Goal: Task Accomplishment & Management: Complete application form

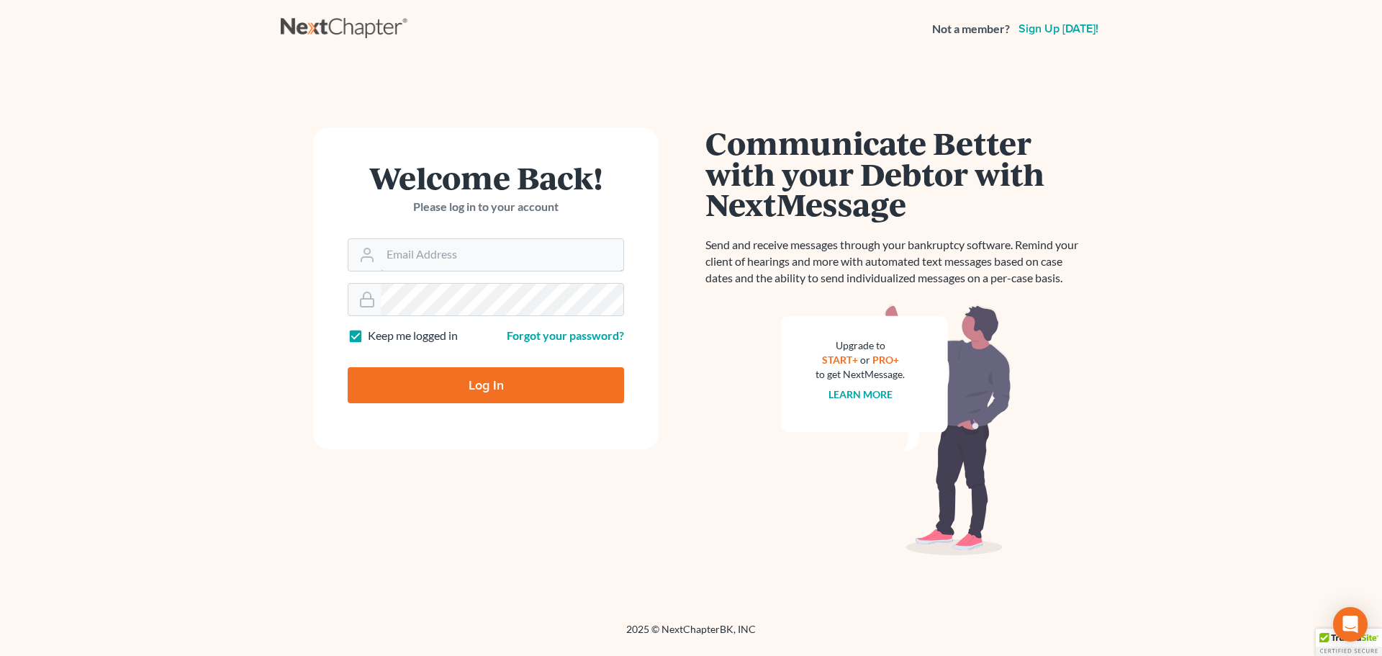
type input "Robertaltagen@altagenlaw.com"
click at [462, 394] on input "Log In" at bounding box center [486, 385] width 276 height 36
type input "Thinking..."
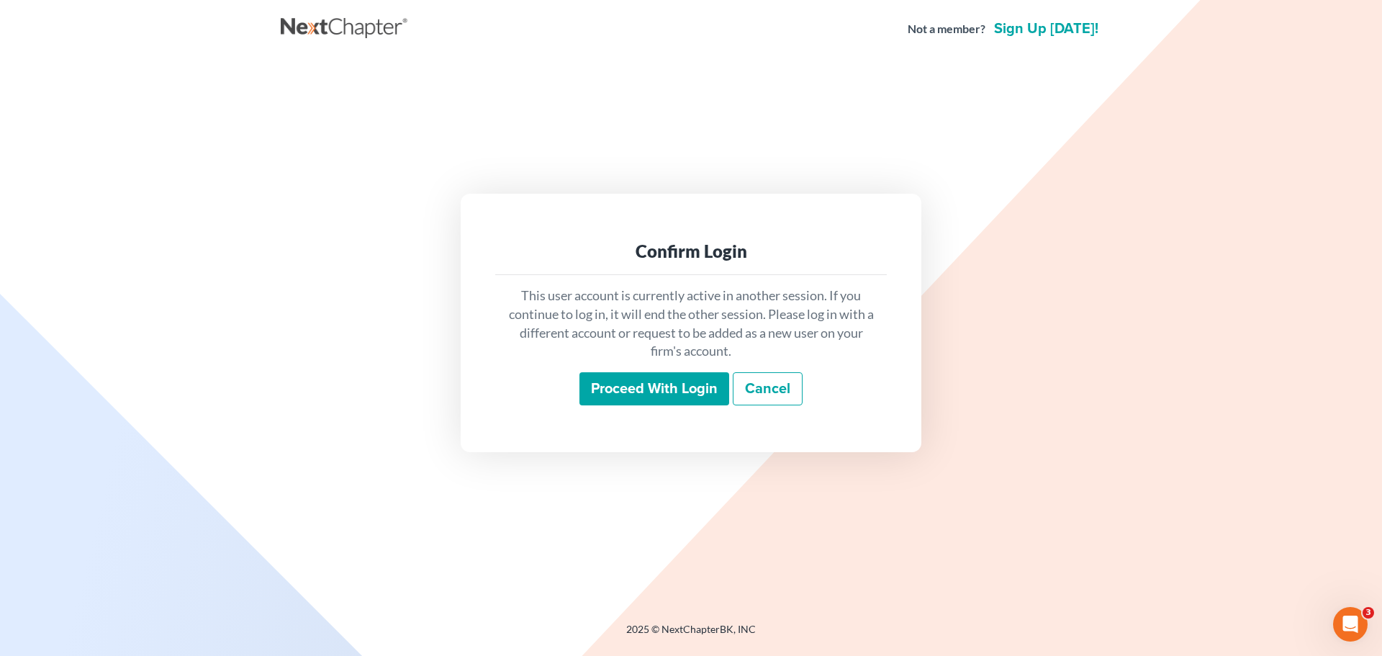
click at [636, 387] on input "Proceed with login" at bounding box center [654, 388] width 150 height 33
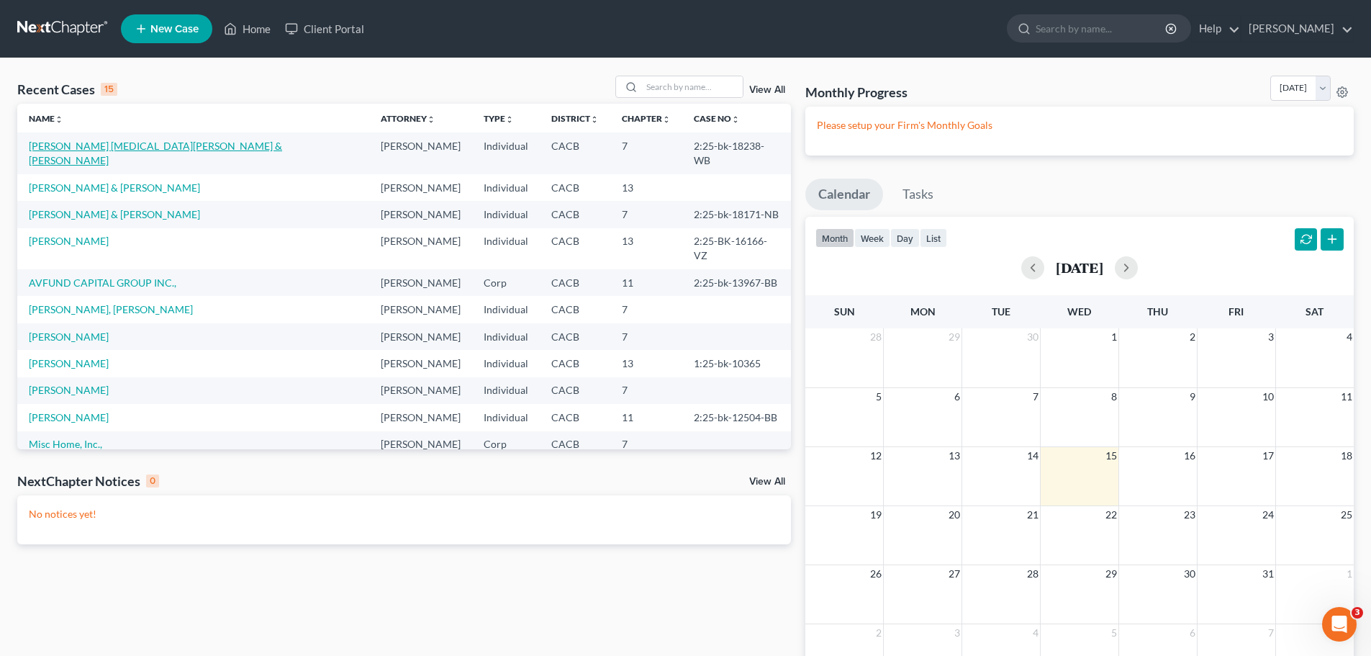
click at [137, 145] on link "[PERSON_NAME] [MEDICAL_DATA][PERSON_NAME] & [PERSON_NAME]" at bounding box center [155, 153] width 253 height 27
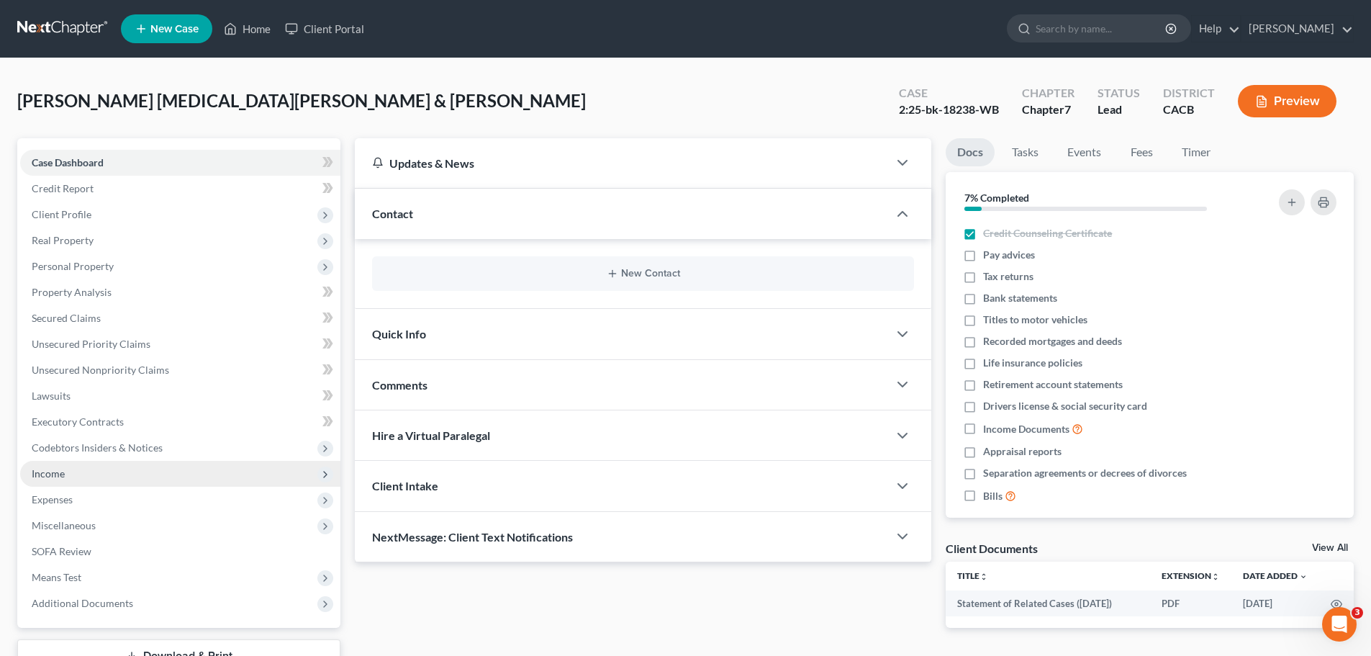
click at [60, 472] on span "Income" at bounding box center [48, 473] width 33 height 12
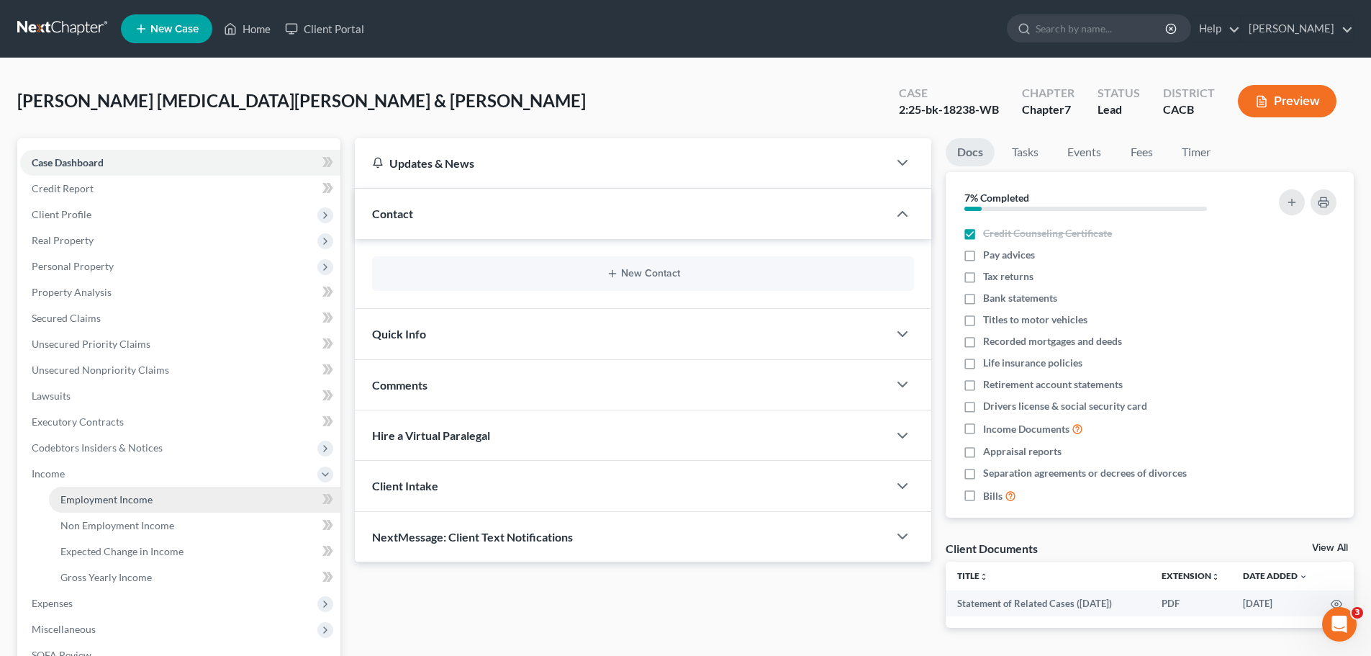
click at [69, 498] on span "Employment Income" at bounding box center [106, 499] width 92 height 12
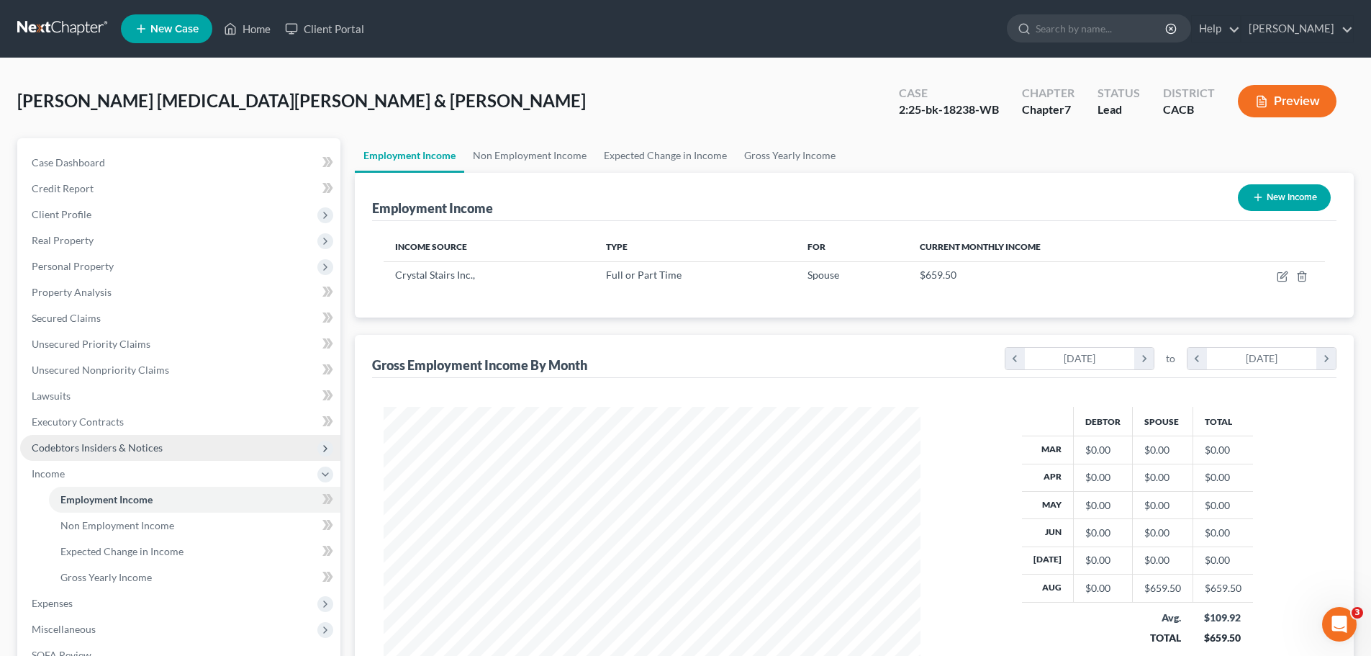
scroll to position [269, 566]
click at [89, 292] on span "Property Analysis" at bounding box center [72, 292] width 80 height 12
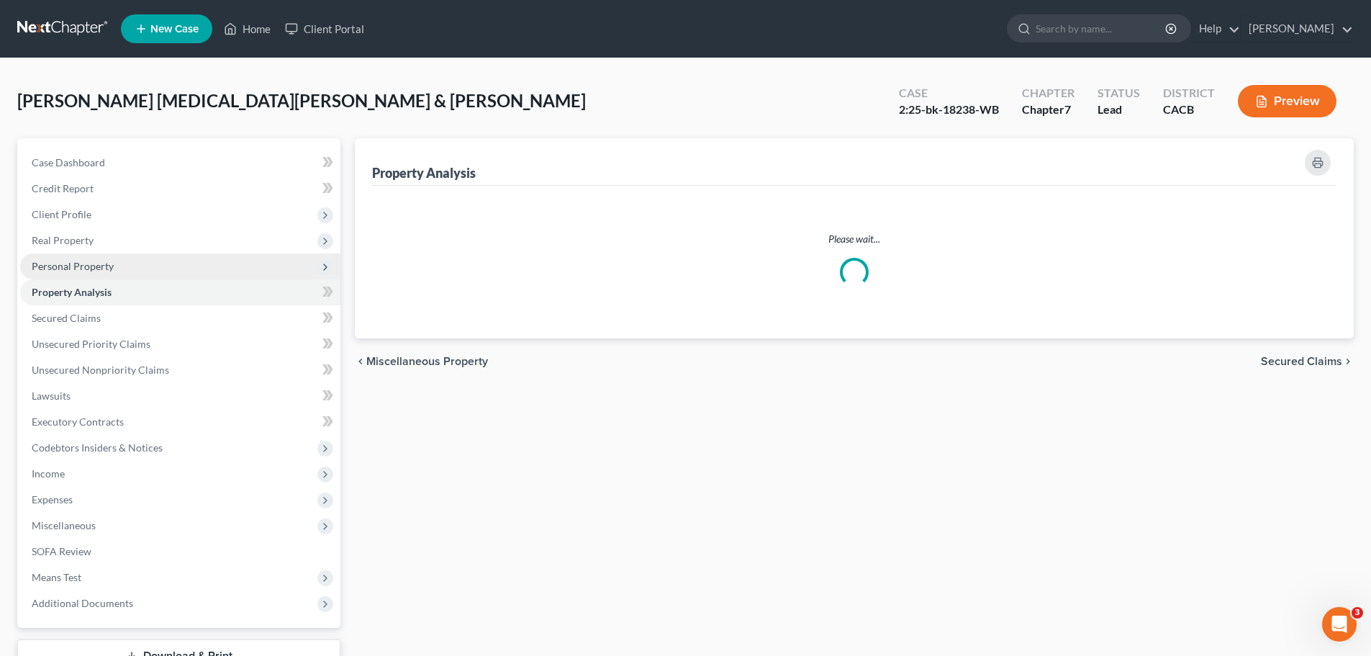
click at [107, 269] on span "Personal Property" at bounding box center [73, 266] width 82 height 12
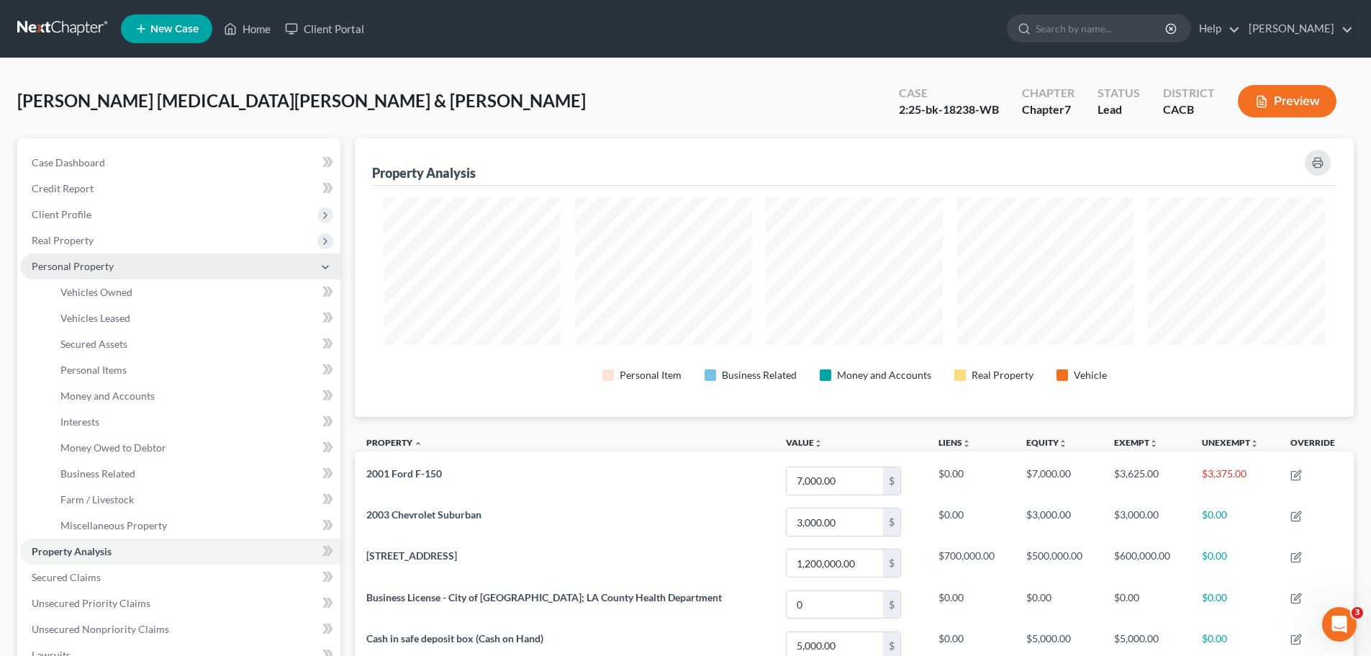
scroll to position [279, 999]
click at [95, 292] on span "Vehicles Owned" at bounding box center [96, 292] width 72 height 12
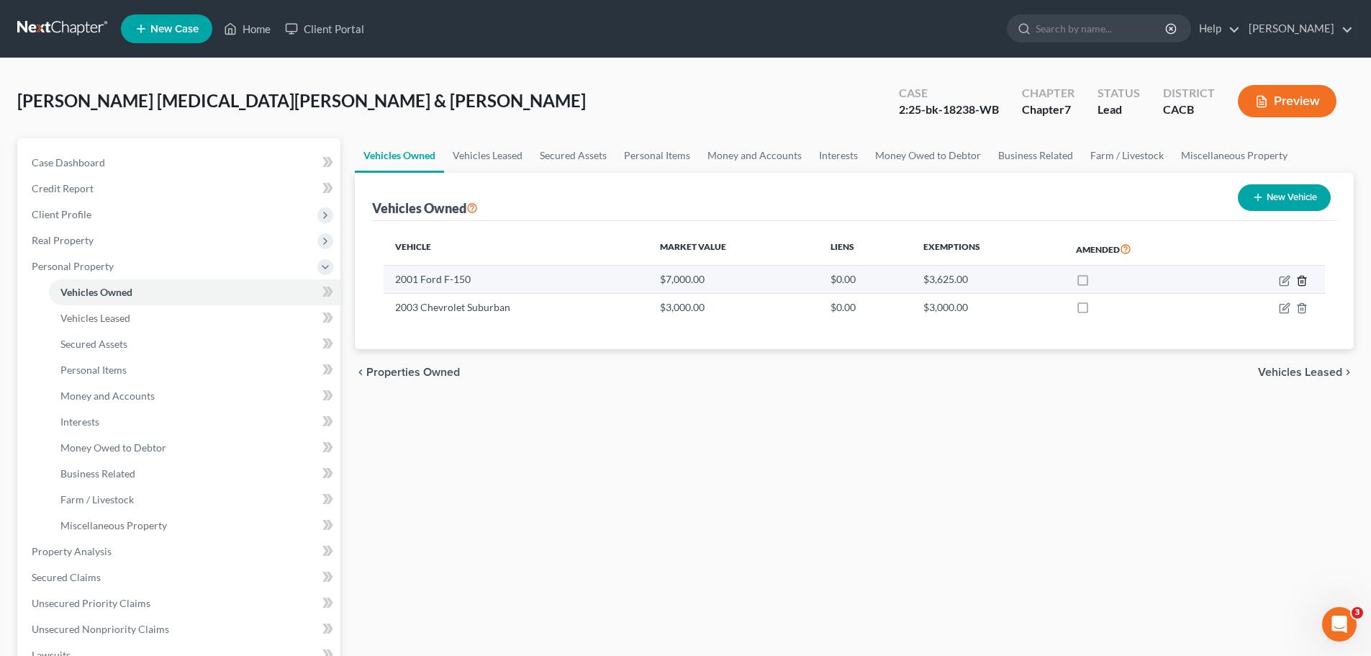
click at [1302, 284] on icon "button" at bounding box center [1302, 281] width 12 height 12
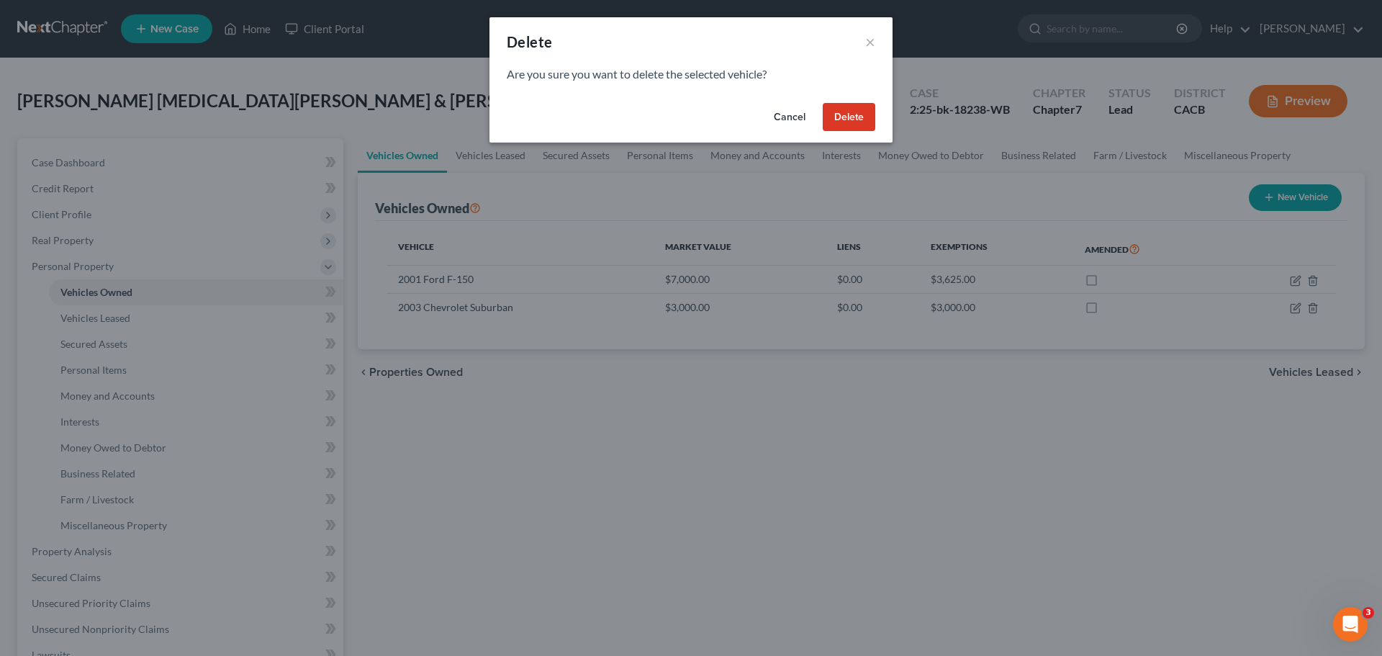
click at [852, 123] on button "Delete" at bounding box center [849, 117] width 53 height 29
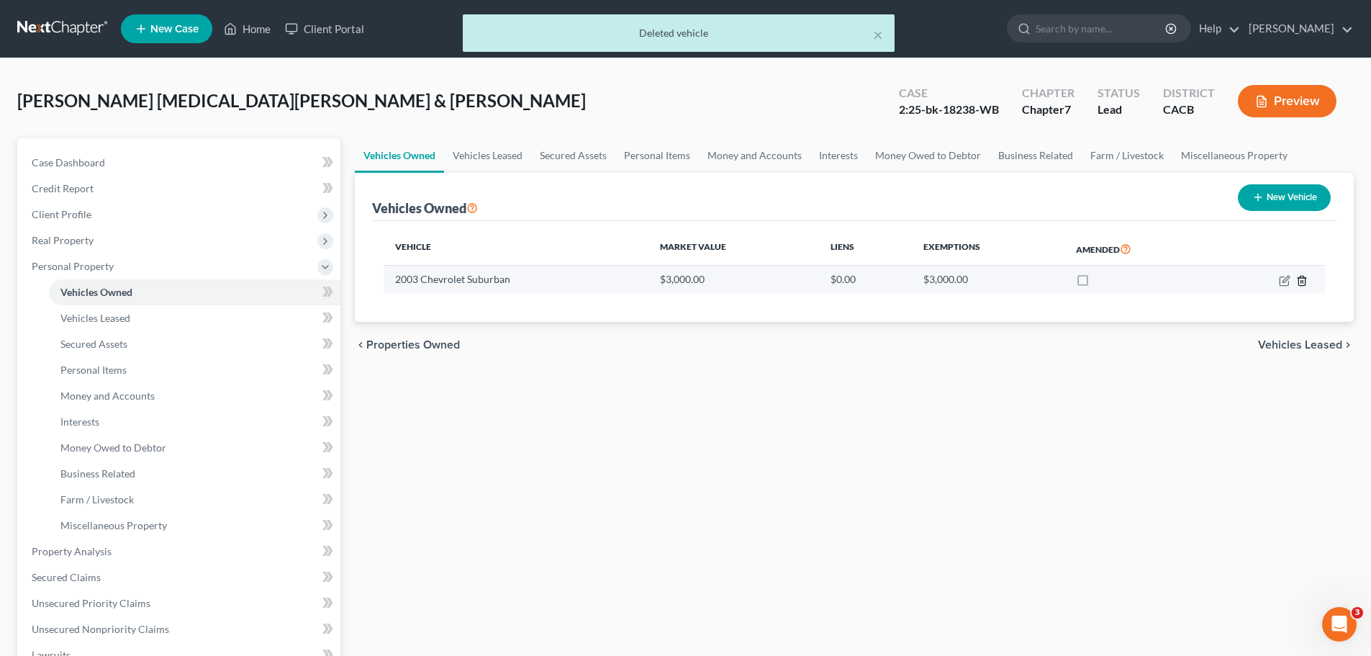
click at [1303, 285] on icon "button" at bounding box center [1302, 280] width 6 height 9
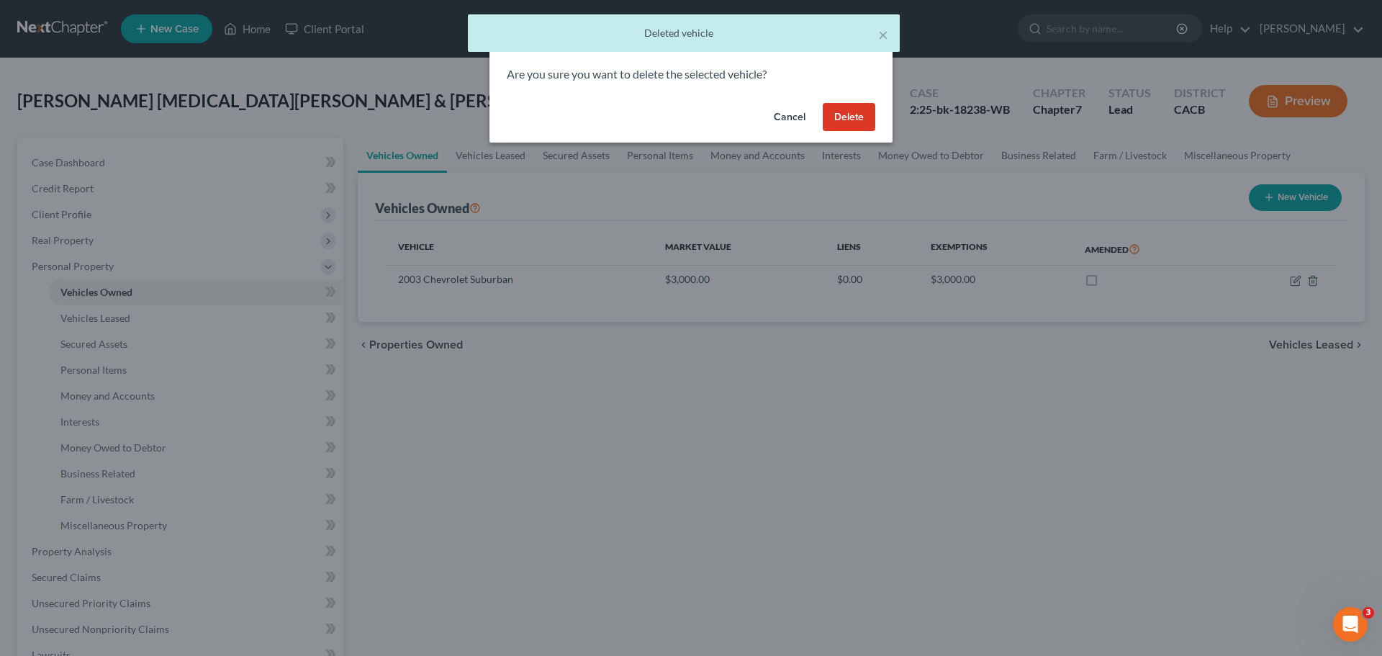
click at [857, 121] on button "Delete" at bounding box center [849, 117] width 53 height 29
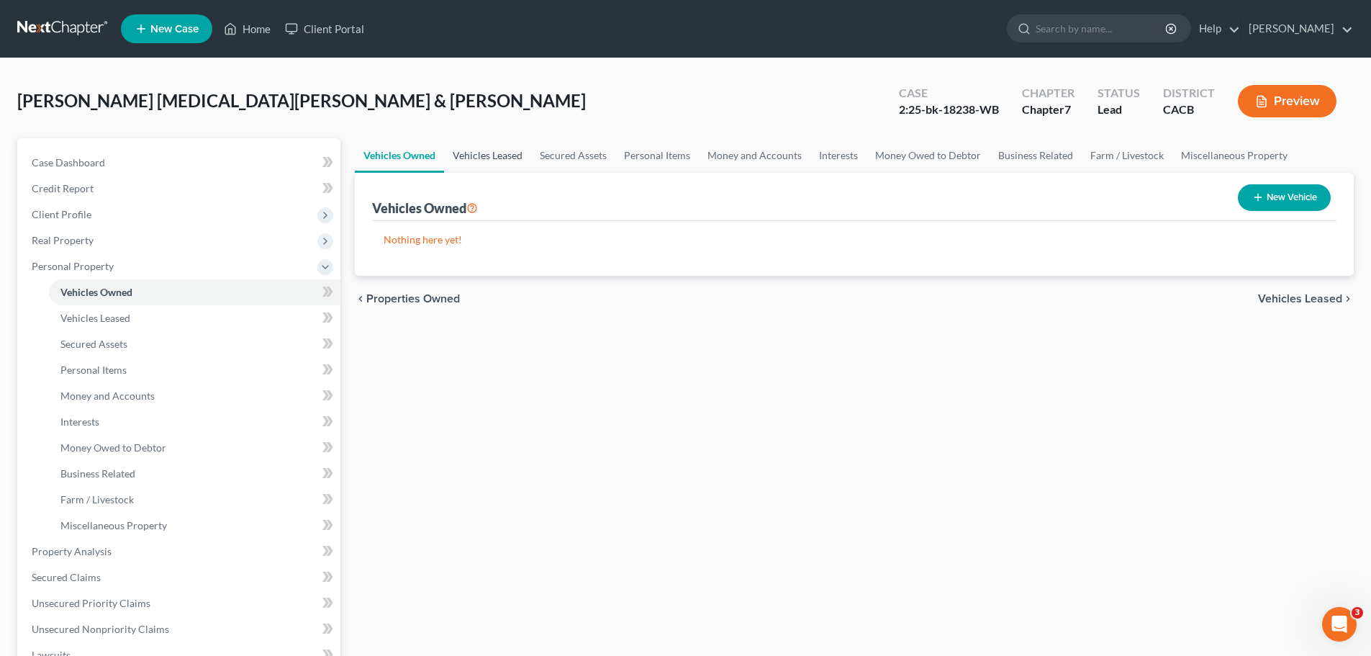
click at [515, 156] on link "Vehicles Leased" at bounding box center [487, 155] width 87 height 35
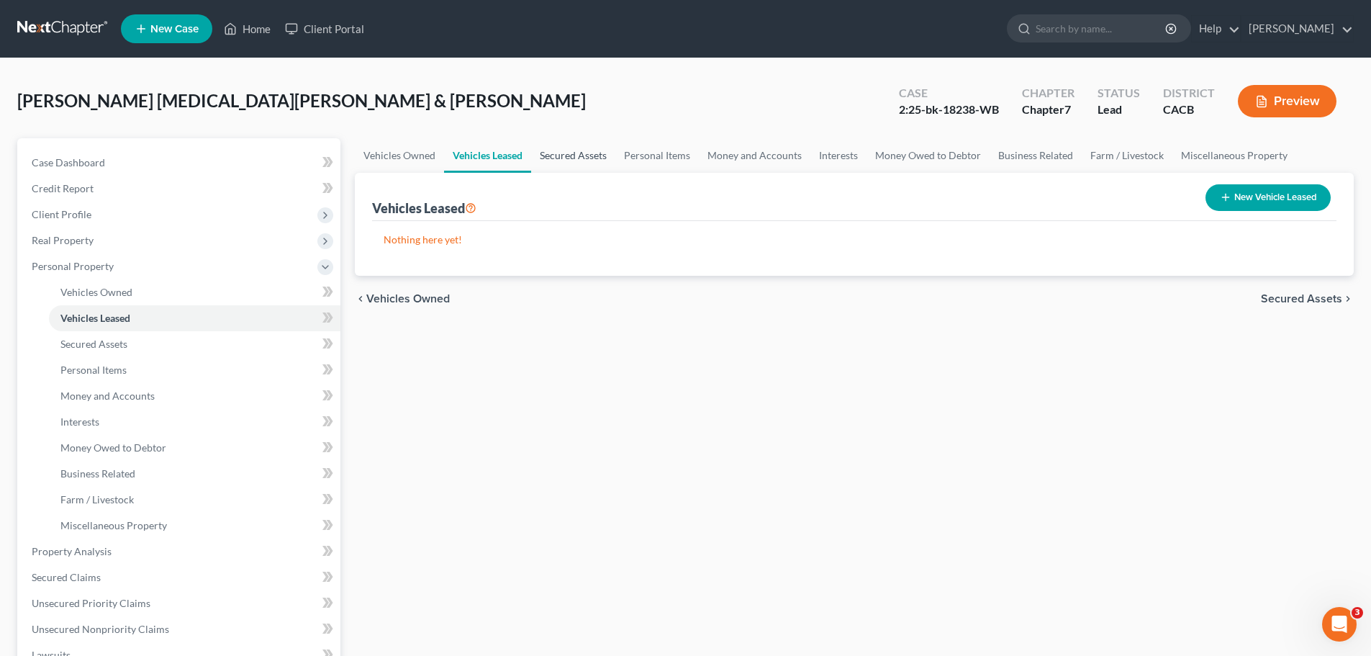
click at [565, 153] on link "Secured Assets" at bounding box center [573, 155] width 84 height 35
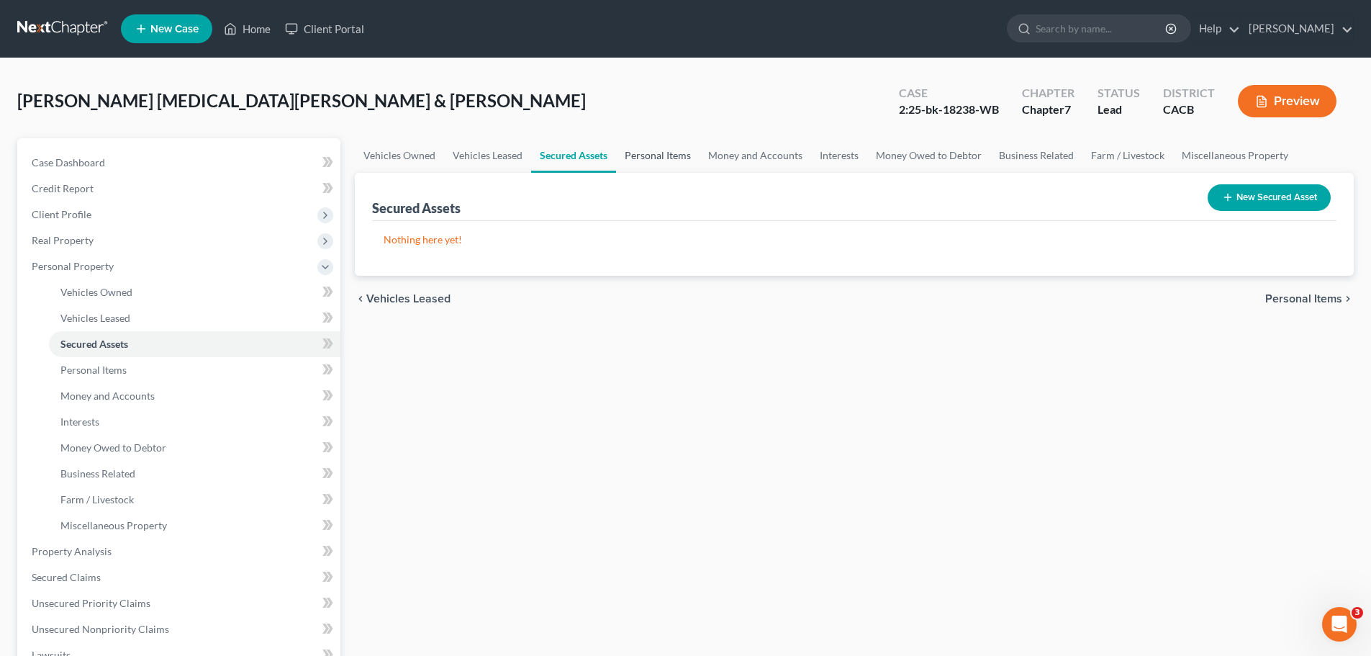
click at [653, 152] on link "Personal Items" at bounding box center [658, 155] width 84 height 35
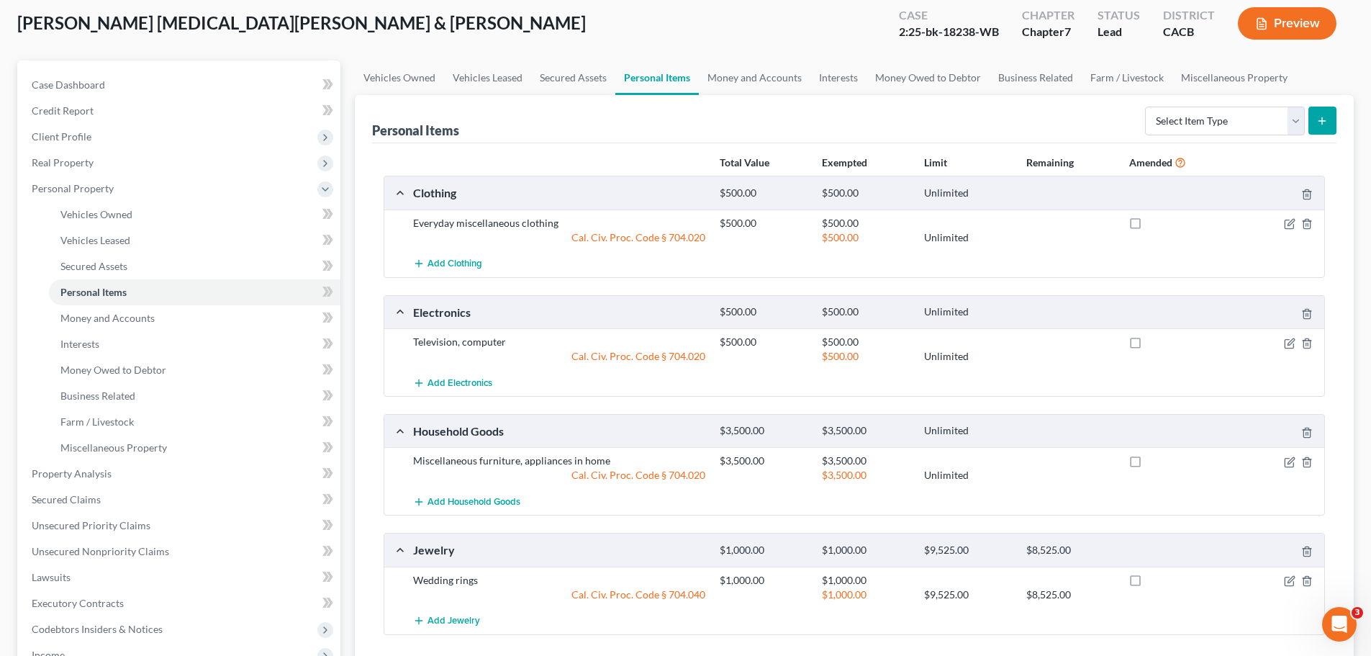
scroll to position [72, 0]
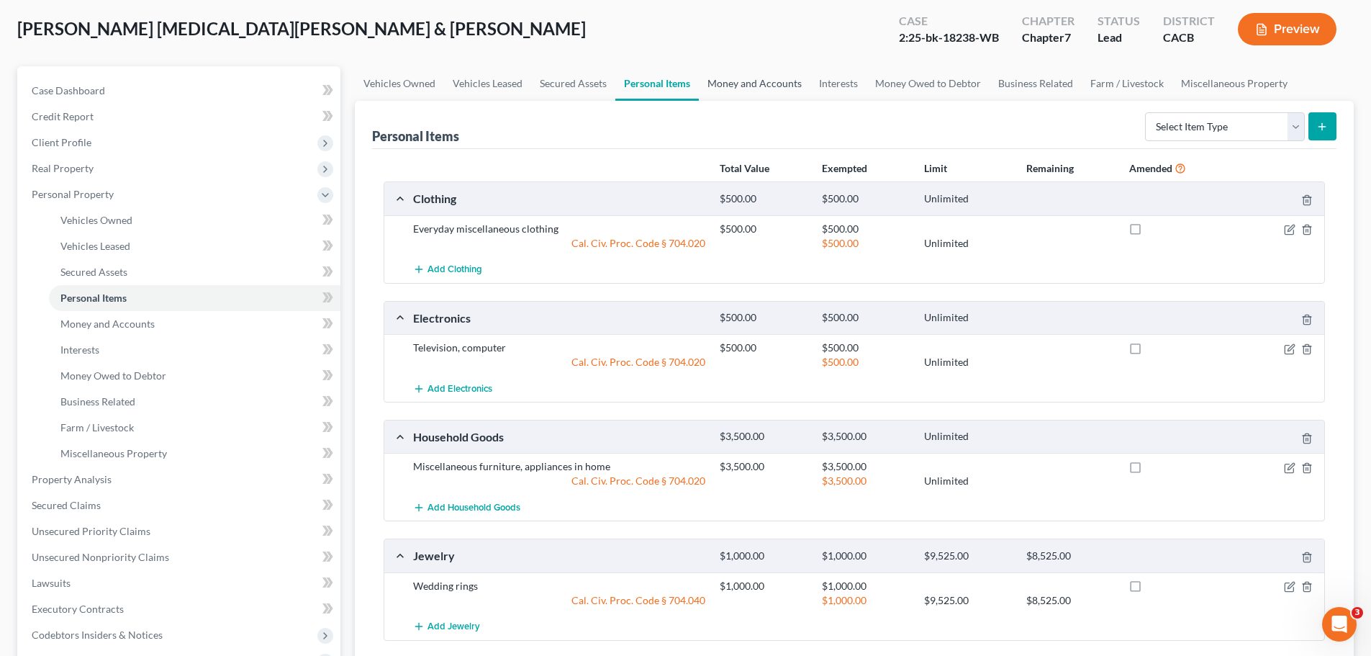
click at [754, 84] on link "Money and Accounts" at bounding box center [755, 83] width 112 height 35
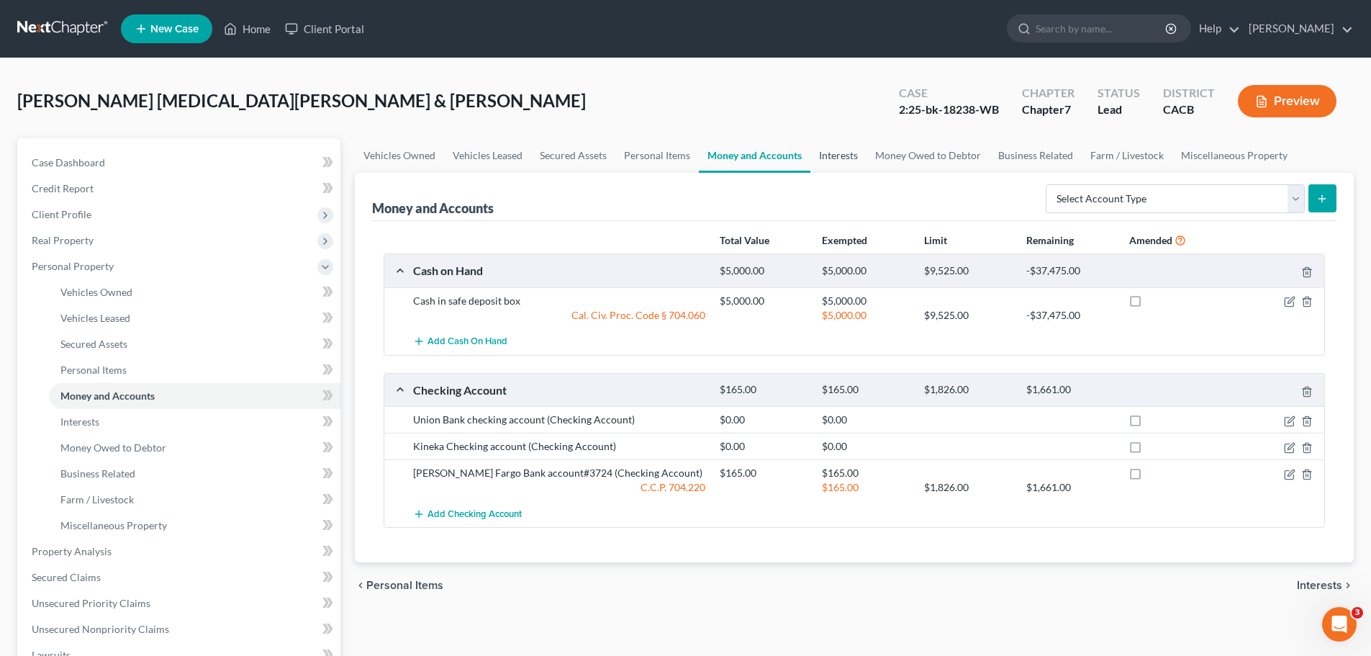
click at [849, 158] on link "Interests" at bounding box center [839, 155] width 56 height 35
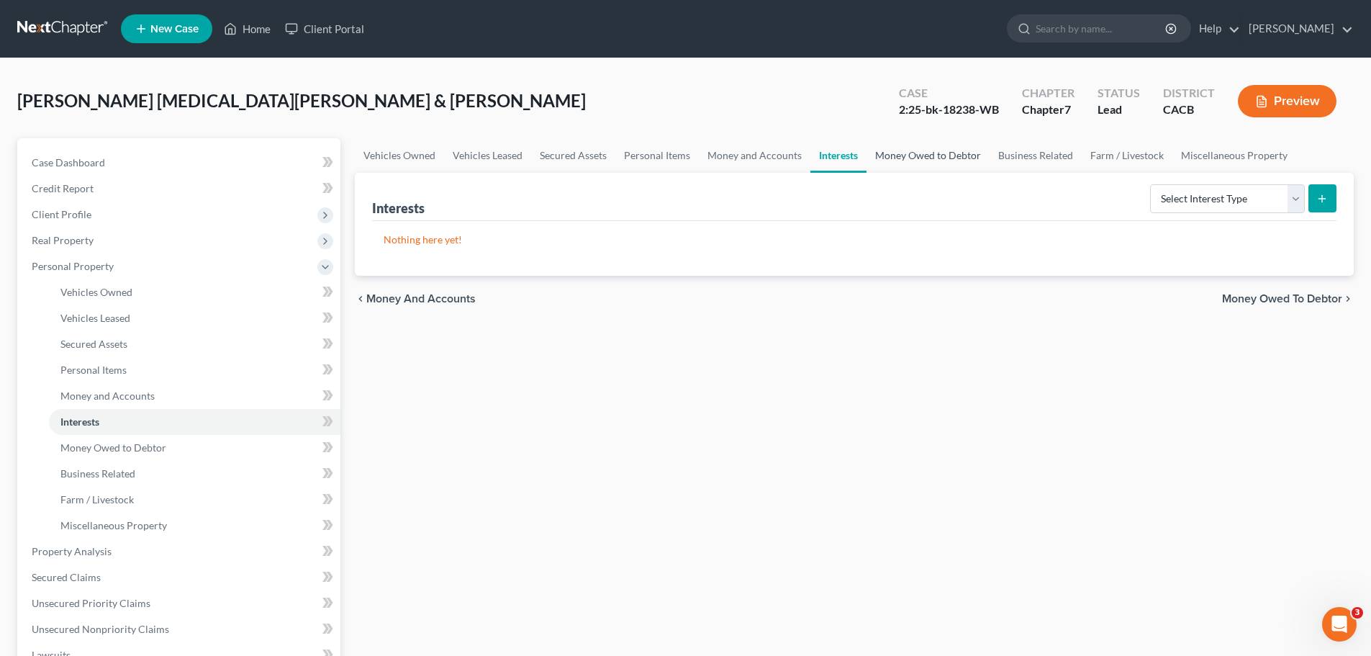
click at [906, 155] on link "Money Owed to Debtor" at bounding box center [928, 155] width 123 height 35
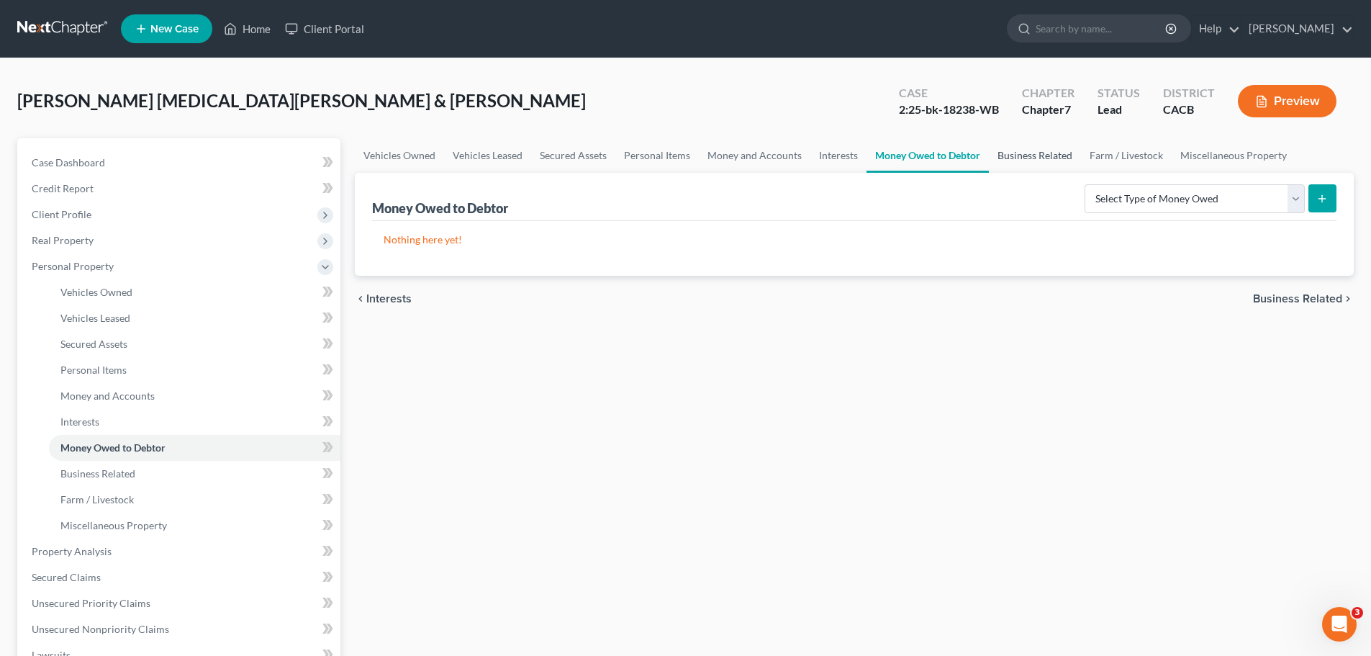
click at [1035, 154] on link "Business Related" at bounding box center [1035, 155] width 92 height 35
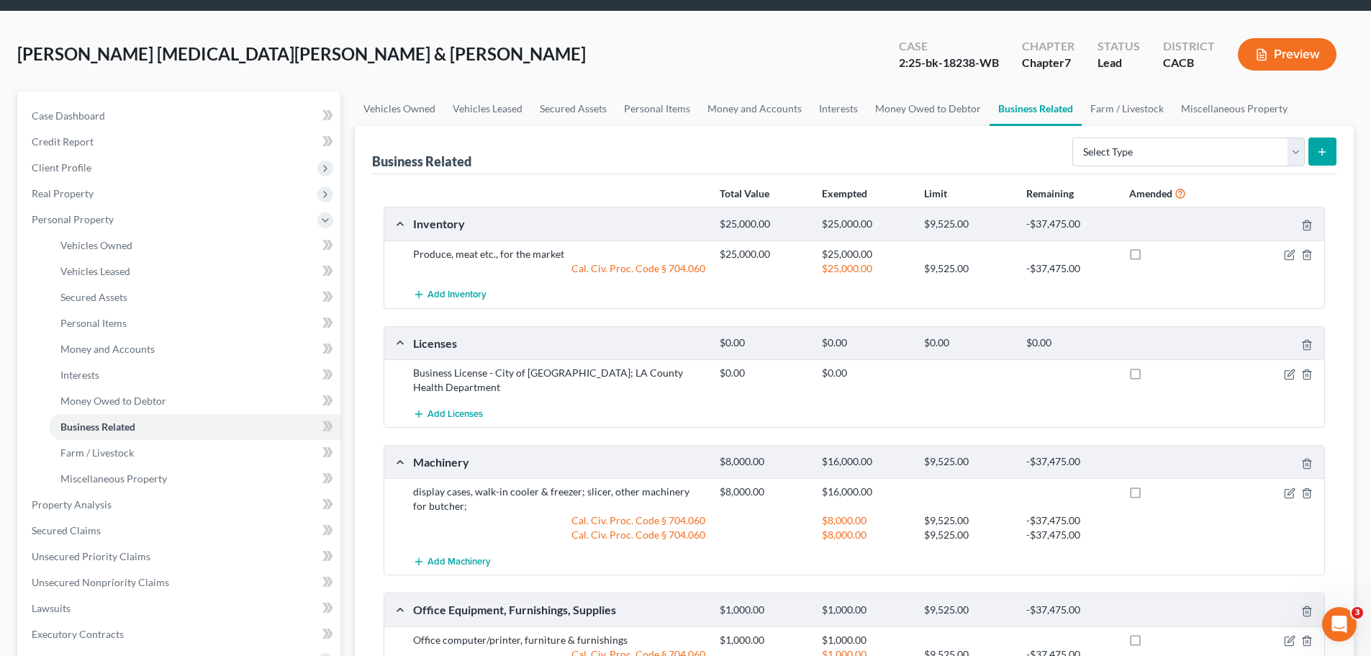
scroll to position [72, 0]
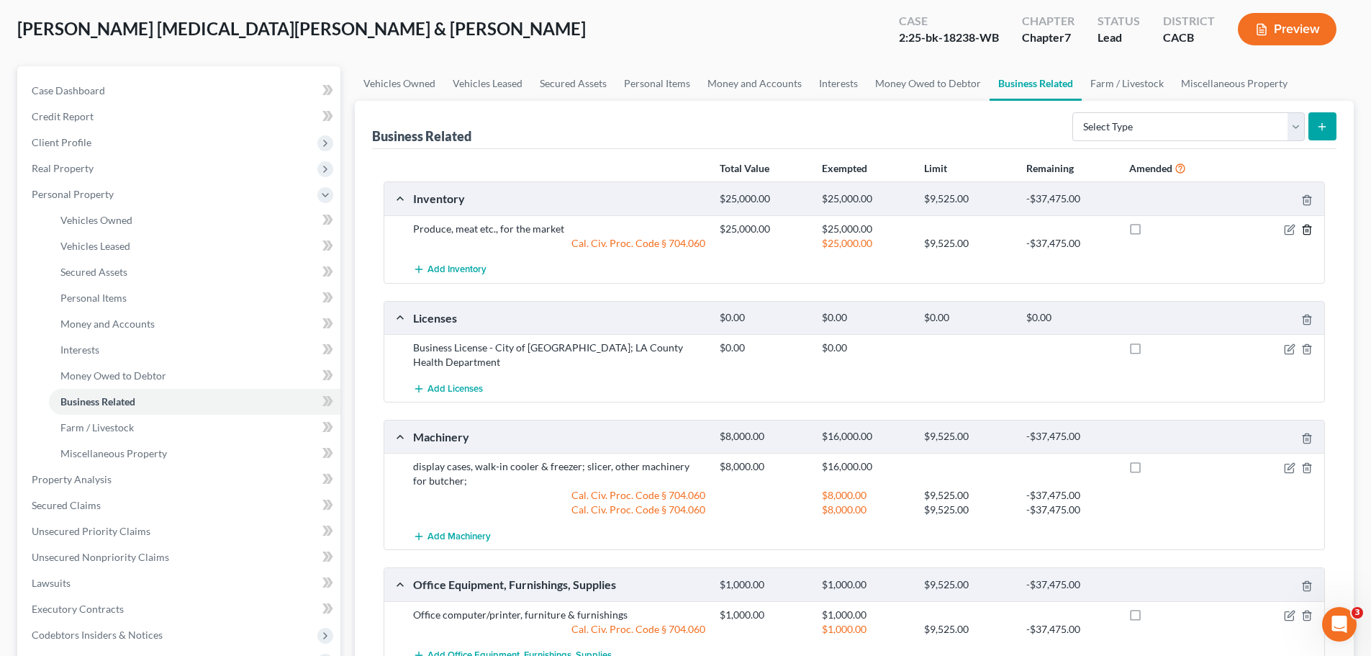
click at [1308, 227] on icon "button" at bounding box center [1308, 230] width 12 height 12
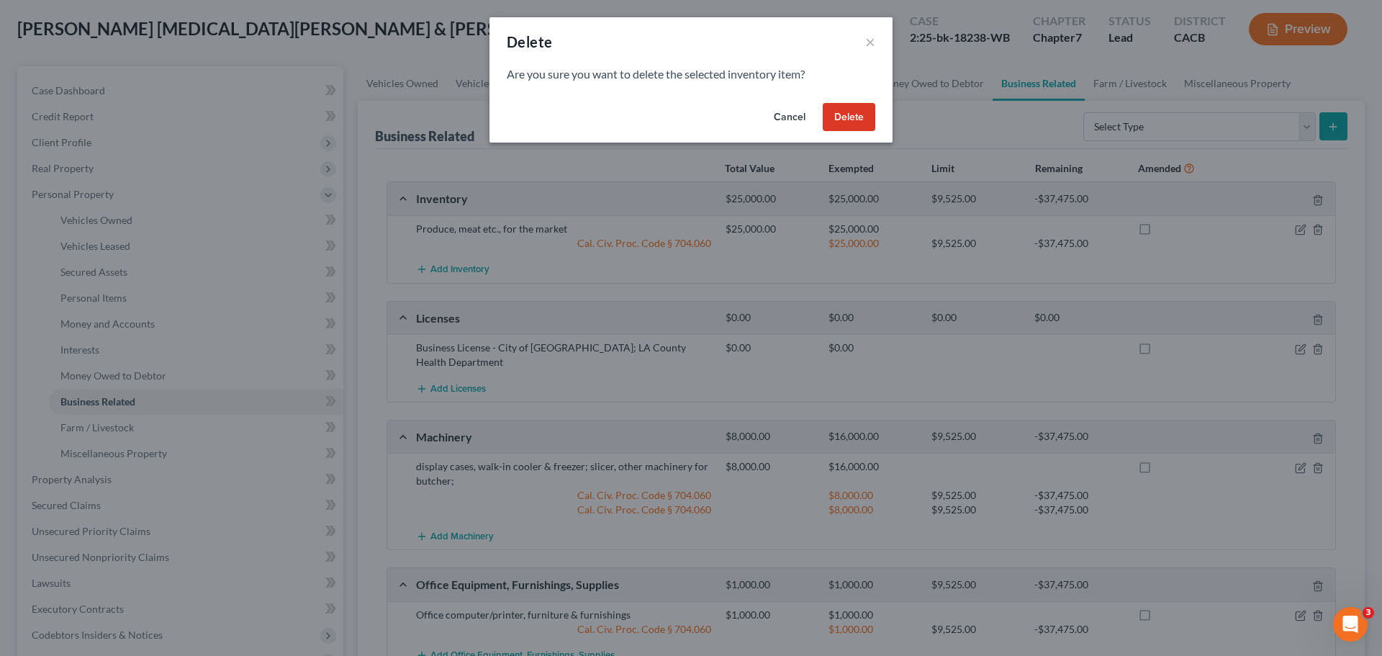
click at [835, 127] on button "Delete" at bounding box center [849, 117] width 53 height 29
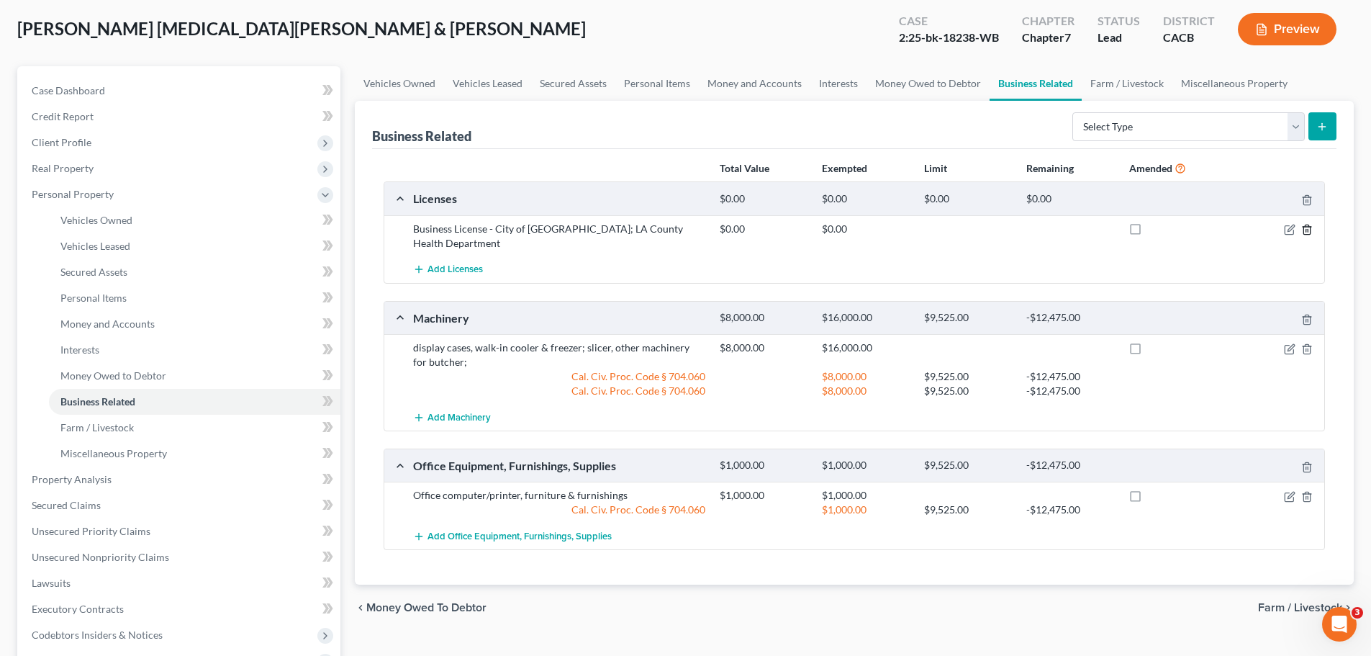
click at [1309, 229] on icon "button" at bounding box center [1308, 230] width 12 height 12
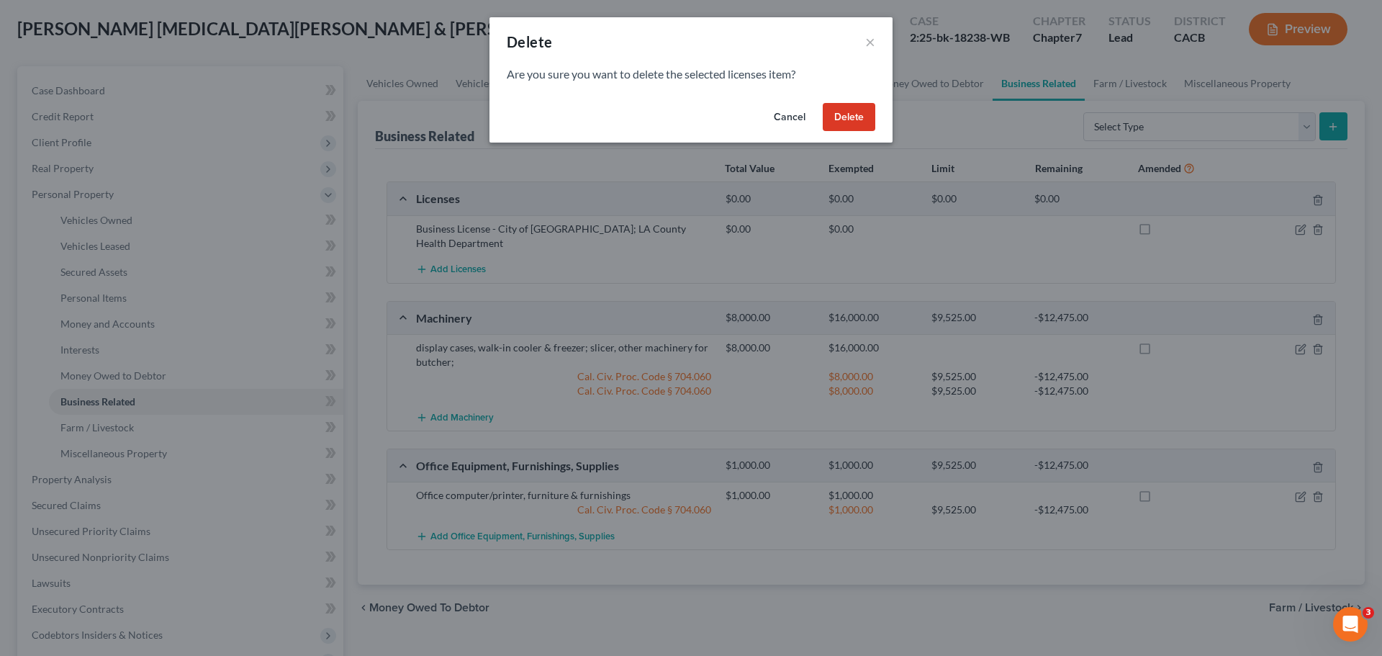
click at [844, 124] on button "Delete" at bounding box center [849, 117] width 53 height 29
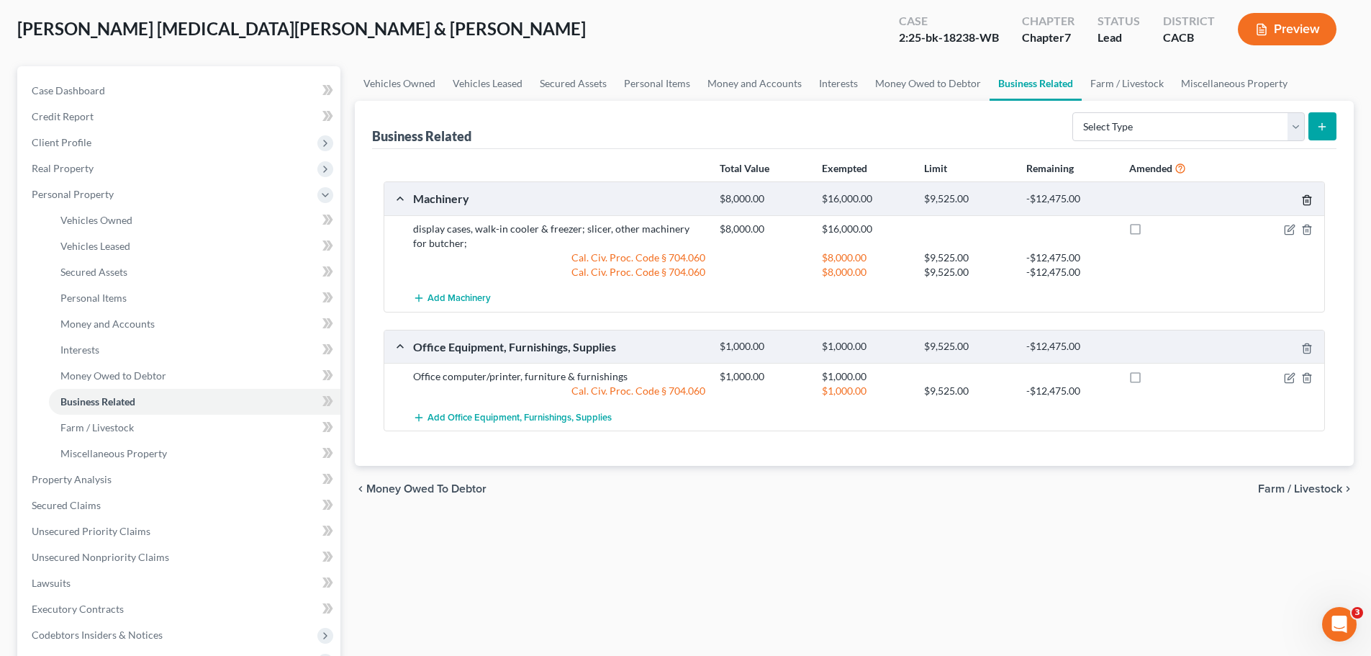
click at [1307, 202] on line "button" at bounding box center [1307, 201] width 0 height 3
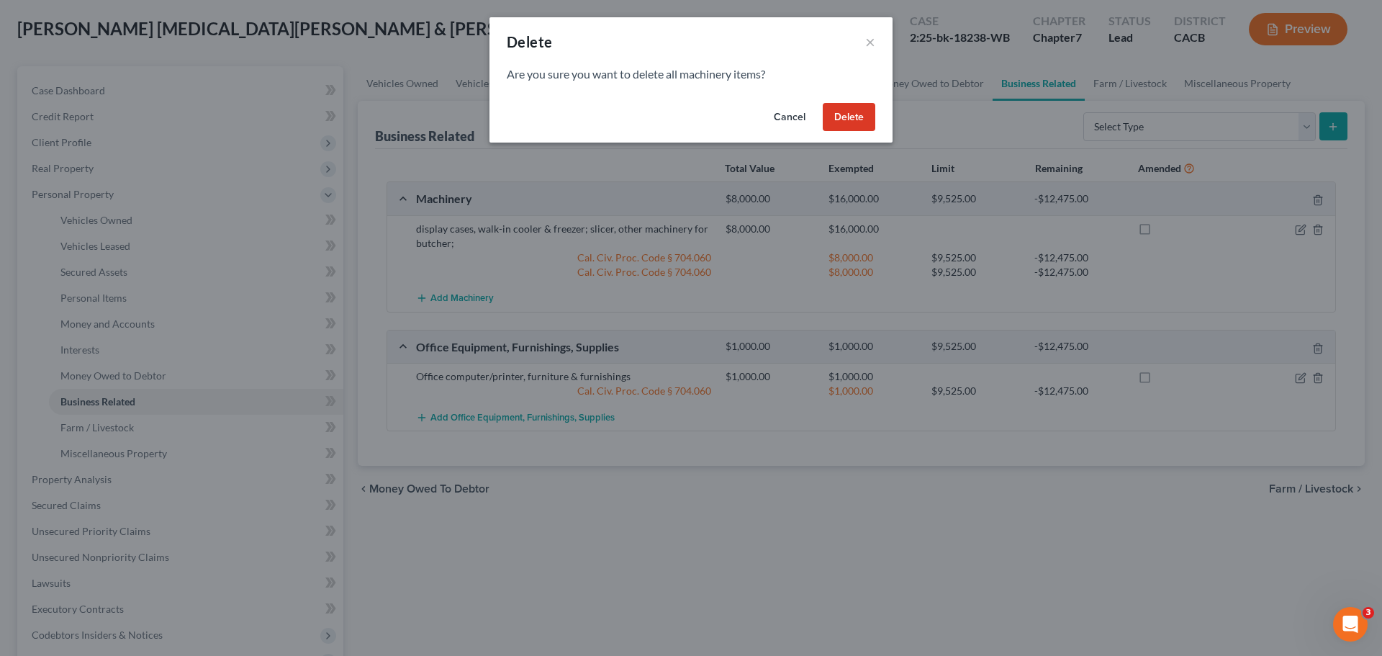
click at [842, 130] on button "Delete" at bounding box center [849, 117] width 53 height 29
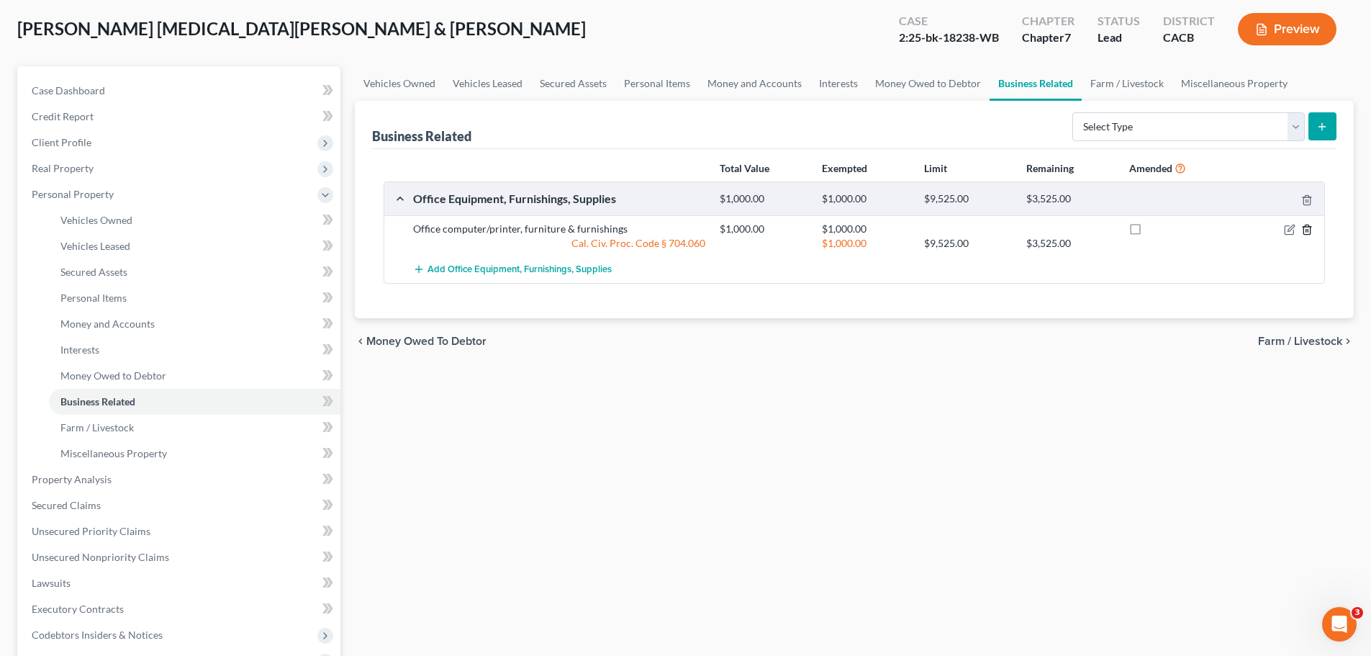
click at [1305, 230] on icon "button" at bounding box center [1308, 230] width 12 height 12
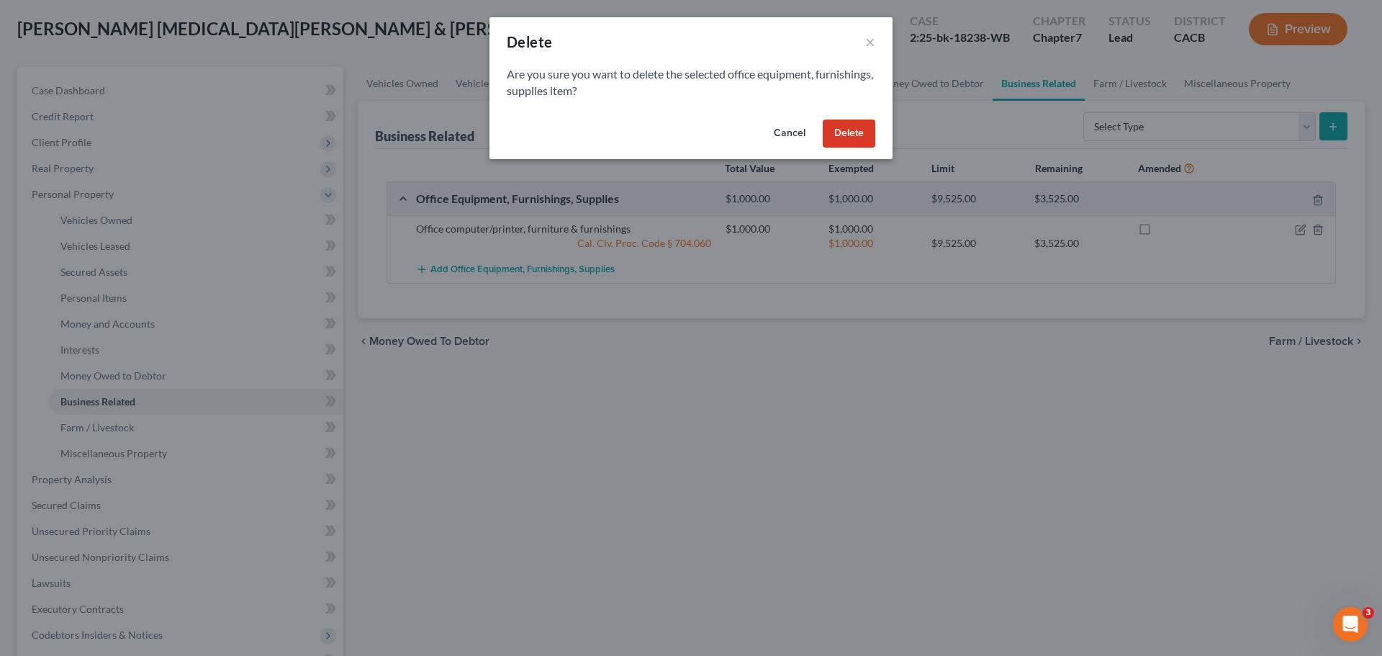
click at [857, 130] on button "Delete" at bounding box center [849, 133] width 53 height 29
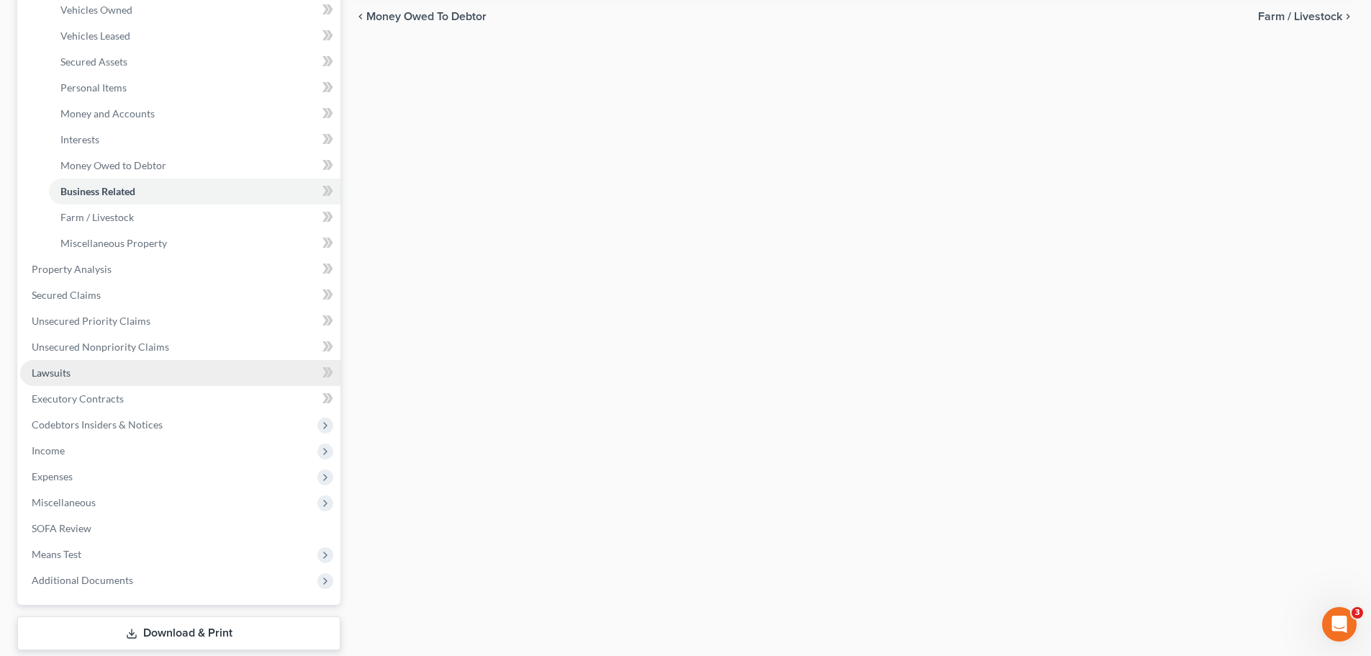
scroll to position [288, 0]
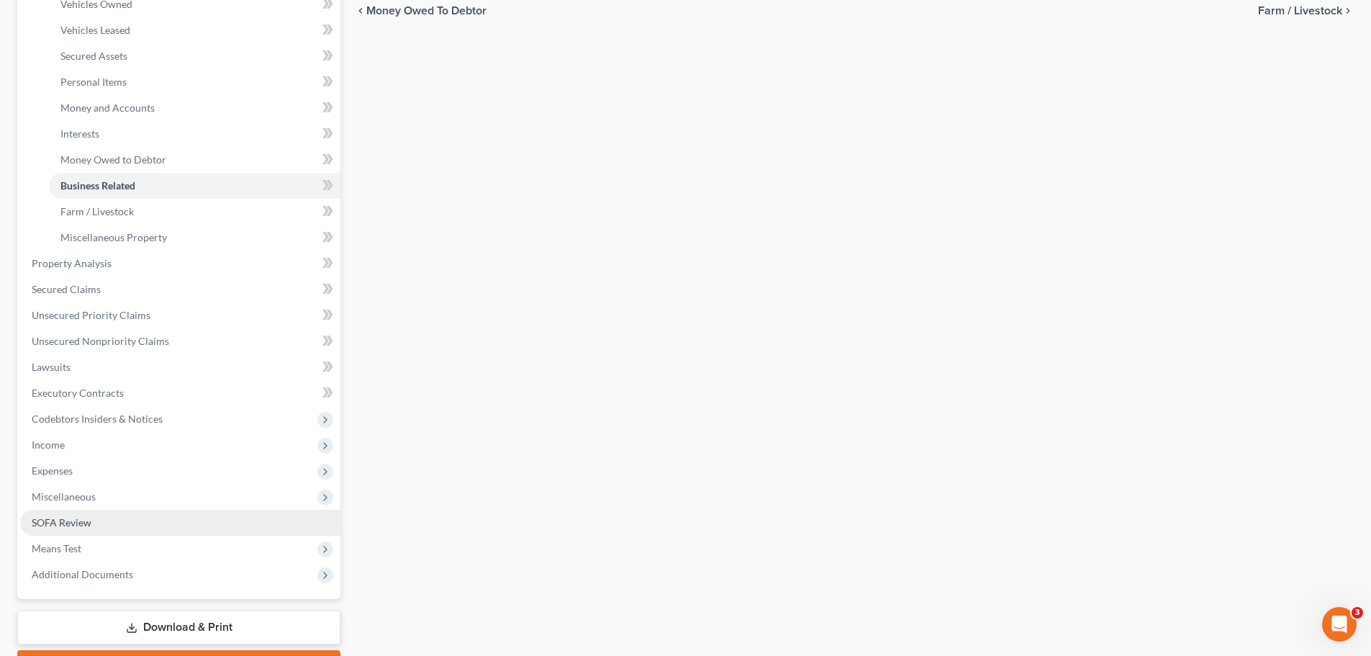
click at [79, 518] on span "SOFA Review" at bounding box center [62, 522] width 60 height 12
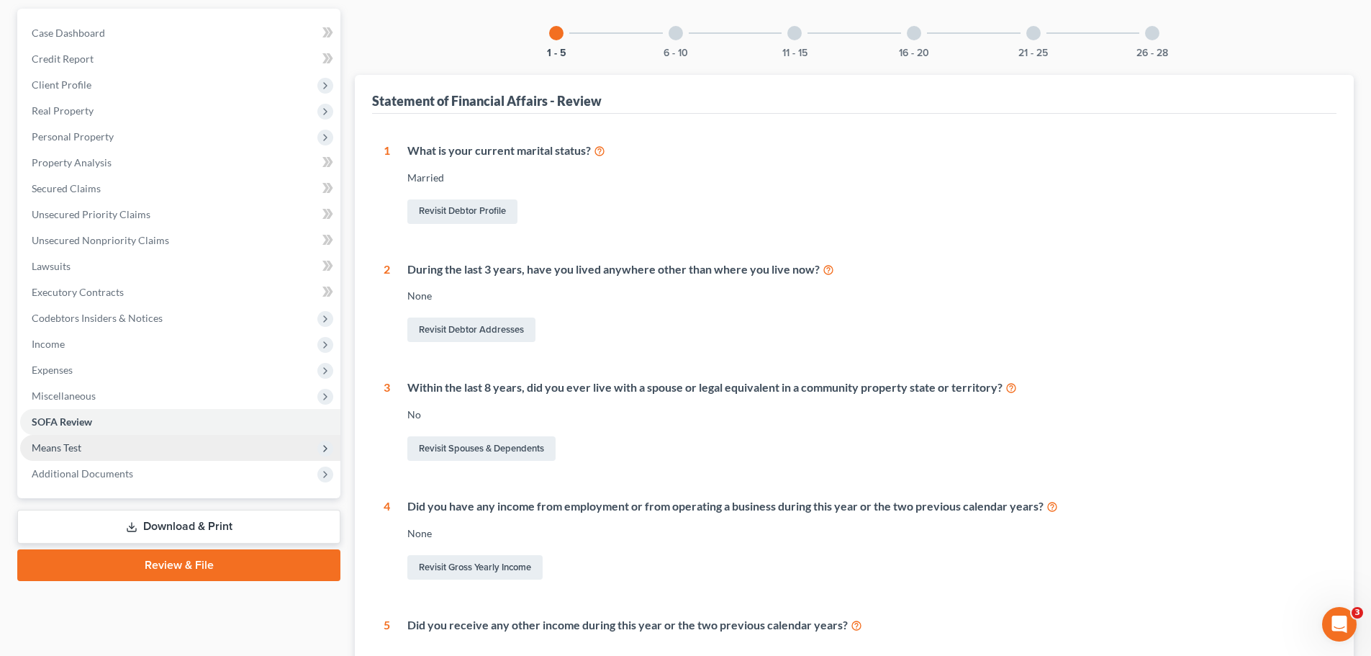
scroll to position [144, 0]
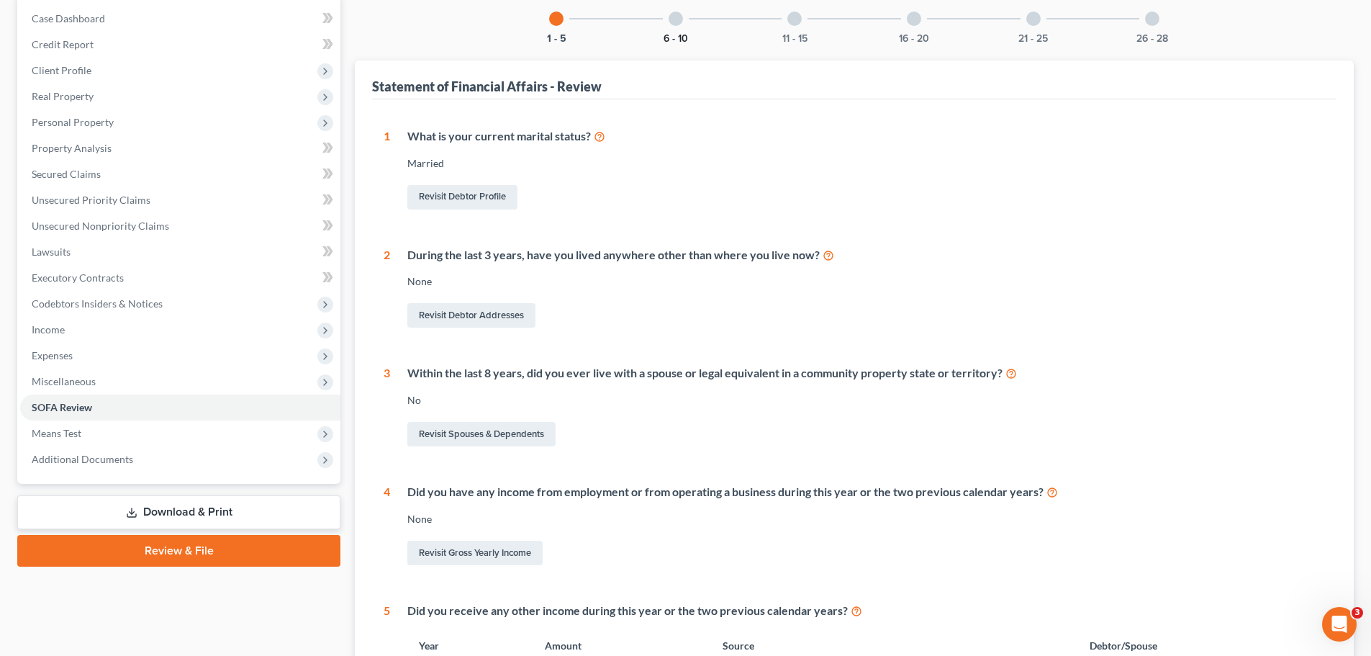
click at [682, 34] on button "6 - 10" at bounding box center [676, 39] width 24 height 10
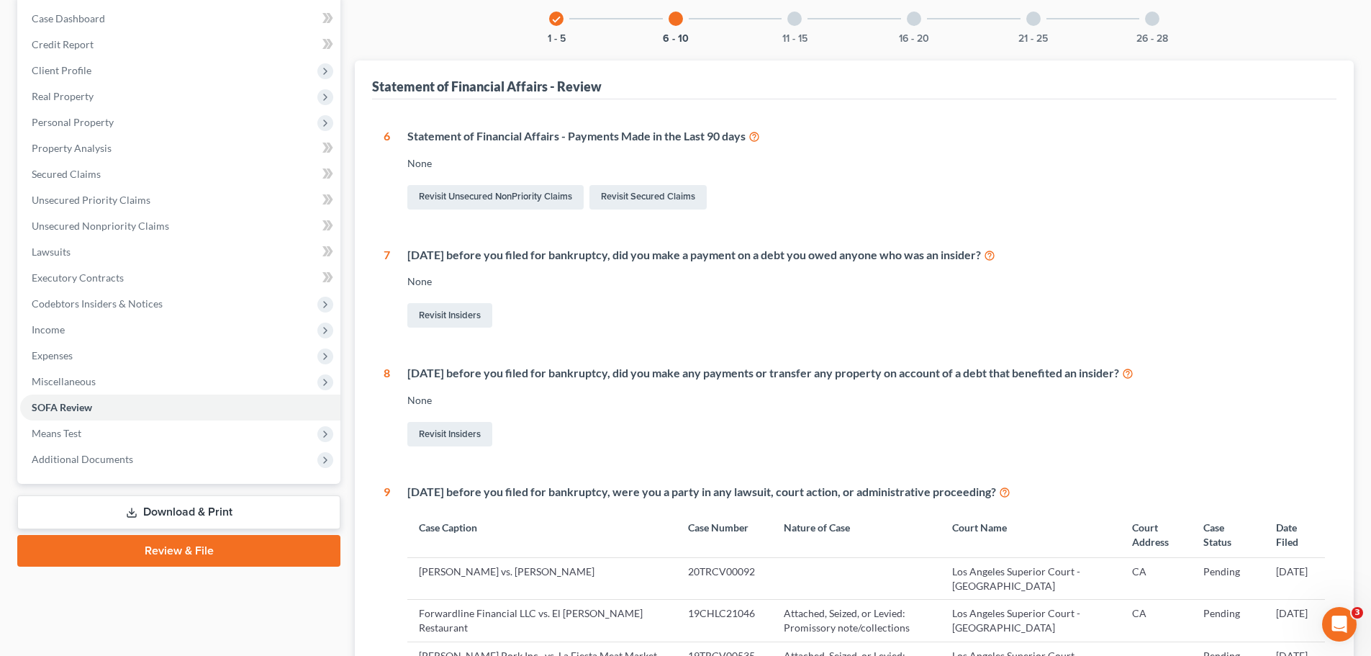
click at [788, 30] on div "11 - 15" at bounding box center [794, 18] width 49 height 49
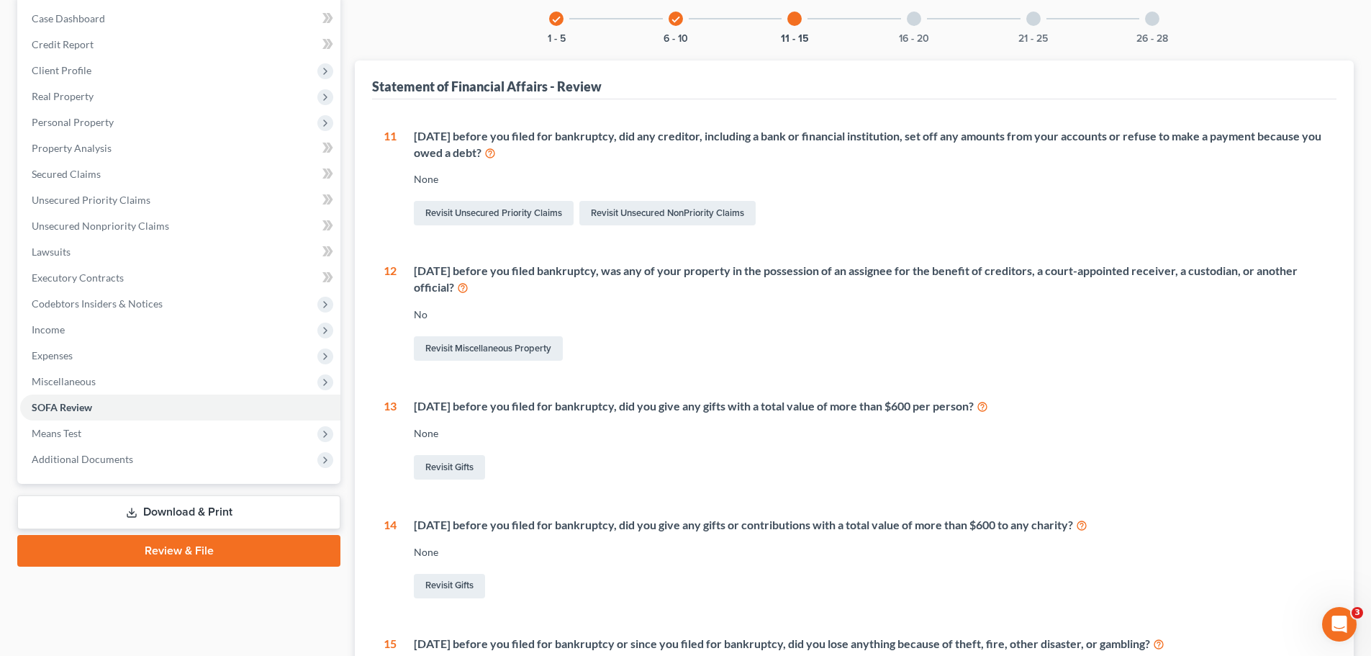
click at [911, 25] on div at bounding box center [914, 19] width 14 height 14
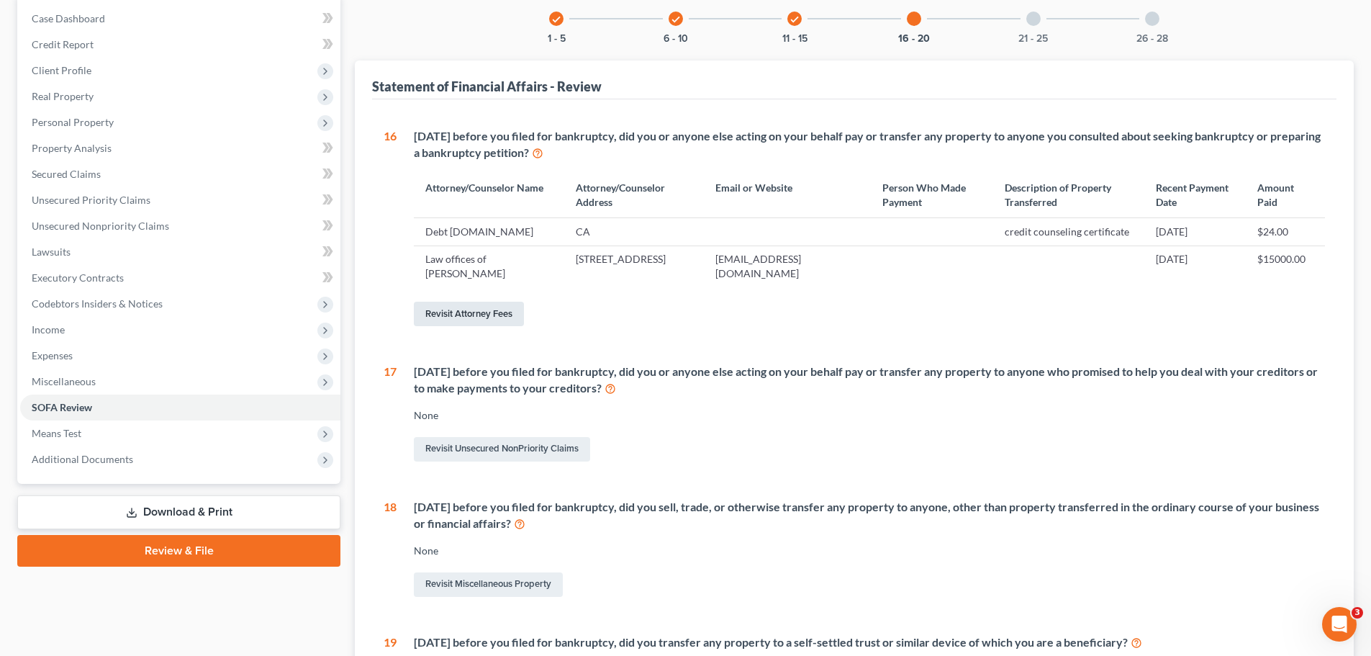
click at [508, 326] on link "Revisit Attorney Fees" at bounding box center [469, 314] width 110 height 24
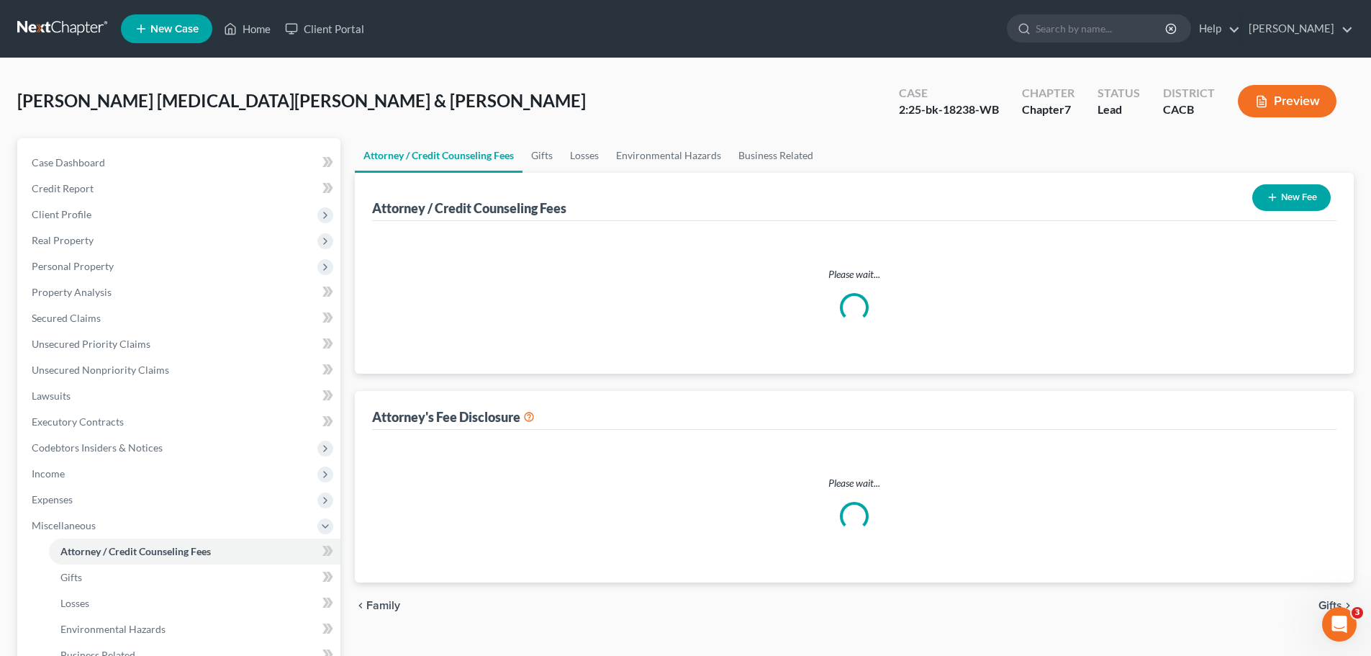
select select "0"
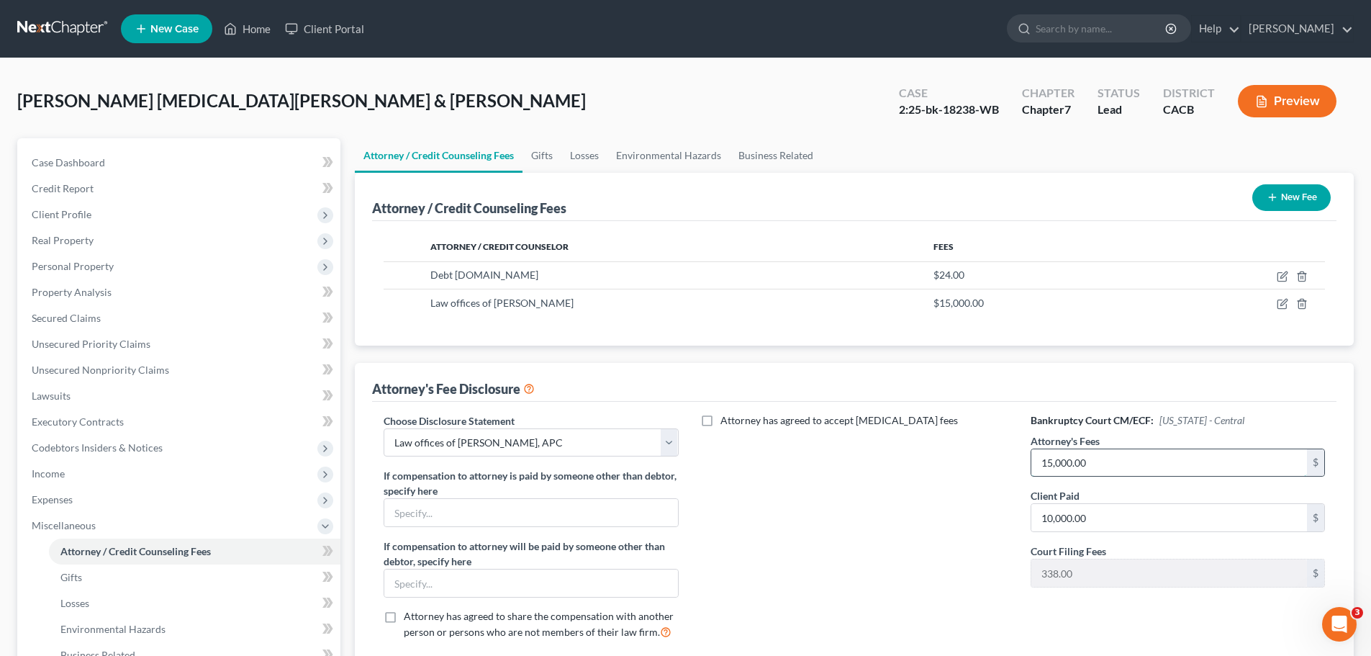
click at [1125, 459] on input "15,000.00" at bounding box center [1170, 462] width 276 height 27
type input "5,000.00"
type input "5,000"
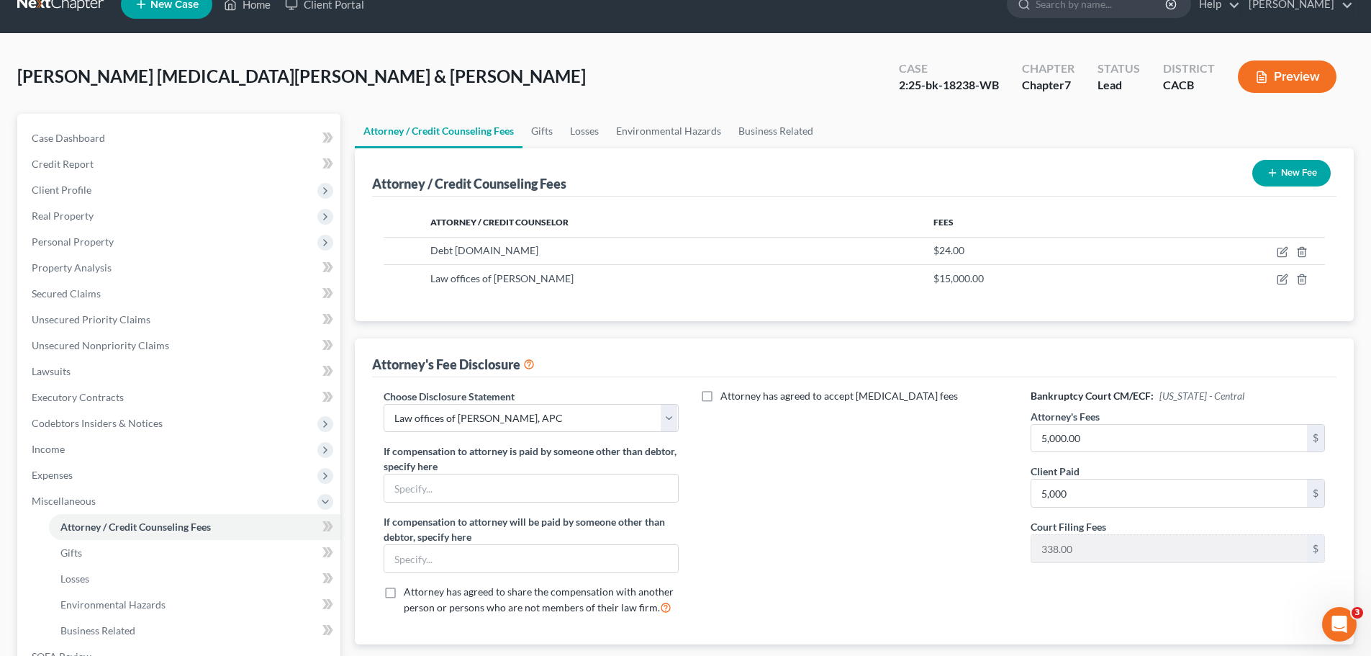
scroll to position [23, 0]
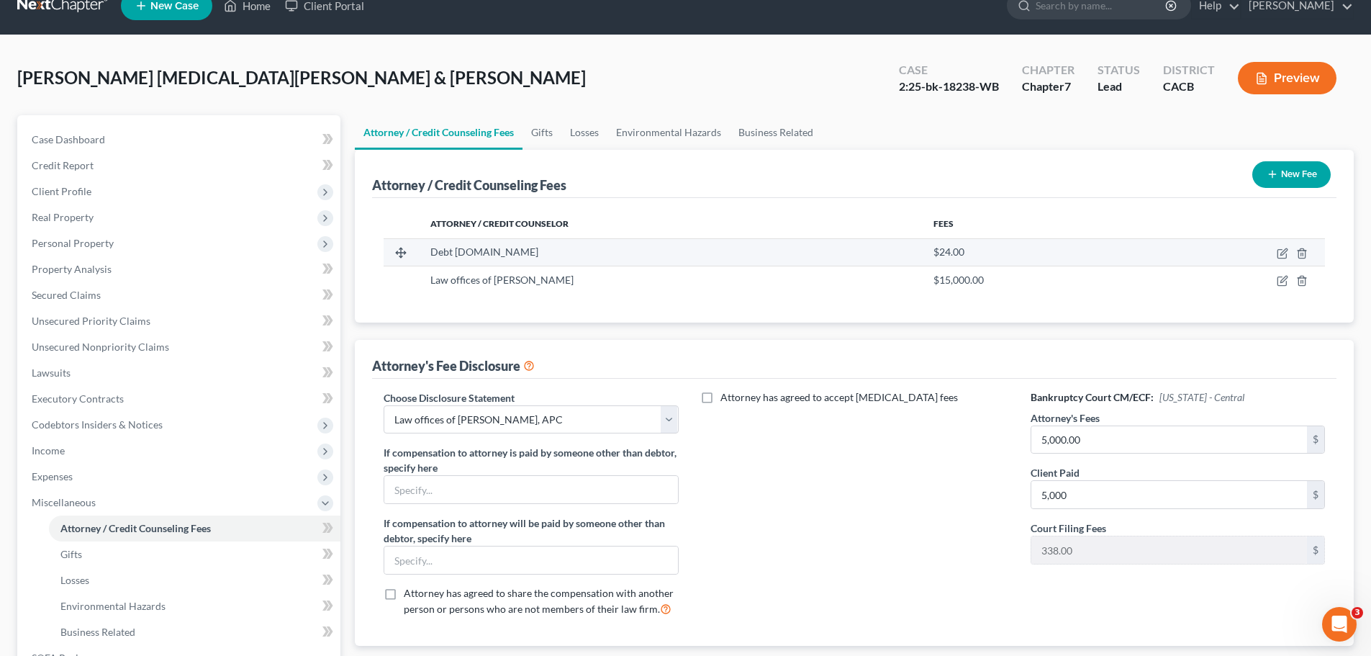
click at [966, 255] on div "$24.00" at bounding box center [1033, 252] width 199 height 14
click at [587, 253] on div "Debt [DOMAIN_NAME]" at bounding box center [670, 252] width 480 height 14
click at [1286, 248] on icon "button" at bounding box center [1283, 254] width 12 height 12
select select "4"
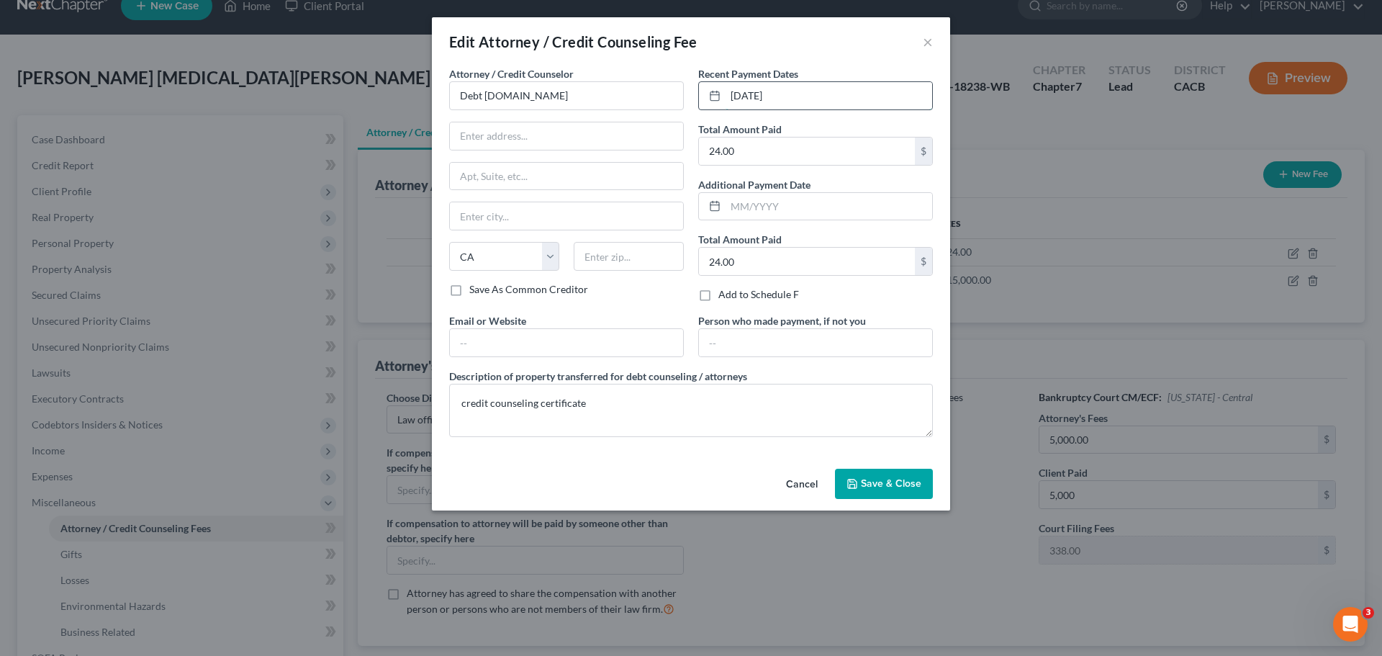
click at [811, 95] on input "[DATE]" at bounding box center [829, 95] width 207 height 27
click at [786, 125] on div "Total Amount Paid 24.00 $" at bounding box center [815, 144] width 235 height 44
click at [690, 135] on div "Attorney / Credit Counselor * Debt [DOMAIN_NAME] State [US_STATE] AK AR AZ CA C…" at bounding box center [566, 189] width 249 height 247
click at [744, 98] on input "04082025" at bounding box center [829, 95] width 207 height 27
type input "[DATE]"
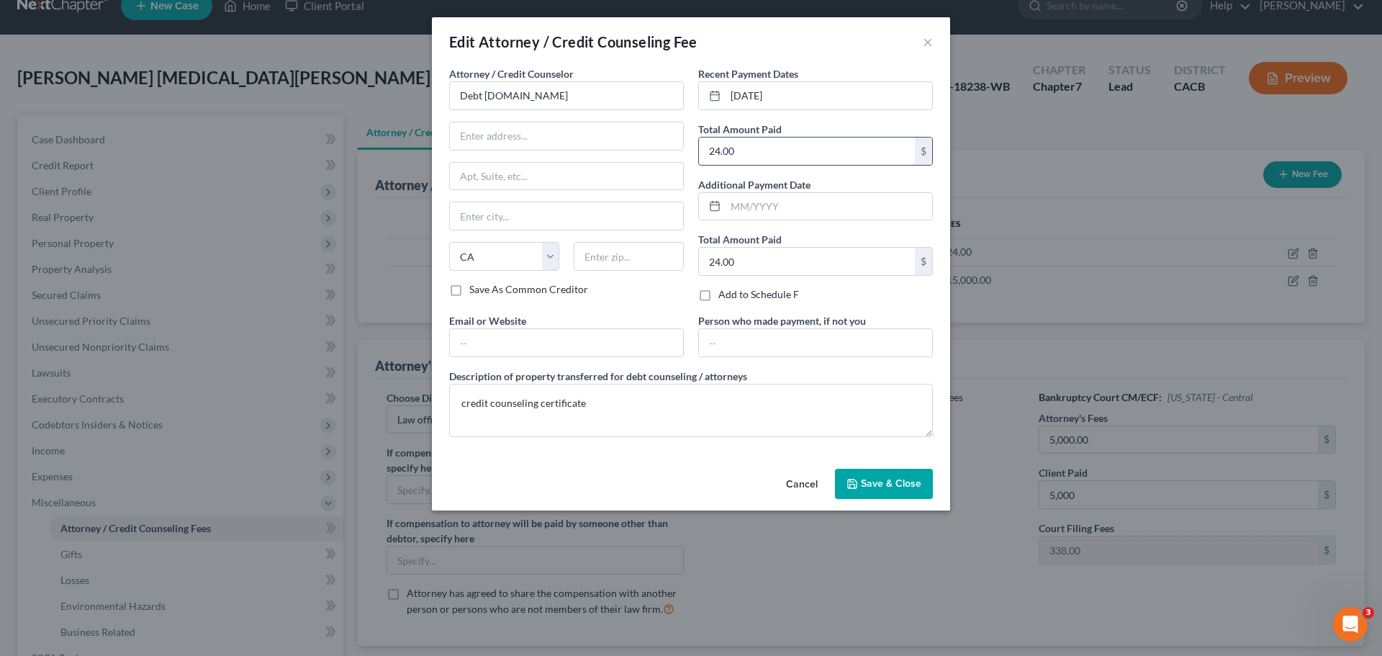
drag, startPoint x: 743, startPoint y: 165, endPoint x: 762, endPoint y: 139, distance: 32.0
click at [753, 148] on div "24.00 $" at bounding box center [815, 151] width 235 height 29
click at [762, 140] on input "24.00" at bounding box center [807, 150] width 216 height 27
click at [880, 481] on span "Save & Close" at bounding box center [891, 483] width 60 height 12
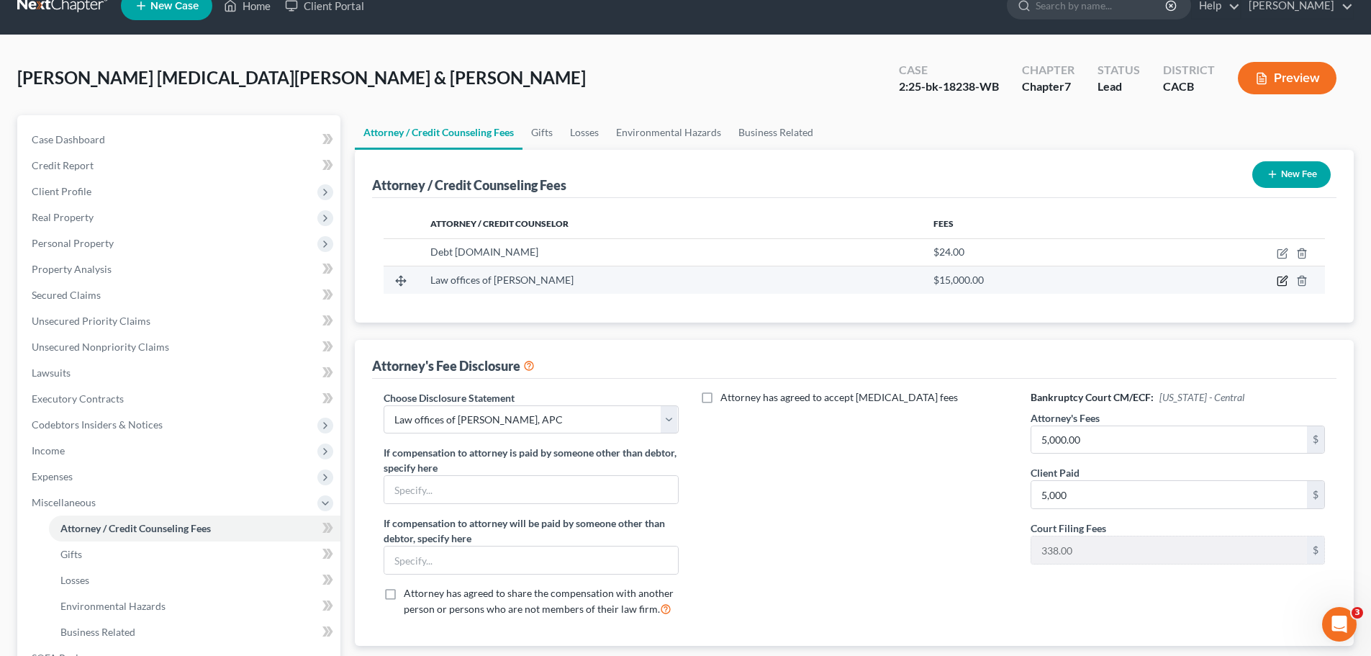
click at [1281, 279] on icon "button" at bounding box center [1283, 281] width 12 height 12
select select "4"
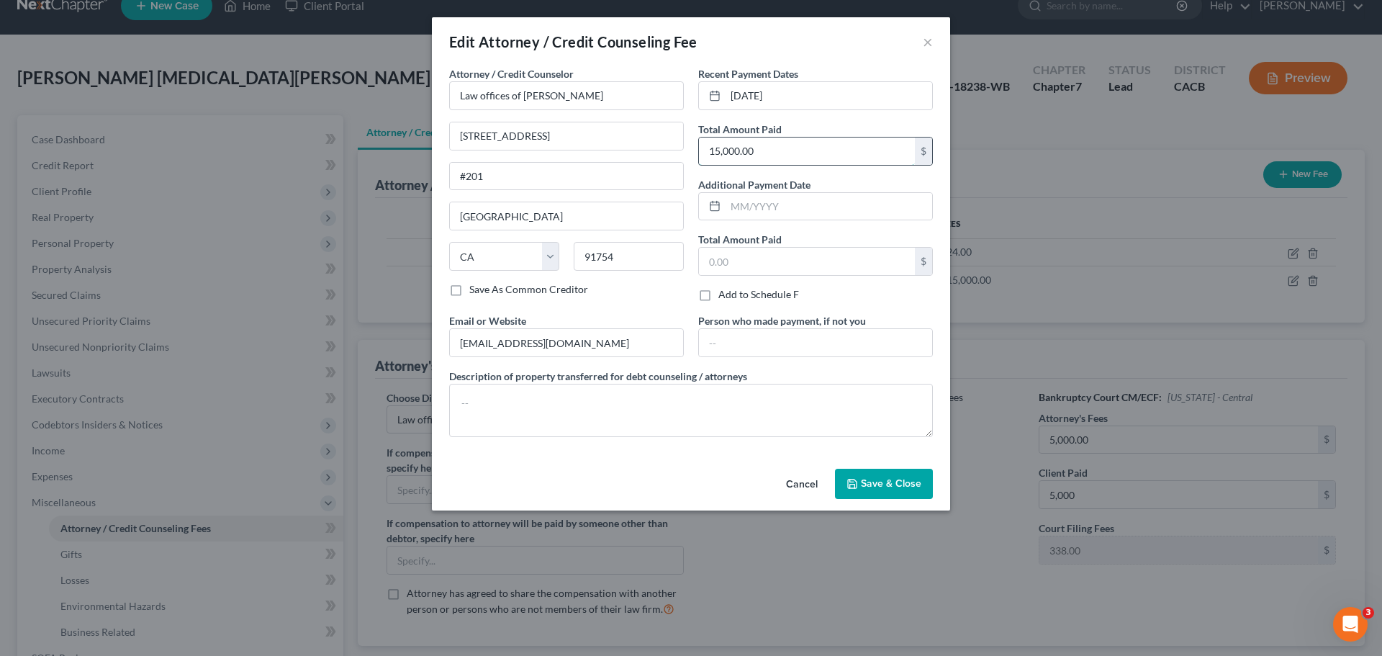
click at [756, 150] on input "15,000.00" at bounding box center [807, 150] width 216 height 27
type input "5,000.00"
click at [799, 102] on input "[DATE]" at bounding box center [829, 95] width 207 height 27
type input "[DATE]"
click at [868, 484] on span "Save & Close" at bounding box center [891, 483] width 60 height 12
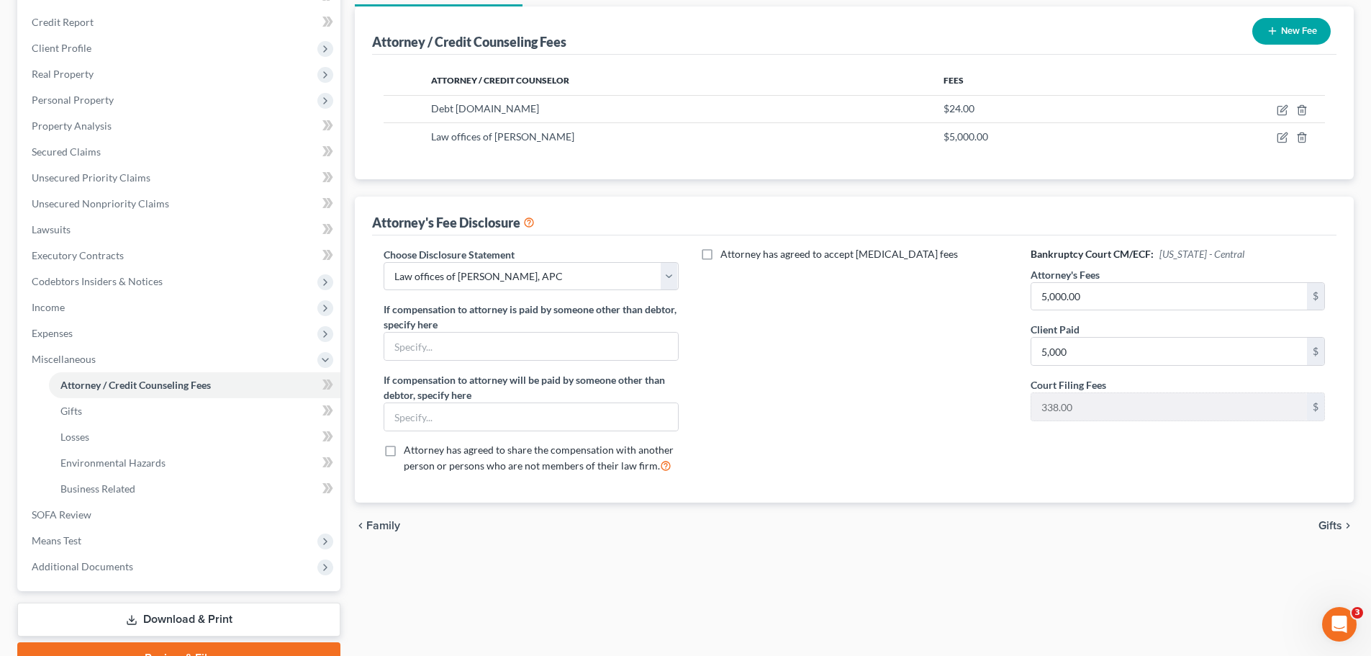
scroll to position [167, 0]
click at [105, 490] on span "Business Related" at bounding box center [97, 488] width 75 height 12
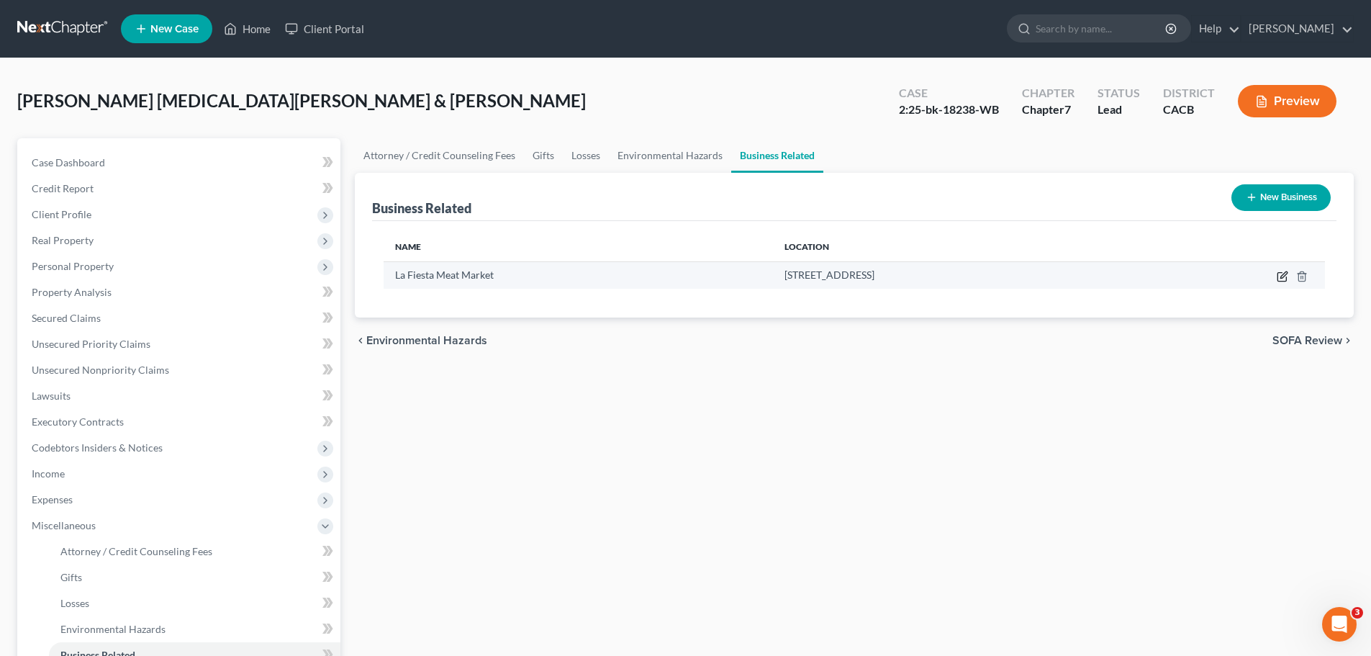
click at [1278, 272] on icon "button" at bounding box center [1283, 277] width 12 height 12
select select "sole_proprietor"
select select "4"
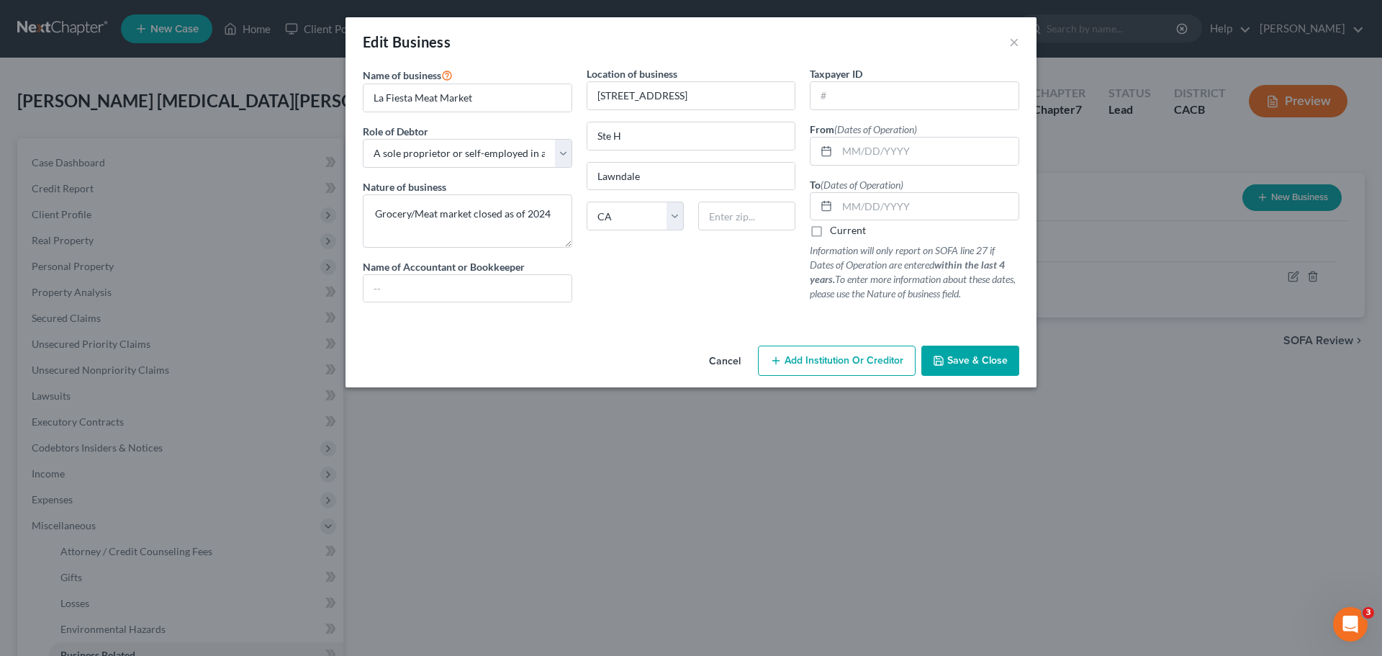
click at [966, 361] on span "Save & Close" at bounding box center [977, 360] width 60 height 12
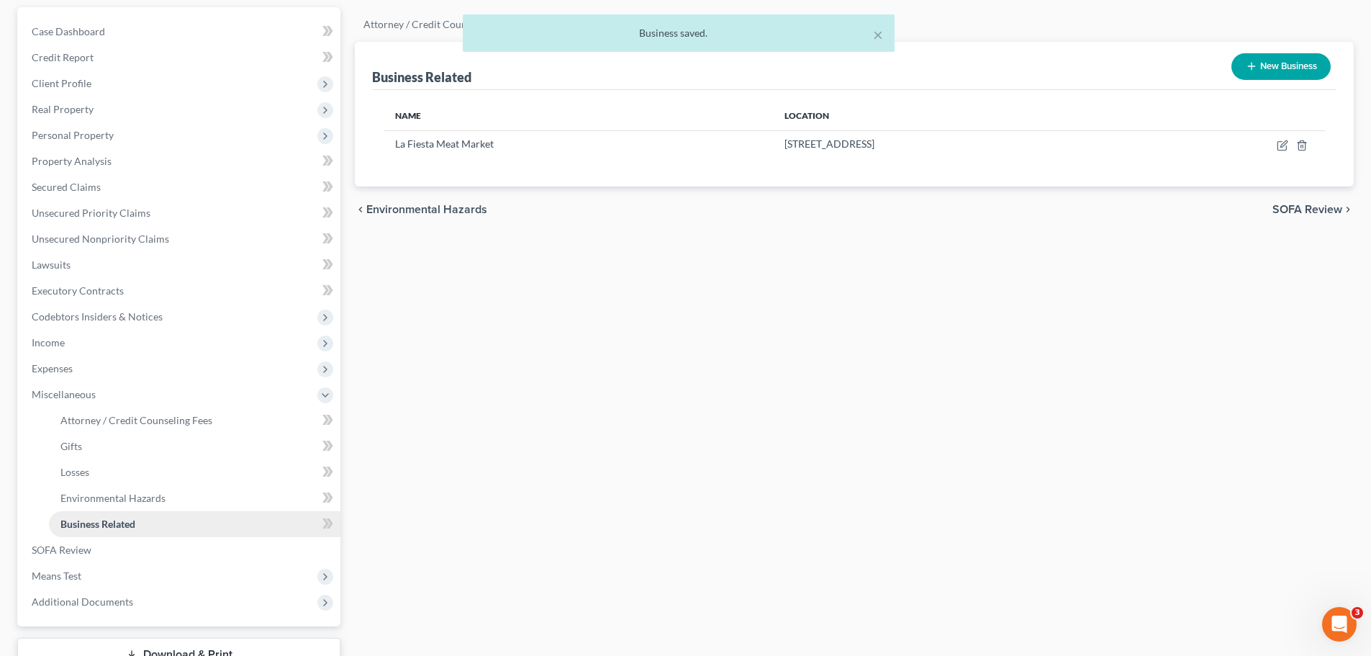
scroll to position [144, 0]
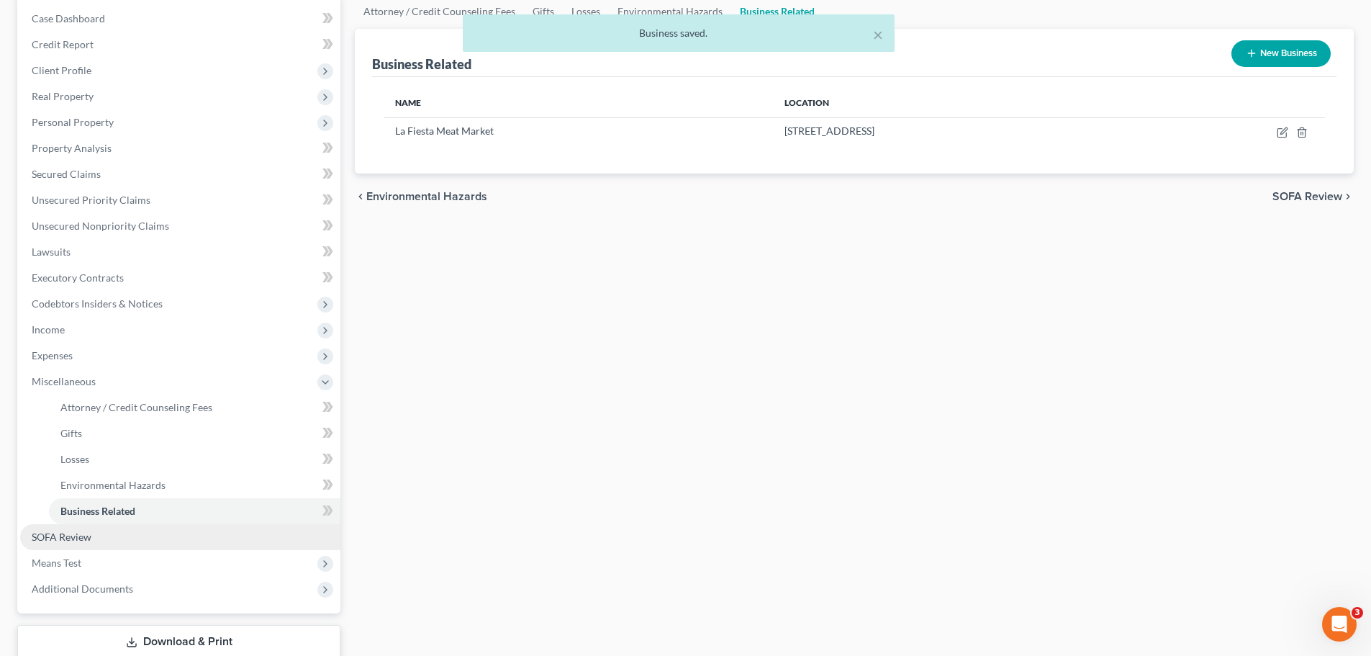
click at [76, 544] on link "SOFA Review" at bounding box center [180, 537] width 320 height 26
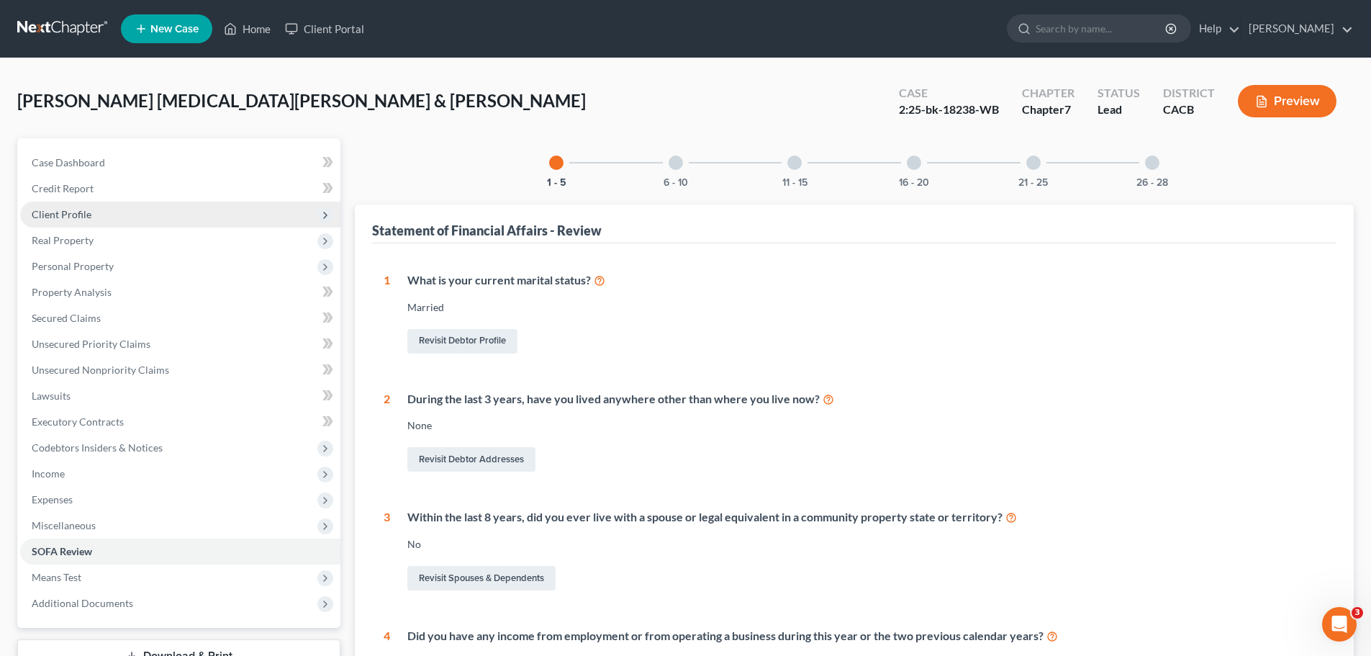
click at [87, 214] on span "Client Profile" at bounding box center [62, 214] width 60 height 12
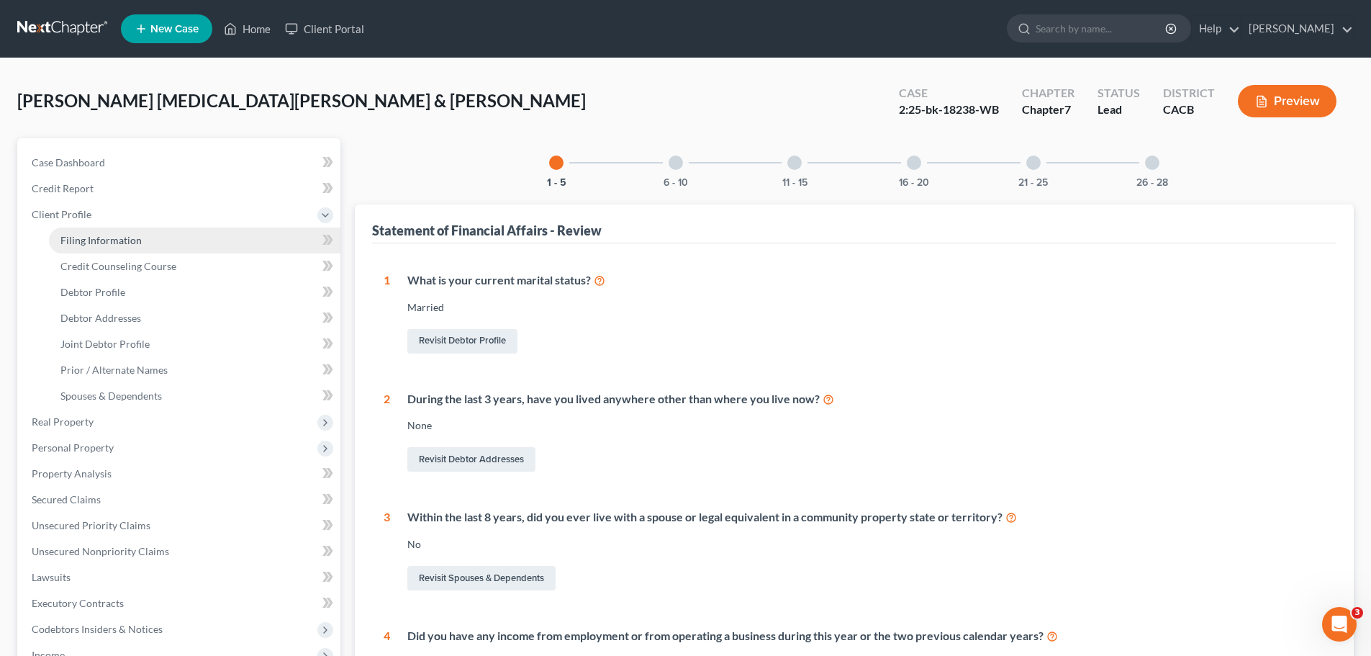
click at [83, 239] on span "Filing Information" at bounding box center [100, 240] width 81 height 12
select select "0"
select select "3"
select select "1"
select select "0"
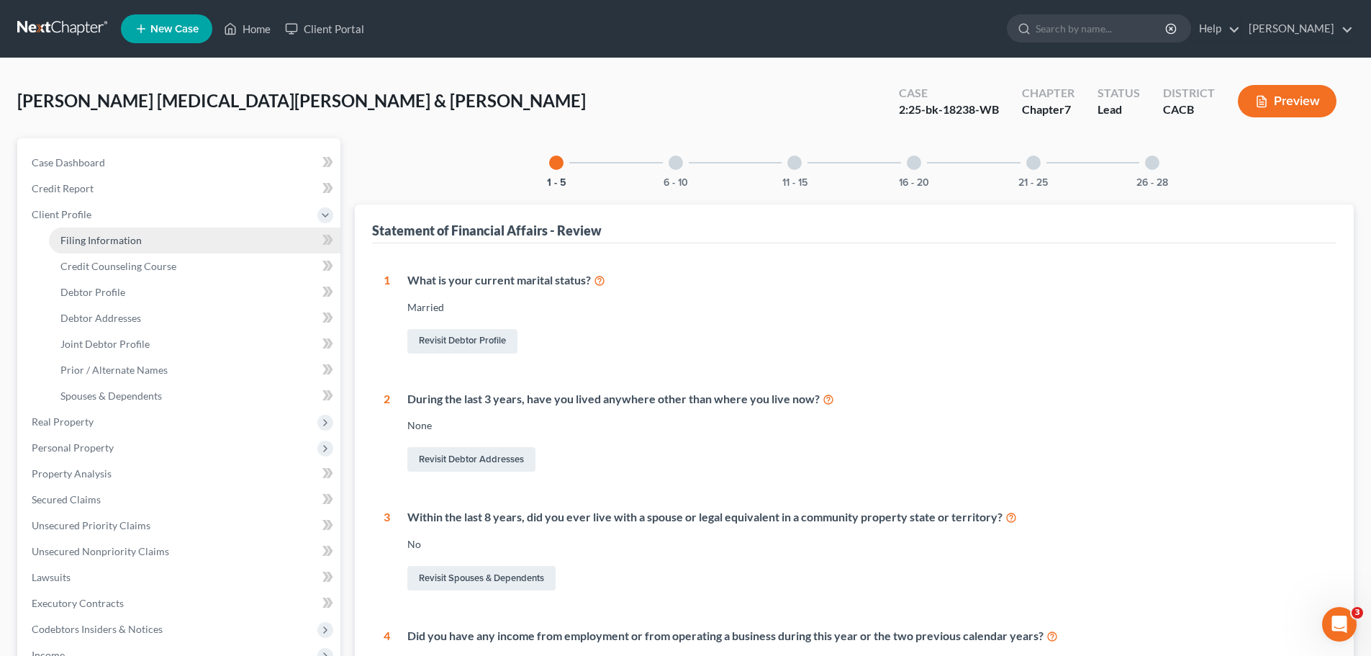
select select "4"
select select "1"
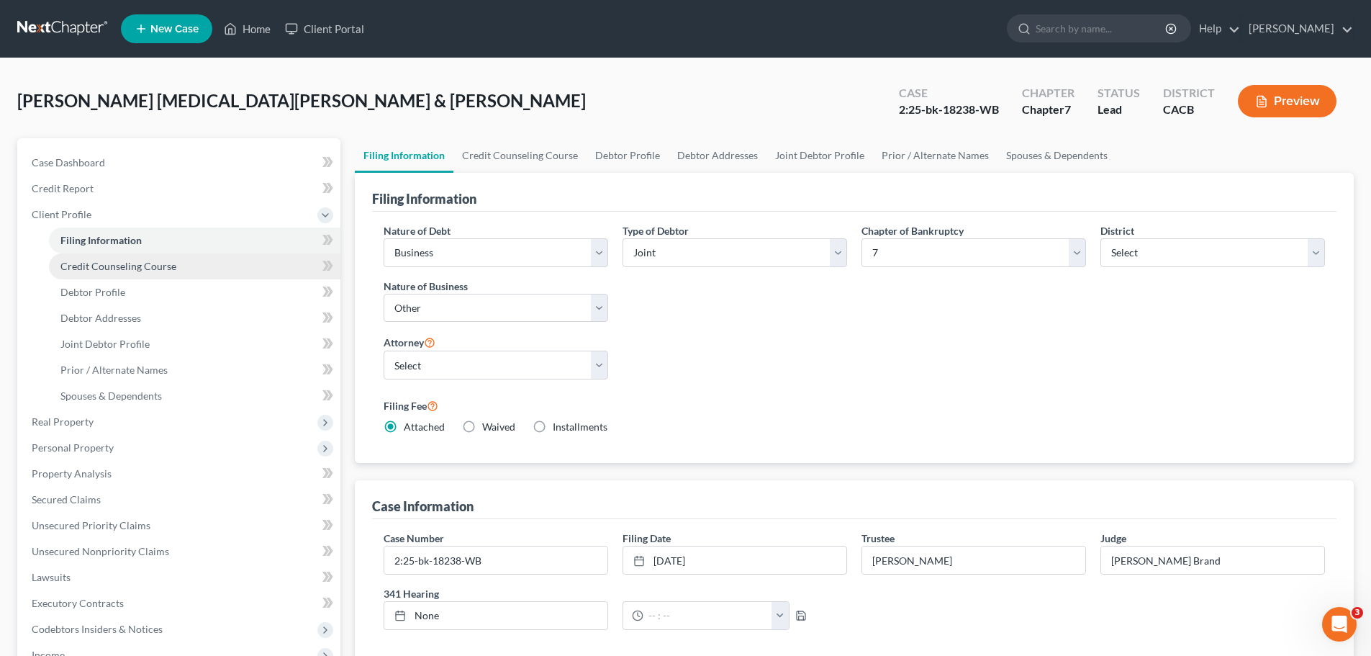
click at [76, 263] on span "Credit Counseling Course" at bounding box center [118, 266] width 116 height 12
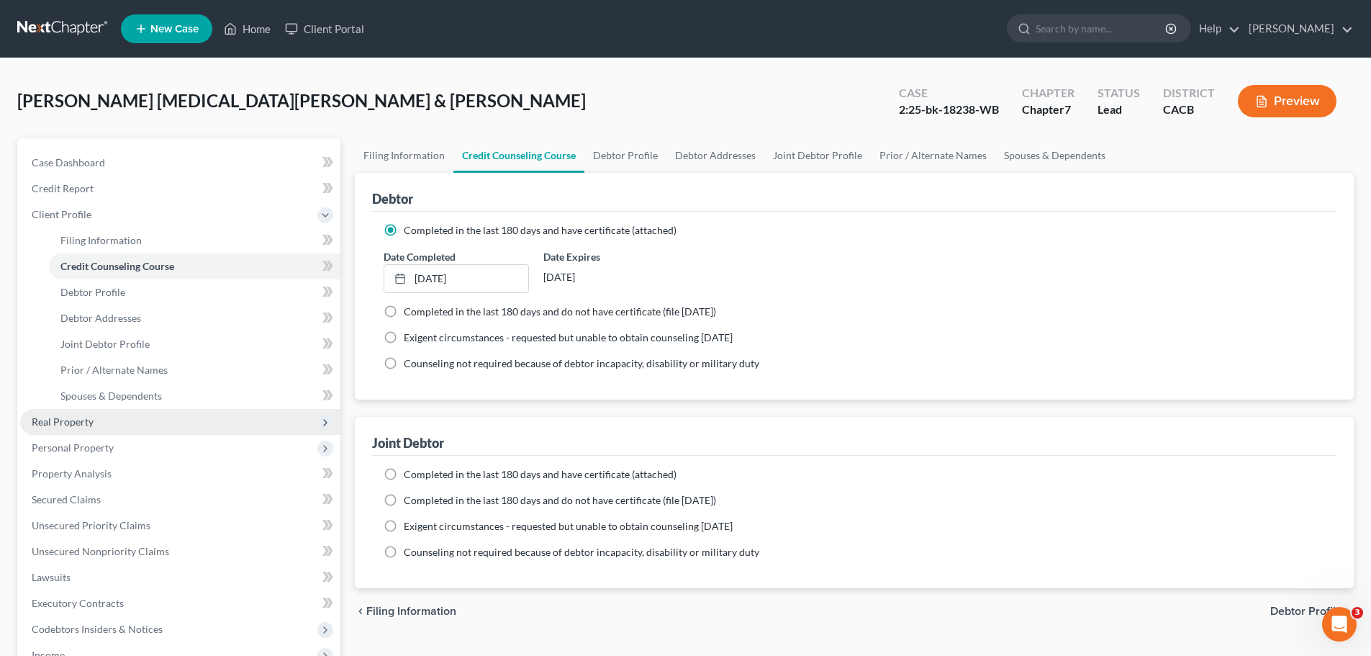
click at [83, 418] on span "Real Property" at bounding box center [63, 421] width 62 height 12
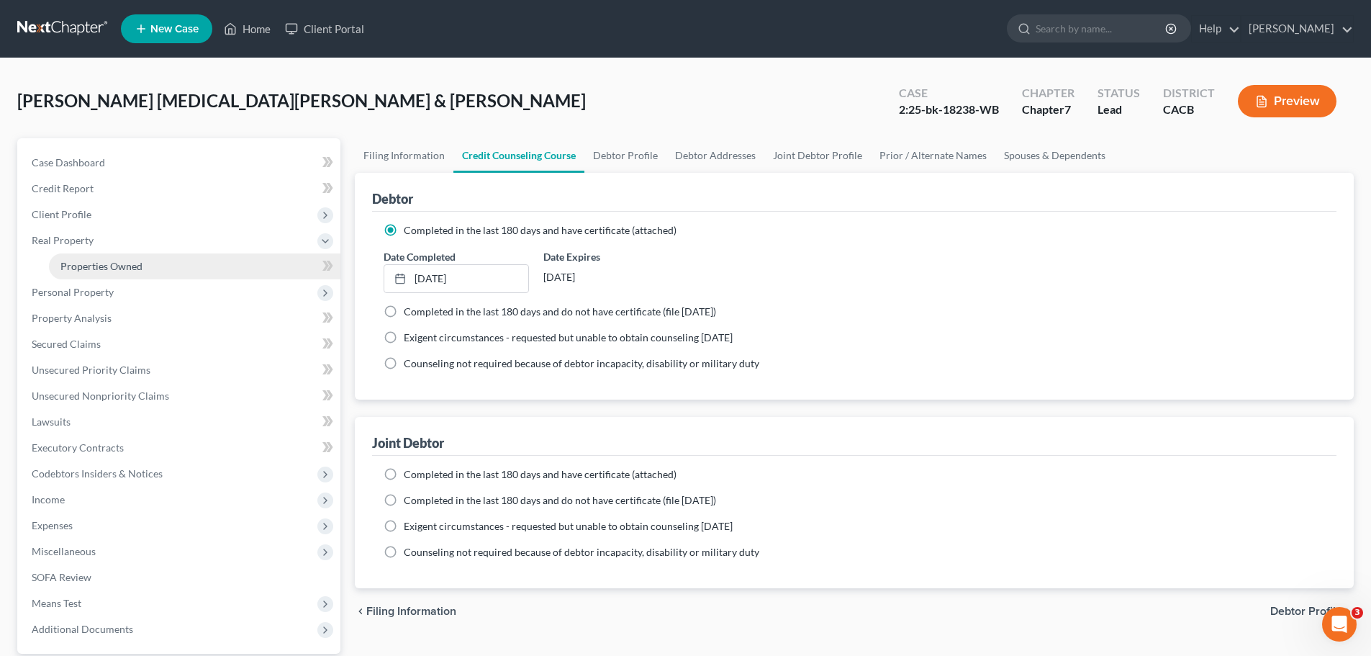
click at [78, 263] on span "Properties Owned" at bounding box center [101, 266] width 82 height 12
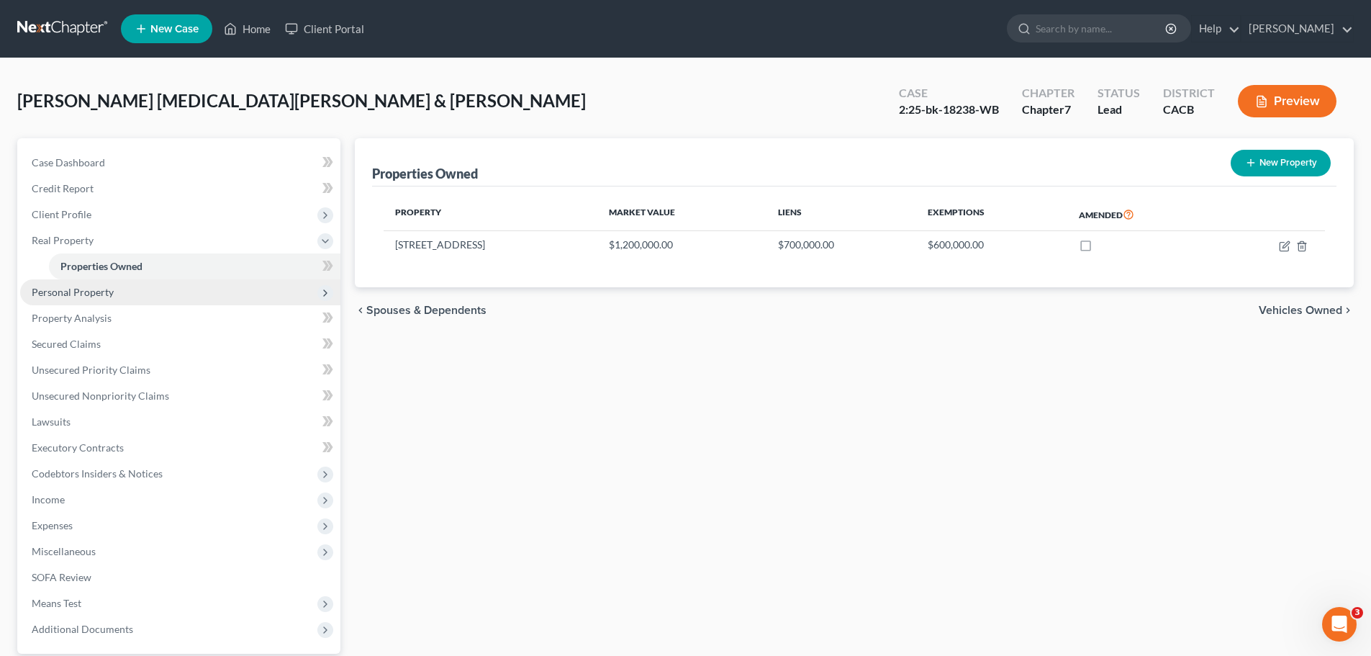
click at [78, 291] on span "Personal Property" at bounding box center [73, 292] width 82 height 12
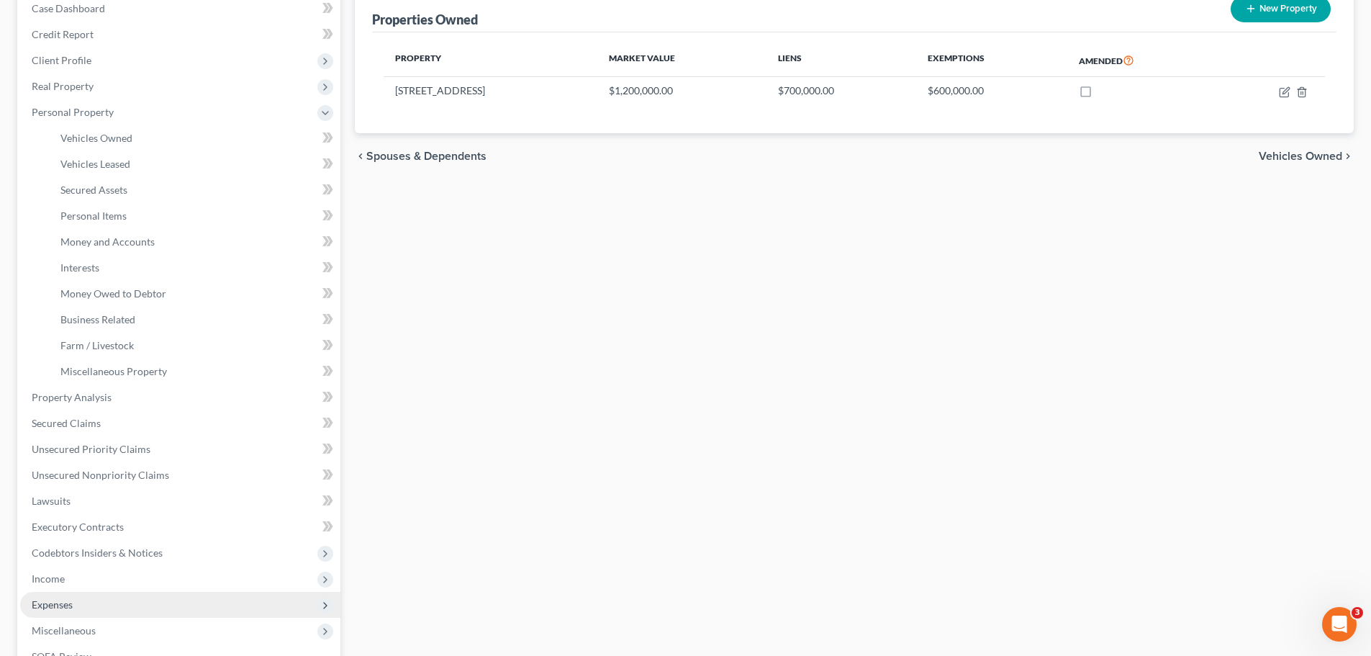
scroll to position [360, 0]
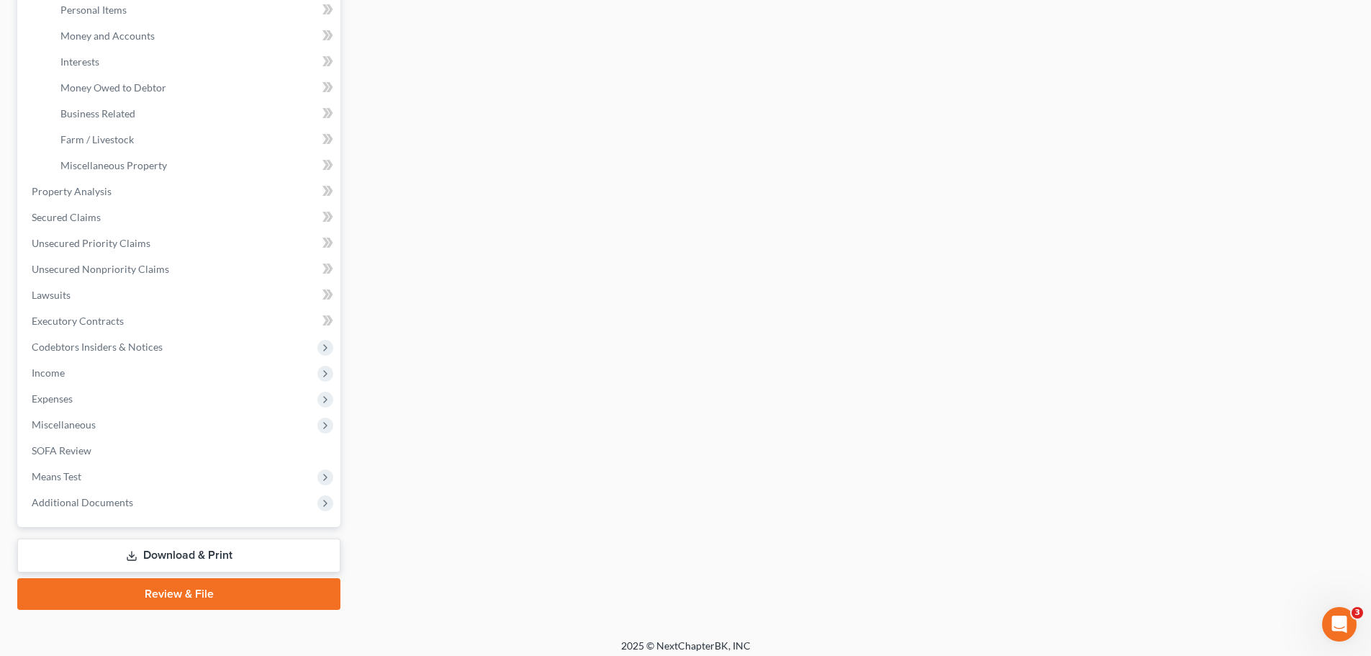
click at [107, 550] on link "Download & Print" at bounding box center [178, 555] width 323 height 34
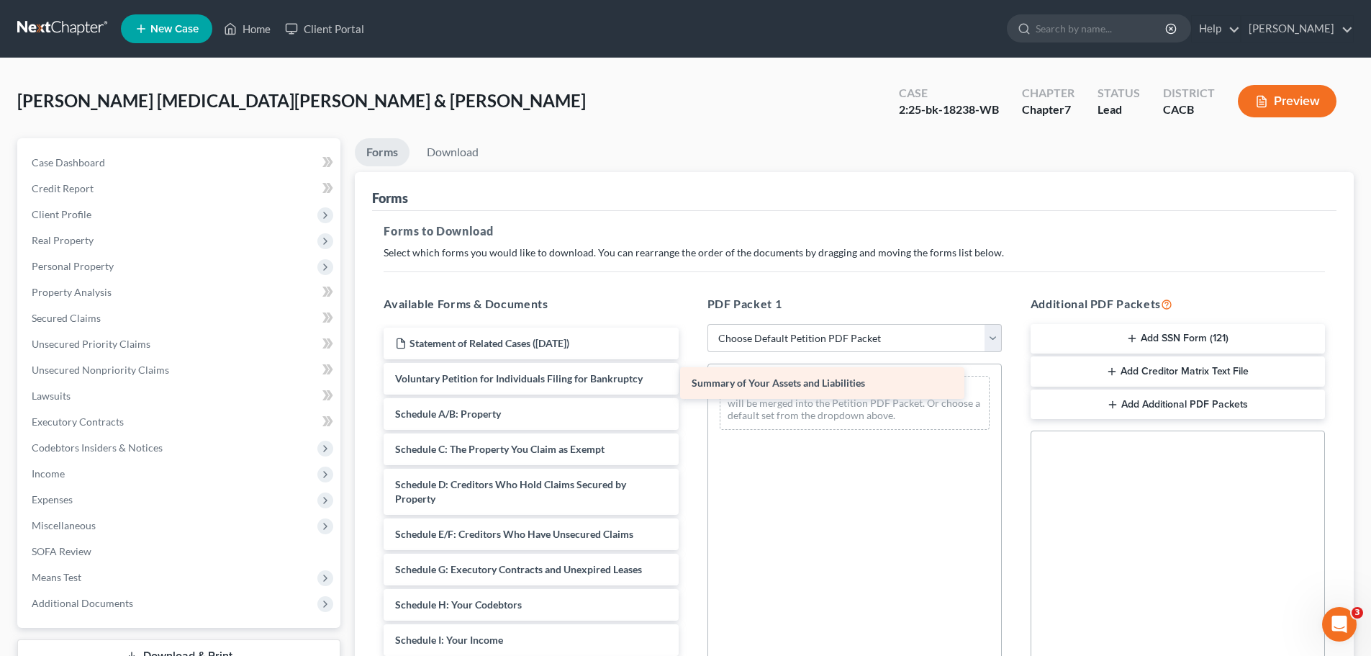
drag, startPoint x: 556, startPoint y: 404, endPoint x: 853, endPoint y: 373, distance: 298.2
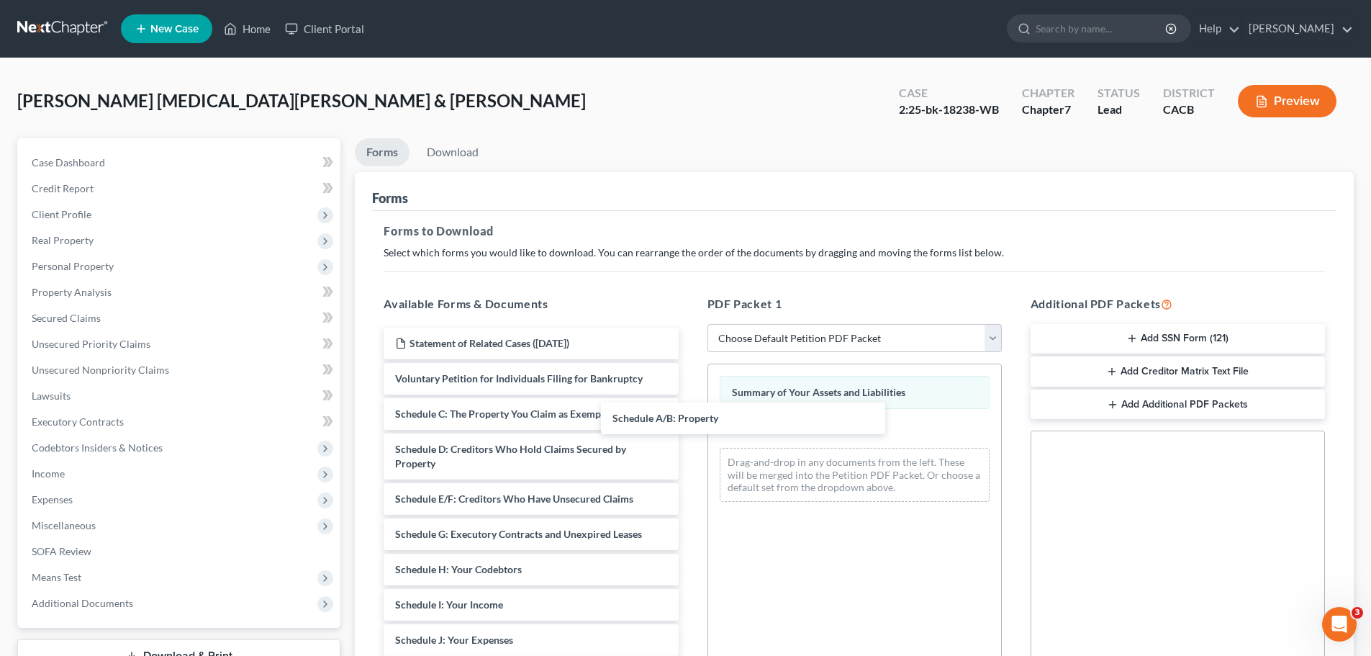
drag, startPoint x: 603, startPoint y: 418, endPoint x: 734, endPoint y: 436, distance: 131.5
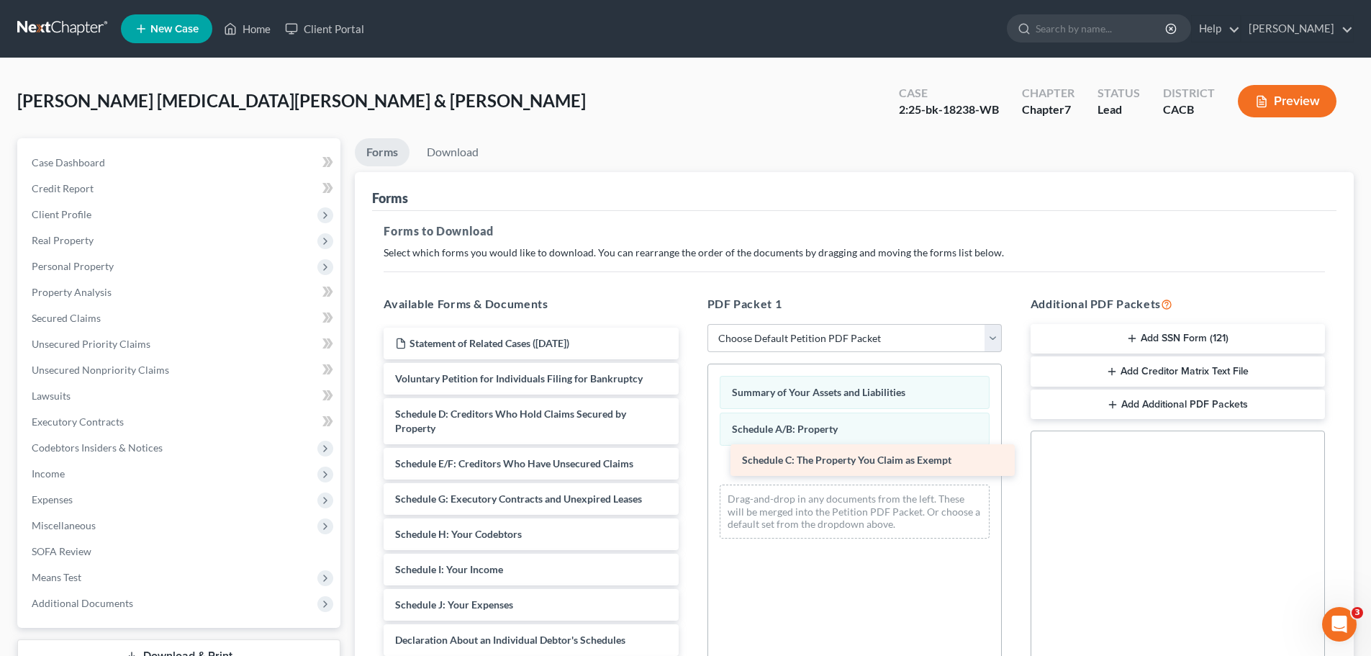
drag, startPoint x: 584, startPoint y: 413, endPoint x: 806, endPoint y: 456, distance: 226.6
click at [690, 459] on div "Schedule C: The Property You Claim as Exempt Statement of Related Cases ([DATE]…" at bounding box center [530, 655] width 317 height 654
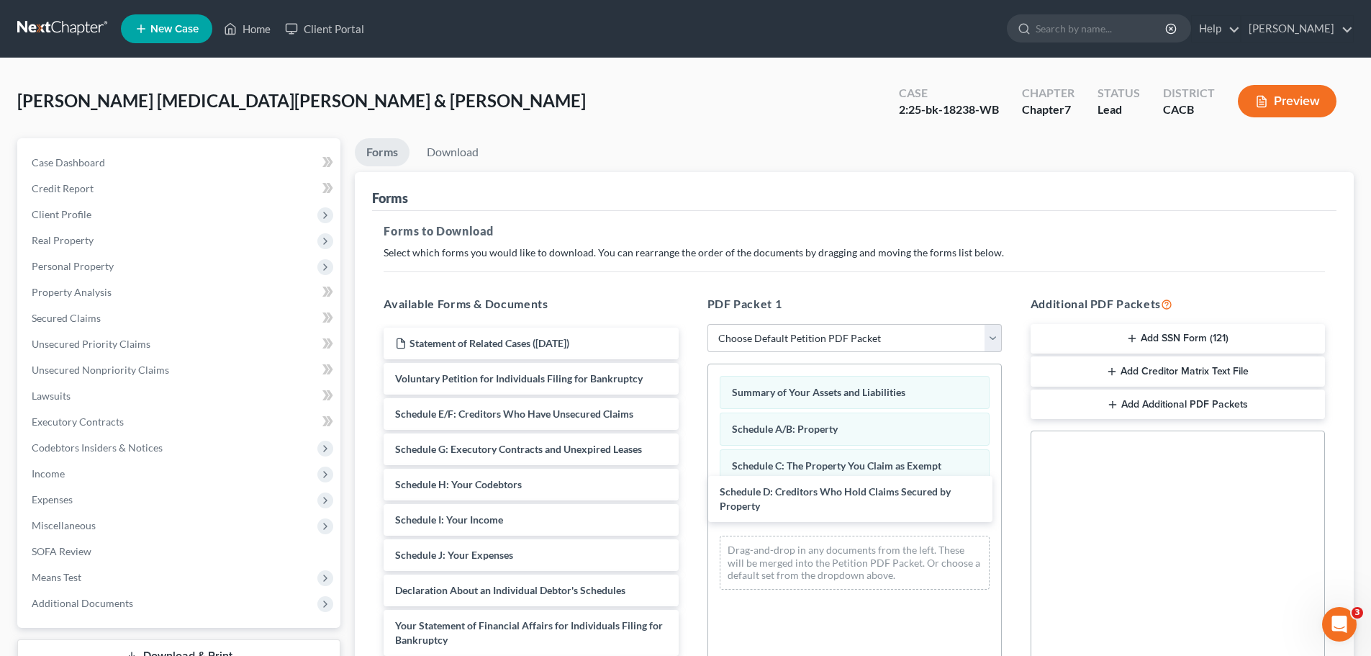
drag, startPoint x: 585, startPoint y: 415, endPoint x: 550, endPoint y: 466, distance: 61.1
click at [690, 488] on div "Schedule D: Creditors Who Hold Claims Secured by Property Statement of Related …" at bounding box center [530, 630] width 317 height 604
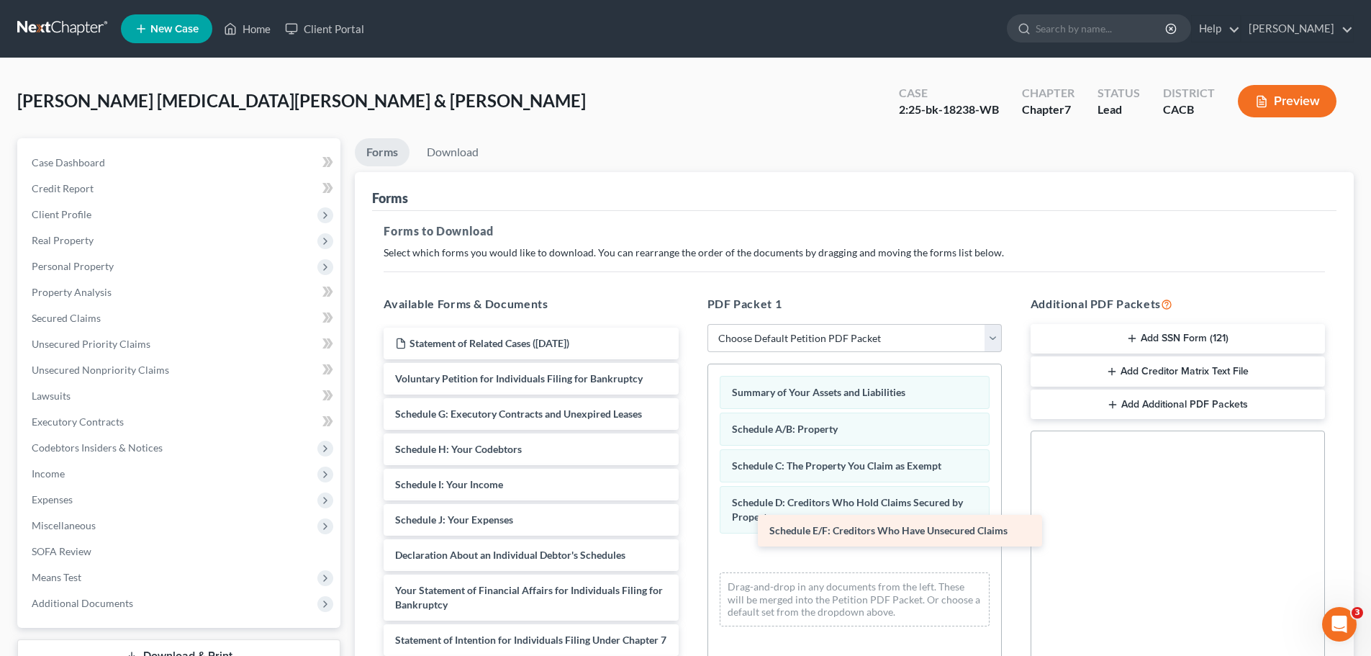
drag, startPoint x: 515, startPoint y: 413, endPoint x: 889, endPoint y: 530, distance: 392.1
click at [690, 530] on div "Schedule E/F: Creditors Who Have Unsecured Claims Statement of Related Cases ([…" at bounding box center [530, 612] width 317 height 569
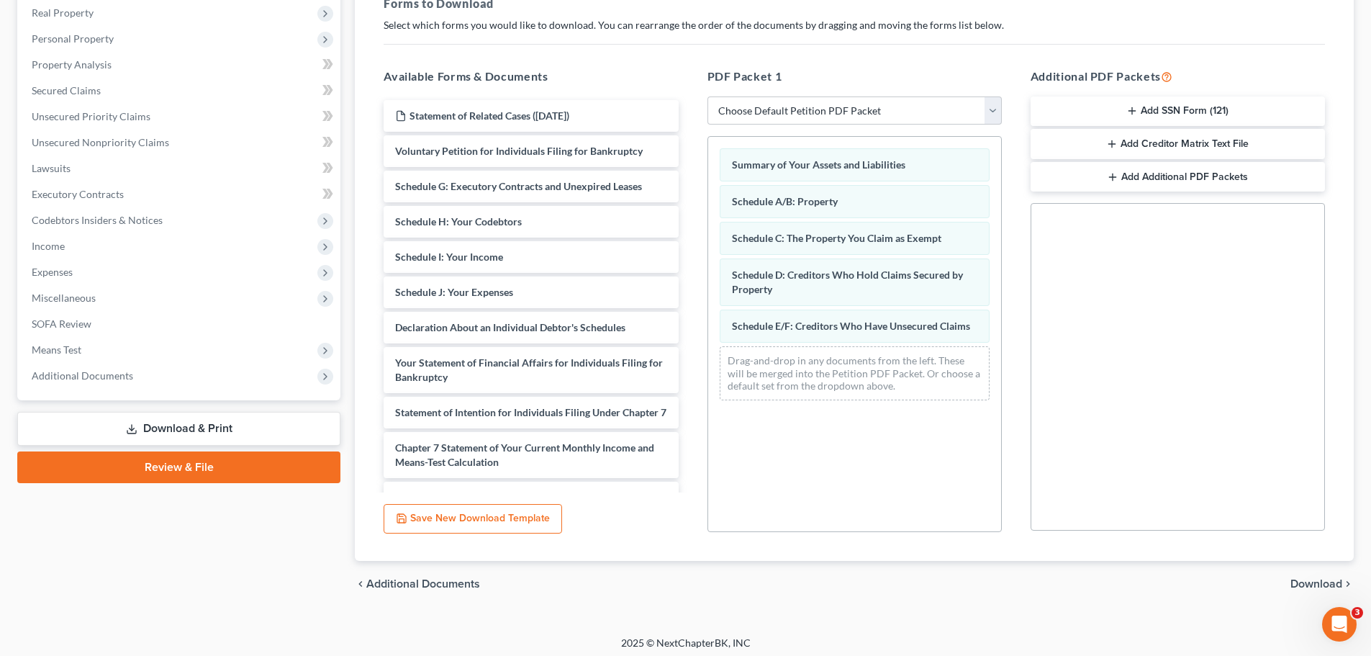
scroll to position [233, 0]
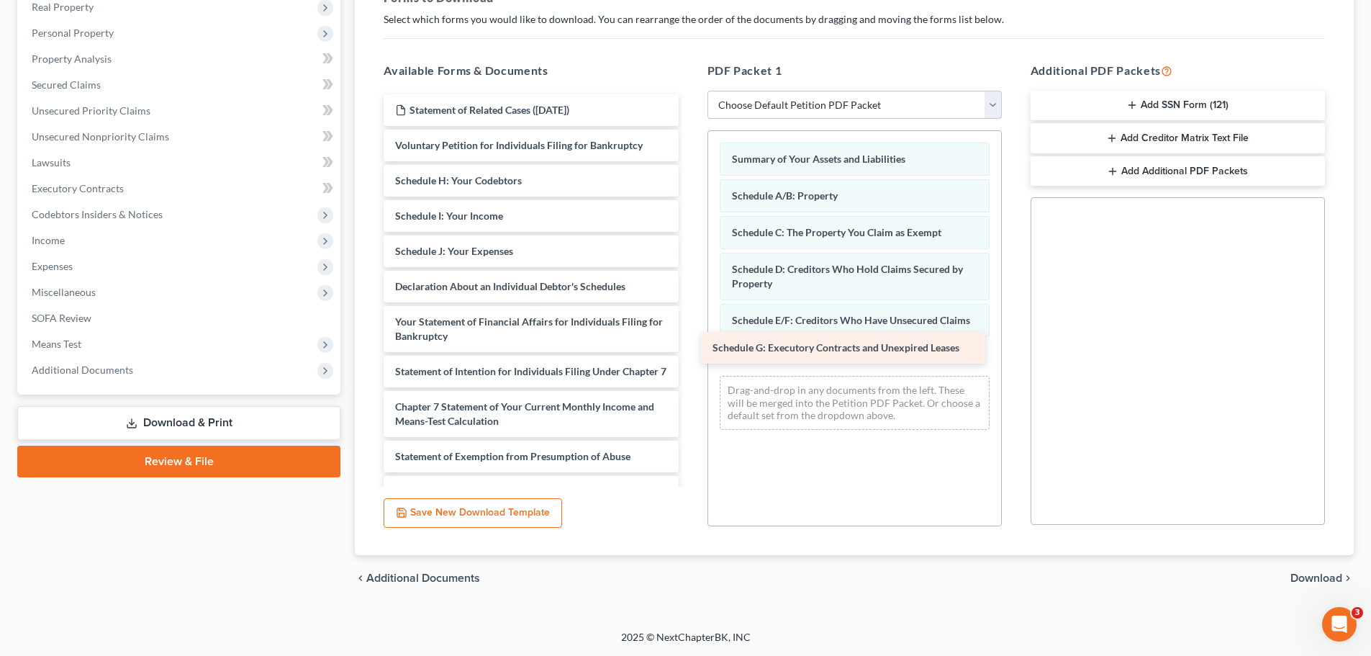
drag, startPoint x: 590, startPoint y: 178, endPoint x: 911, endPoint y: 343, distance: 360.3
click at [690, 343] on div "Schedule G: Executory Contracts and Unexpired Leases Statement of Related Cases…" at bounding box center [530, 360] width 317 height 533
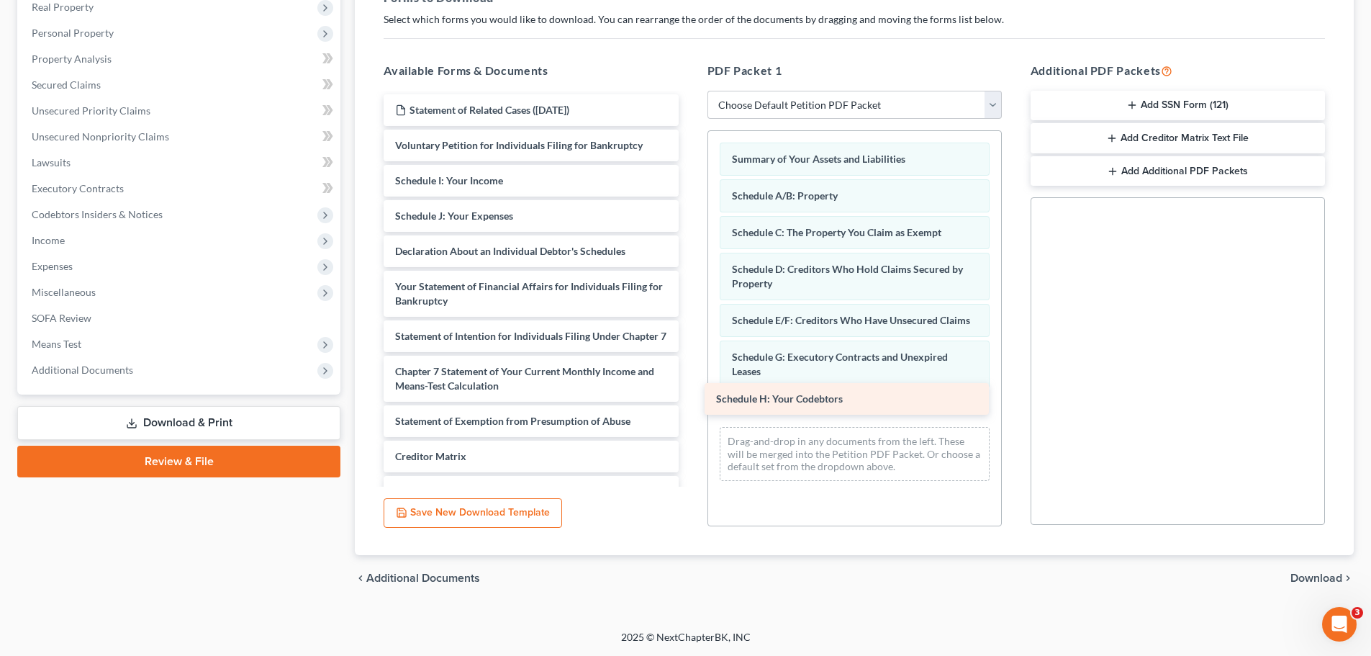
drag, startPoint x: 577, startPoint y: 187, endPoint x: 865, endPoint y: 386, distance: 349.8
click at [690, 392] on div "Schedule H: Your Codebtors Statement of Related Cases ([DATE]) Voluntary Petiti…" at bounding box center [530, 343] width 317 height 498
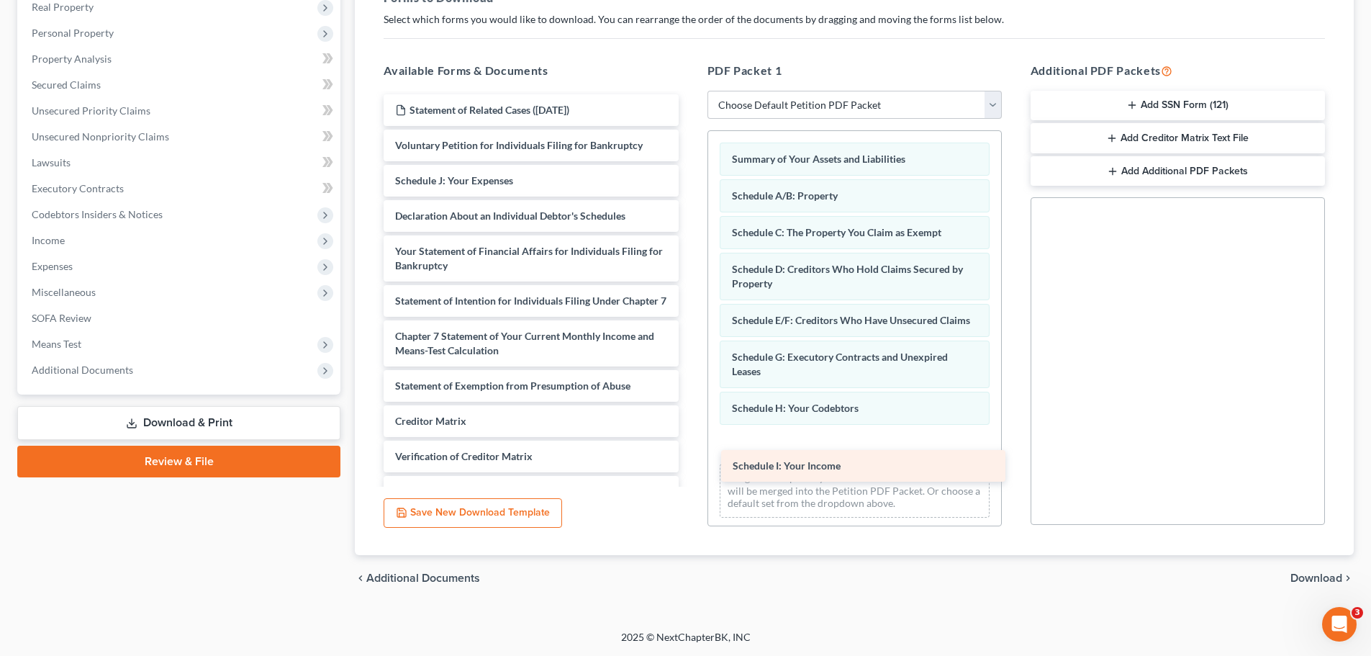
drag, startPoint x: 549, startPoint y: 183, endPoint x: 887, endPoint y: 468, distance: 441.9
click at [690, 468] on div "Schedule I: Your Income Statement of Related Cases ([DATE]) Voluntary Petition …" at bounding box center [530, 325] width 317 height 463
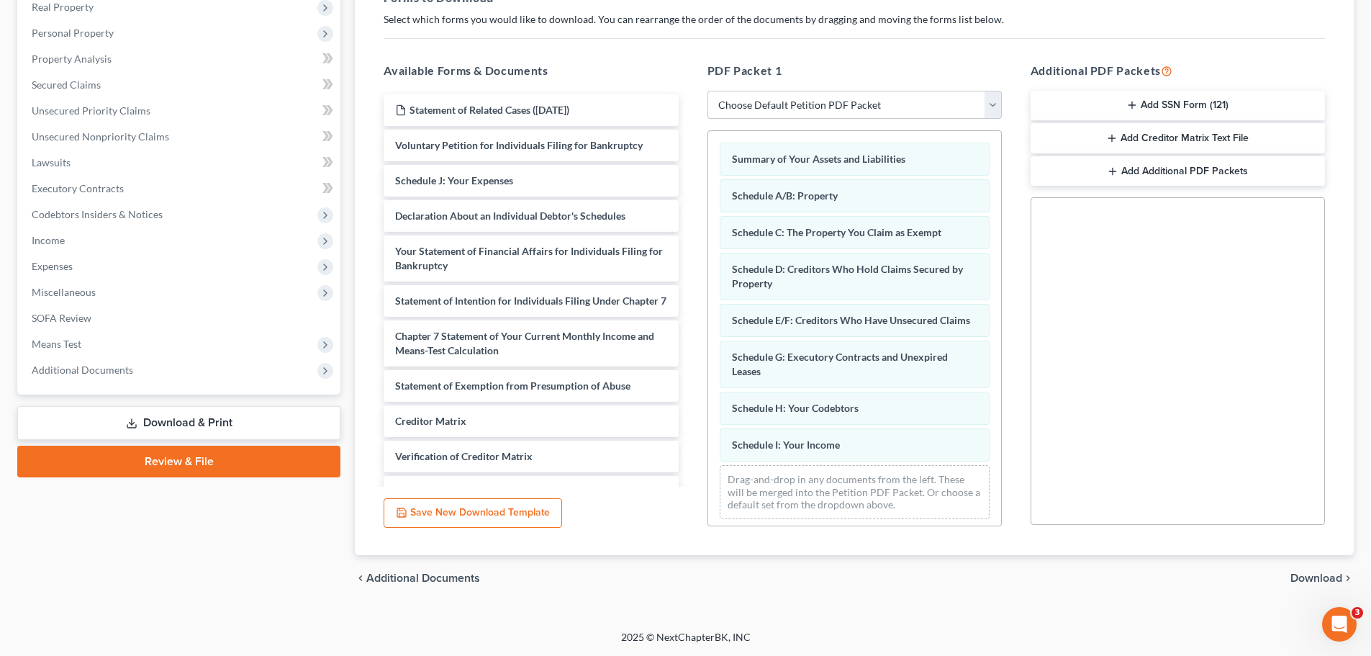
click at [887, 461] on div "Schedule I: Your Income" at bounding box center [855, 444] width 270 height 33
click at [52, 254] on span "Expenses" at bounding box center [180, 266] width 320 height 26
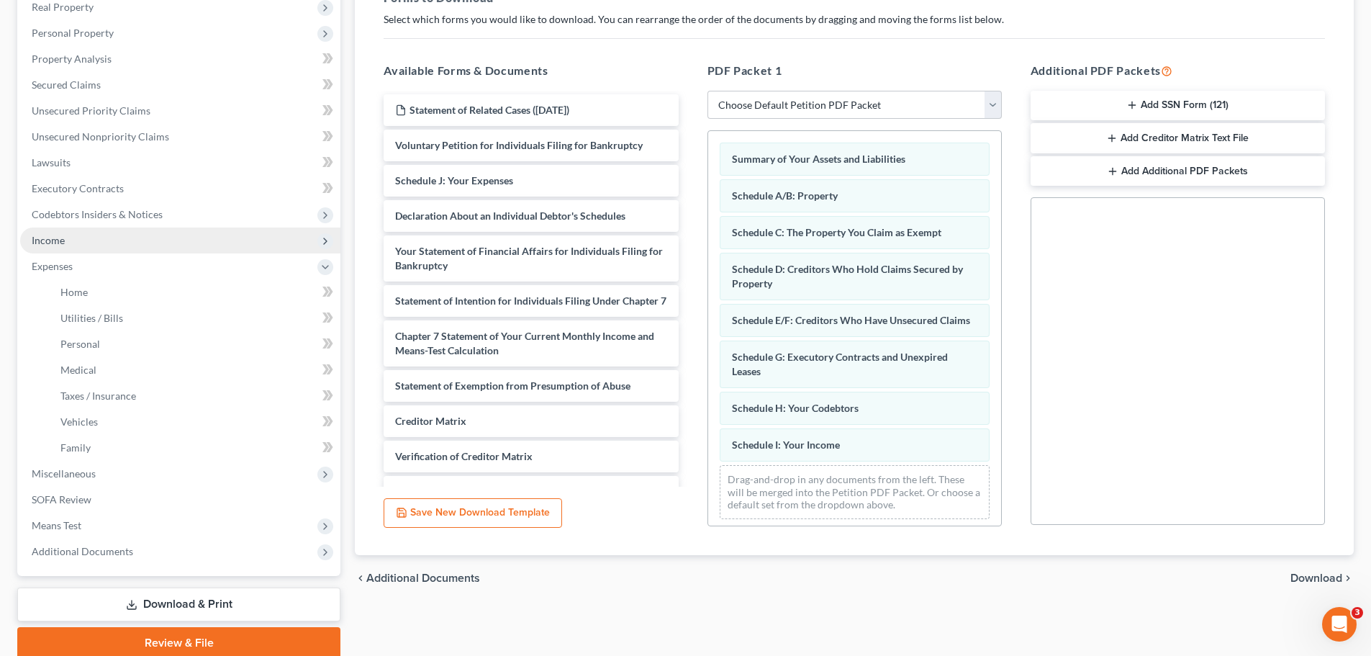
click at [55, 247] on span "Income" at bounding box center [180, 240] width 320 height 26
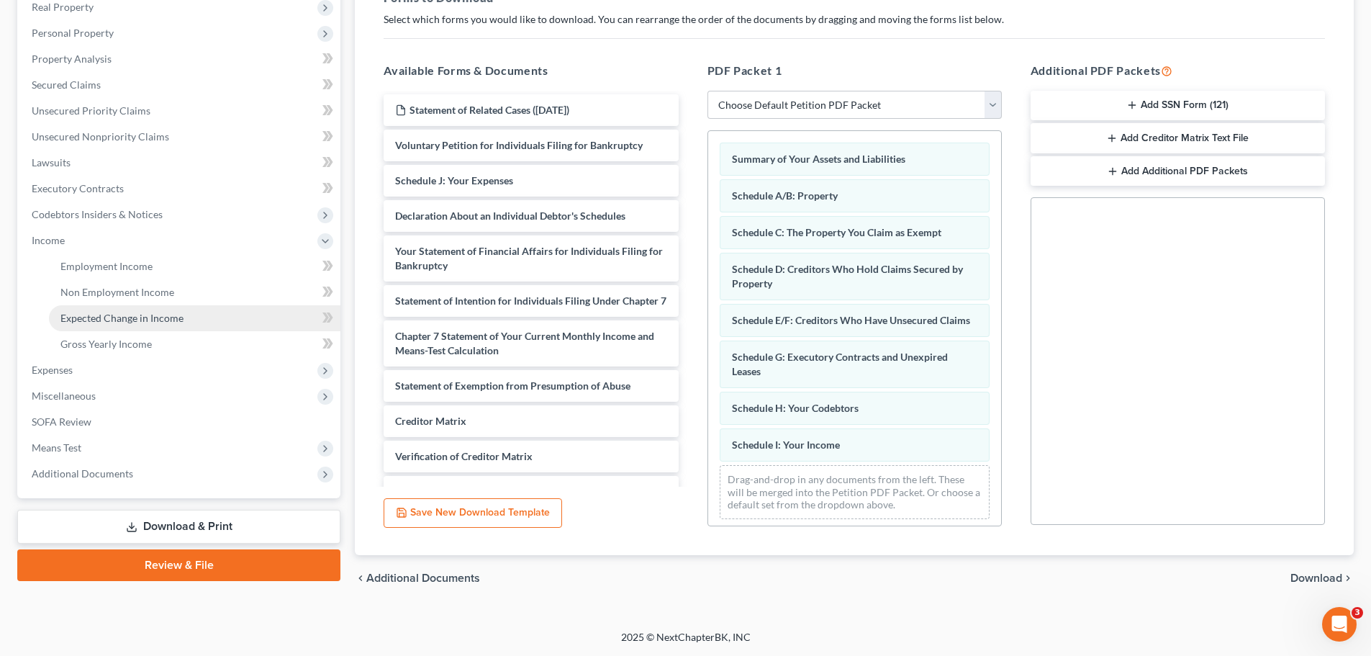
click at [94, 317] on span "Expected Change in Income" at bounding box center [121, 318] width 123 height 12
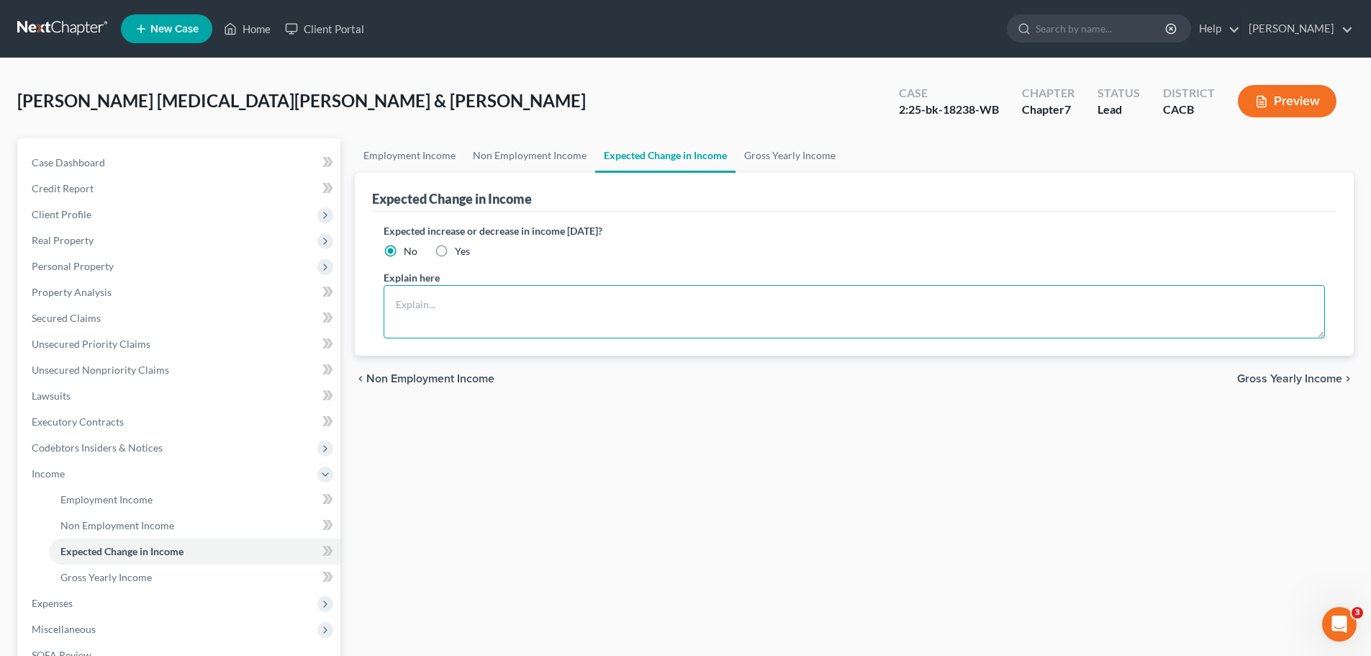
click at [464, 316] on textarea at bounding box center [855, 311] width 942 height 53
type textarea "Ther"
click at [455, 246] on label "Yes" at bounding box center [462, 251] width 15 height 14
click at [461, 246] on input "Yes" at bounding box center [465, 248] width 9 height 9
radio input "true"
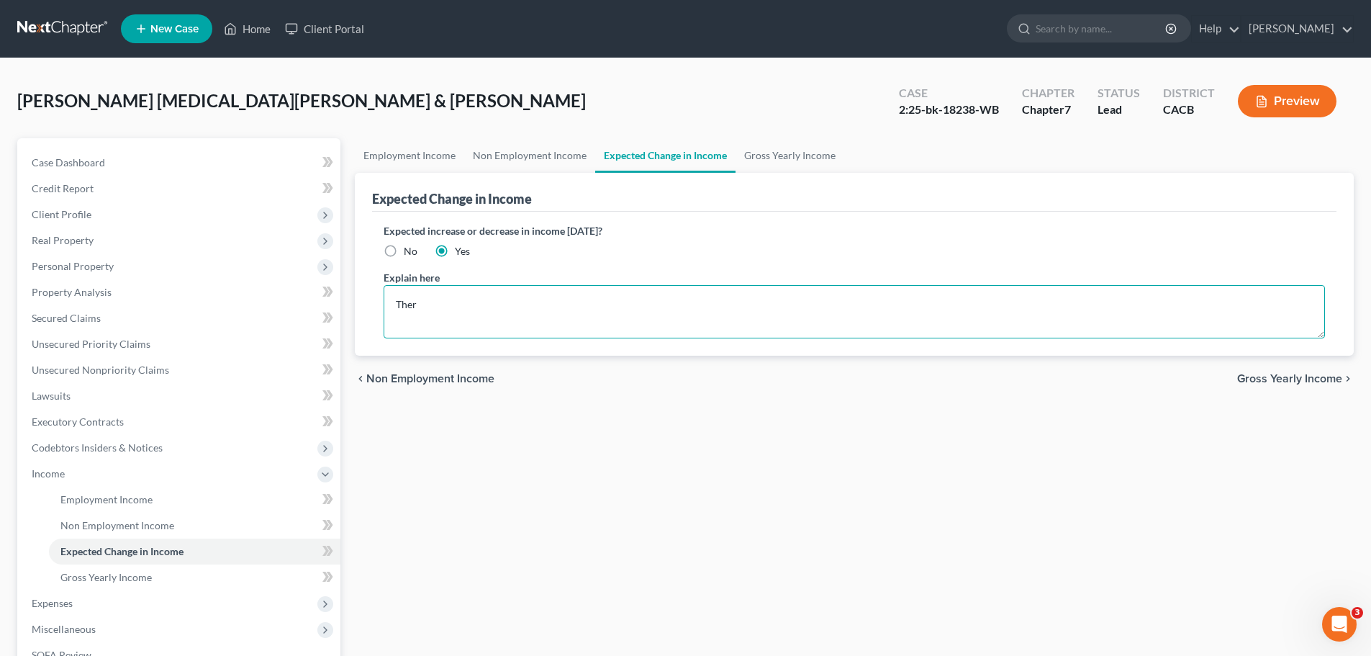
click at [428, 315] on textarea "Ther" at bounding box center [855, 311] width 942 height 53
click at [431, 312] on textarea "There's no expected change in income. The Debtors' children help pay their expe…" at bounding box center [855, 311] width 942 height 53
type textarea "There's no expected change in income. The Debtors' children help pay their expe…"
click at [120, 566] on link "Gross Yearly Income" at bounding box center [195, 577] width 292 height 26
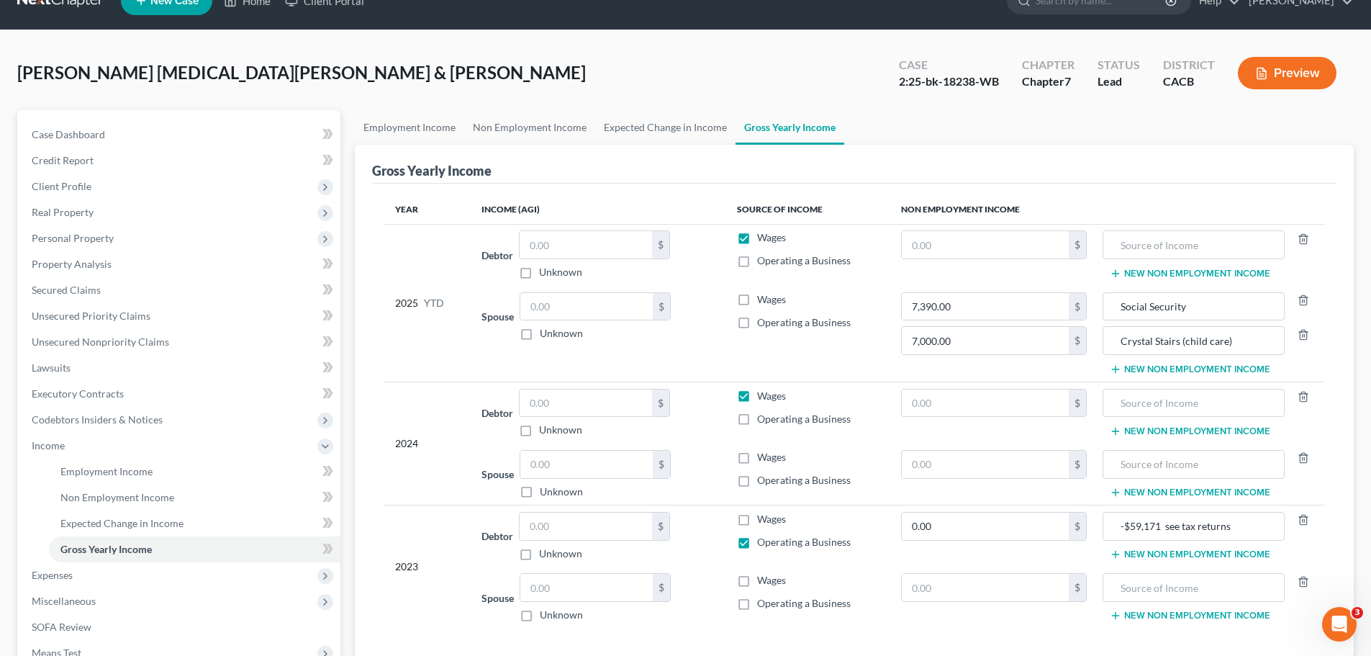
scroll to position [72, 0]
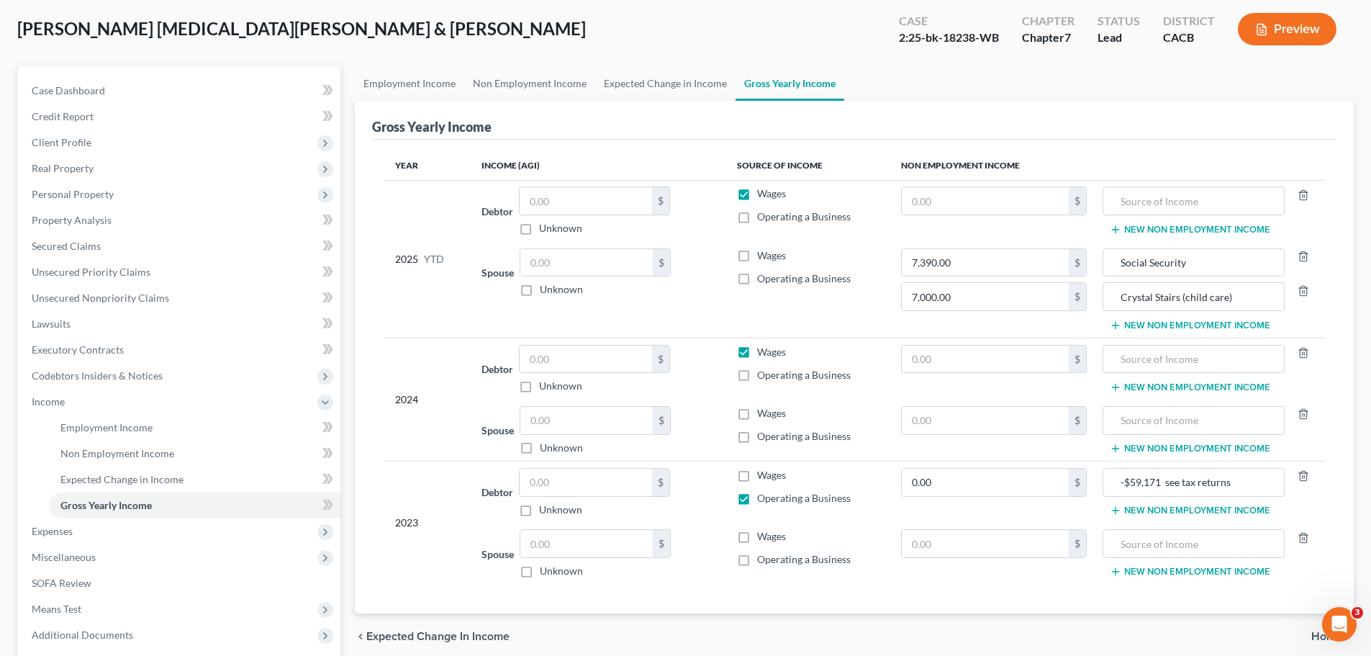
click at [1183, 227] on button "New Non Employment Income" at bounding box center [1190, 230] width 161 height 12
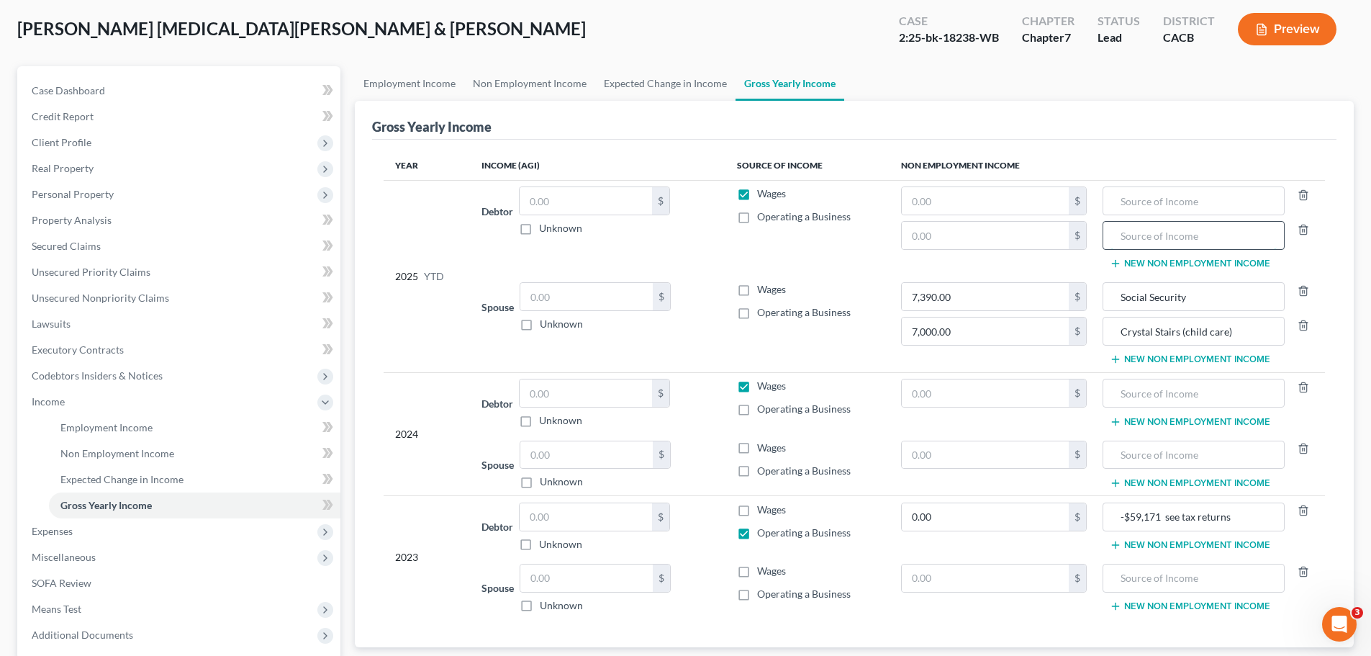
click at [1155, 243] on input "text" at bounding box center [1194, 235] width 166 height 27
type input "rental income"
click at [1037, 238] on input "text" at bounding box center [986, 235] width 168 height 27
type input "43,000"
click at [1001, 263] on td "$ 43,000 $" at bounding box center [994, 228] width 209 height 96
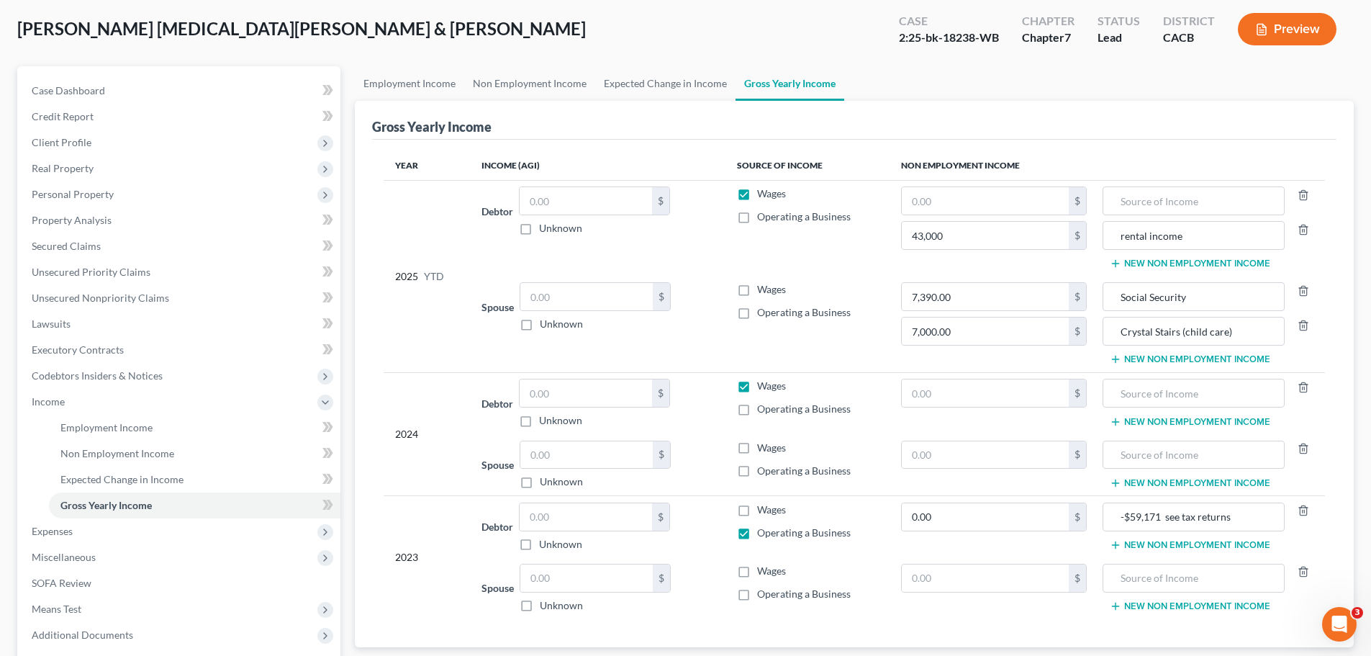
click at [757, 195] on label "Wages" at bounding box center [771, 193] width 29 height 14
click at [763, 195] on input "Wages" at bounding box center [767, 190] width 9 height 9
checkbox input "false"
click at [757, 387] on label "Wages" at bounding box center [771, 386] width 29 height 14
click at [763, 387] on input "Wages" at bounding box center [767, 383] width 9 height 9
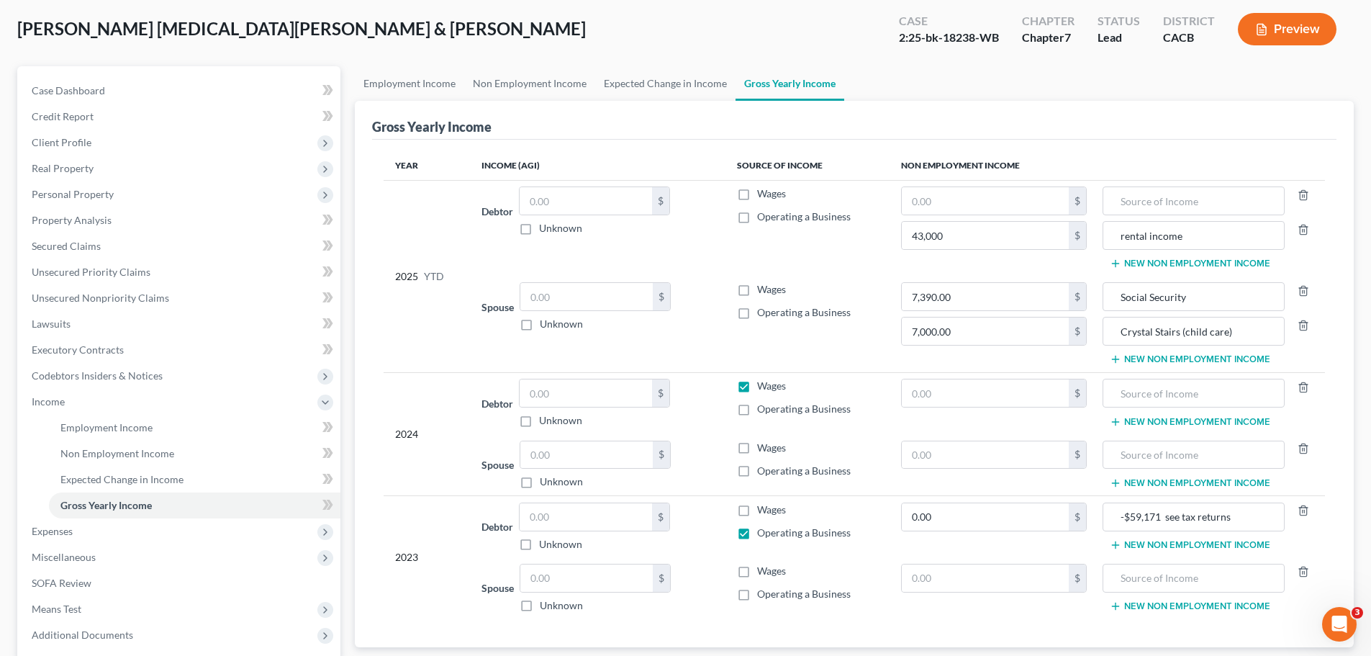
checkbox input "false"
click at [757, 533] on label "Operating a Business" at bounding box center [804, 533] width 94 height 14
click at [763, 533] on input "Operating a Business" at bounding box center [767, 530] width 9 height 9
checkbox input "false"
click at [1266, 24] on icon "button" at bounding box center [1261, 29] width 13 height 13
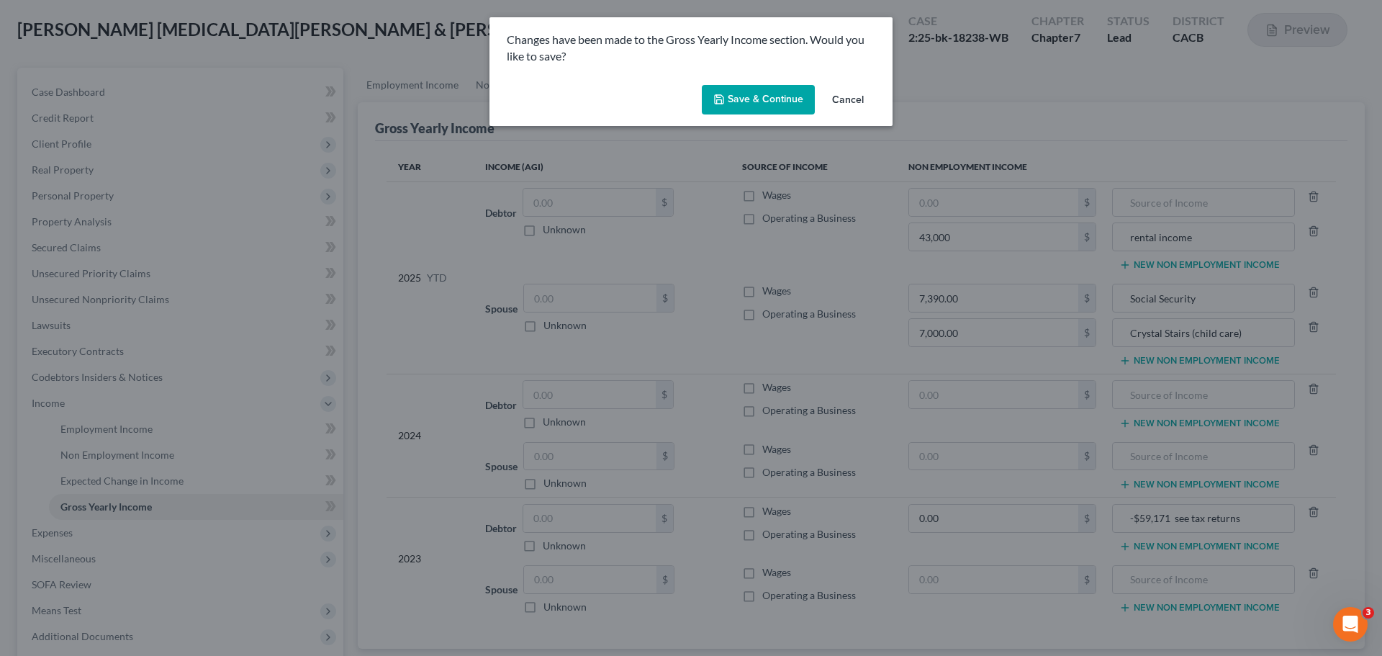
click at [782, 95] on button "Save & Continue" at bounding box center [758, 100] width 113 height 30
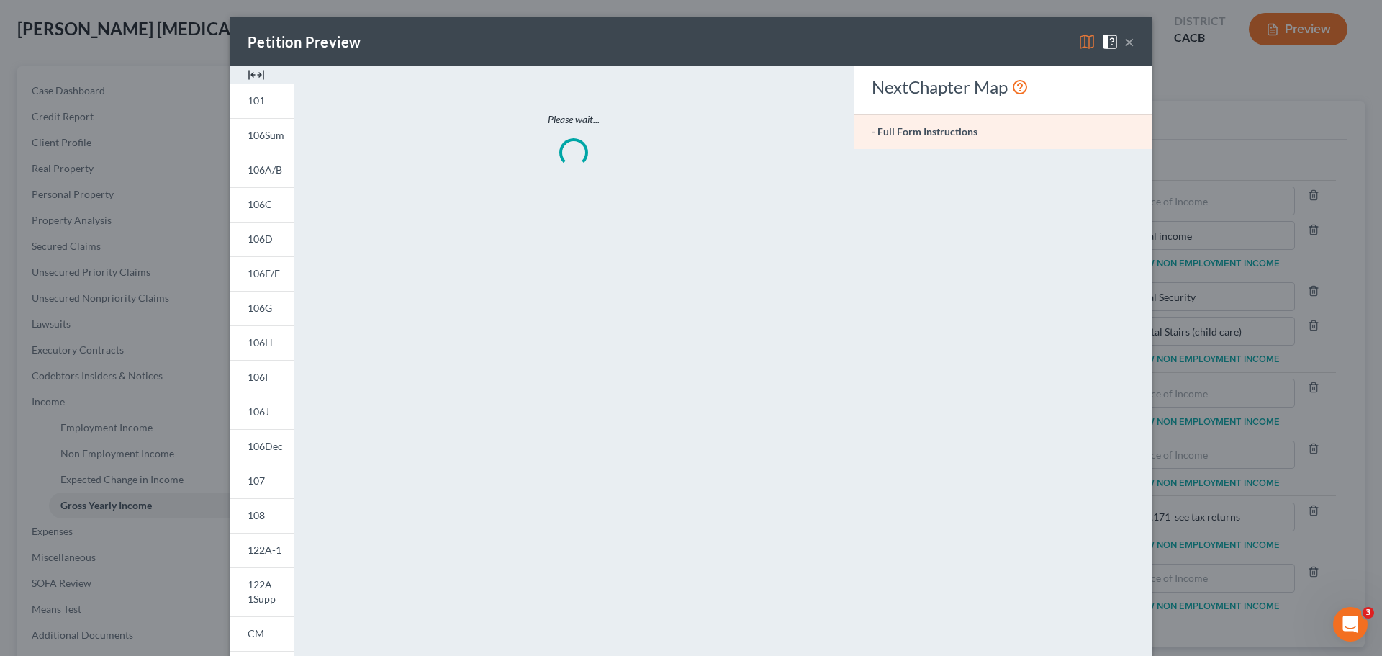
type input "7,390.00"
type input "Social Security"
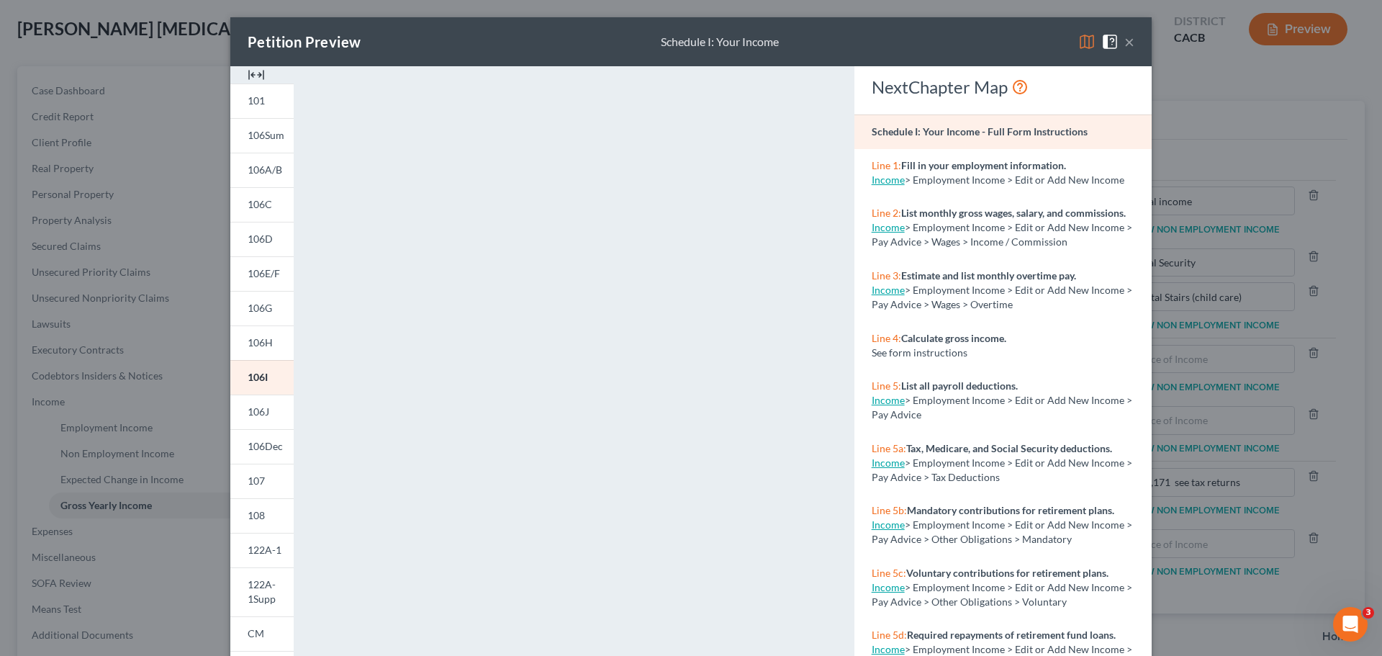
click at [1126, 45] on button "×" at bounding box center [1129, 41] width 10 height 17
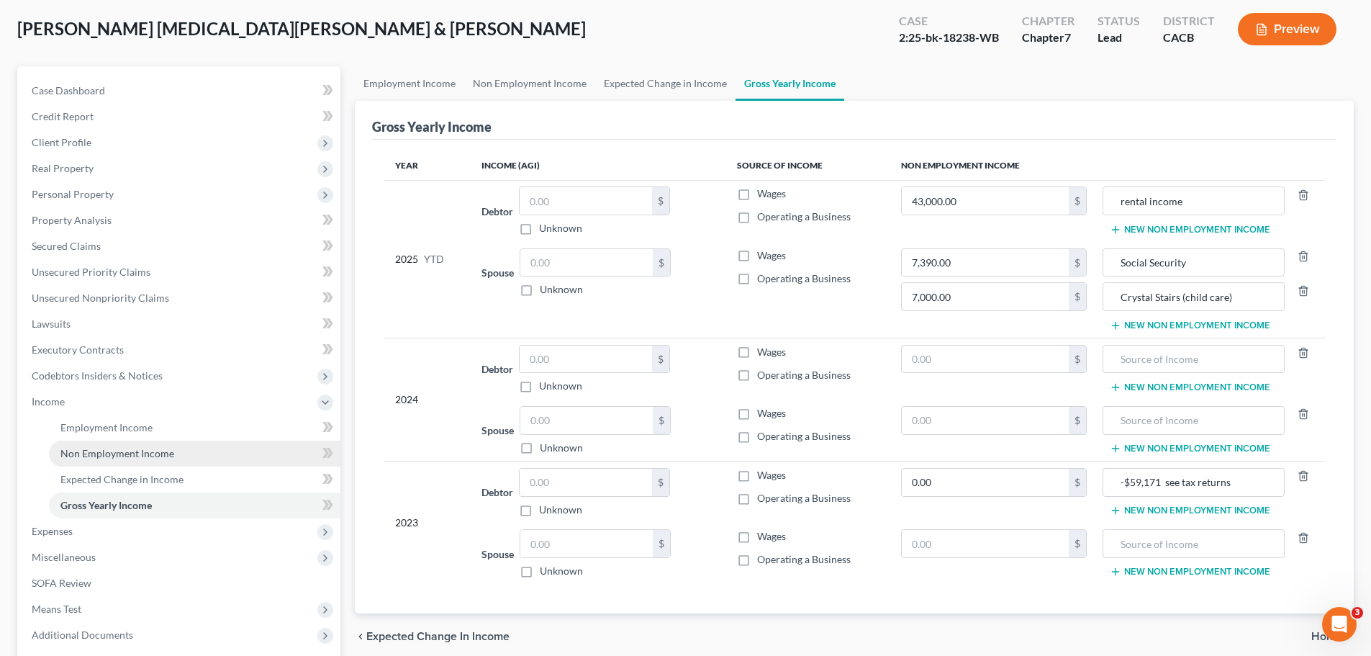
click at [79, 454] on span "Non Employment Income" at bounding box center [117, 453] width 114 height 12
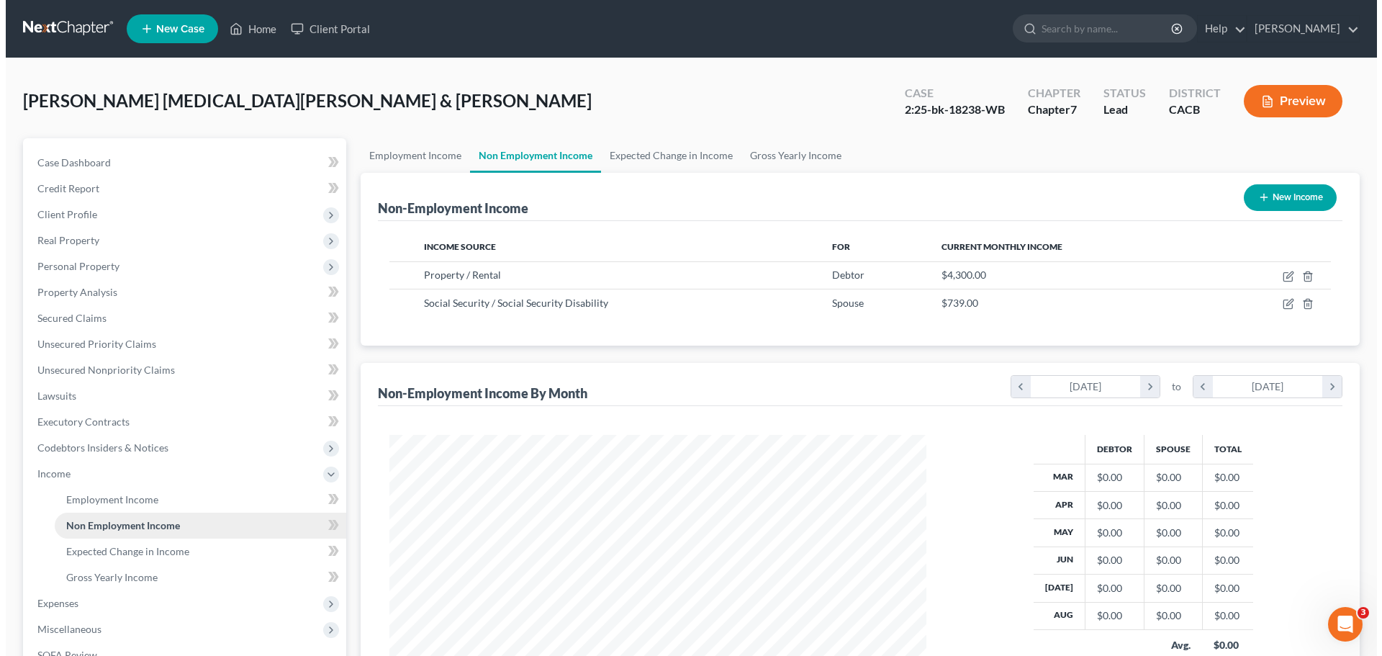
scroll to position [269, 566]
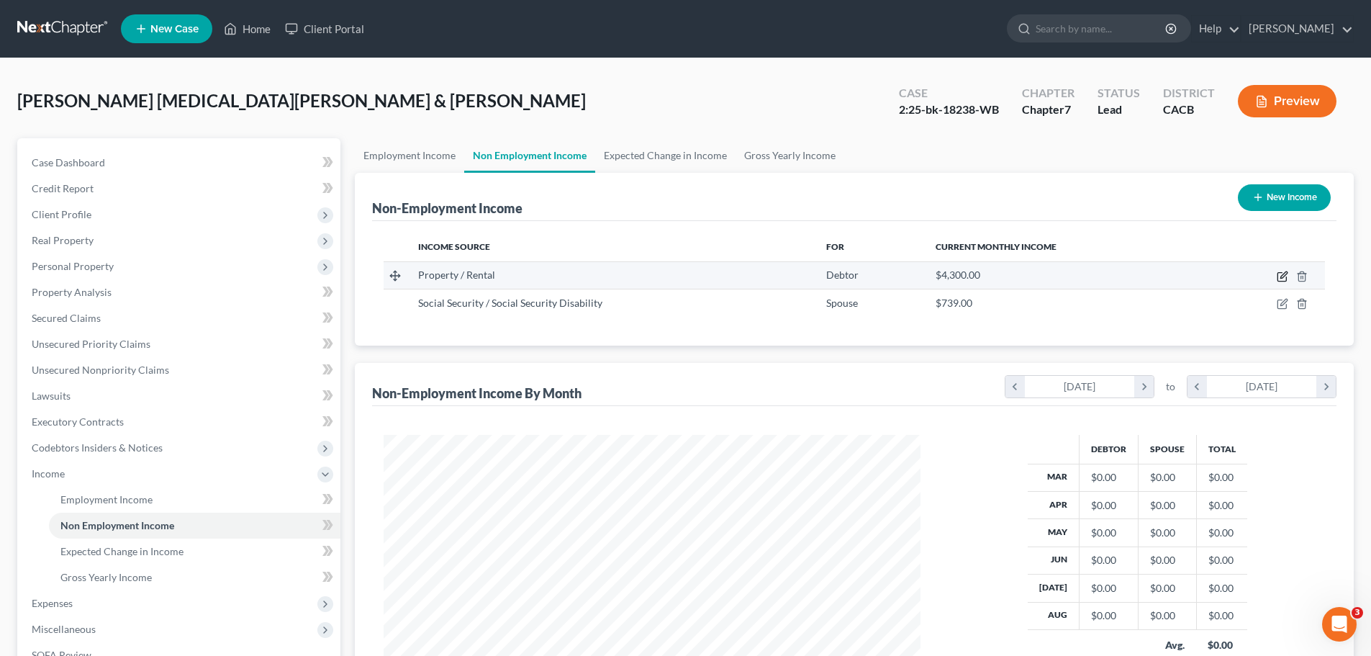
click at [1281, 274] on icon "button" at bounding box center [1283, 277] width 12 height 12
select select "9"
select select "0"
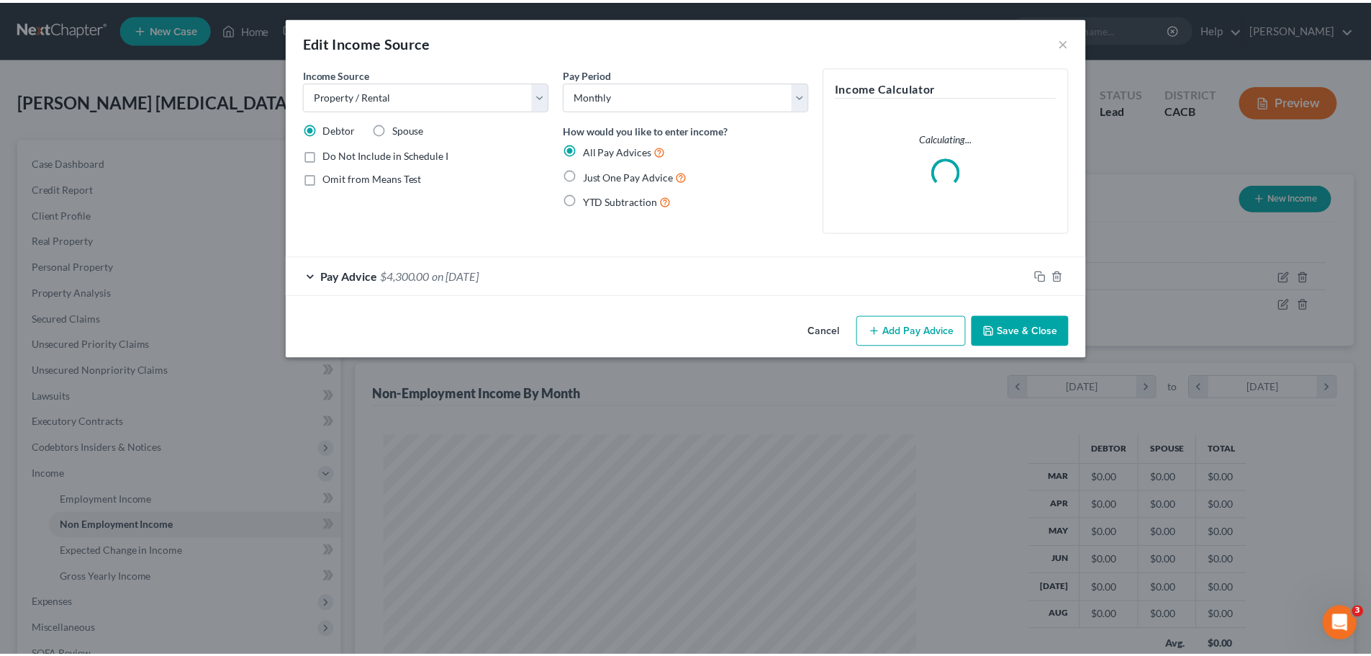
scroll to position [271, 571]
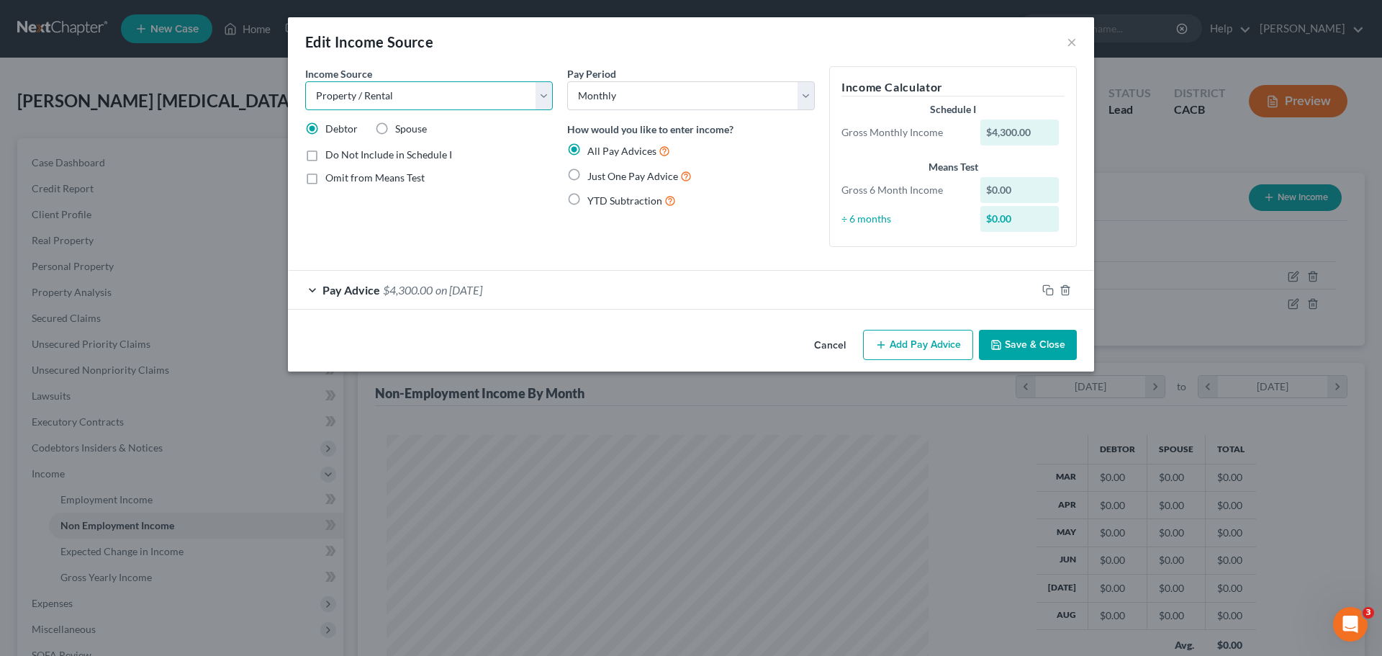
click at [549, 108] on select "Select Unemployment Disability (from employer) Pension Retirement Social Securi…" at bounding box center [429, 95] width 248 height 29
select select "13"
click at [305, 81] on select "Select Unemployment Disability (from employer) Pension Retirement Social Securi…" at bounding box center [429, 95] width 248 height 29
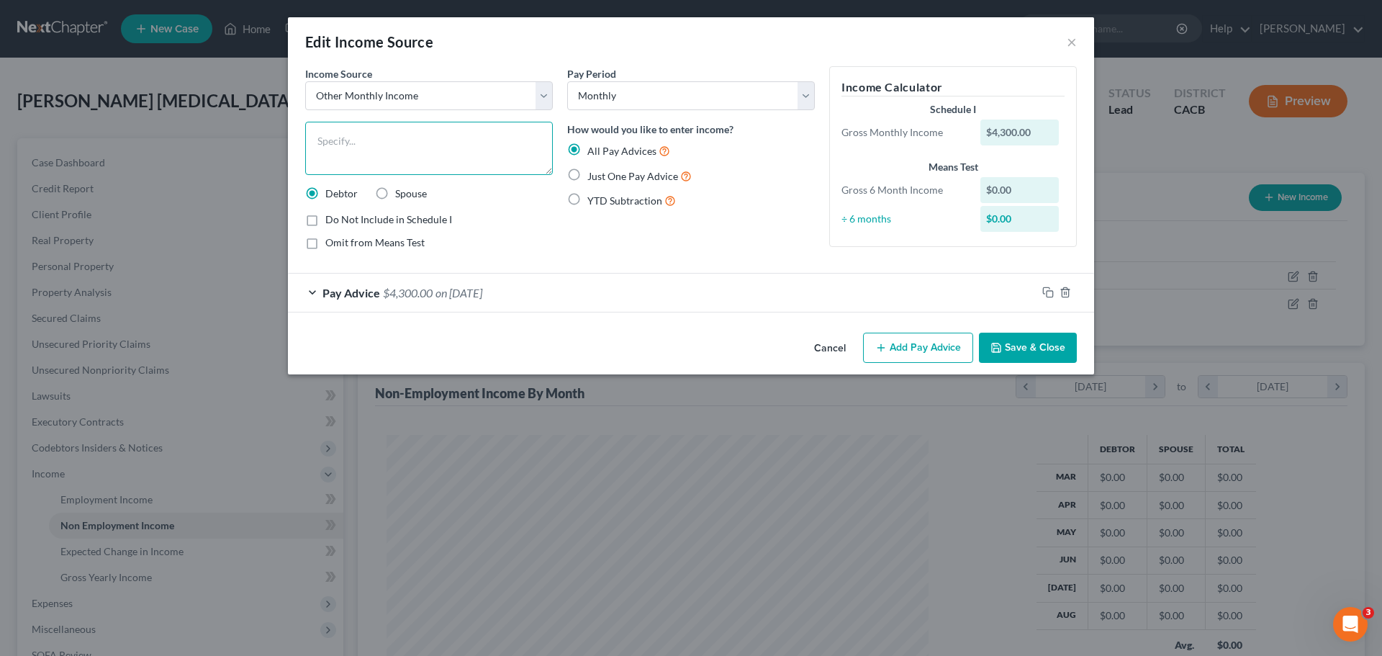
click at [355, 148] on textarea at bounding box center [429, 148] width 248 height 53
type textarea "B"
type textarea "Gross Rental Income received"
click at [1009, 351] on button "Save & Close" at bounding box center [1028, 348] width 98 height 30
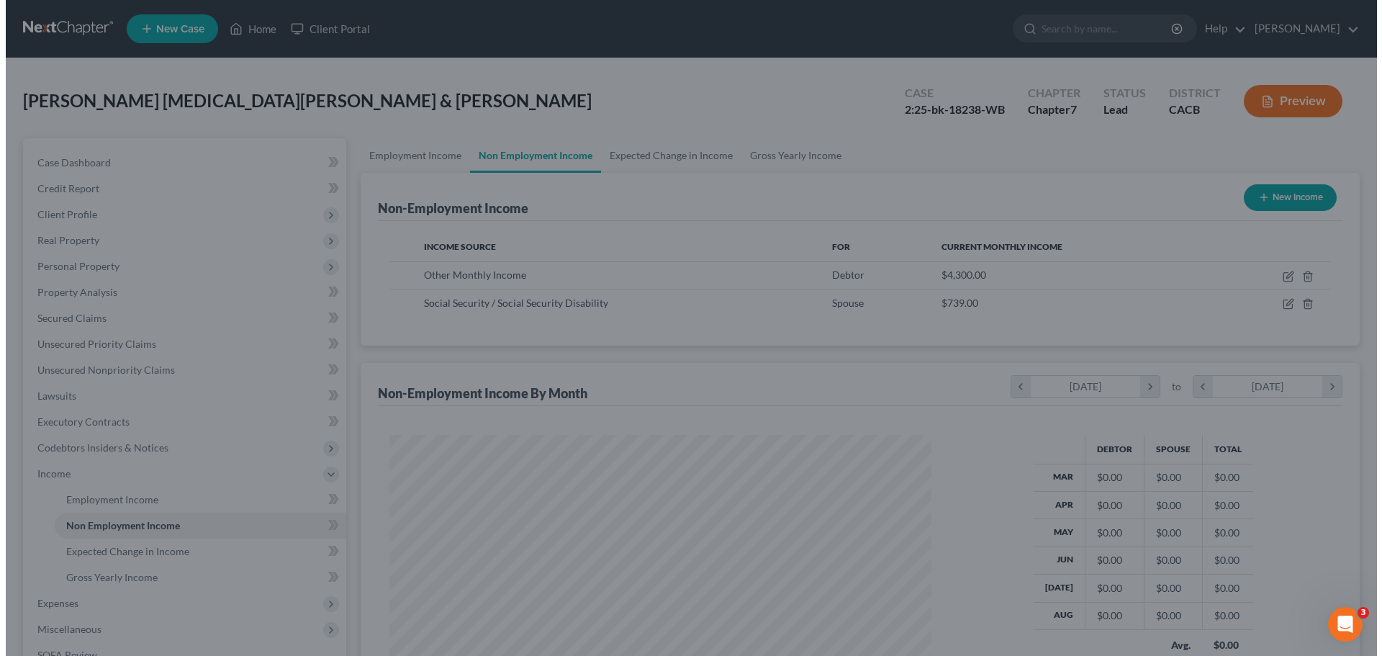
scroll to position [719596, 719299]
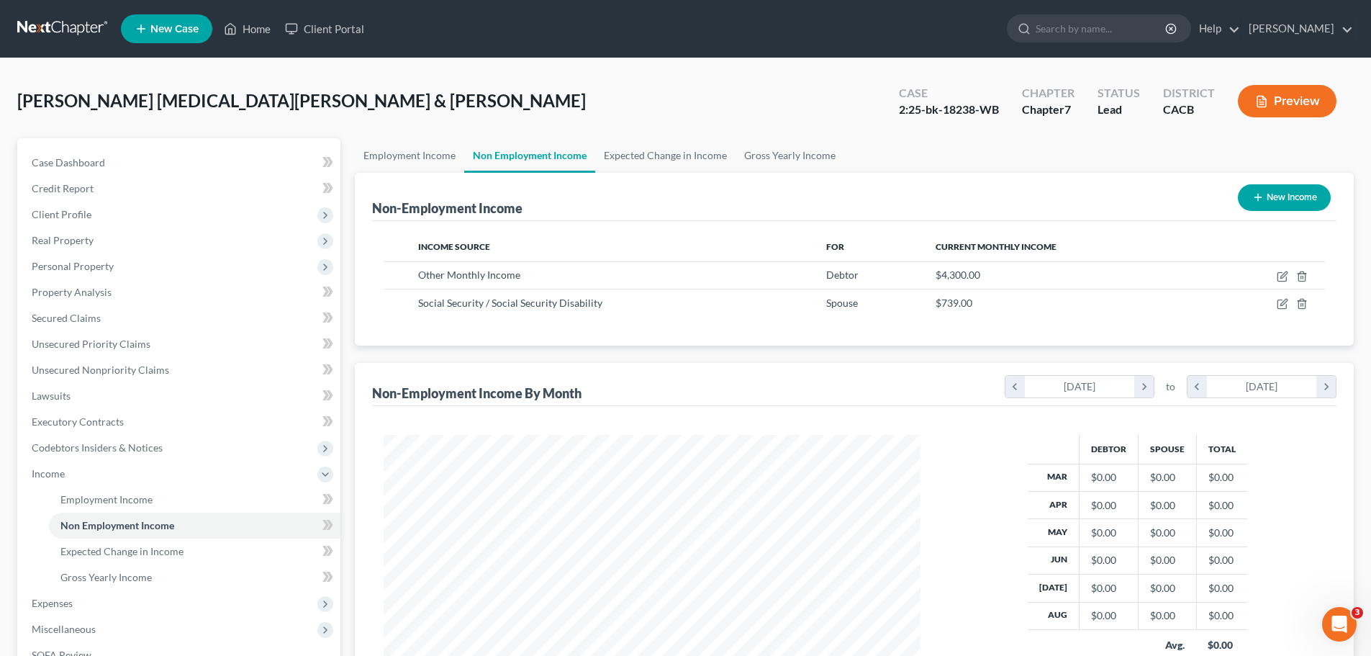
click at [1277, 102] on button "Preview" at bounding box center [1287, 101] width 99 height 32
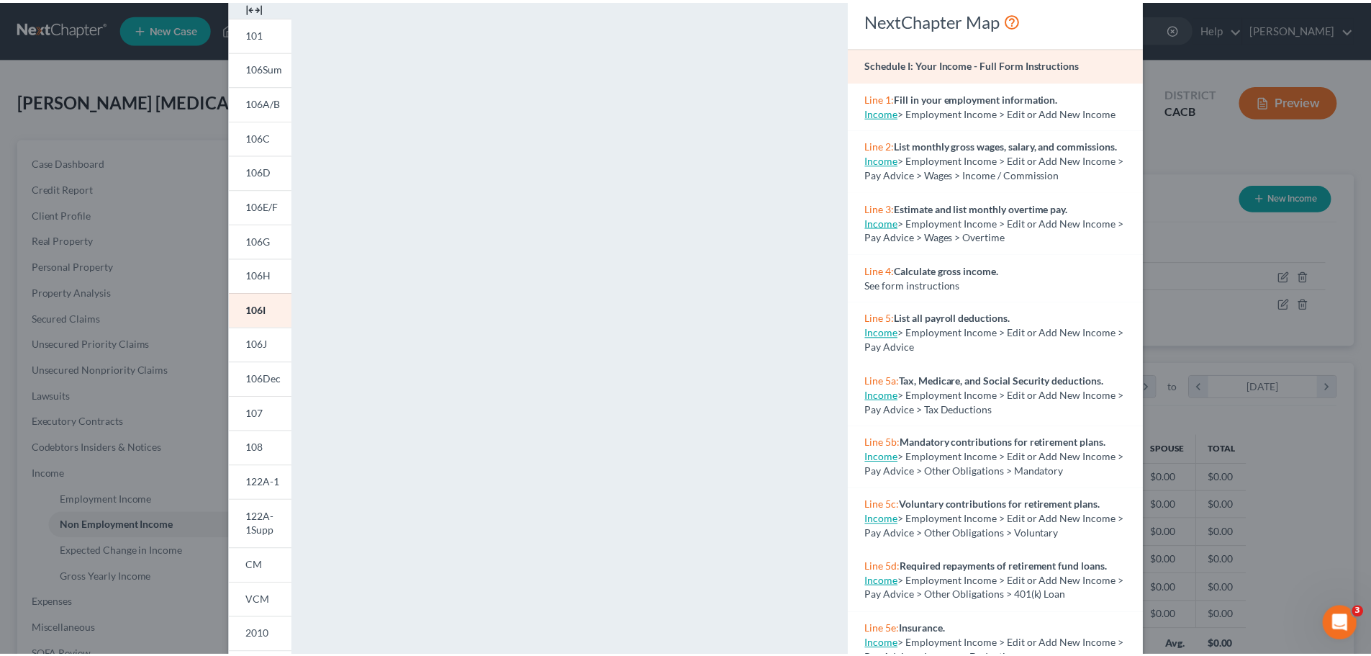
scroll to position [0, 0]
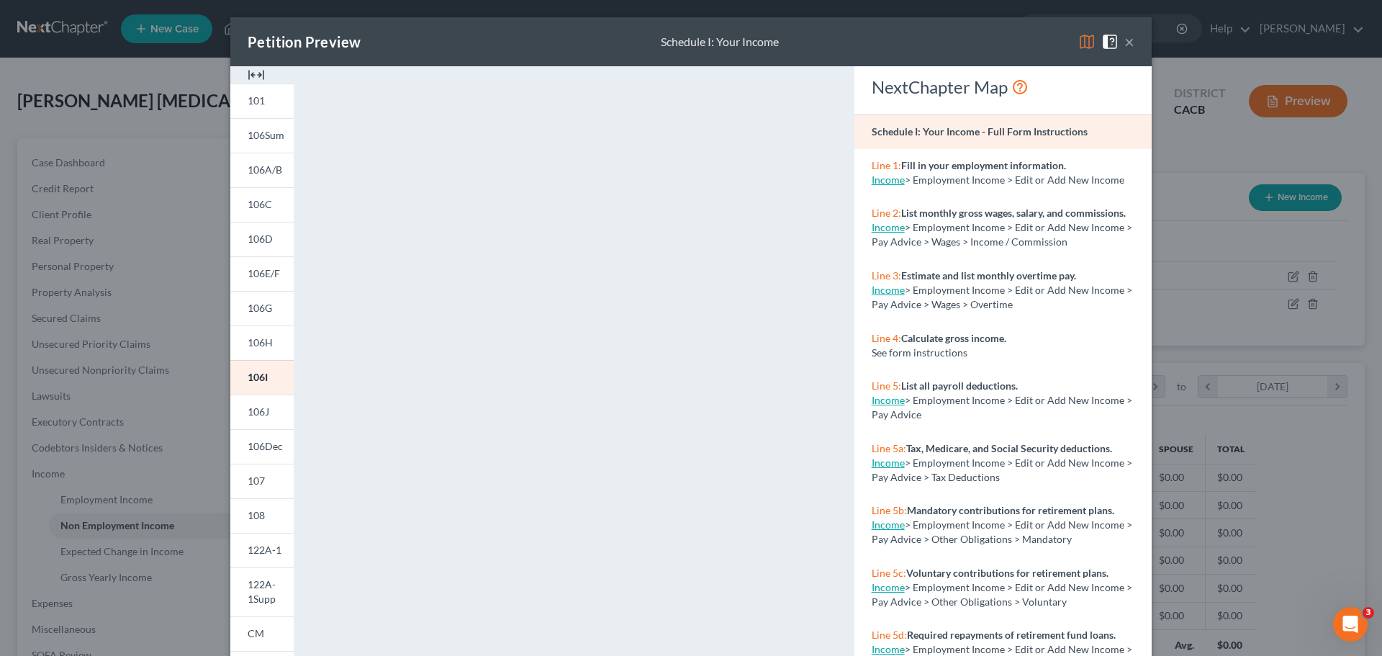
click at [1127, 40] on button "×" at bounding box center [1129, 41] width 10 height 17
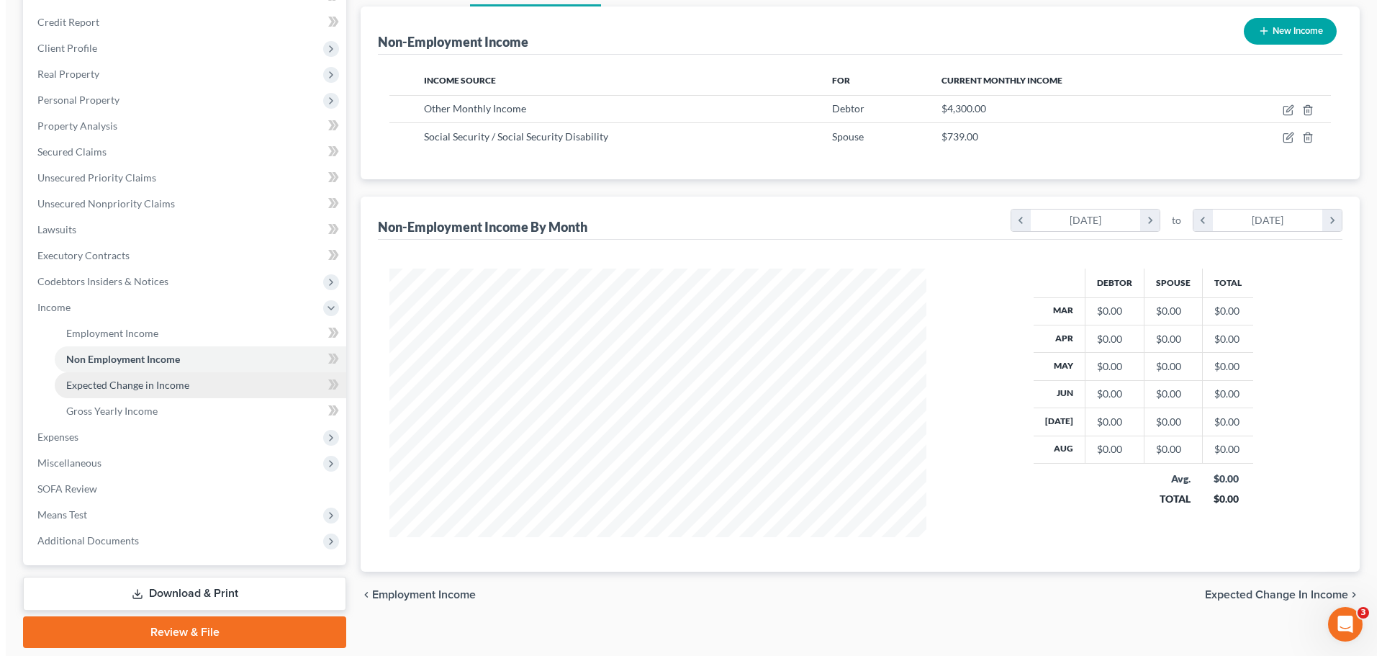
scroll to position [141, 0]
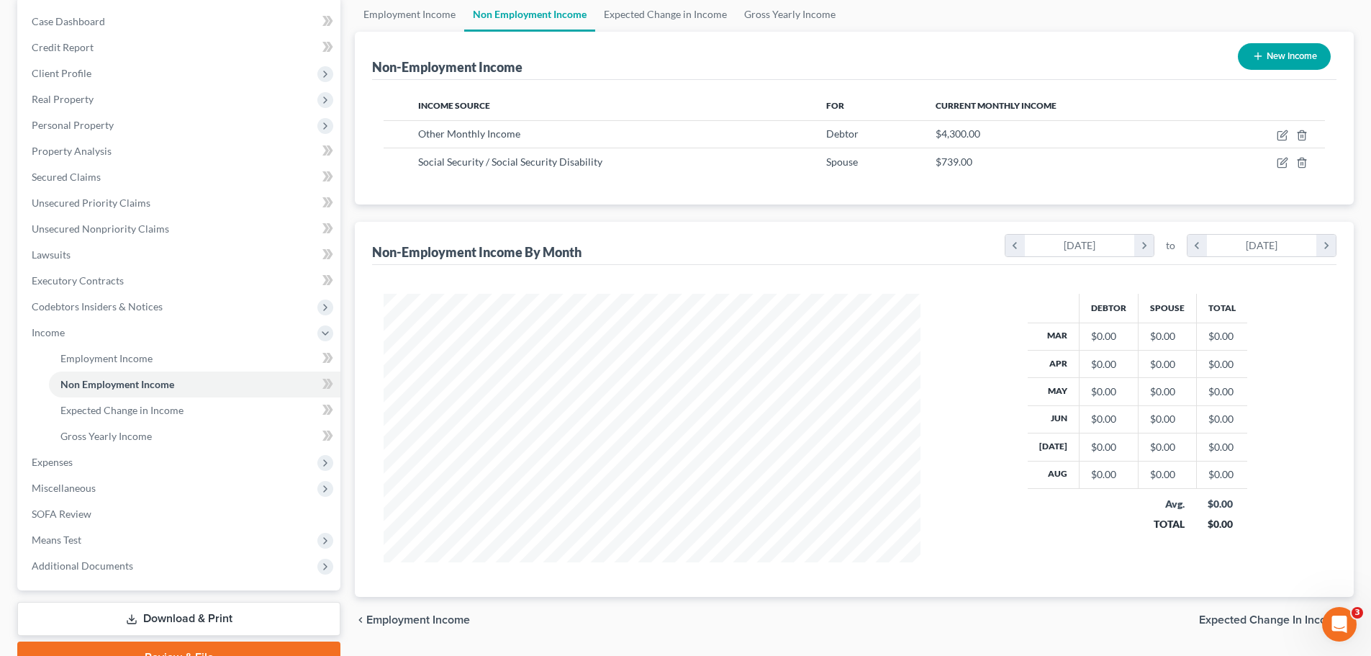
click at [1260, 47] on button "New Income" at bounding box center [1284, 56] width 93 height 27
select select "0"
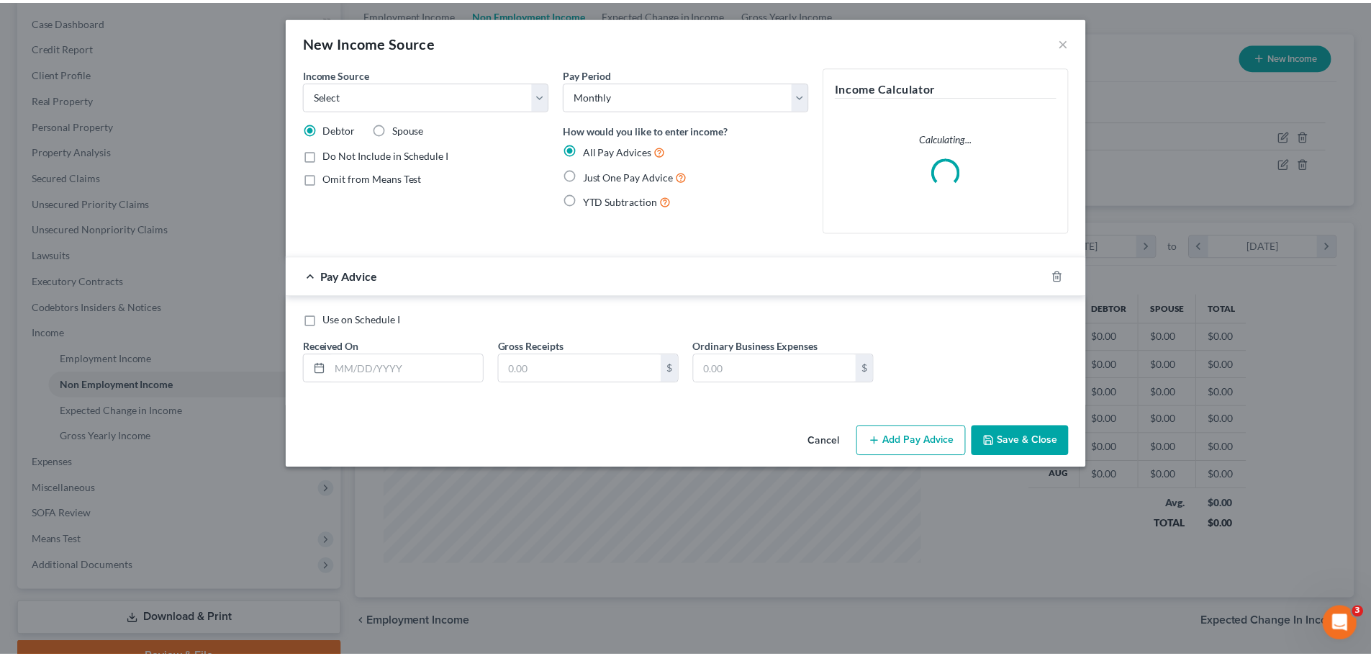
scroll to position [271, 571]
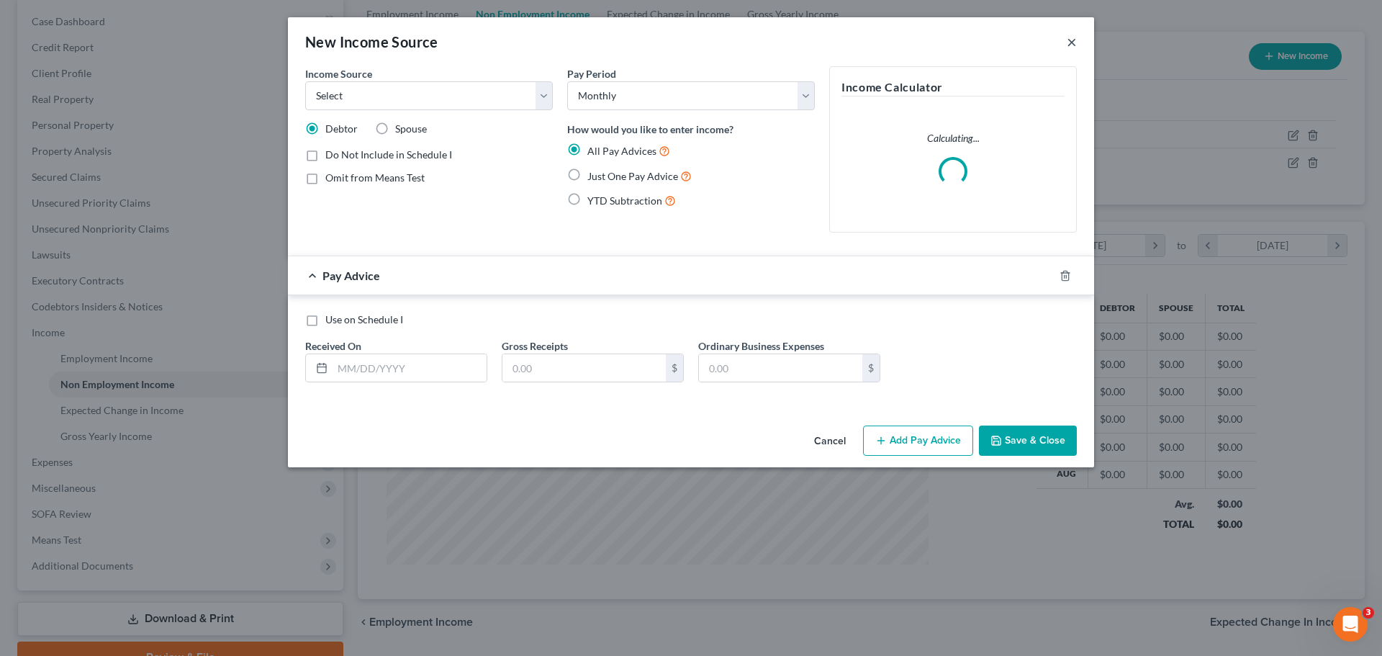
click at [1068, 47] on button "×" at bounding box center [1072, 41] width 10 height 17
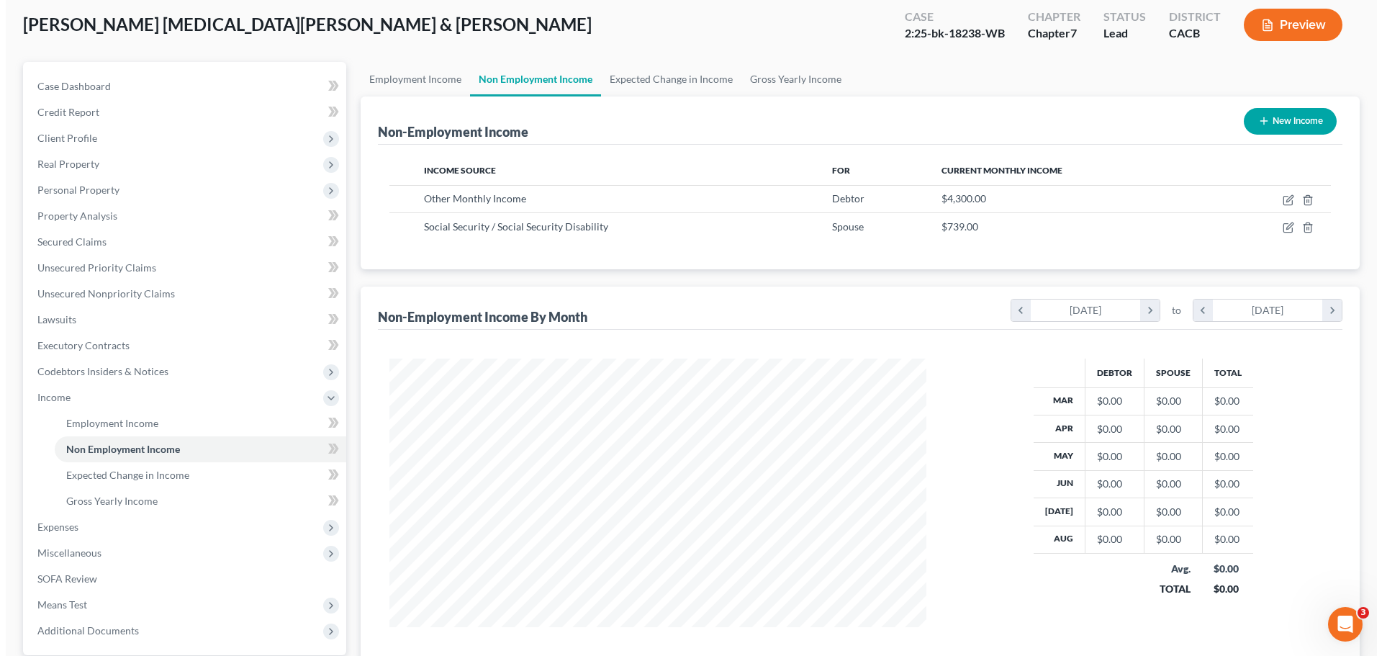
scroll to position [0, 0]
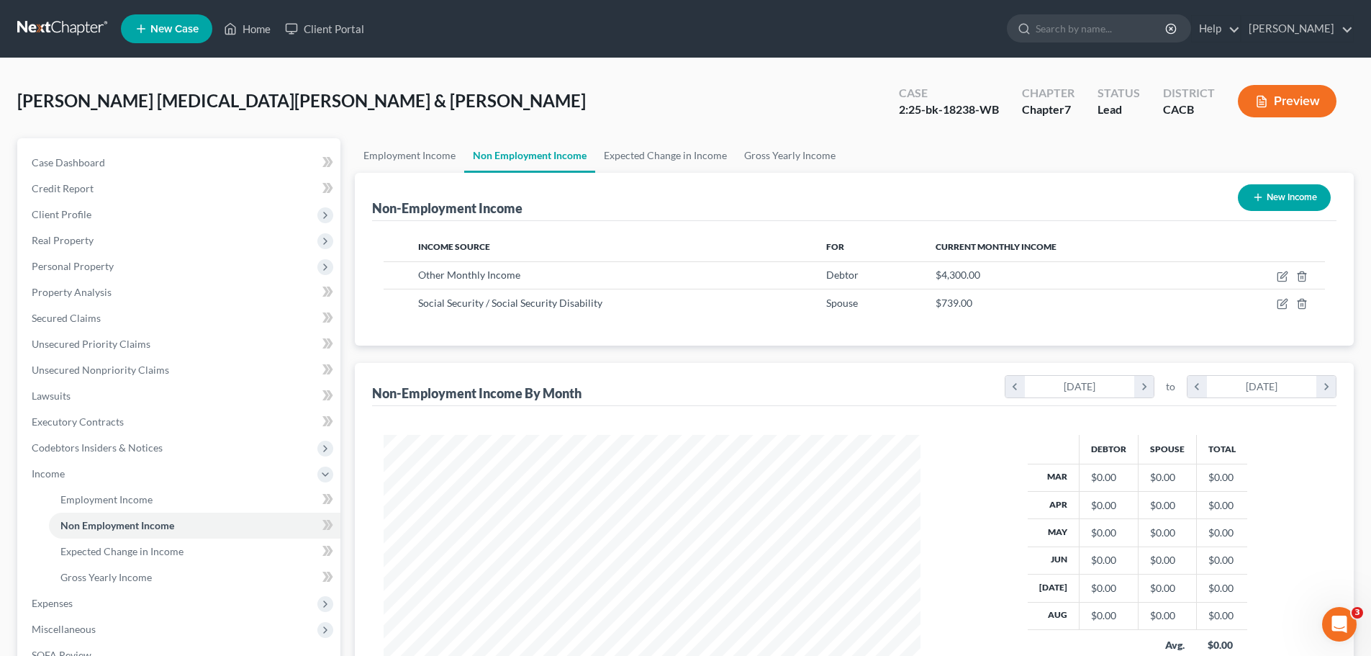
click at [1272, 106] on button "Preview" at bounding box center [1287, 101] width 99 height 32
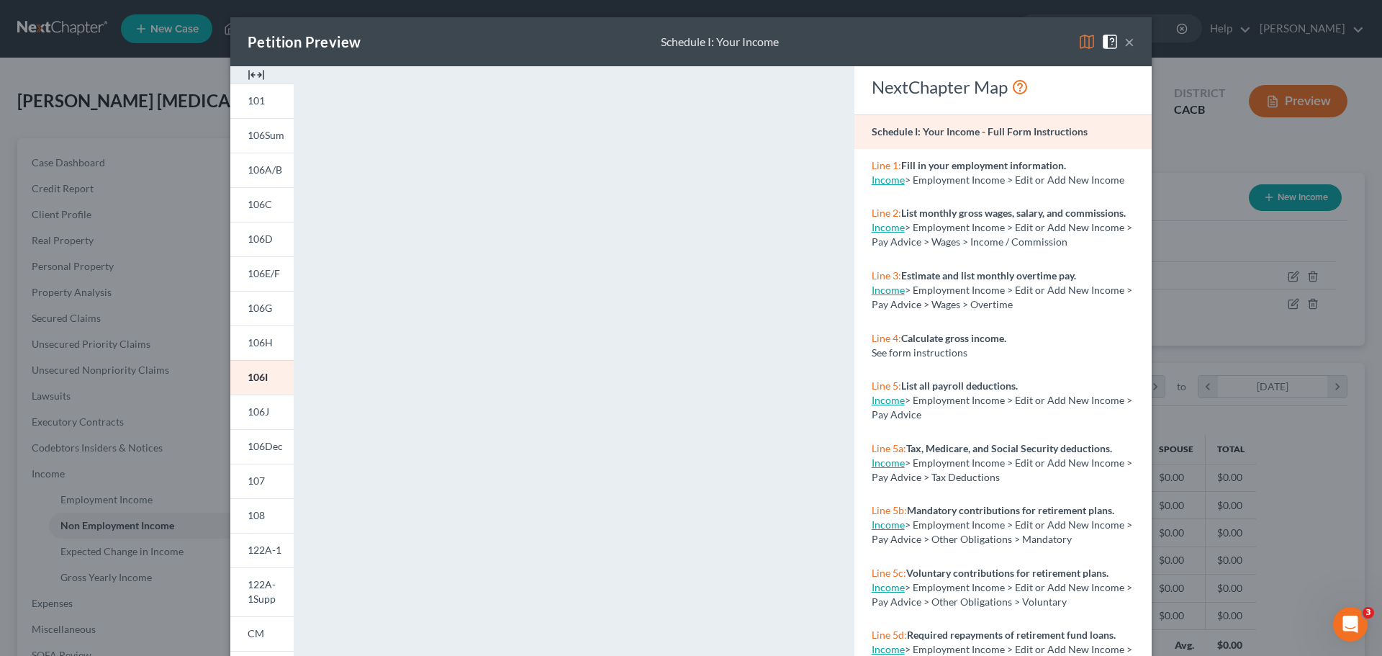
click at [1127, 45] on button "×" at bounding box center [1129, 41] width 10 height 17
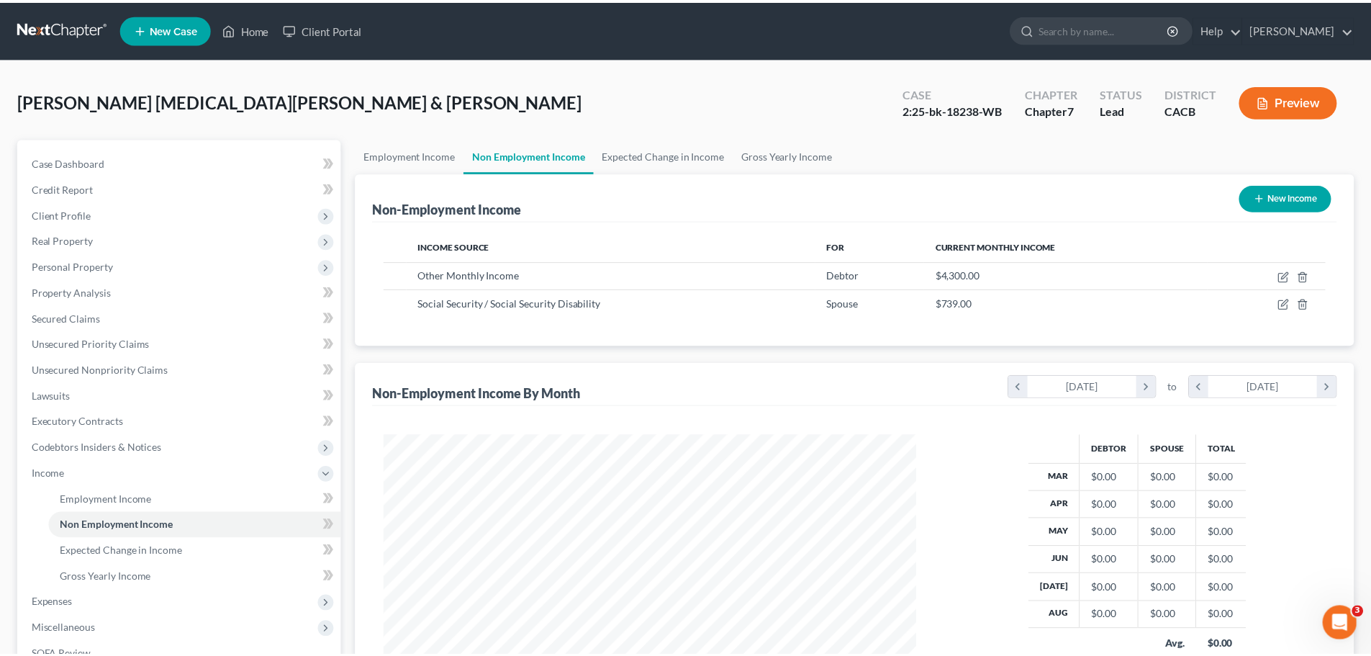
scroll to position [719596, 719299]
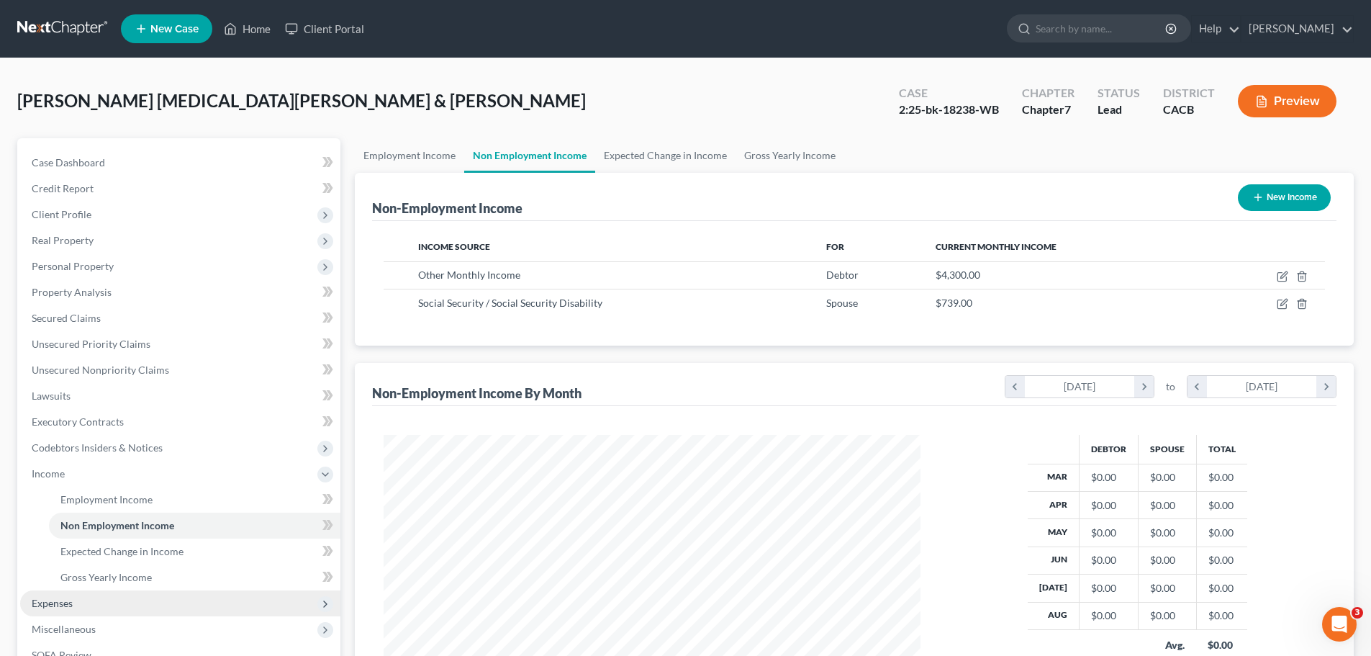
click at [41, 604] on span "Expenses" at bounding box center [52, 603] width 41 height 12
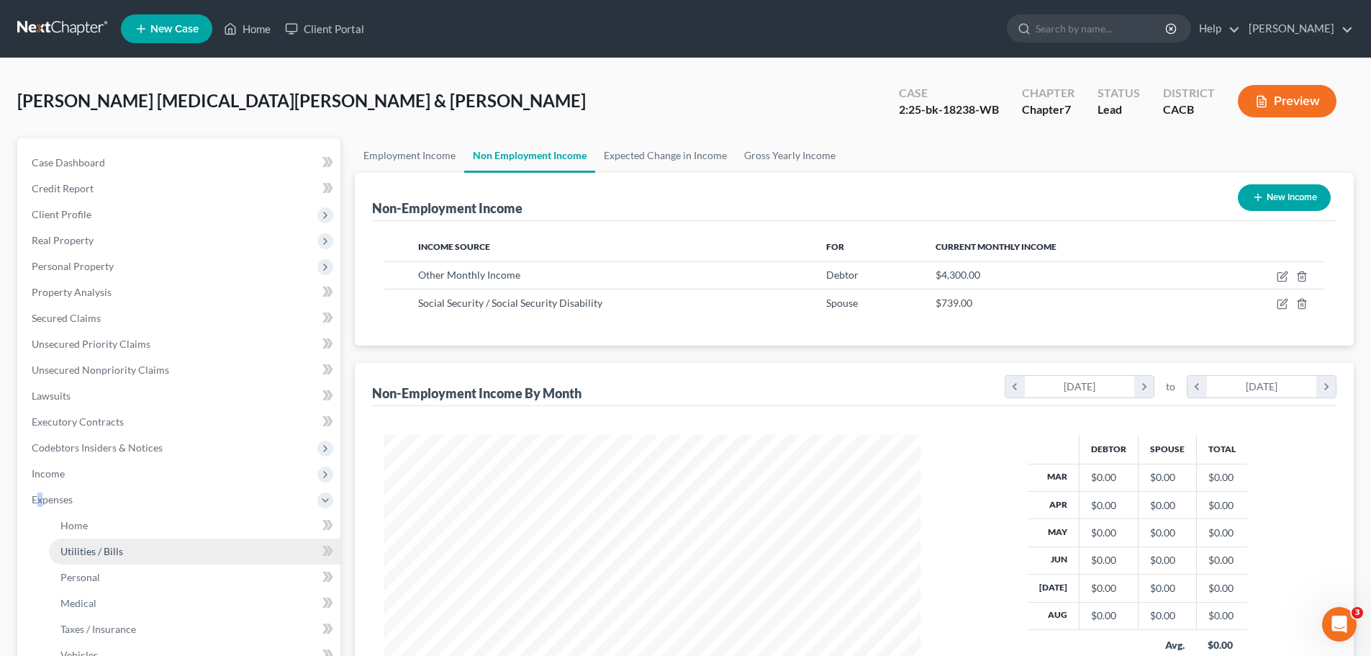
click at [91, 554] on span "Utilities / Bills" at bounding box center [91, 551] width 63 height 12
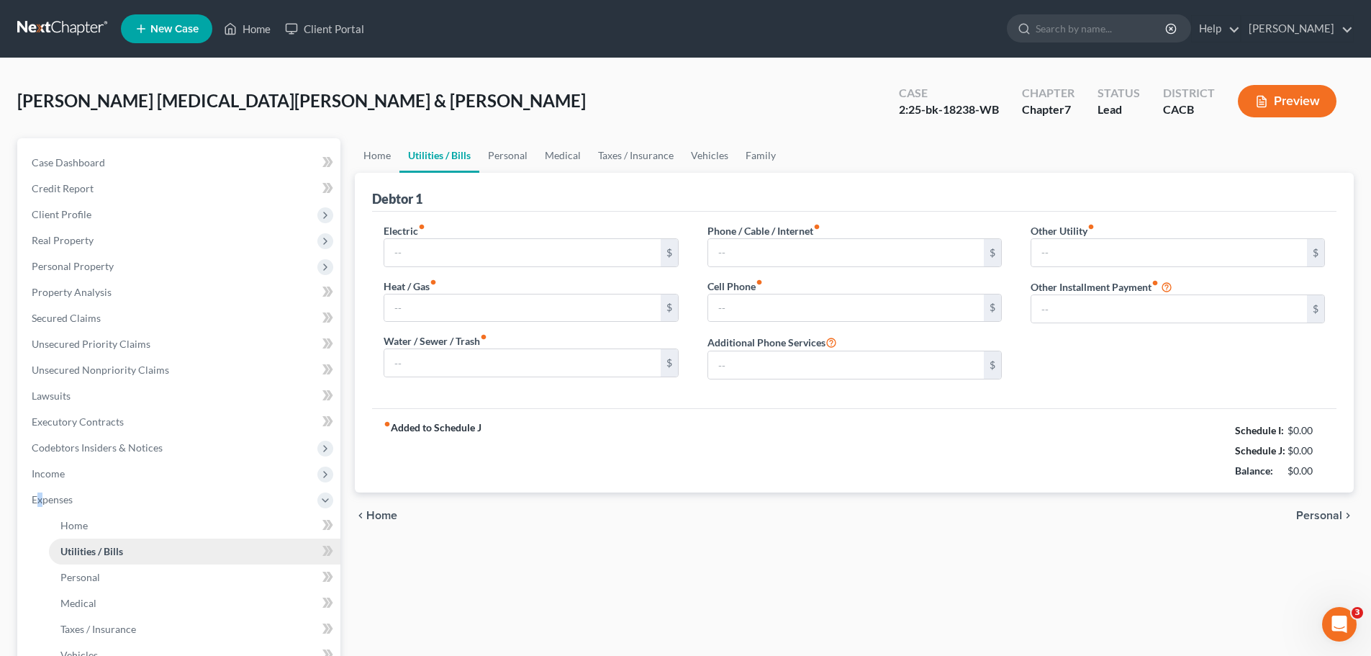
type input "300.00"
type input "0.00"
type input "150.00"
type input "0.00"
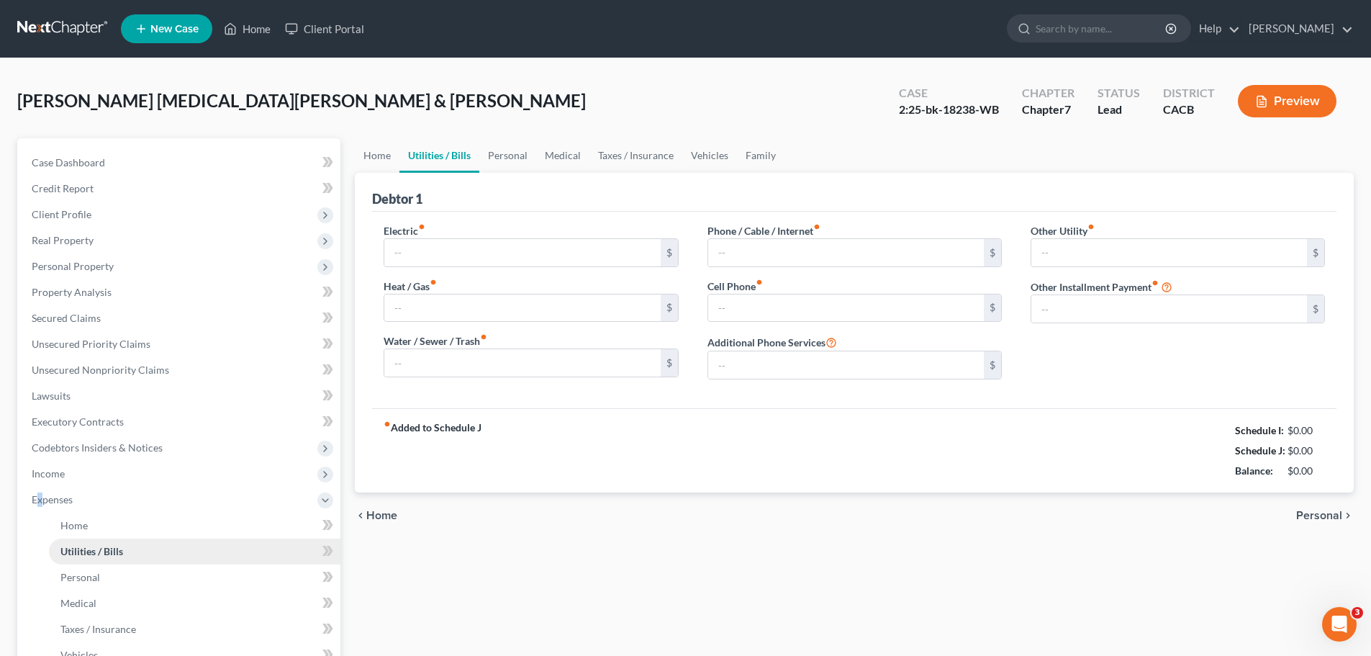
type input "0.00"
click at [81, 581] on span "Personal" at bounding box center [80, 577] width 40 height 12
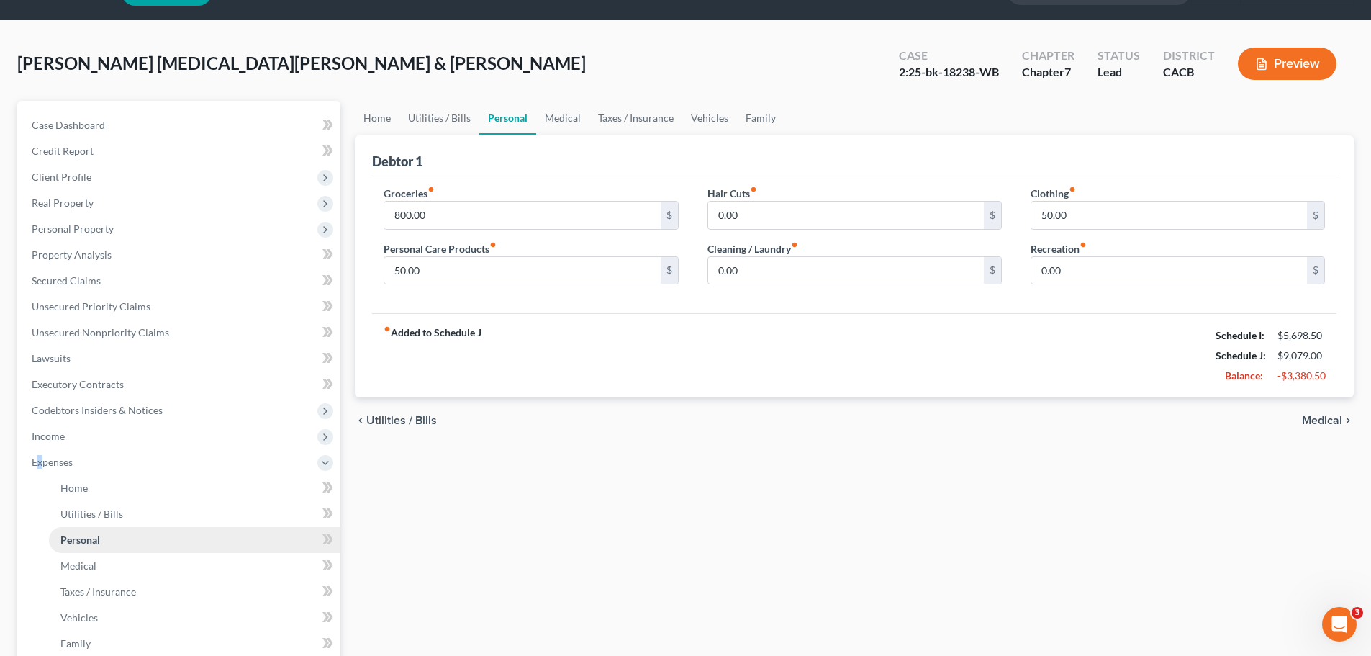
scroll to position [72, 0]
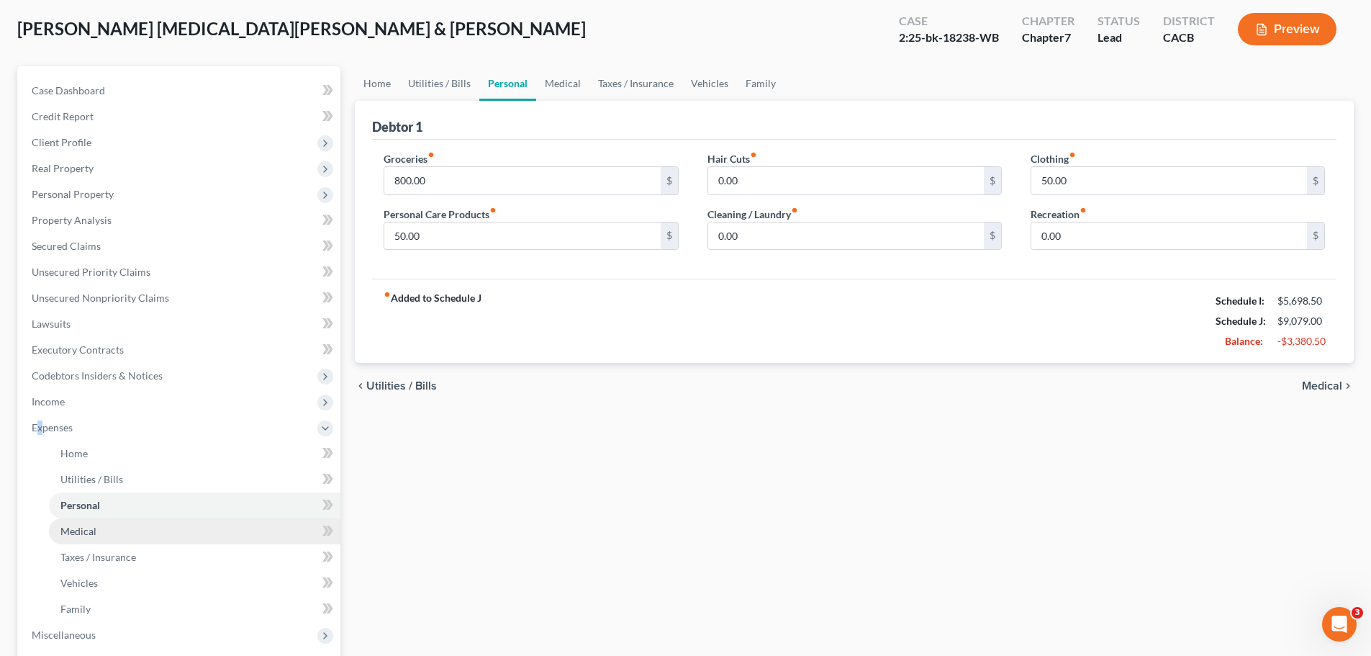
click at [96, 533] on link "Medical" at bounding box center [195, 531] width 292 height 26
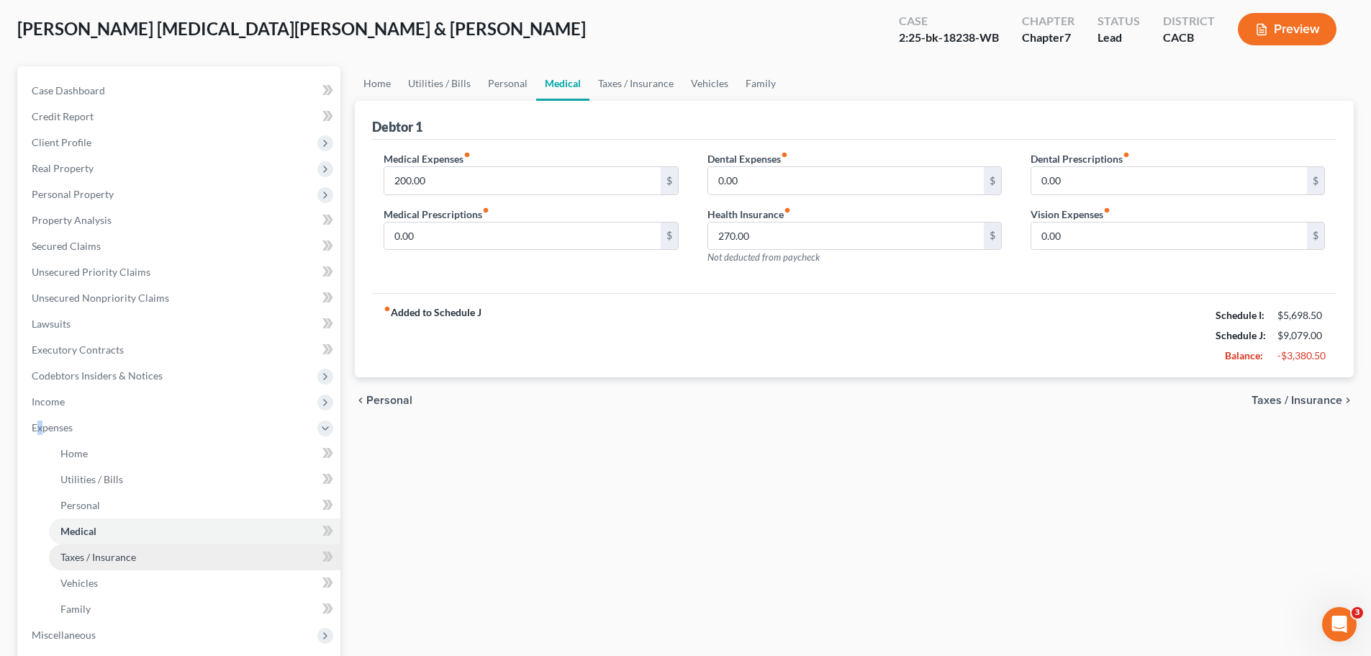
click at [88, 559] on span "Taxes / Insurance" at bounding box center [98, 557] width 76 height 12
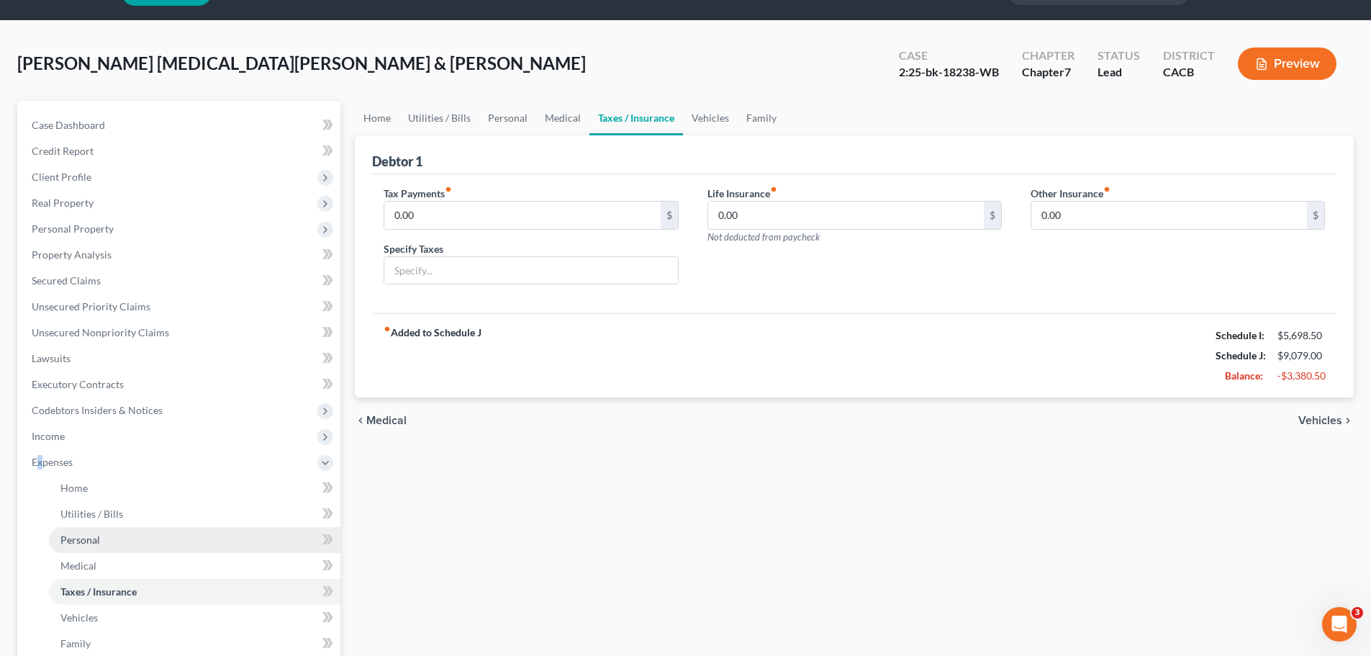
scroll to position [72, 0]
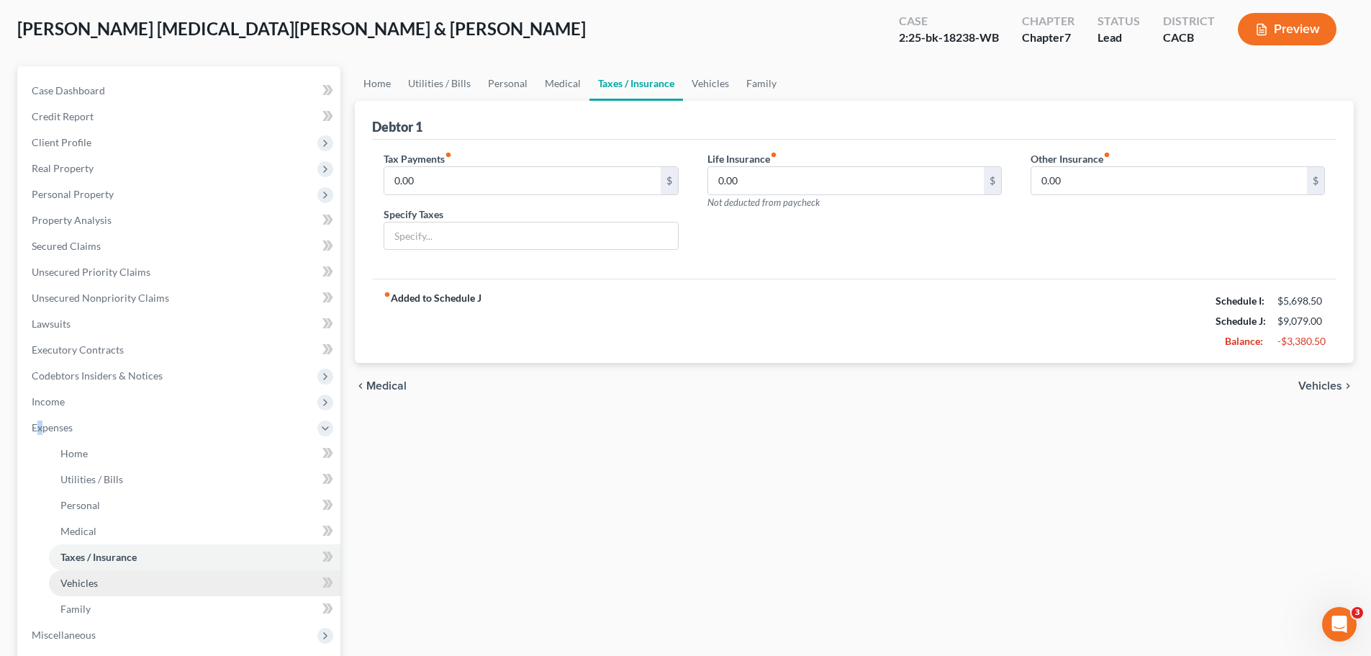
click at [81, 579] on span "Vehicles" at bounding box center [78, 583] width 37 height 12
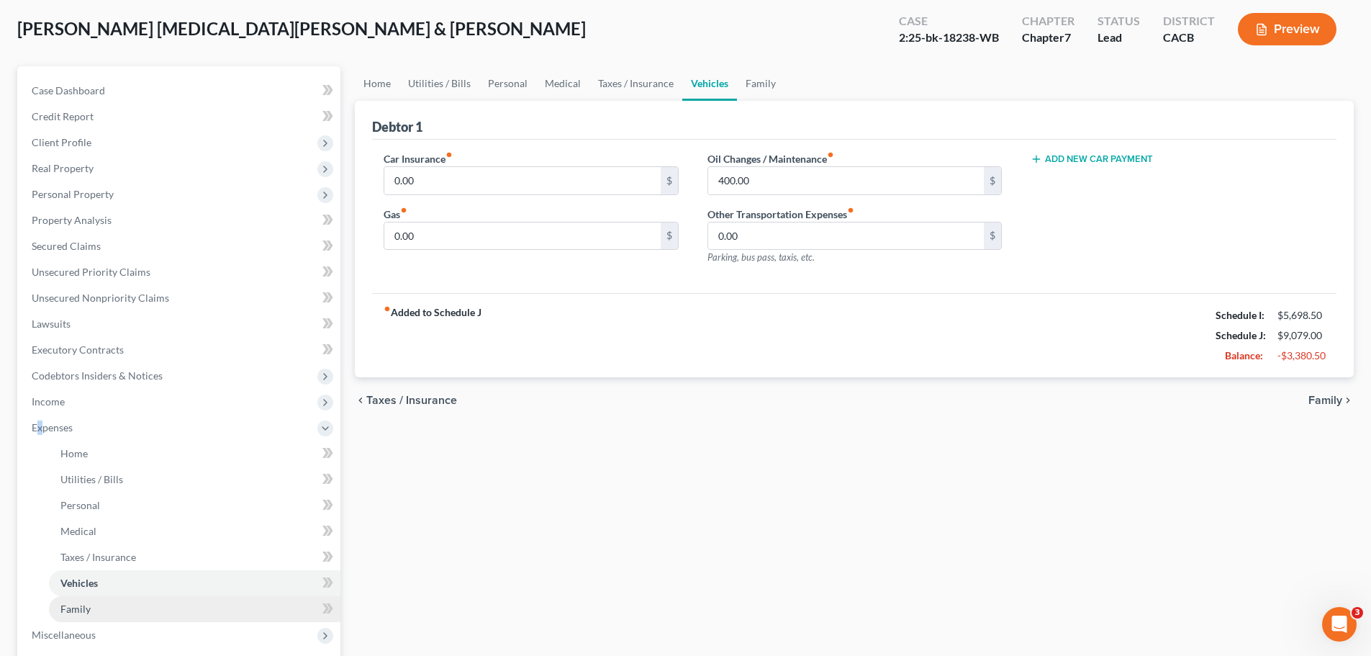
click at [78, 608] on span "Family" at bounding box center [75, 609] width 30 height 12
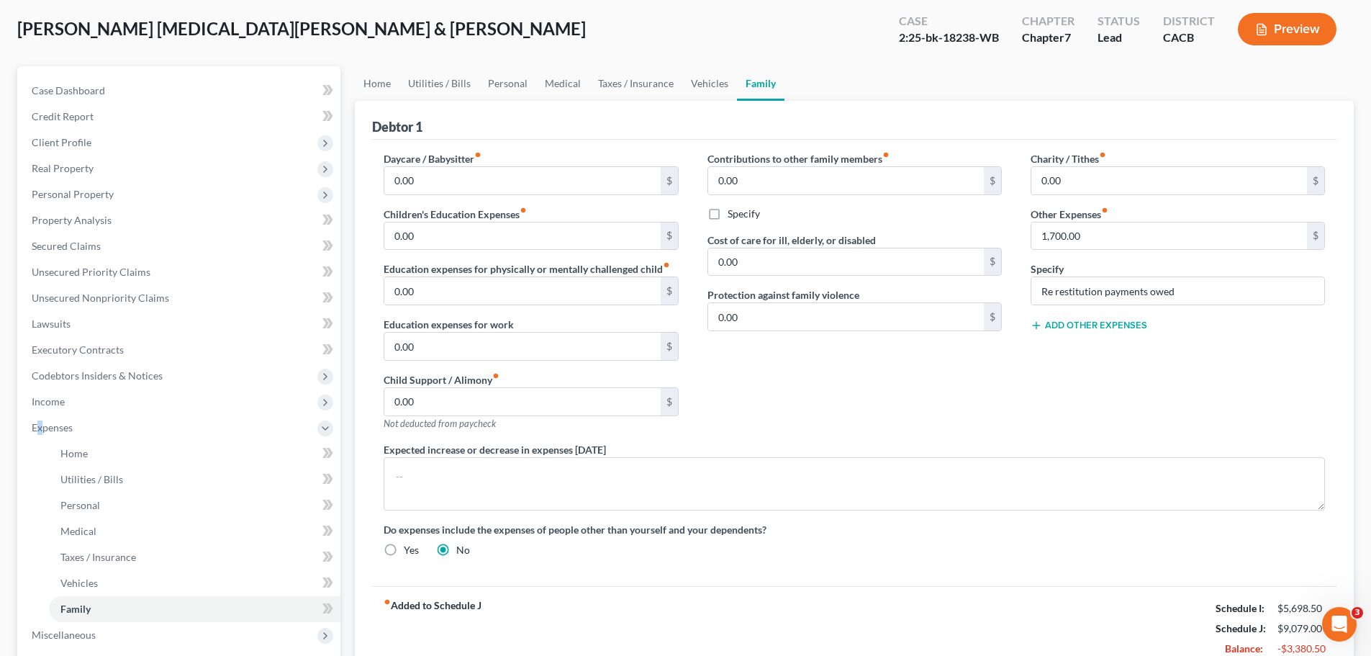
scroll to position [144, 0]
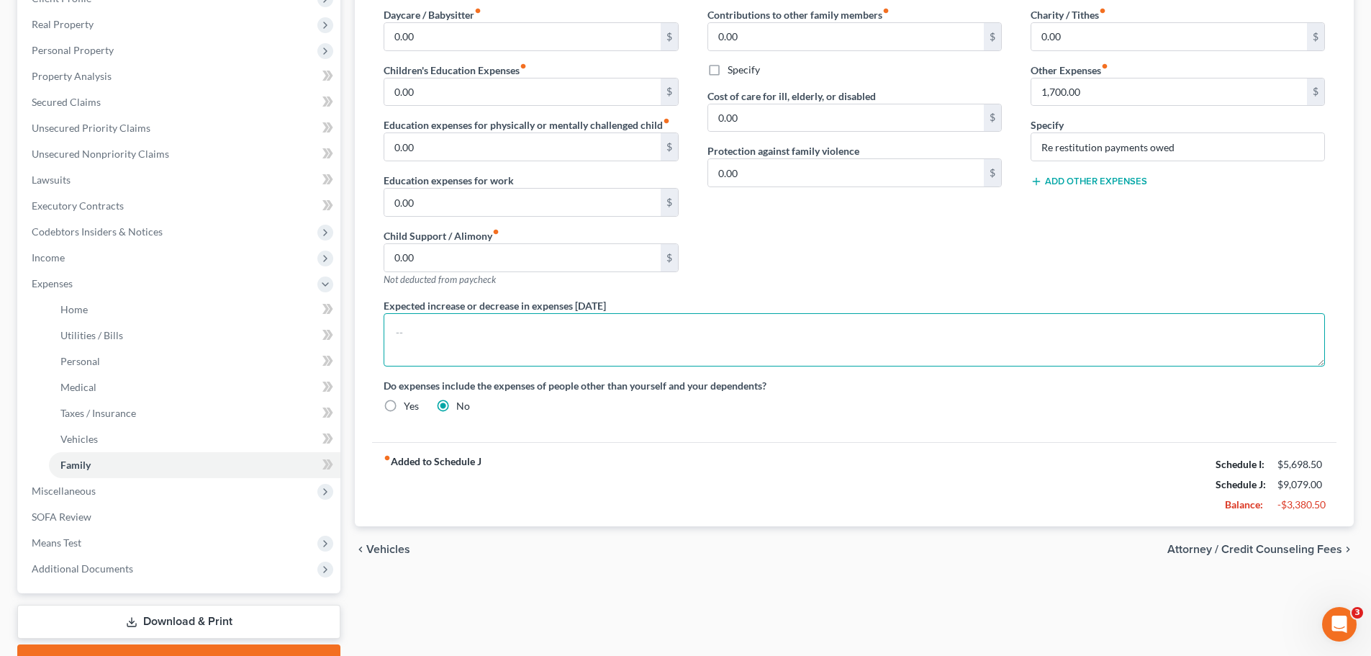
click at [412, 347] on textarea at bounding box center [855, 339] width 942 height 53
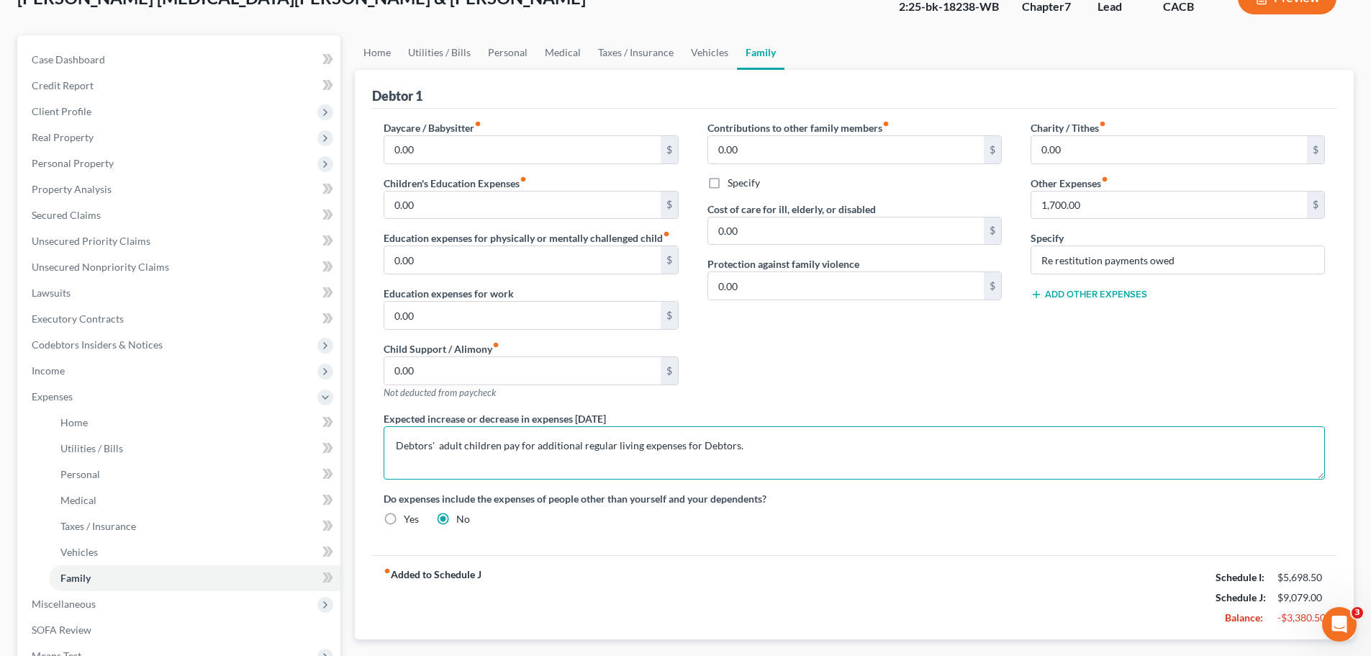
scroll to position [0, 0]
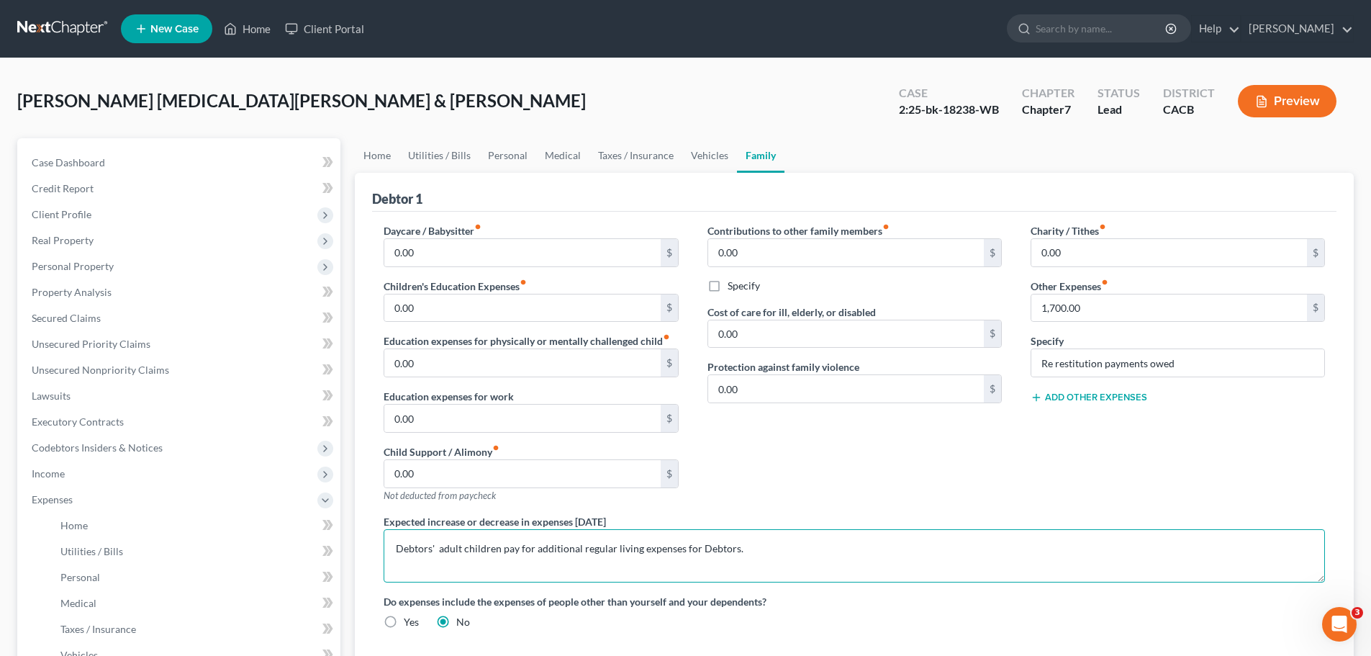
type textarea "Debtors' adult children pay for additional regular living expenses for Debtors."
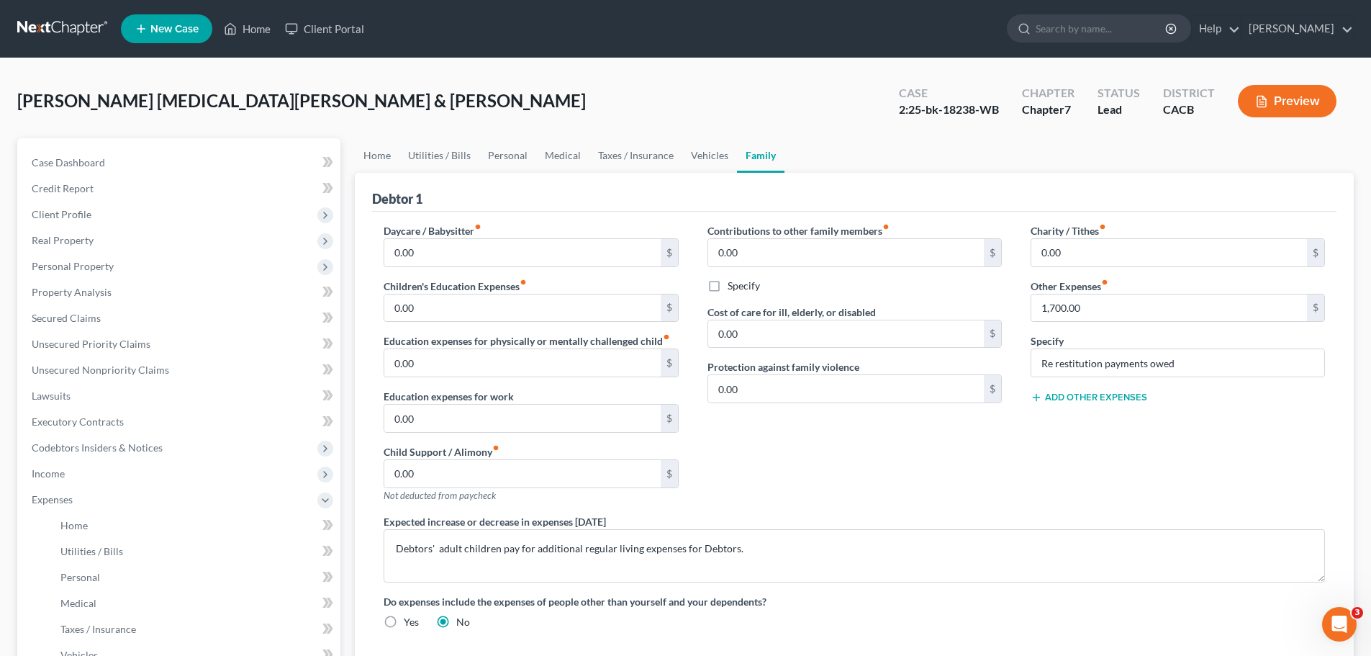
click at [1304, 95] on button "Preview" at bounding box center [1287, 101] width 99 height 32
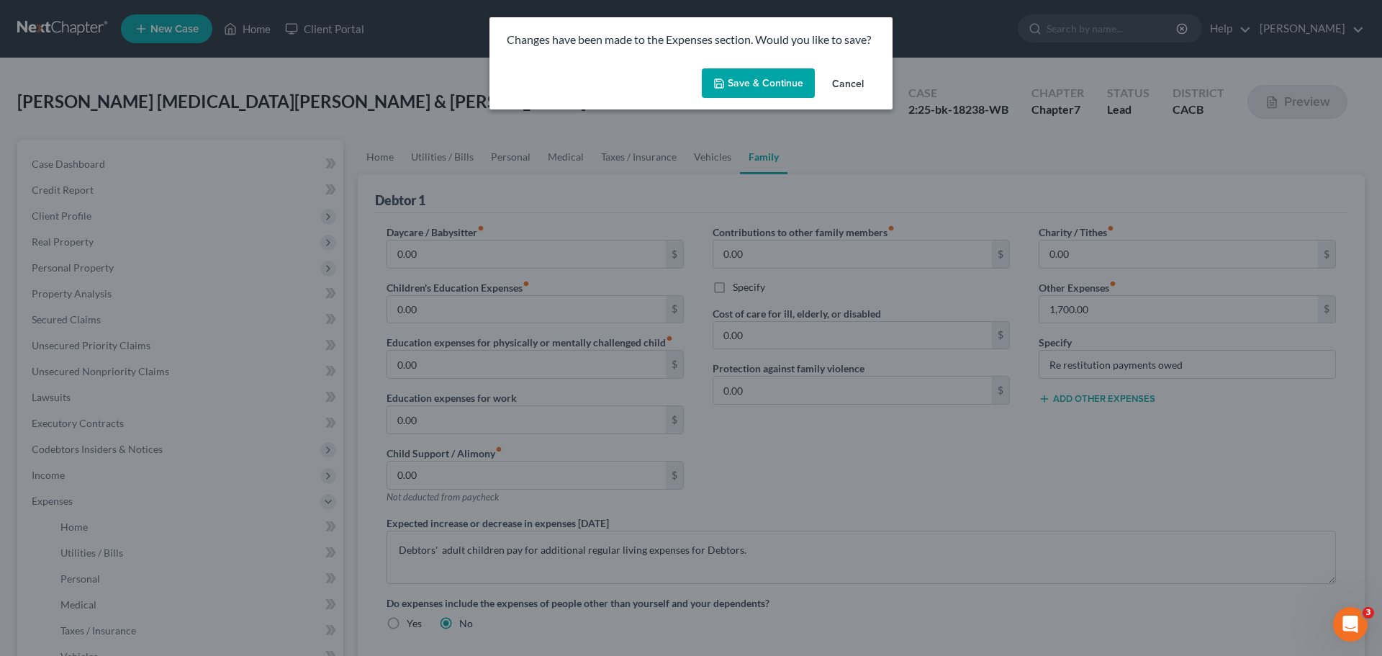
click at [779, 80] on button "Save & Continue" at bounding box center [758, 83] width 113 height 30
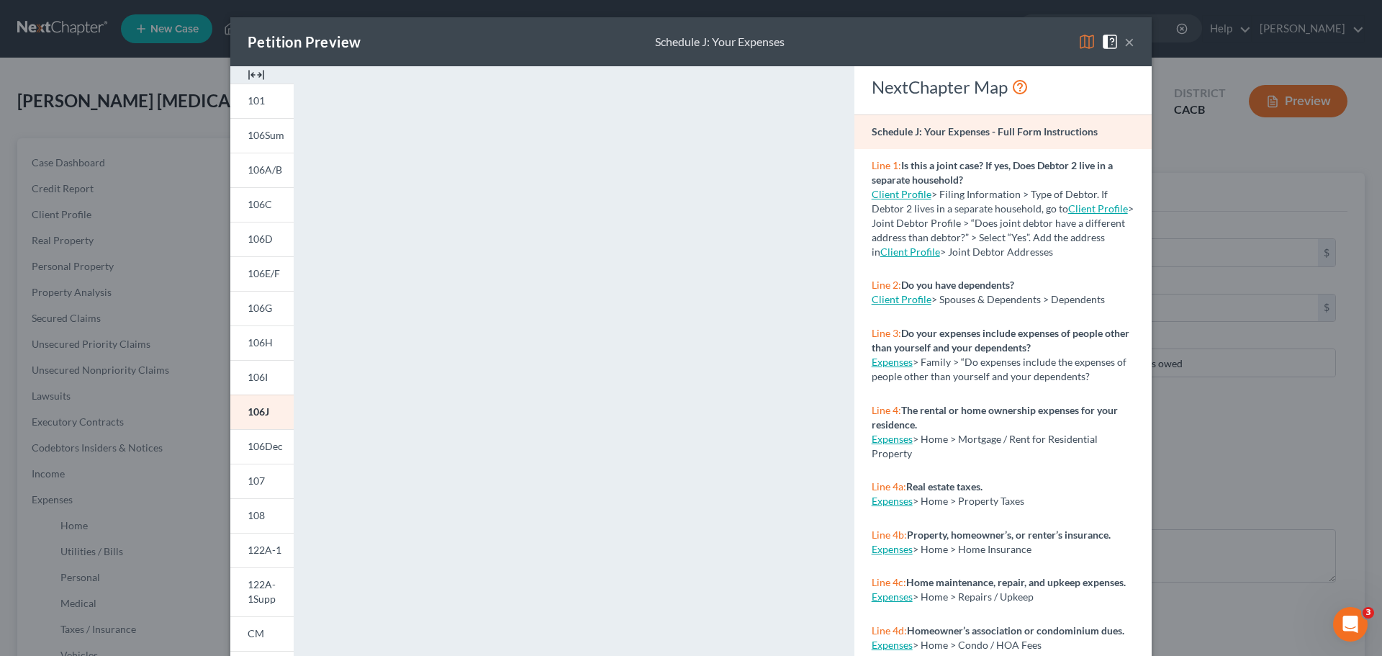
click at [1118, 43] on span at bounding box center [1112, 41] width 23 height 12
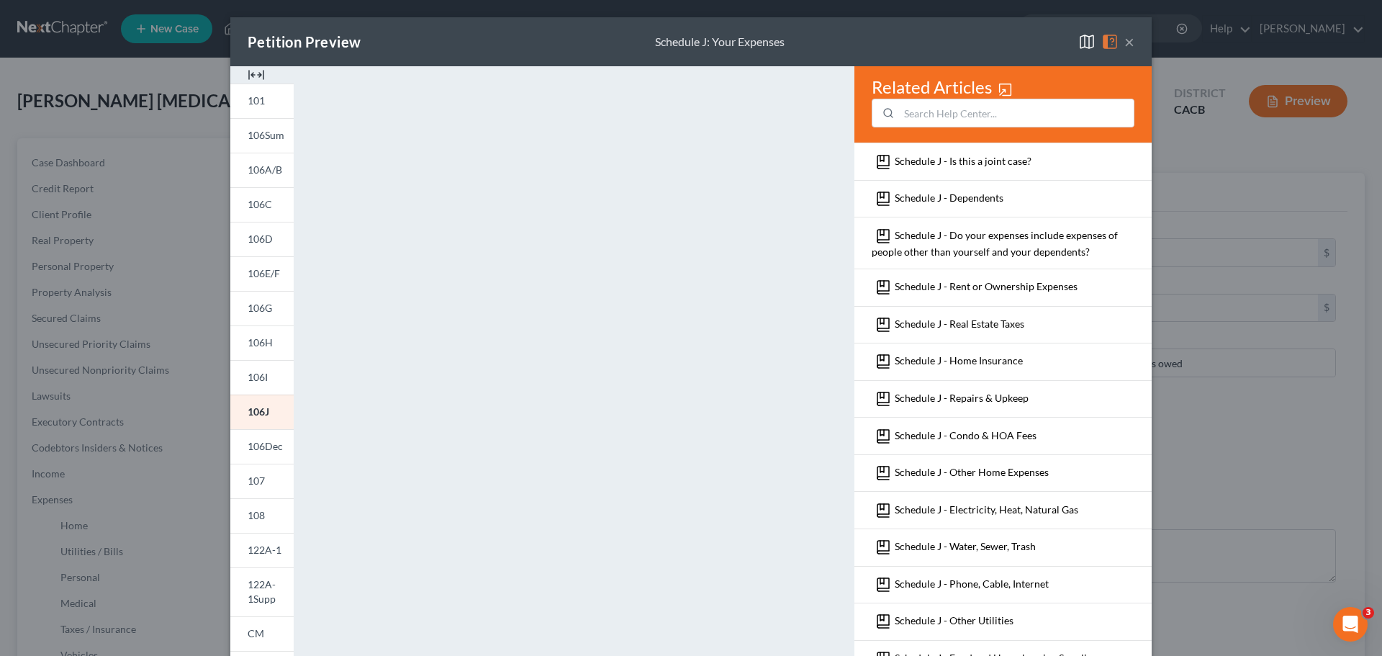
click at [1128, 46] on button "×" at bounding box center [1129, 41] width 10 height 17
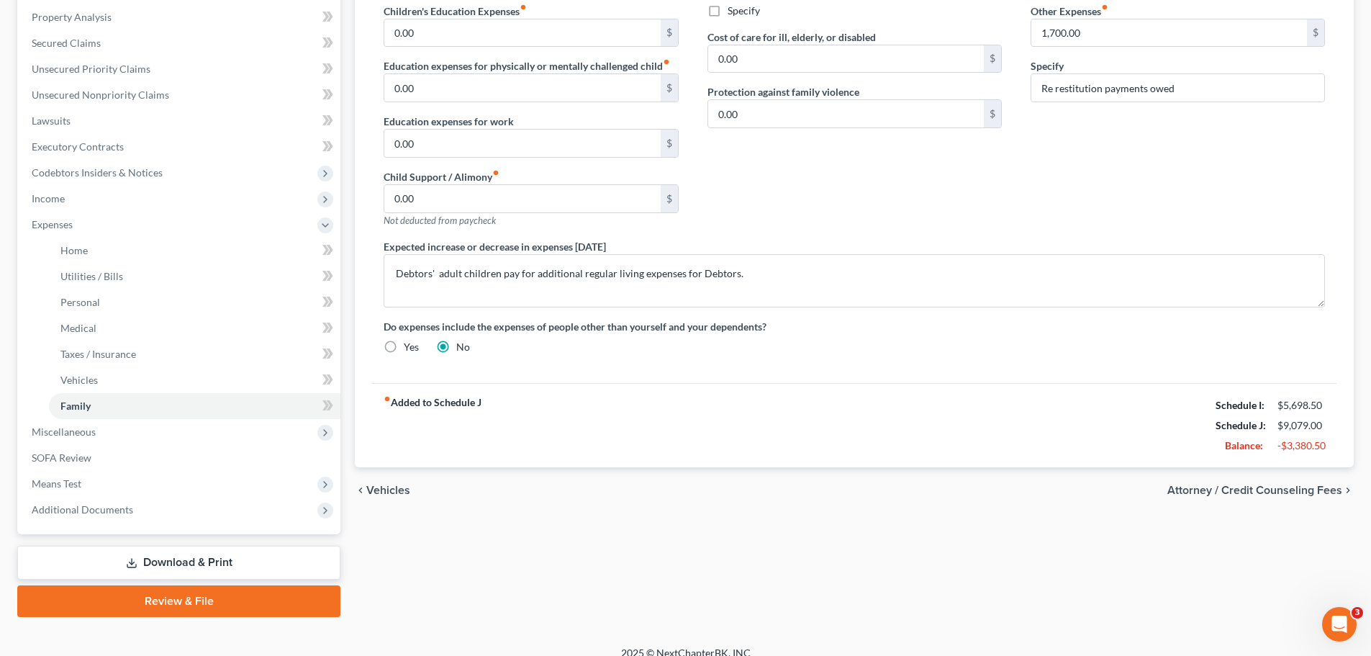
scroll to position [291, 0]
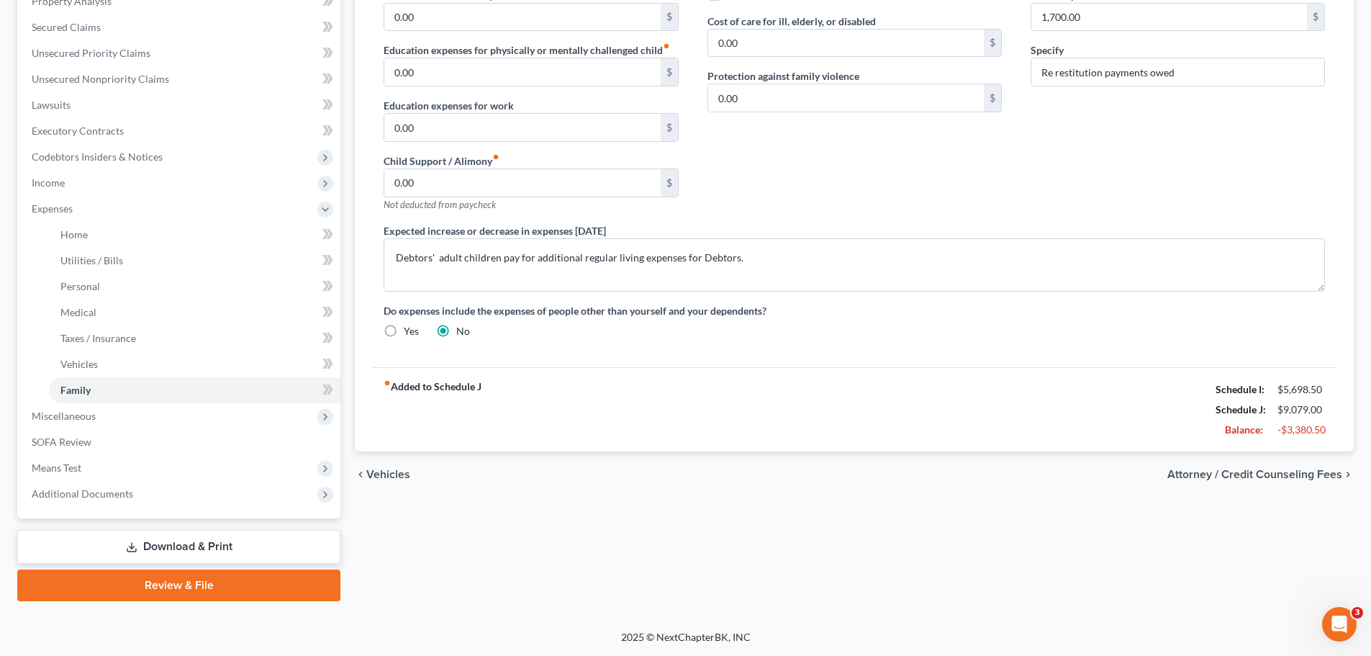
click at [186, 553] on link "Download & Print" at bounding box center [178, 547] width 323 height 34
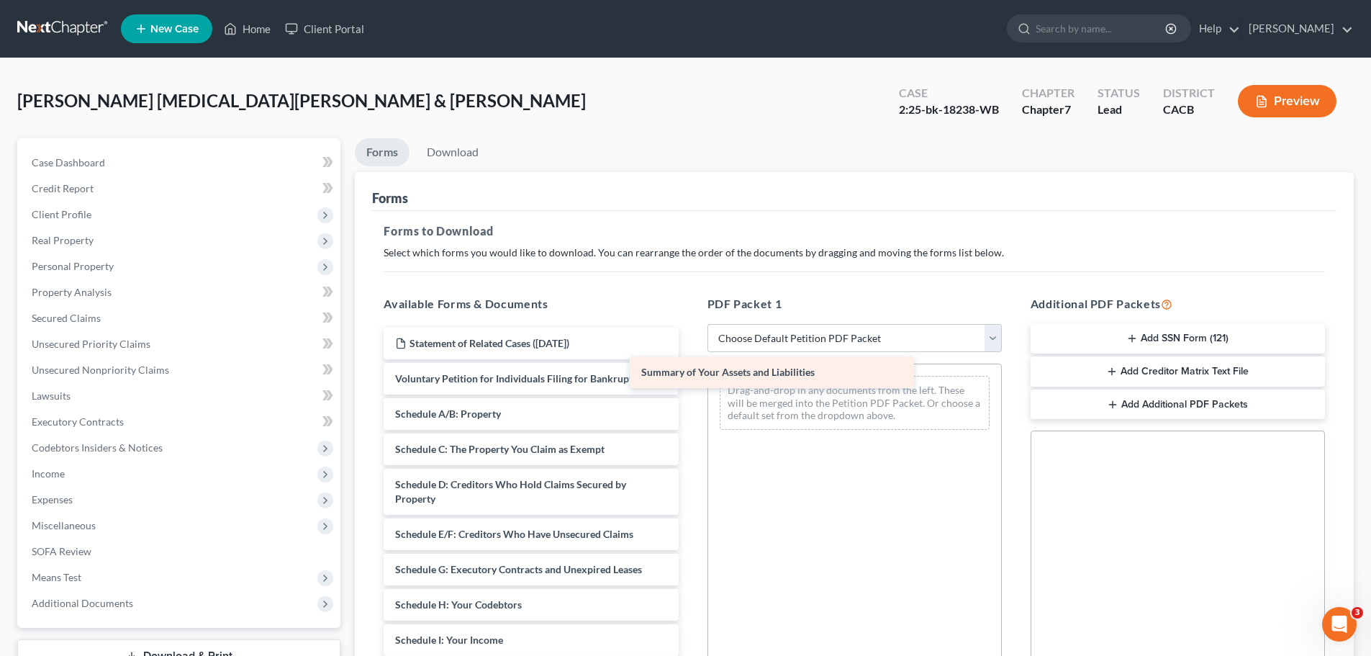
drag, startPoint x: 570, startPoint y: 407, endPoint x: 816, endPoint y: 366, distance: 249.7
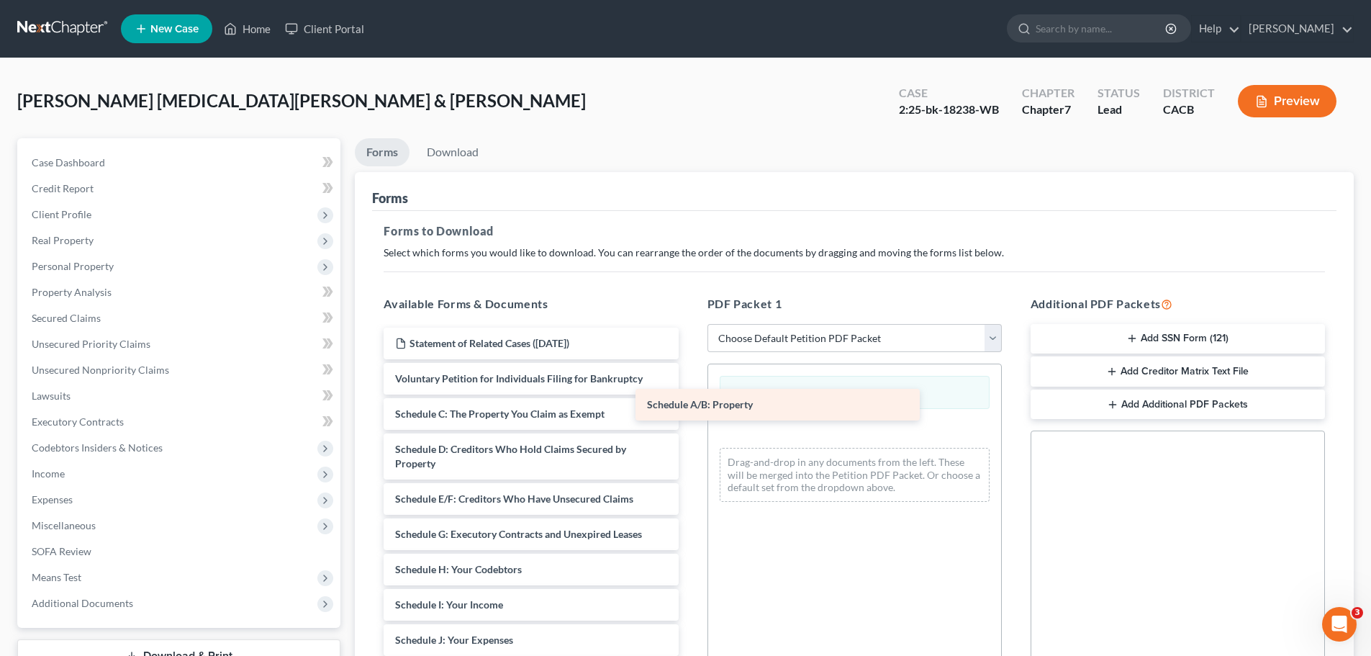
drag, startPoint x: 609, startPoint y: 418, endPoint x: 875, endPoint y: 415, distance: 265.6
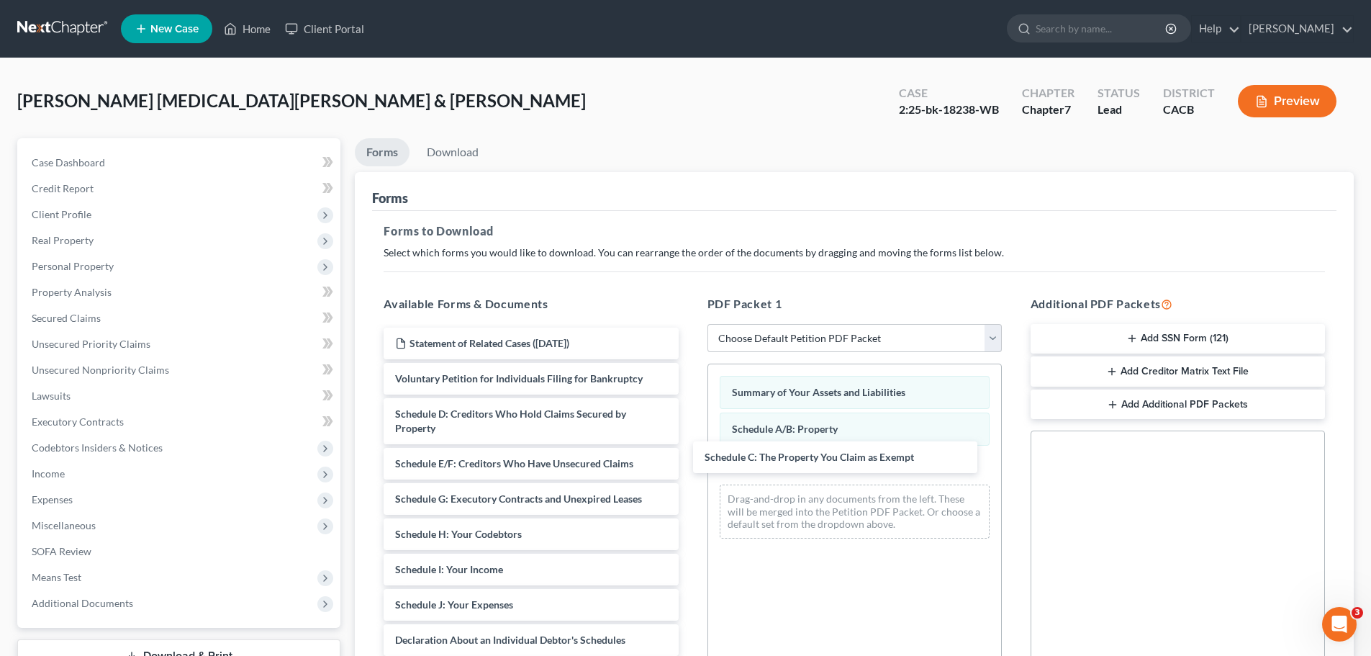
drag, startPoint x: 601, startPoint y: 421, endPoint x: 688, endPoint y: 466, distance: 98.2
click at [690, 469] on div "Schedule C: The Property You Claim as Exempt Statement of Related Cases ([DATE]…" at bounding box center [530, 655] width 317 height 654
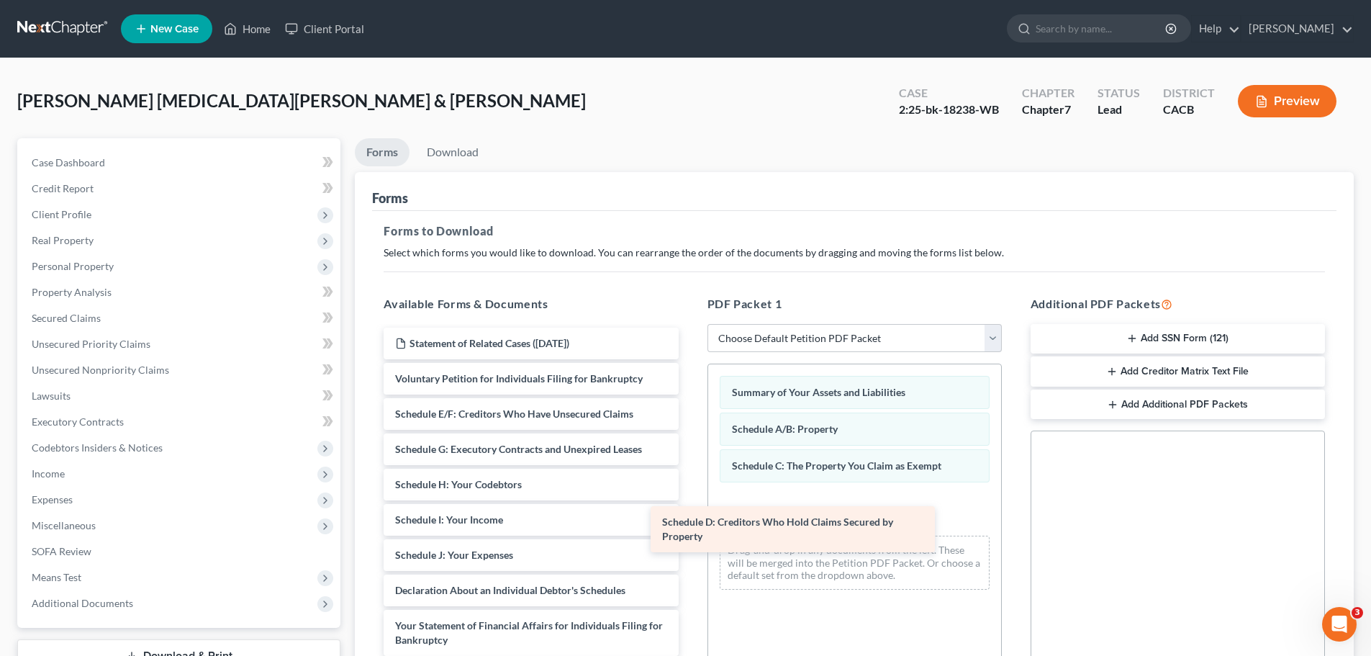
drag, startPoint x: 618, startPoint y: 419, endPoint x: 881, endPoint y: 521, distance: 282.6
click at [690, 526] on div "Schedule D: Creditors Who Hold Claims Secured by Property Statement of Related …" at bounding box center [530, 630] width 317 height 604
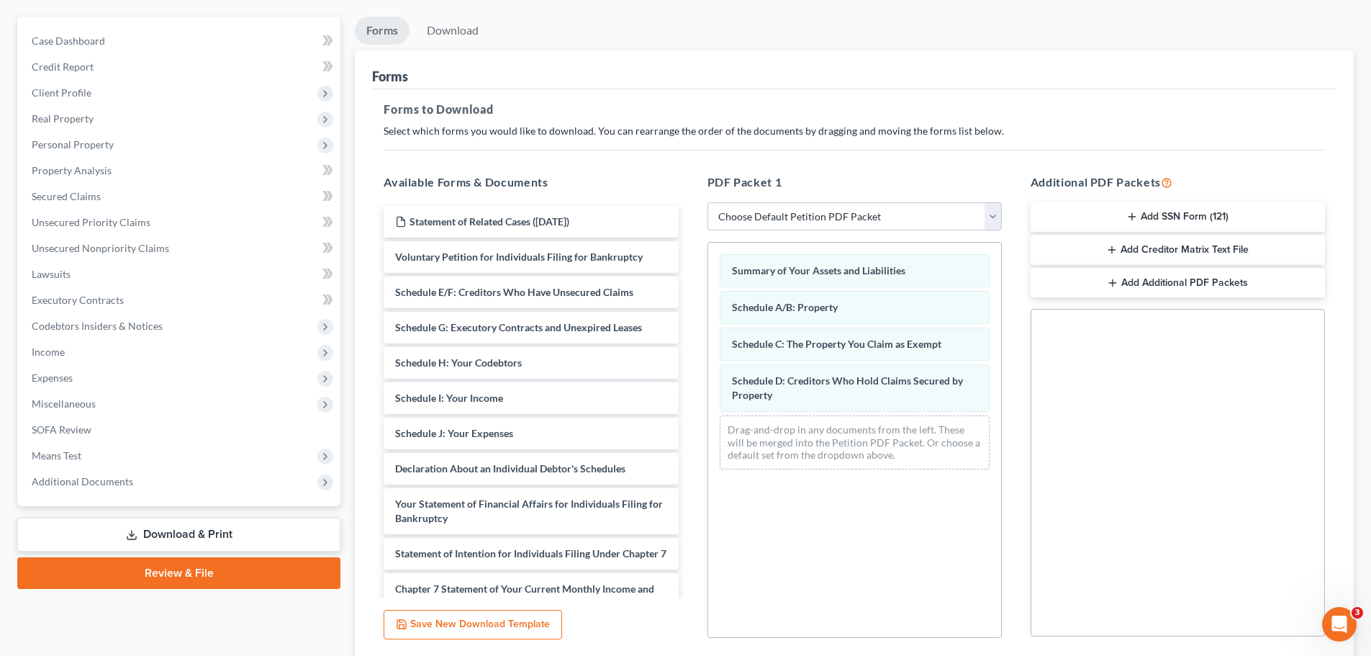
scroll to position [216, 0]
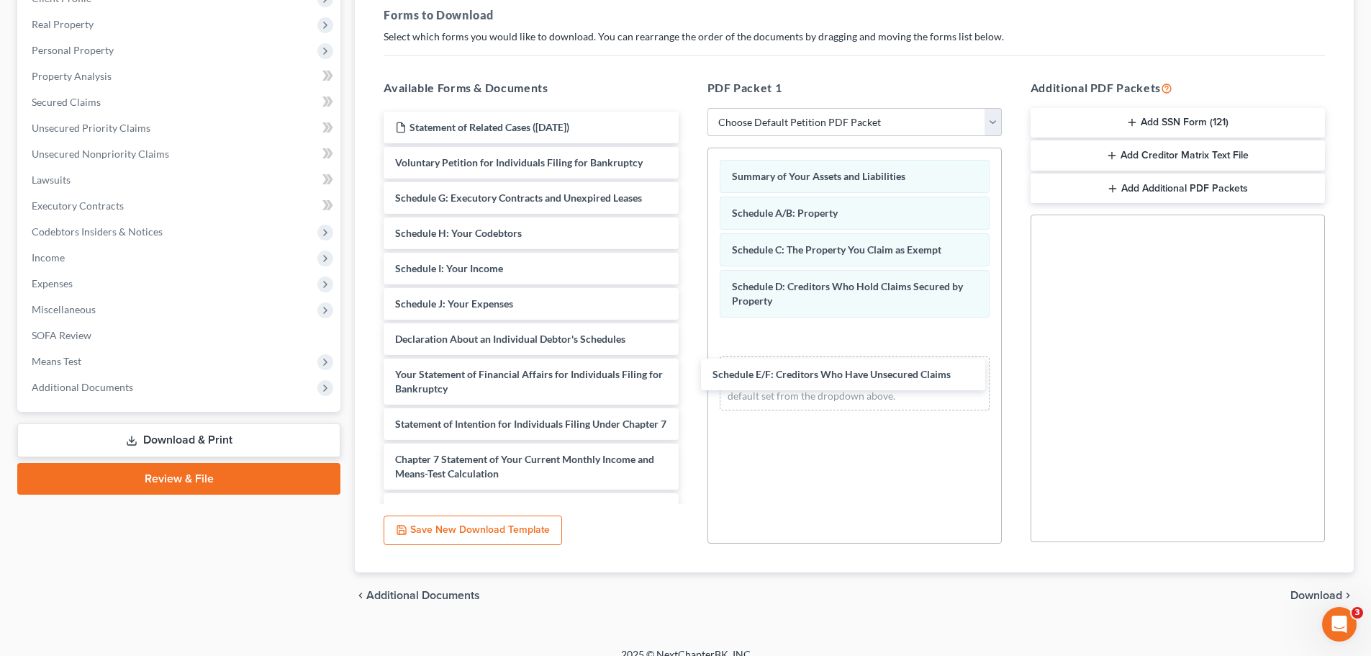
drag, startPoint x: 599, startPoint y: 201, endPoint x: 874, endPoint y: 357, distance: 316.3
click at [690, 371] on div "Schedule E/F: Creditors Who Have Unsecured Claims Statement of Related Cases ([…" at bounding box center [530, 396] width 317 height 569
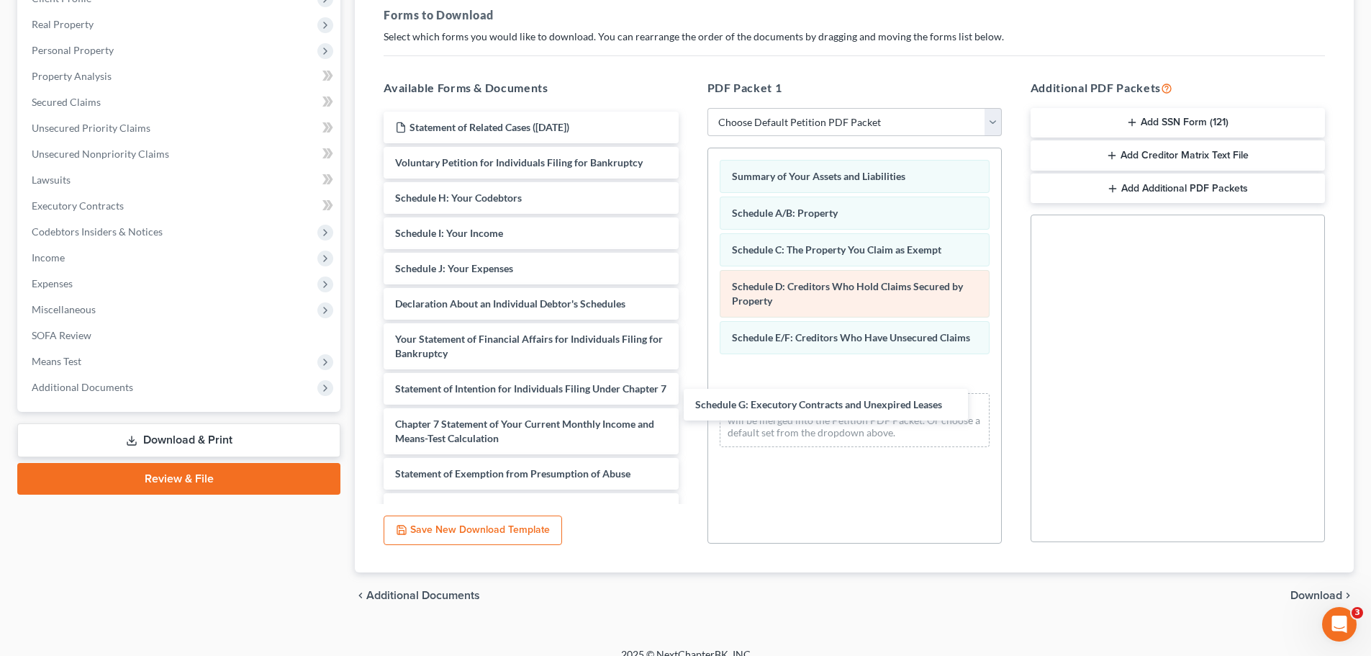
drag, startPoint x: 624, startPoint y: 195, endPoint x: 866, endPoint y: 314, distance: 269.5
click at [690, 352] on div "Schedule G: Executory Contracts and Unexpired Leases Statement of Related Cases…" at bounding box center [530, 378] width 317 height 533
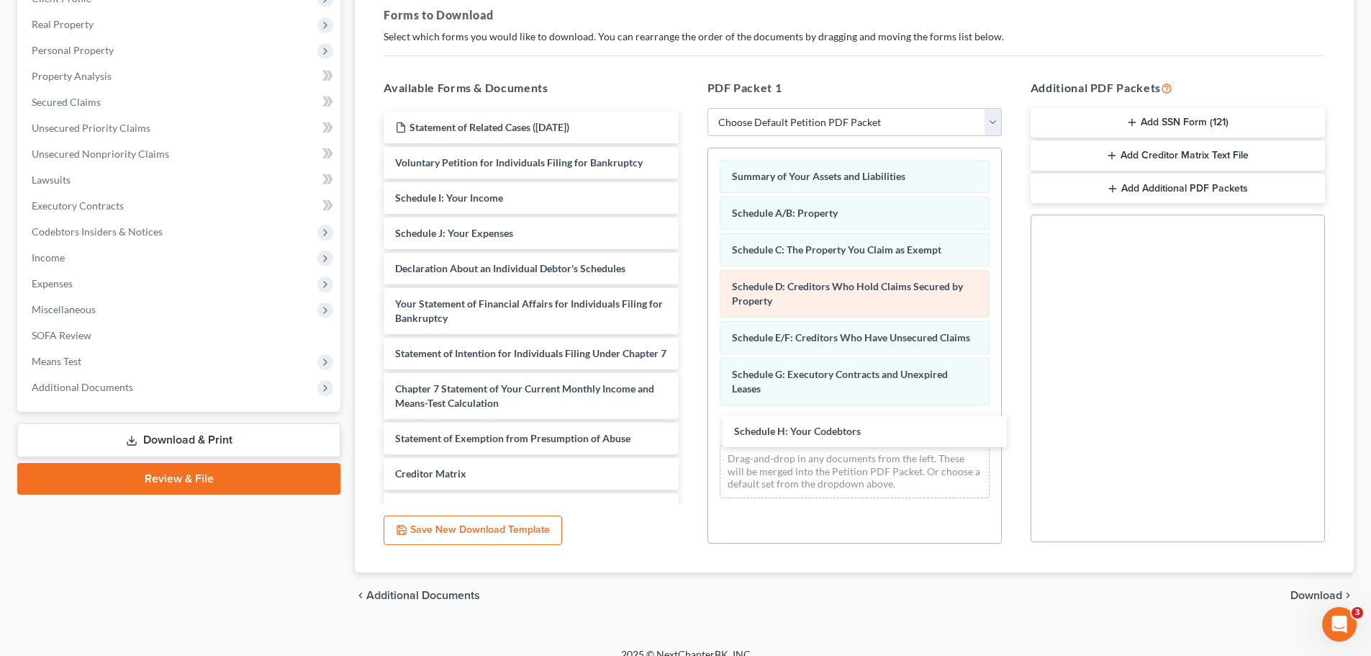
drag, startPoint x: 628, startPoint y: 202, endPoint x: 817, endPoint y: 313, distance: 219.1
click at [690, 430] on div "Schedule H: Your Codebtors Statement of Related Cases ([DATE]) Voluntary Petiti…" at bounding box center [530, 361] width 317 height 498
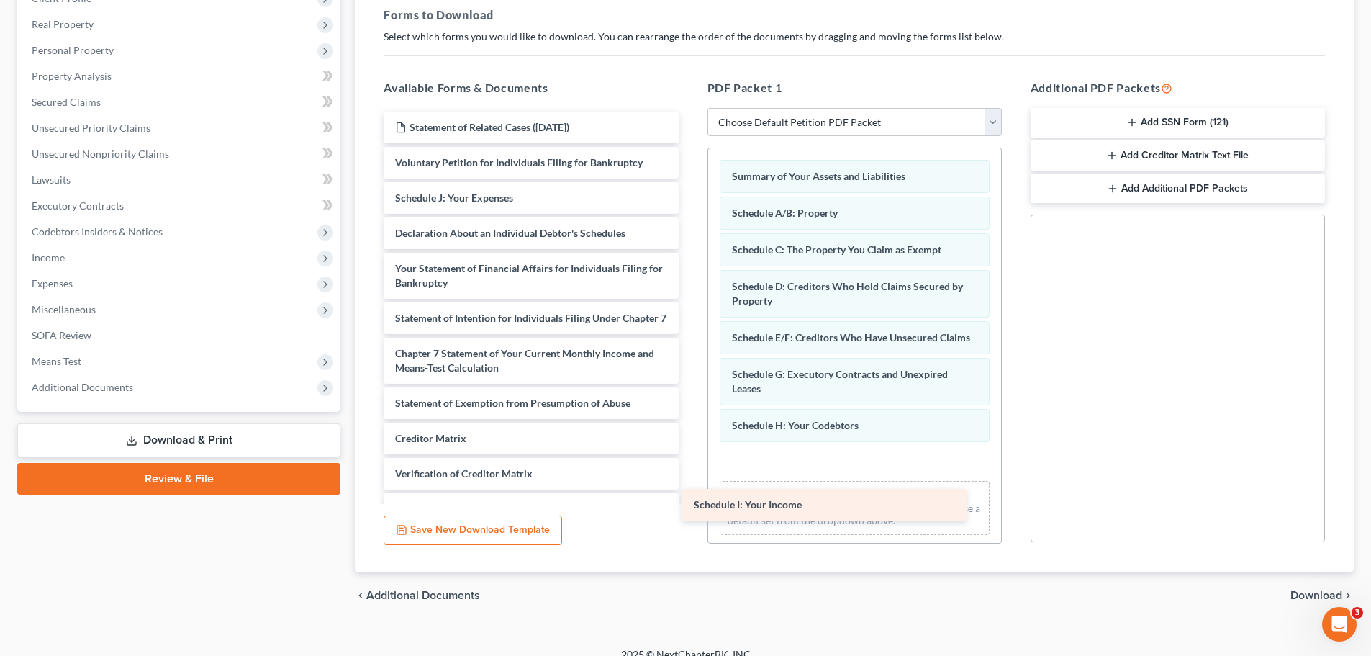
drag, startPoint x: 623, startPoint y: 204, endPoint x: 923, endPoint y: 507, distance: 426.1
click at [690, 507] on div "Schedule I: Your Income Statement of Related Cases ([DATE]) Voluntary Petition …" at bounding box center [530, 343] width 317 height 463
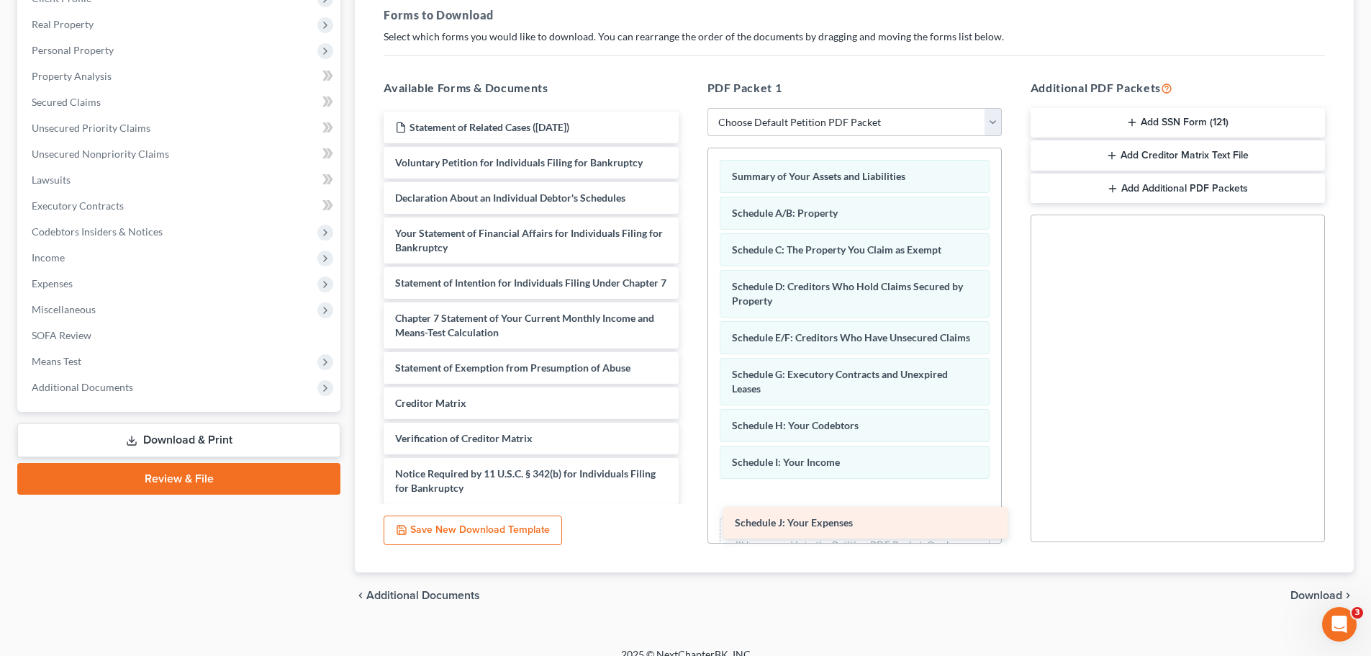
drag, startPoint x: 595, startPoint y: 197, endPoint x: 934, endPoint y: 507, distance: 460.1
click at [690, 507] on div "Schedule J: Your Expenses Statement of Related Cases ([DATE]) Voluntary Petitio…" at bounding box center [530, 326] width 317 height 428
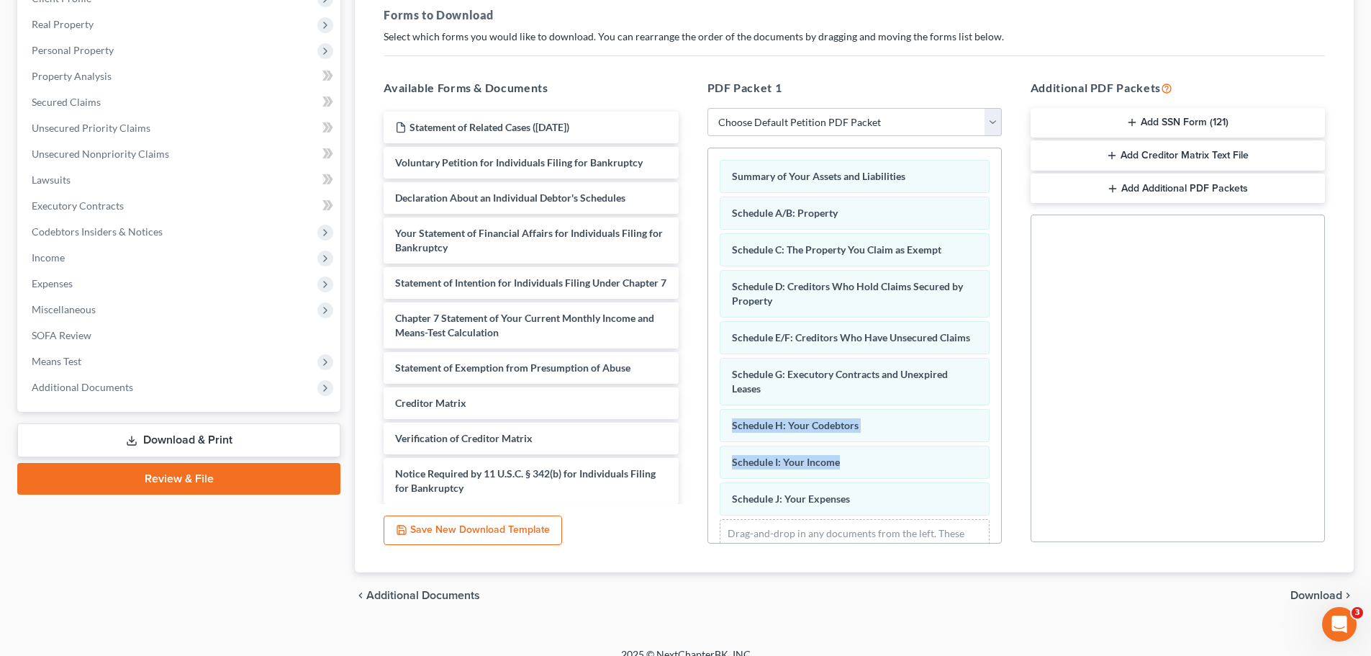
drag, startPoint x: 1003, startPoint y: 399, endPoint x: 1006, endPoint y: 478, distance: 79.2
click at [1006, 478] on div "PDF Packet 1 Choose Default Petition PDF Packet Complete Bankruptcy Petition (a…" at bounding box center [854, 312] width 323 height 488
click at [1077, 427] on div "Social Security Number Statement of Social Security Number Creditor Matrix Text…" at bounding box center [1178, 379] width 294 height 328
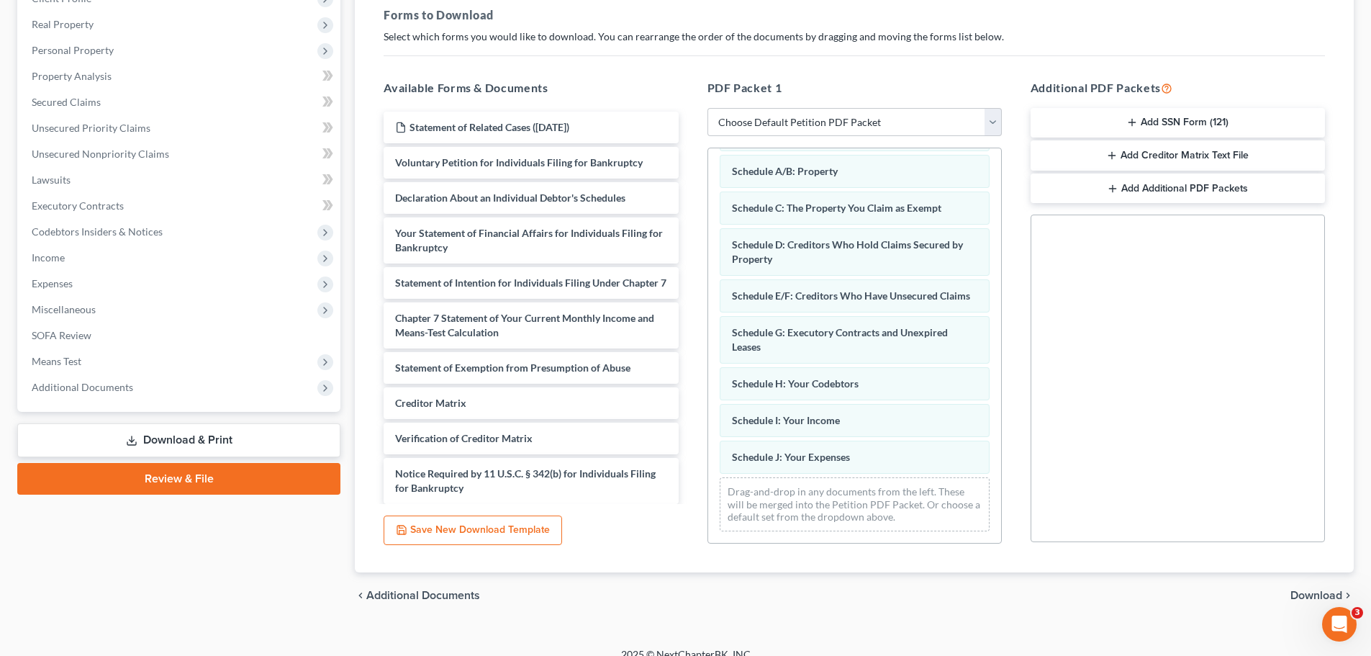
scroll to position [45, 0]
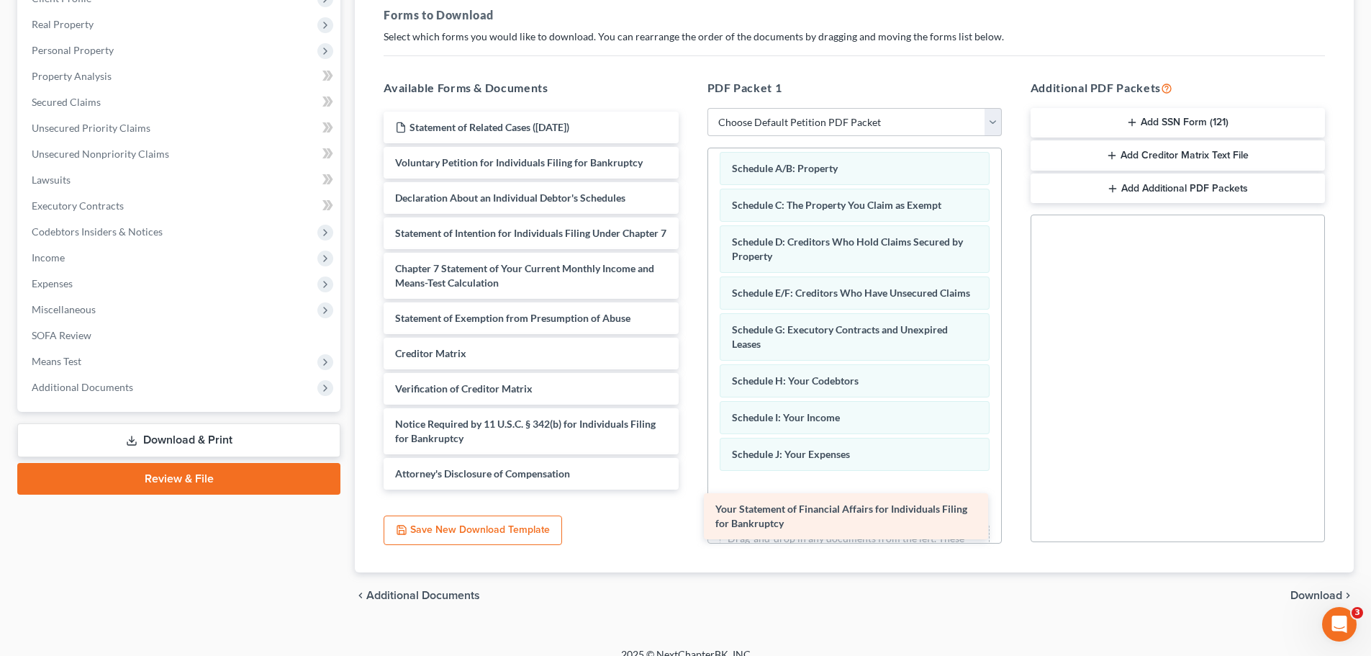
drag, startPoint x: 542, startPoint y: 240, endPoint x: 862, endPoint y: 516, distance: 422.6
click at [690, 490] on div "Your Statement of Financial Affairs for Individuals Filing for Bankruptcy State…" at bounding box center [530, 301] width 317 height 378
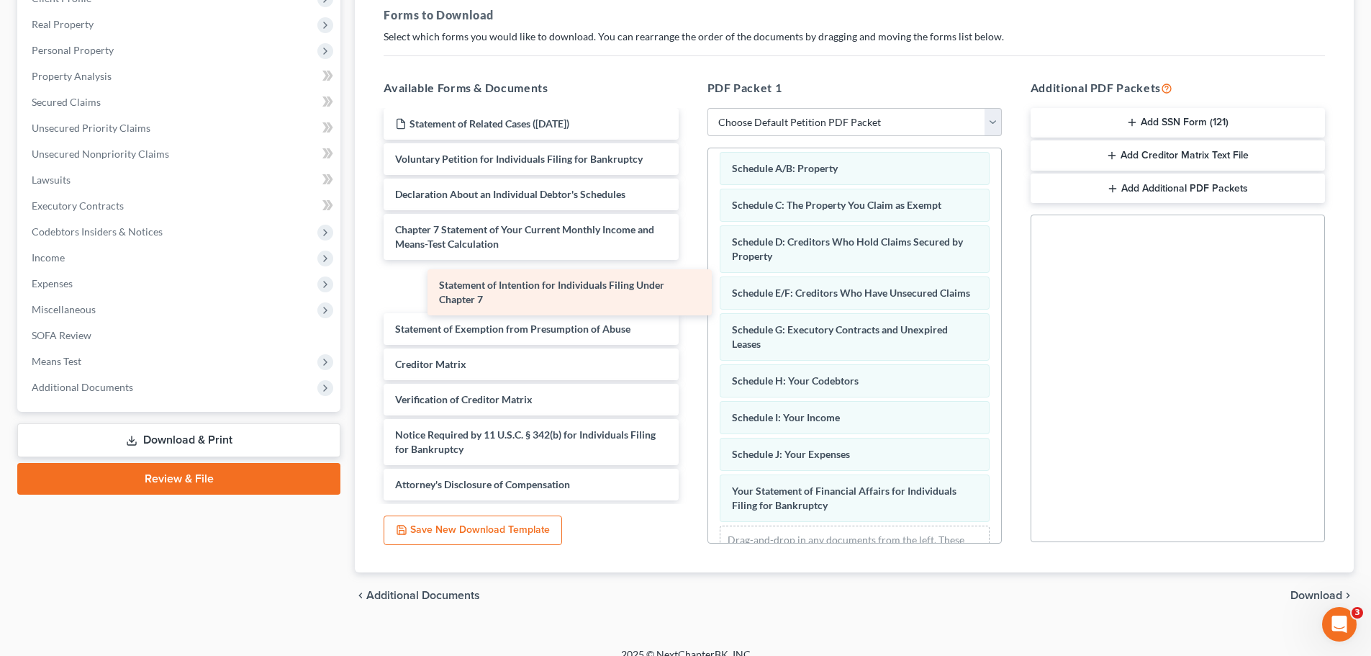
scroll to position [0, 0]
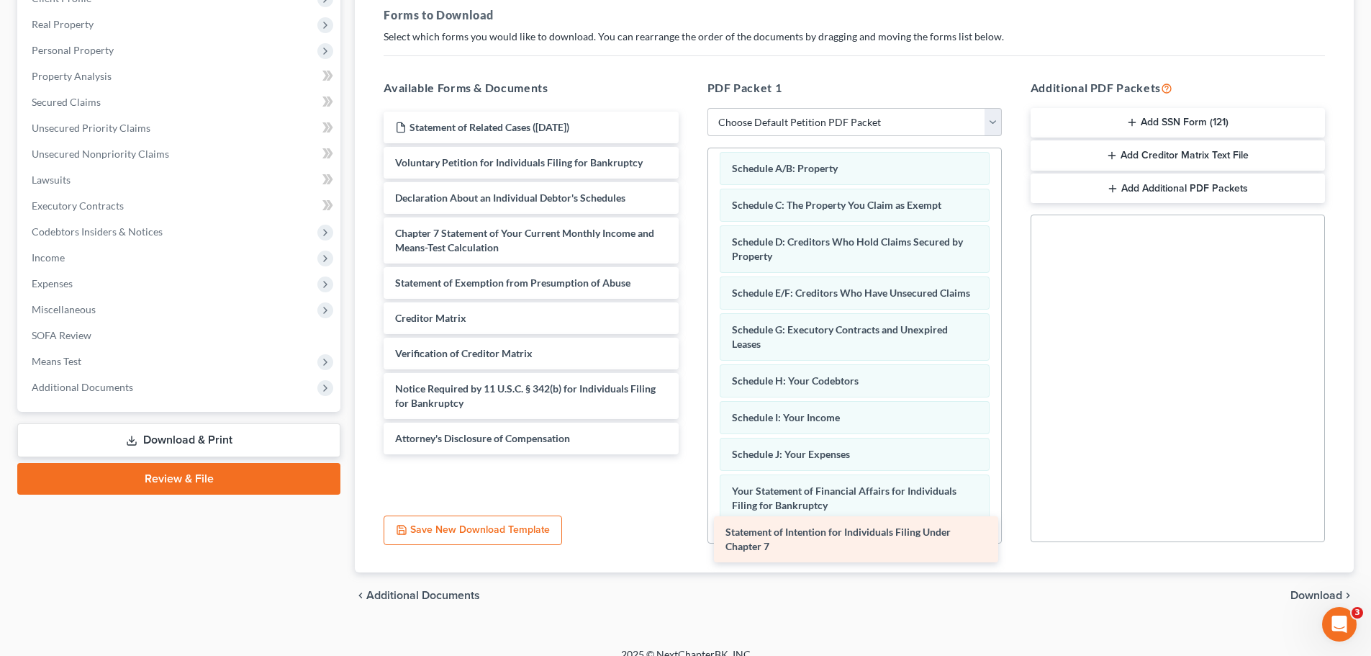
drag, startPoint x: 583, startPoint y: 245, endPoint x: 914, endPoint y: 542, distance: 444.5
click at [690, 454] on div "Statement of Intention for Individuals Filing Under Chapter 7 Statement of Rela…" at bounding box center [530, 283] width 317 height 343
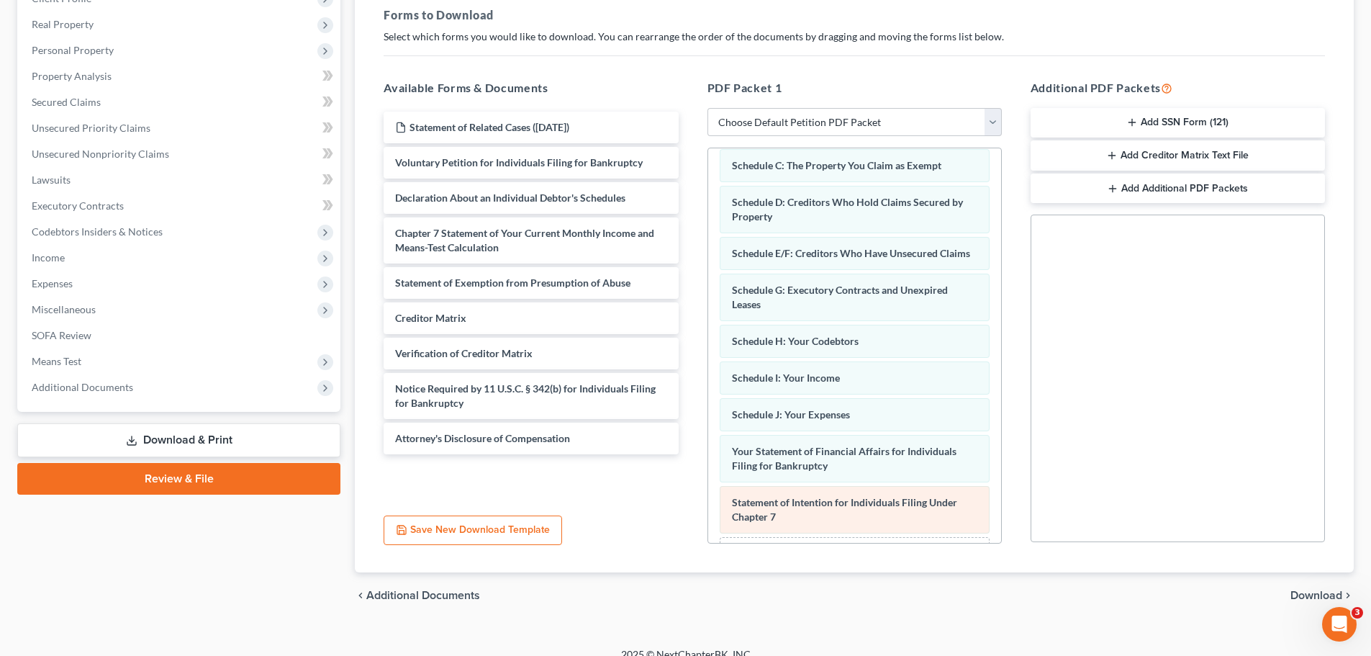
scroll to position [117, 0]
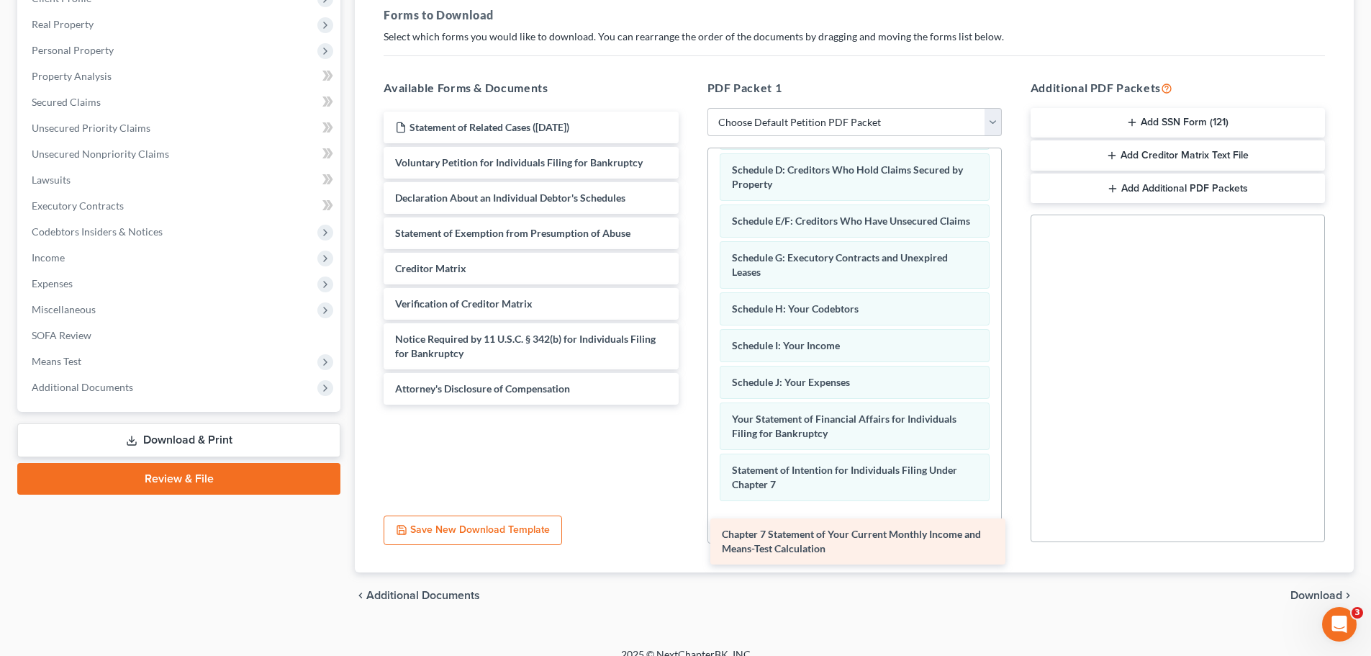
drag, startPoint x: 600, startPoint y: 238, endPoint x: 926, endPoint y: 536, distance: 442.3
click at [690, 405] on div "Chapter 7 Statement of Your Current Monthly Income and Means-Test Calculation S…" at bounding box center [530, 258] width 317 height 293
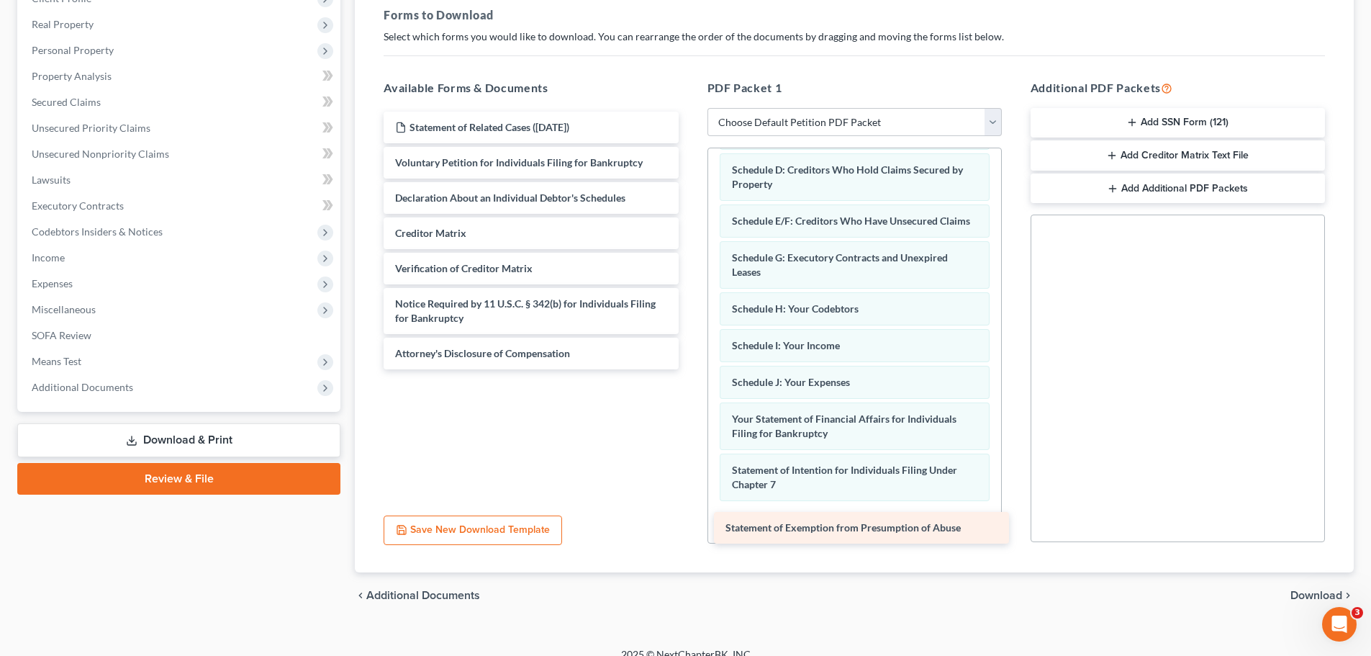
drag, startPoint x: 615, startPoint y: 236, endPoint x: 945, endPoint y: 531, distance: 442.6
click at [690, 369] on div "Statement of Exemption from Presumption of Abuse Statement of Related Cases ([D…" at bounding box center [530, 241] width 317 height 258
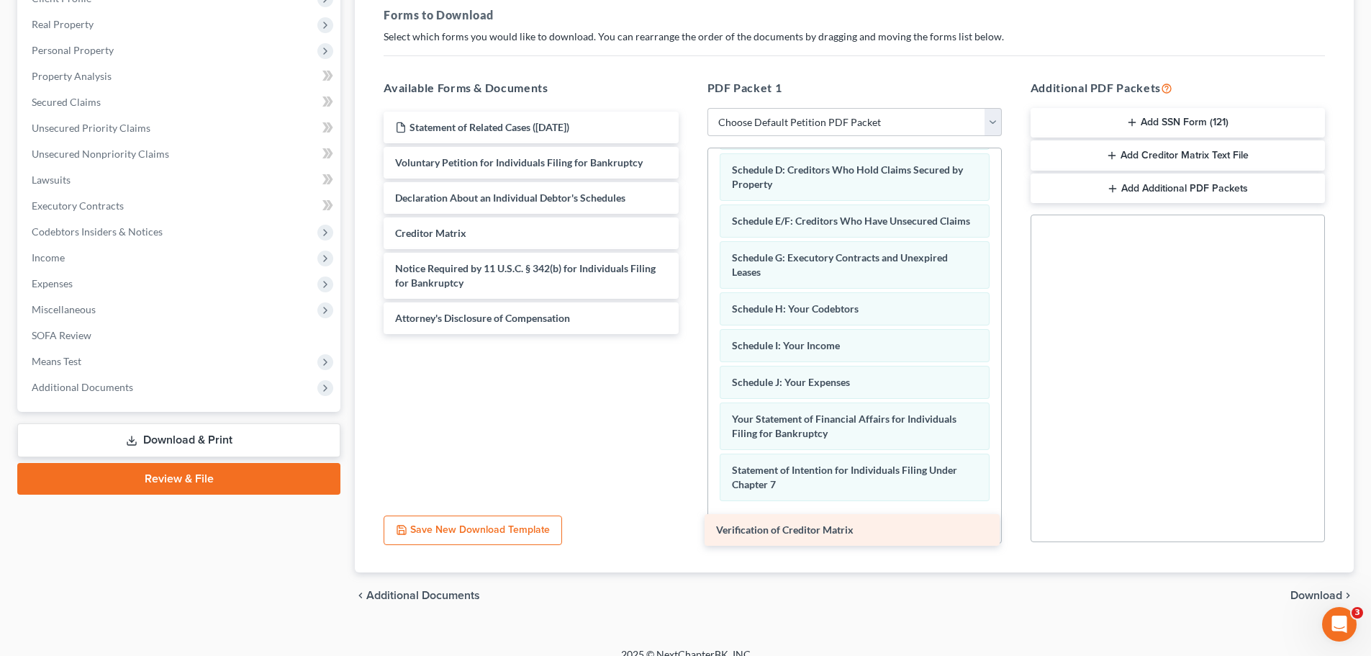
drag, startPoint x: 618, startPoint y: 262, endPoint x: 939, endPoint y: 523, distance: 414.0
click at [690, 334] on div "Verification of Creditor Matrix Statement of Related Cases ([DATE]) Voluntary P…" at bounding box center [530, 223] width 317 height 222
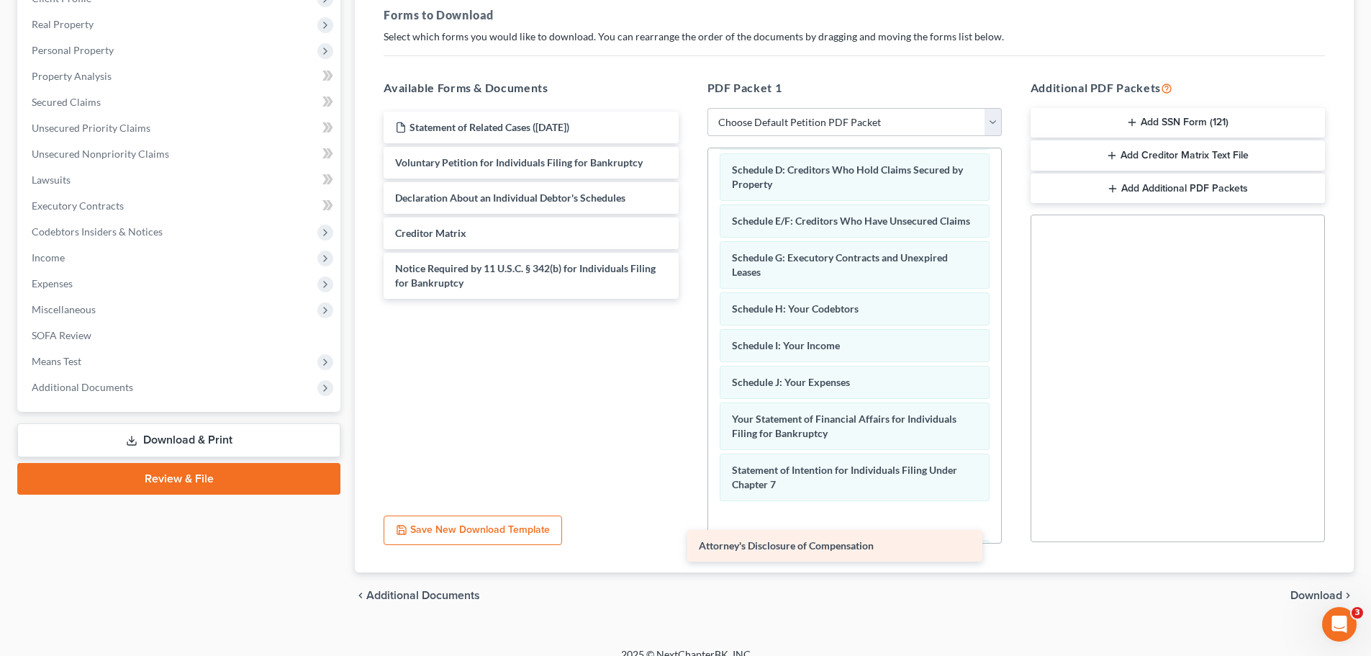
drag, startPoint x: 624, startPoint y: 315, endPoint x: 932, endPoint y: 538, distance: 380.3
click at [690, 299] on div "Attorney's Disclosure of Compensation Statement of Related Cases ([DATE]) Volun…" at bounding box center [530, 205] width 317 height 187
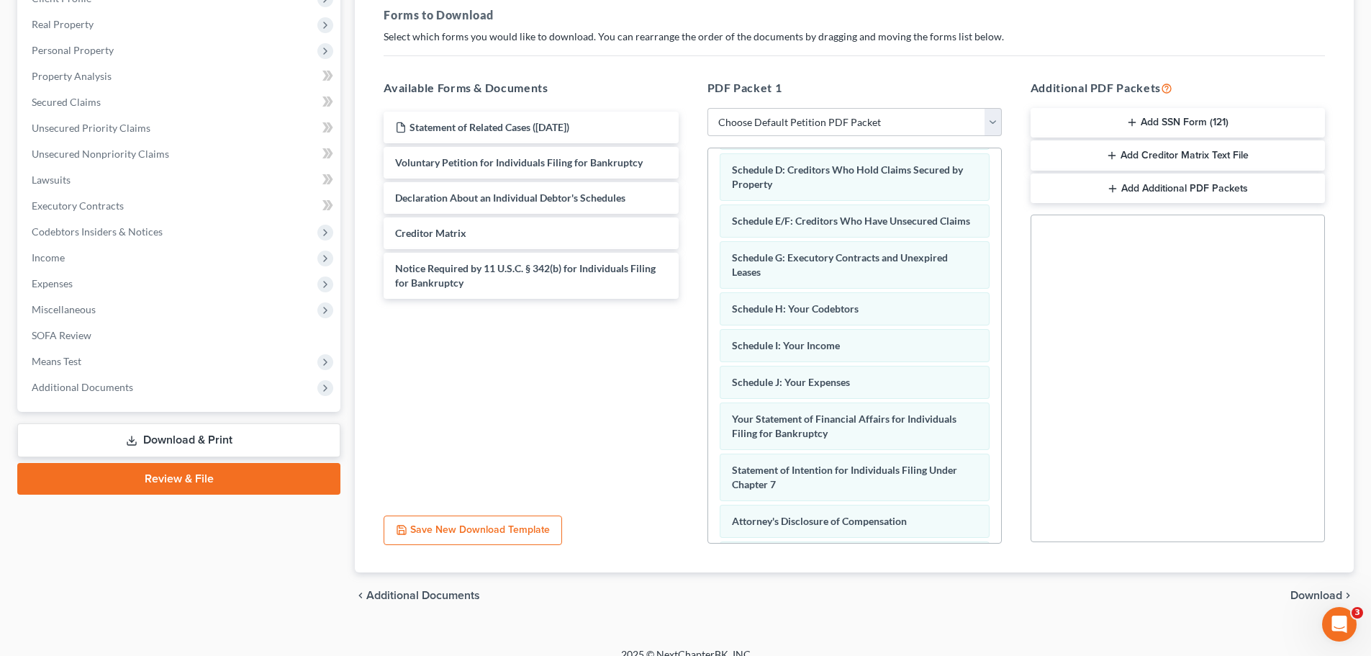
scroll to position [233, 0]
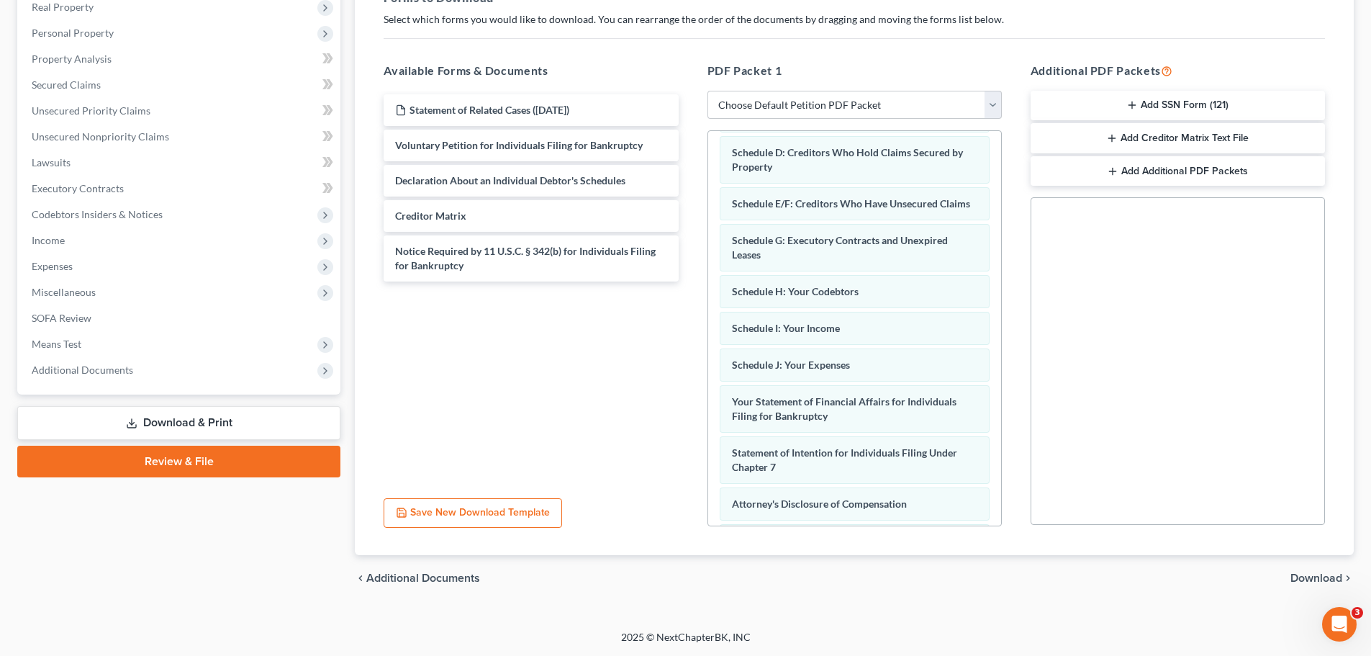
click at [1210, 140] on button "Add Creditor Matrix Text File" at bounding box center [1178, 138] width 294 height 30
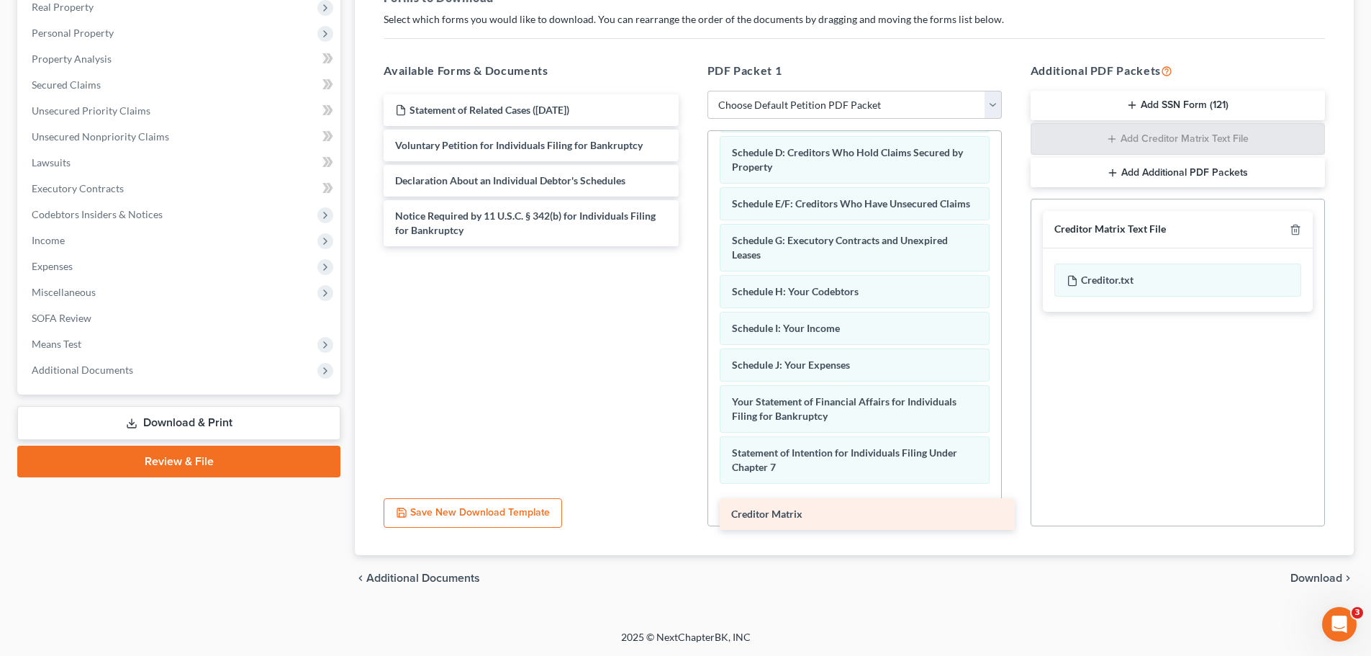
drag, startPoint x: 502, startPoint y: 206, endPoint x: 839, endPoint y: 504, distance: 449.3
click at [690, 246] on div "Creditor Matrix Statement of Related Cases ([DATE]) Voluntary Petition for Indi…" at bounding box center [530, 170] width 317 height 152
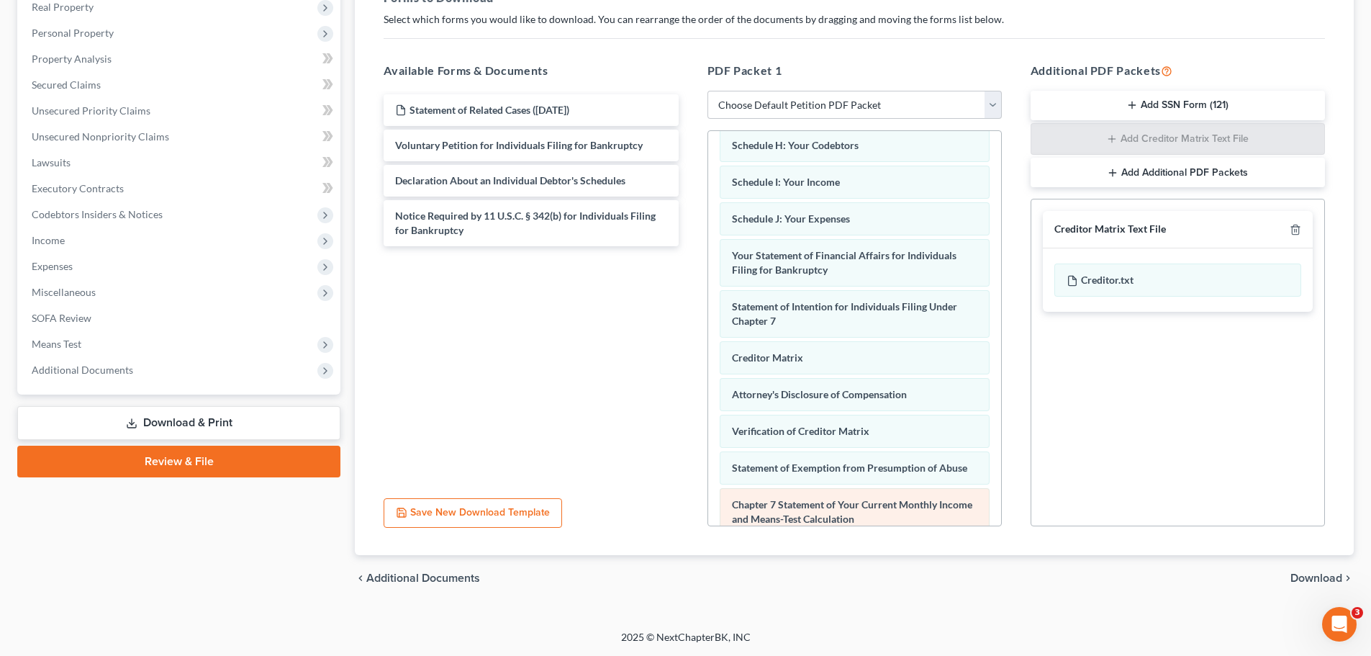
scroll to position [333, 0]
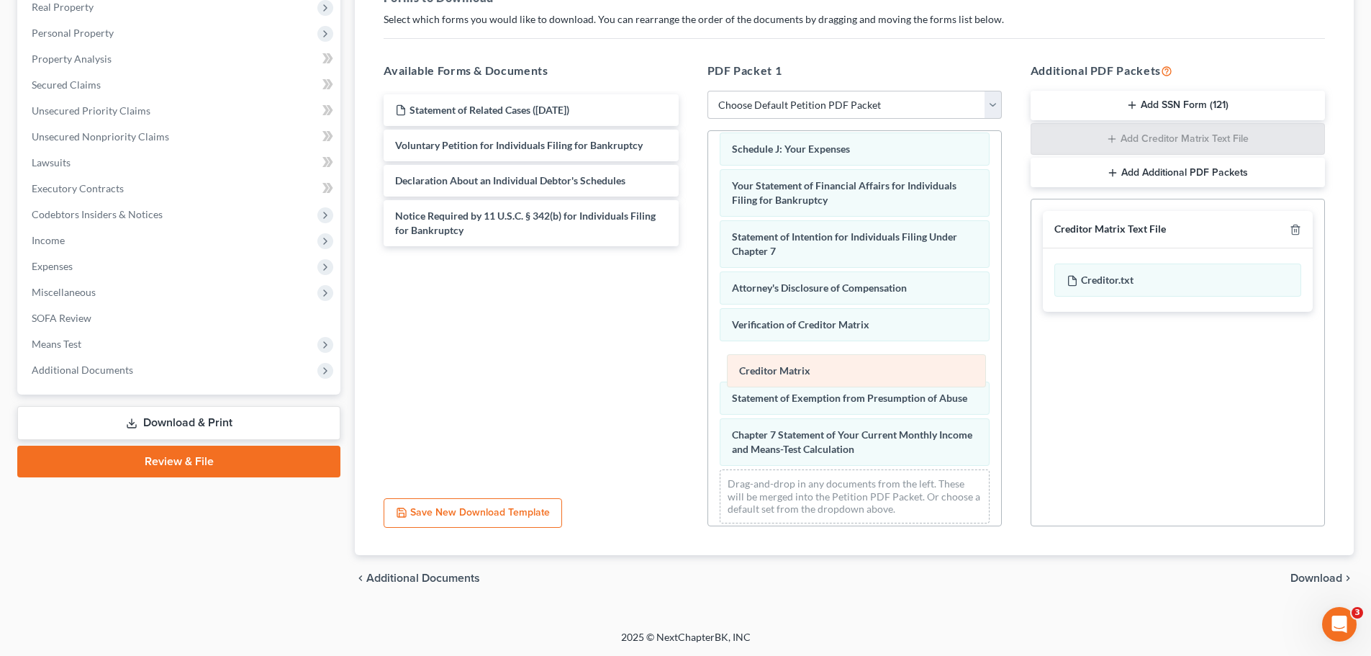
drag, startPoint x: 805, startPoint y: 304, endPoint x: 812, endPoint y: 373, distance: 69.5
click at [812, 373] on div "Creditor Matrix Summary of Your Assets and Liabilities Schedule A/B: Property S…" at bounding box center [854, 166] width 293 height 736
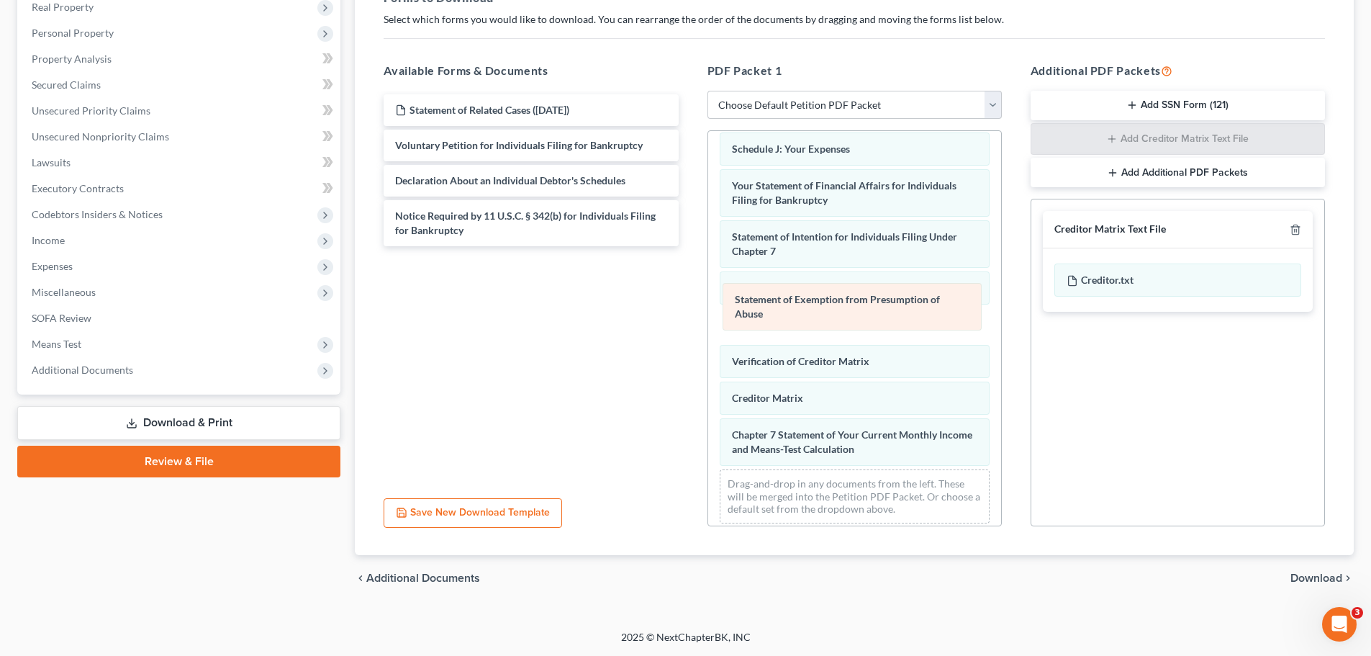
drag, startPoint x: 803, startPoint y: 418, endPoint x: 806, endPoint y: 305, distance: 113.1
click at [806, 305] on div "Statement of Exemption from Presumption of Abuse Summary of Your Assets and Lia…" at bounding box center [854, 166] width 293 height 736
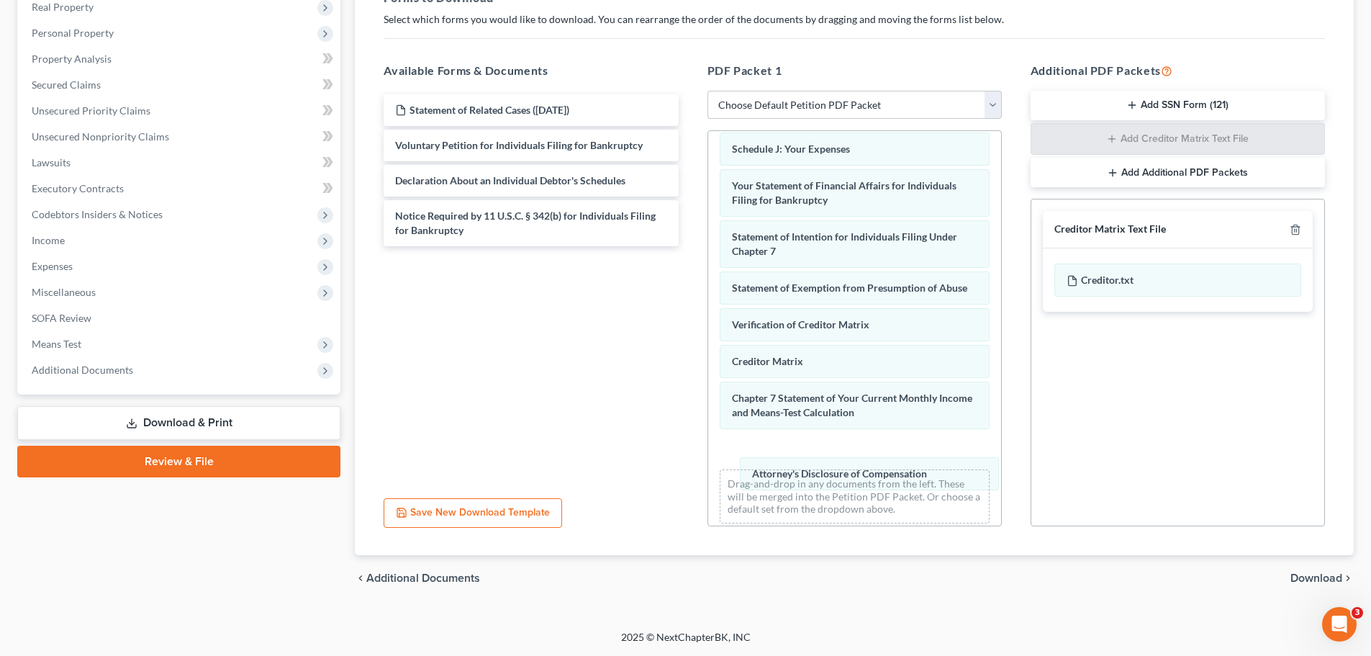
drag, startPoint x: 801, startPoint y: 303, endPoint x: 810, endPoint y: 472, distance: 168.7
click at [820, 474] on div "Attorney's Disclosure of Compensation Summary of Your Assets and Liabilities Sc…" at bounding box center [854, 166] width 293 height 736
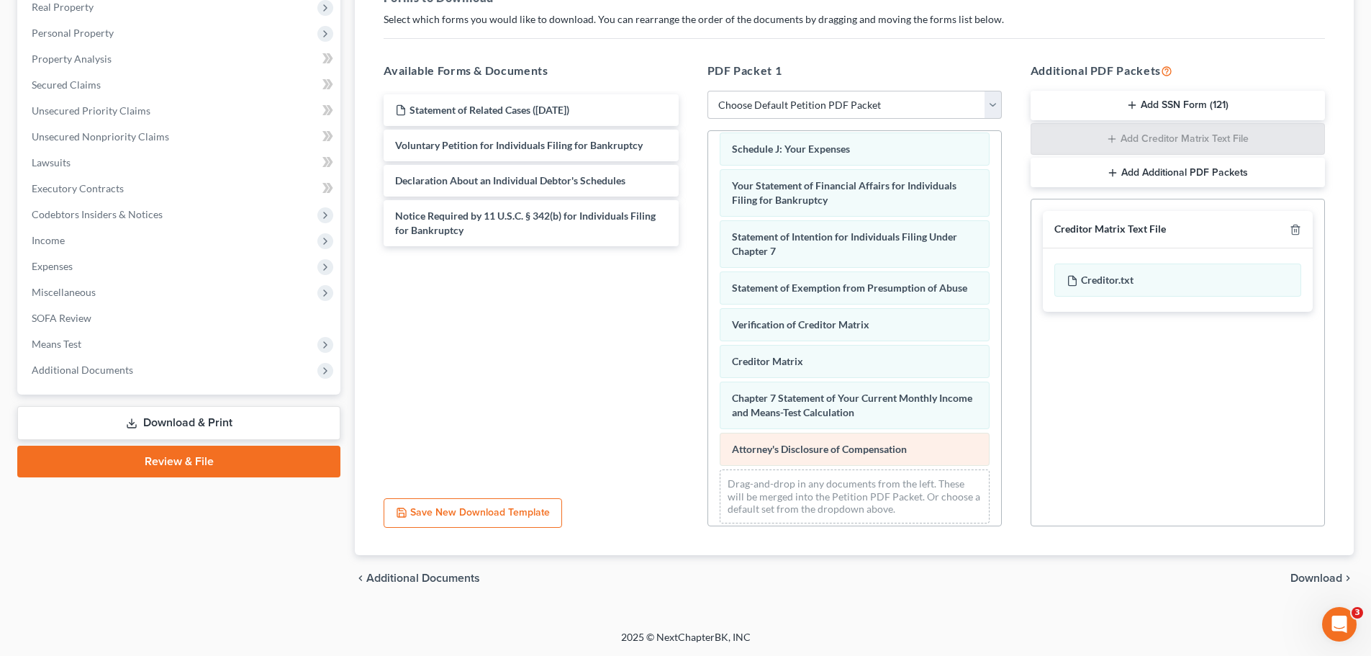
scroll to position [356, 0]
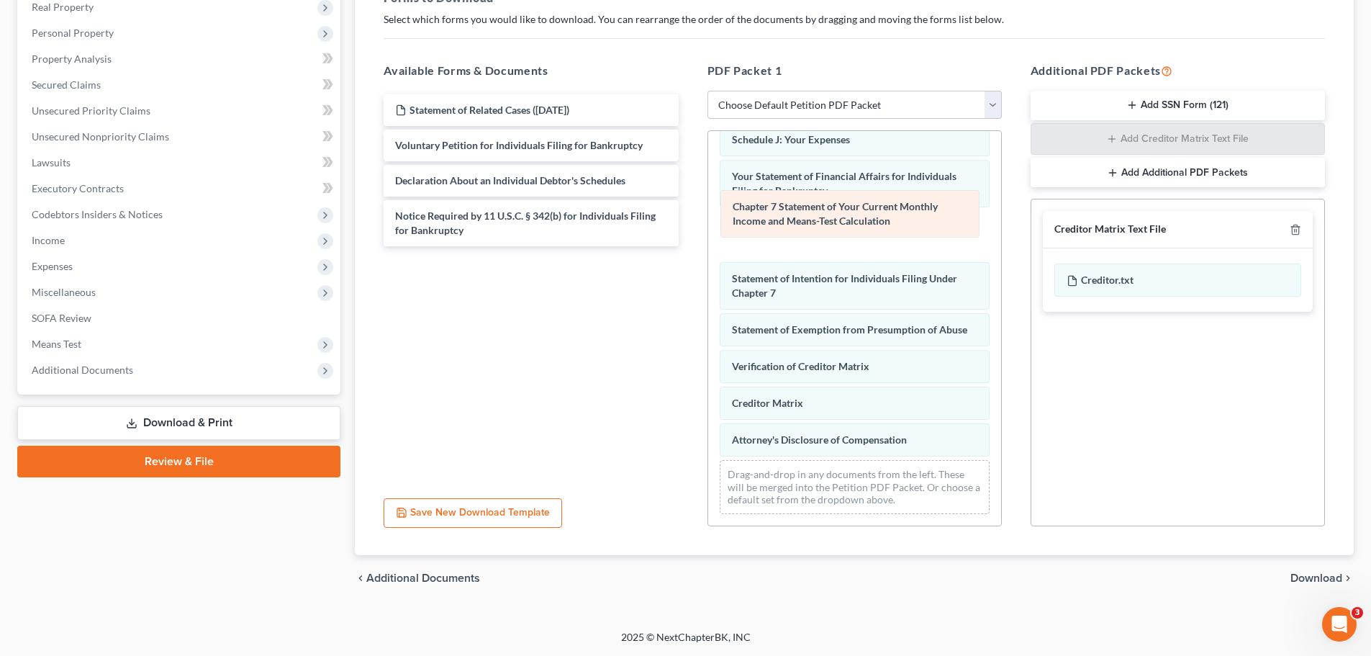
drag, startPoint x: 812, startPoint y: 400, endPoint x: 813, endPoint y: 217, distance: 182.1
click at [813, 217] on div "Chapter 7 Statement of Your Current Monthly Income and Means-Test Calculation S…" at bounding box center [854, 157] width 293 height 736
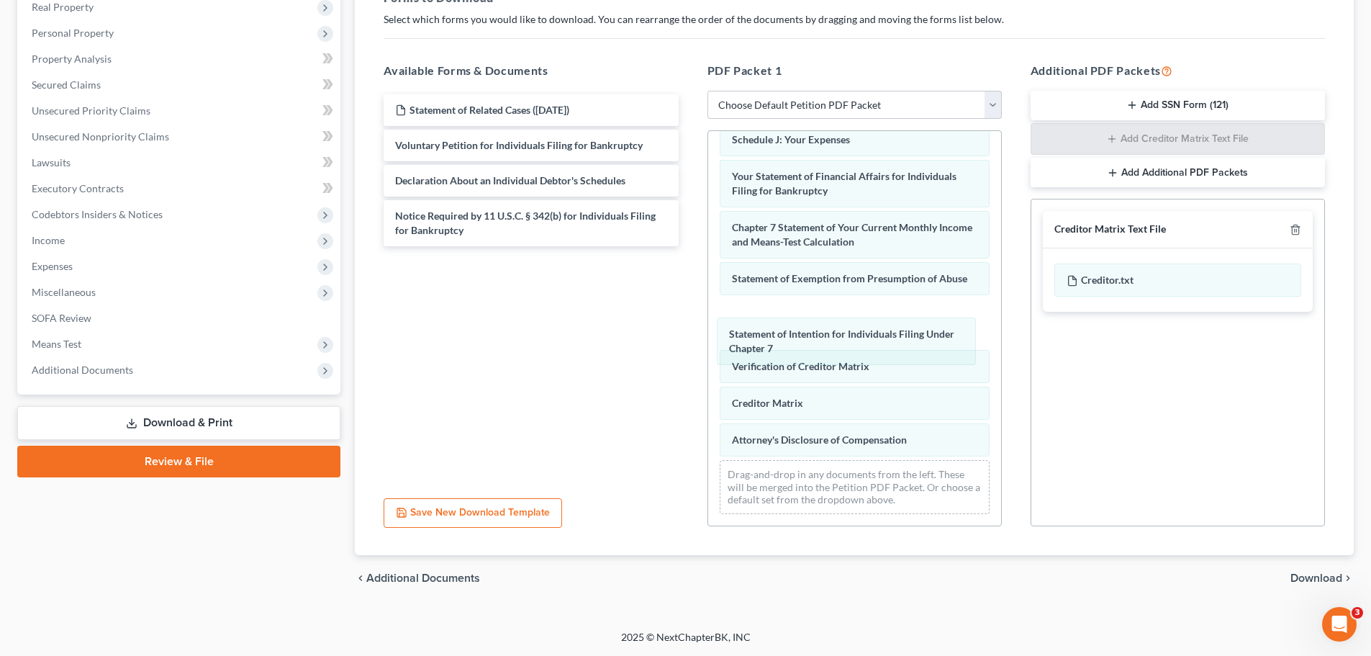
click at [817, 339] on div "Statement of Intention for Individuals Filing Under Chapter 7 Summary of Your A…" at bounding box center [854, 157] width 293 height 736
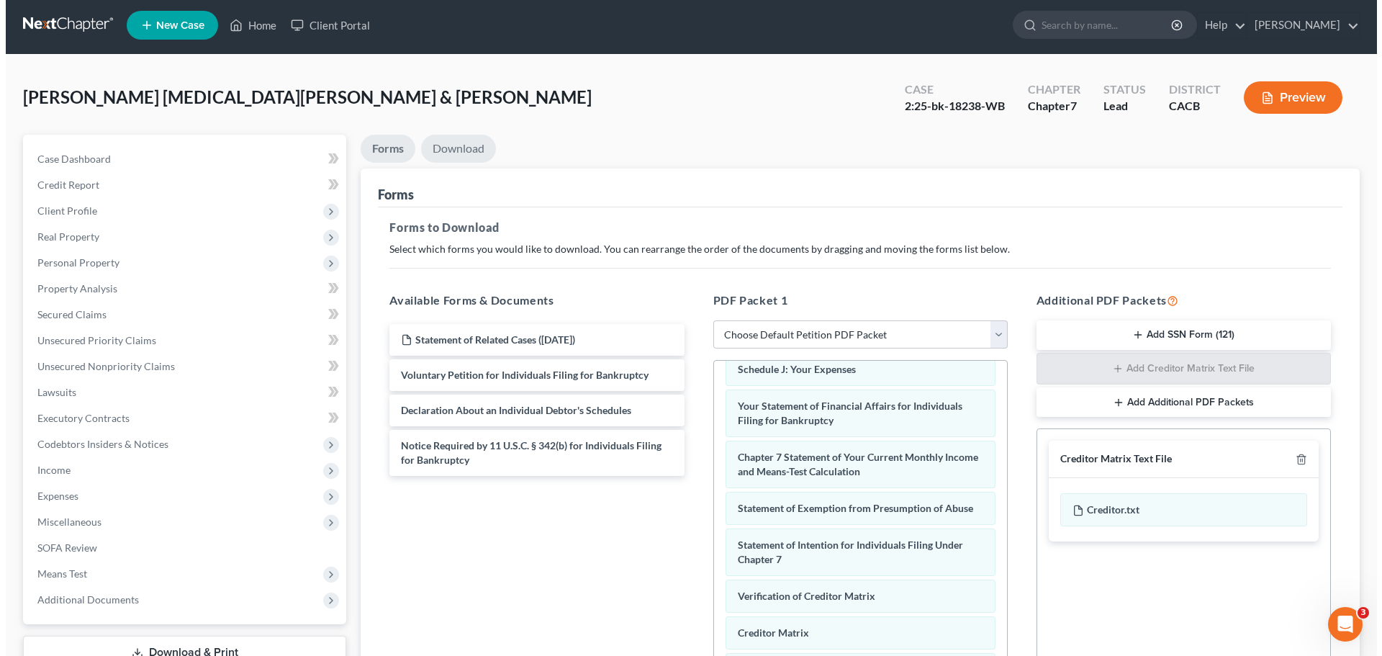
scroll to position [0, 0]
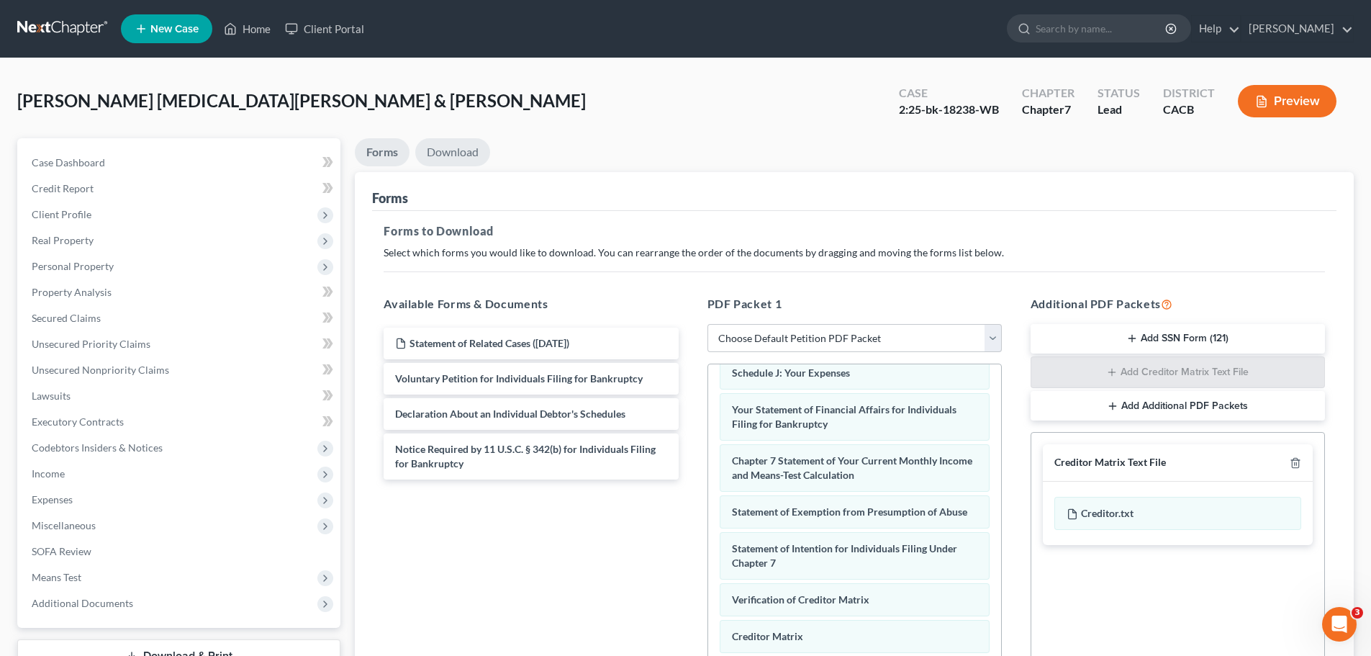
click at [471, 155] on link "Download" at bounding box center [452, 152] width 75 height 28
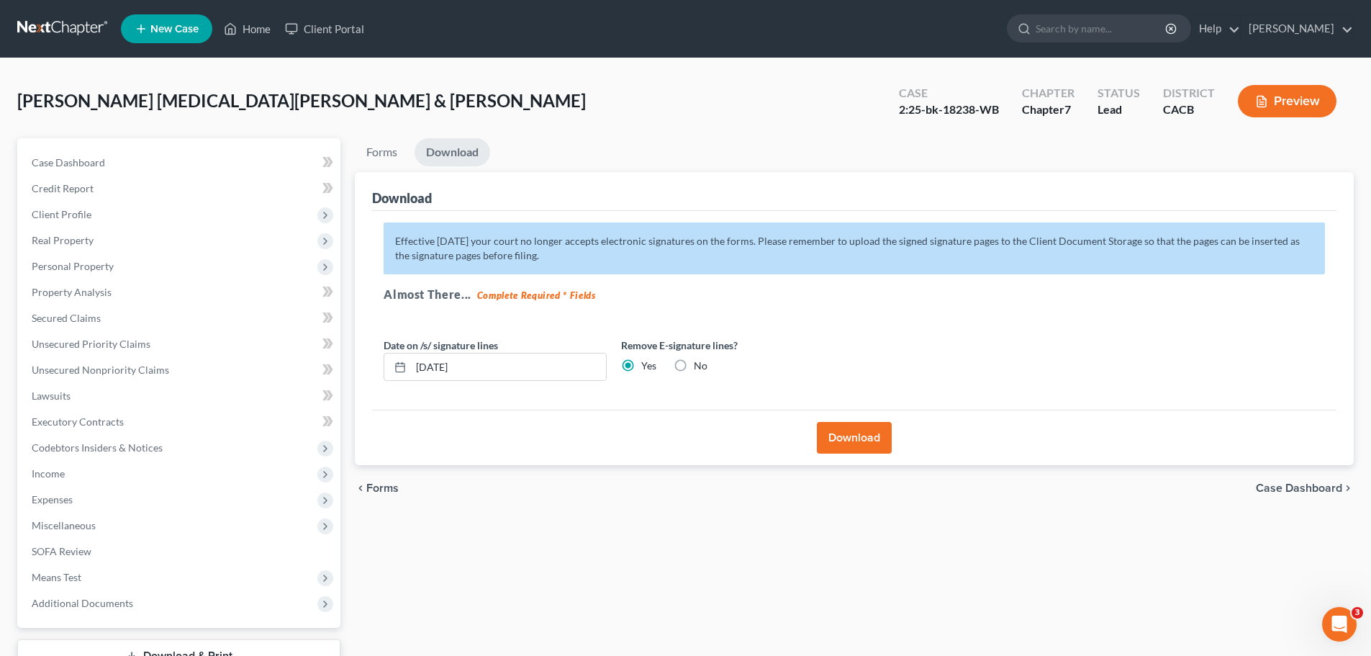
click at [840, 436] on button "Download" at bounding box center [854, 438] width 75 height 32
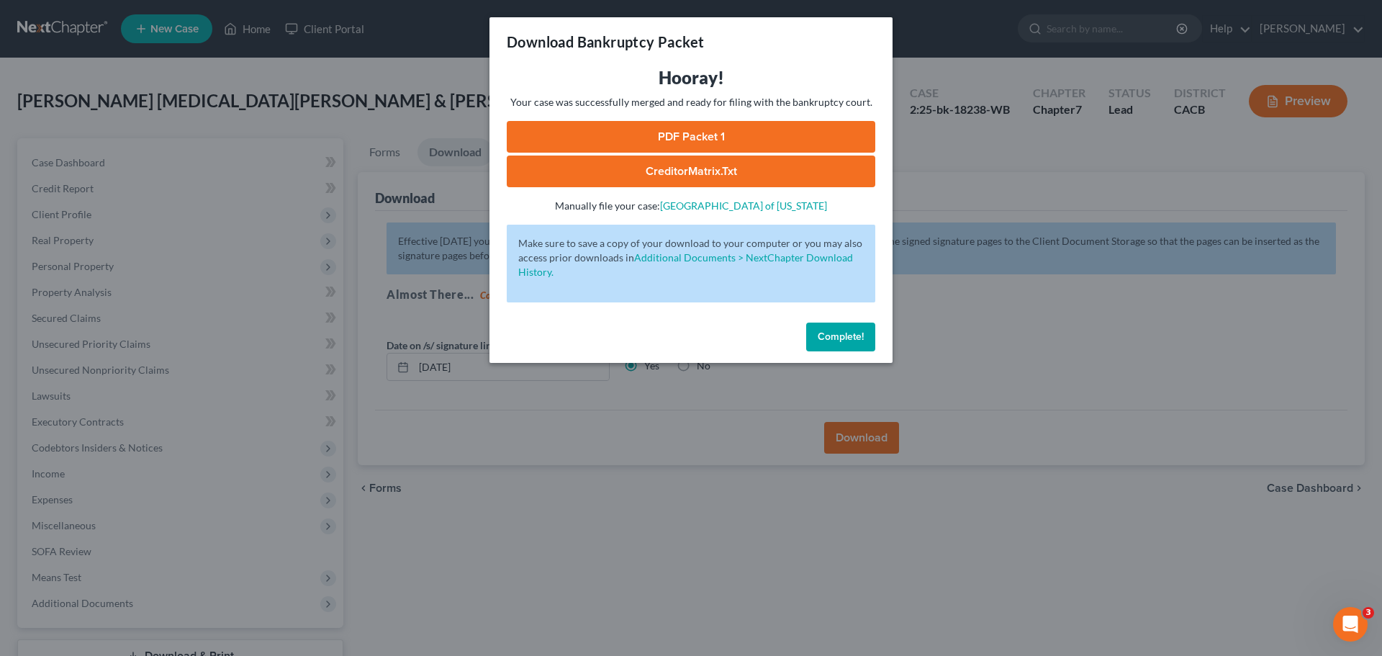
click at [674, 140] on link "PDF Packet 1" at bounding box center [691, 137] width 369 height 32
click at [658, 169] on link "CreditorMatrix.txt" at bounding box center [691, 171] width 369 height 32
